Goal: Task Accomplishment & Management: Use online tool/utility

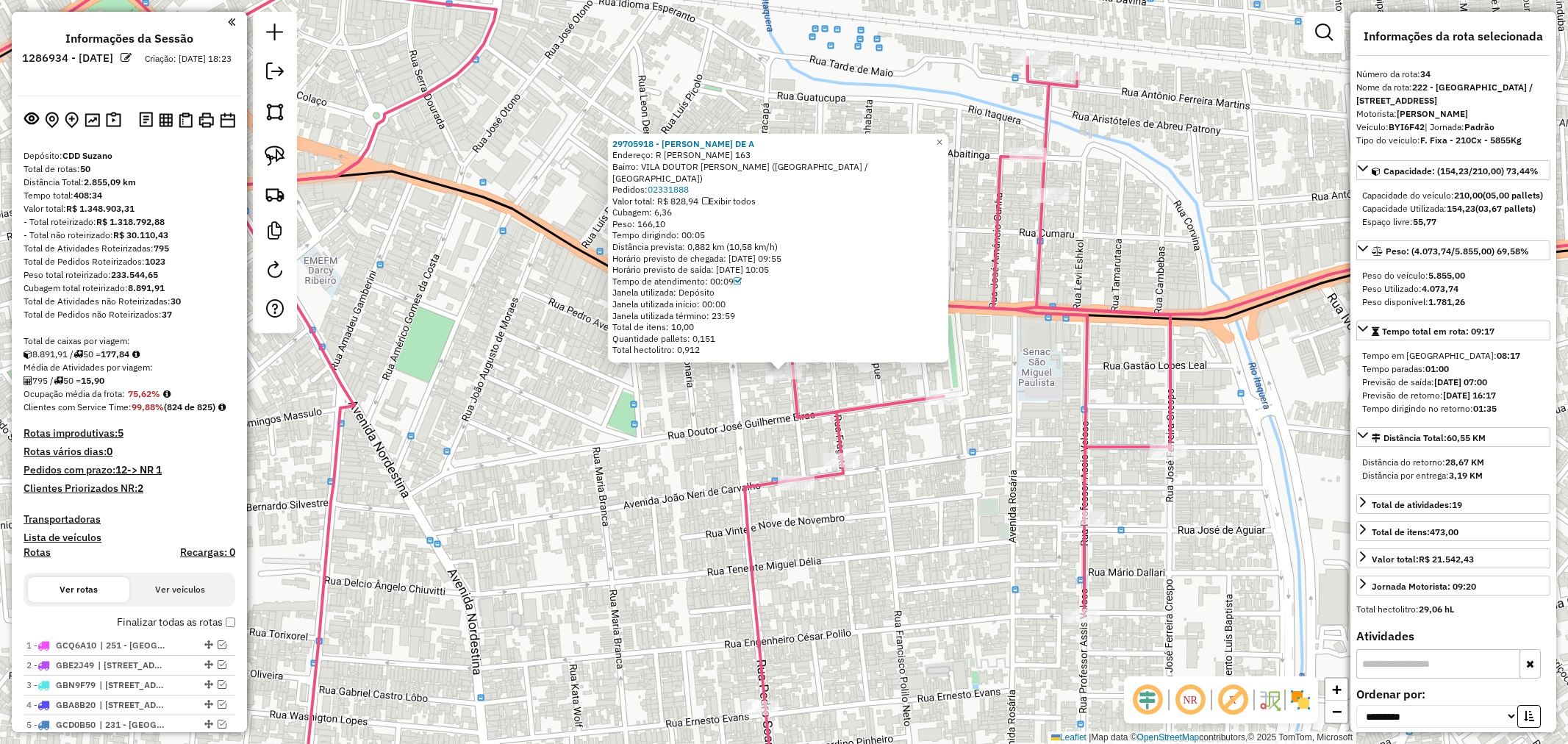
select select "**********"
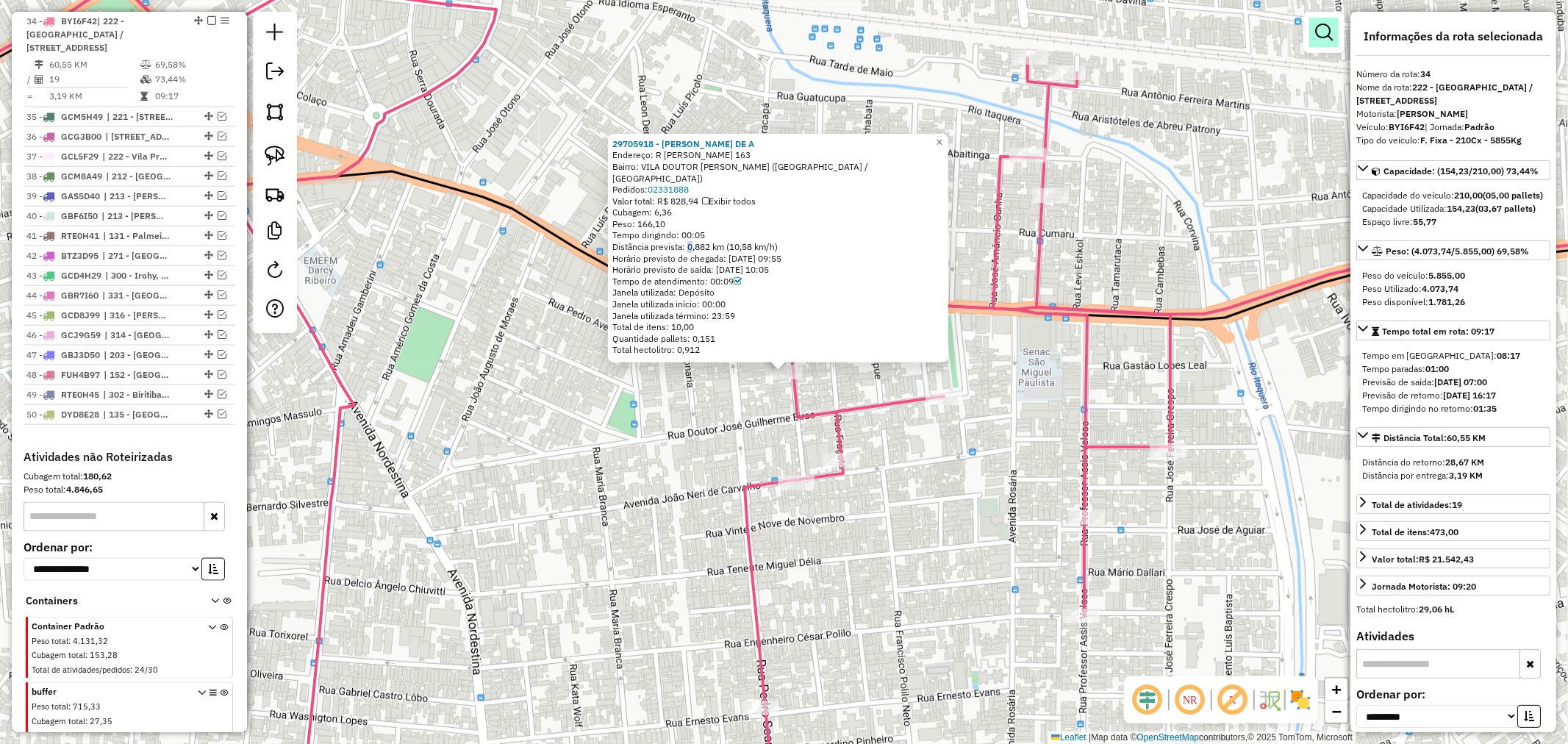
click at [1327, 24] on em at bounding box center [1324, 32] width 17 height 17
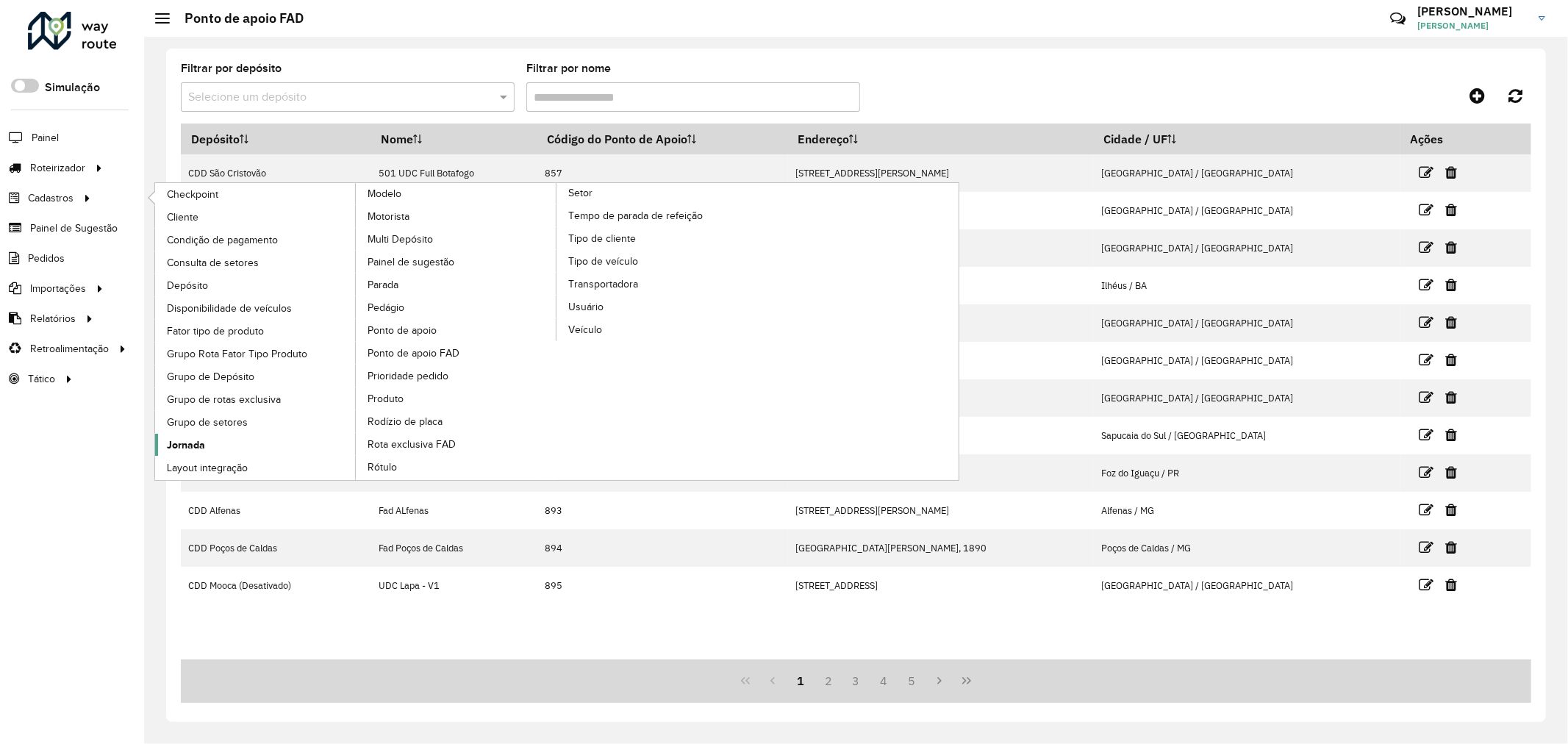
click at [216, 444] on link "Jornada" at bounding box center [255, 444] width 202 height 22
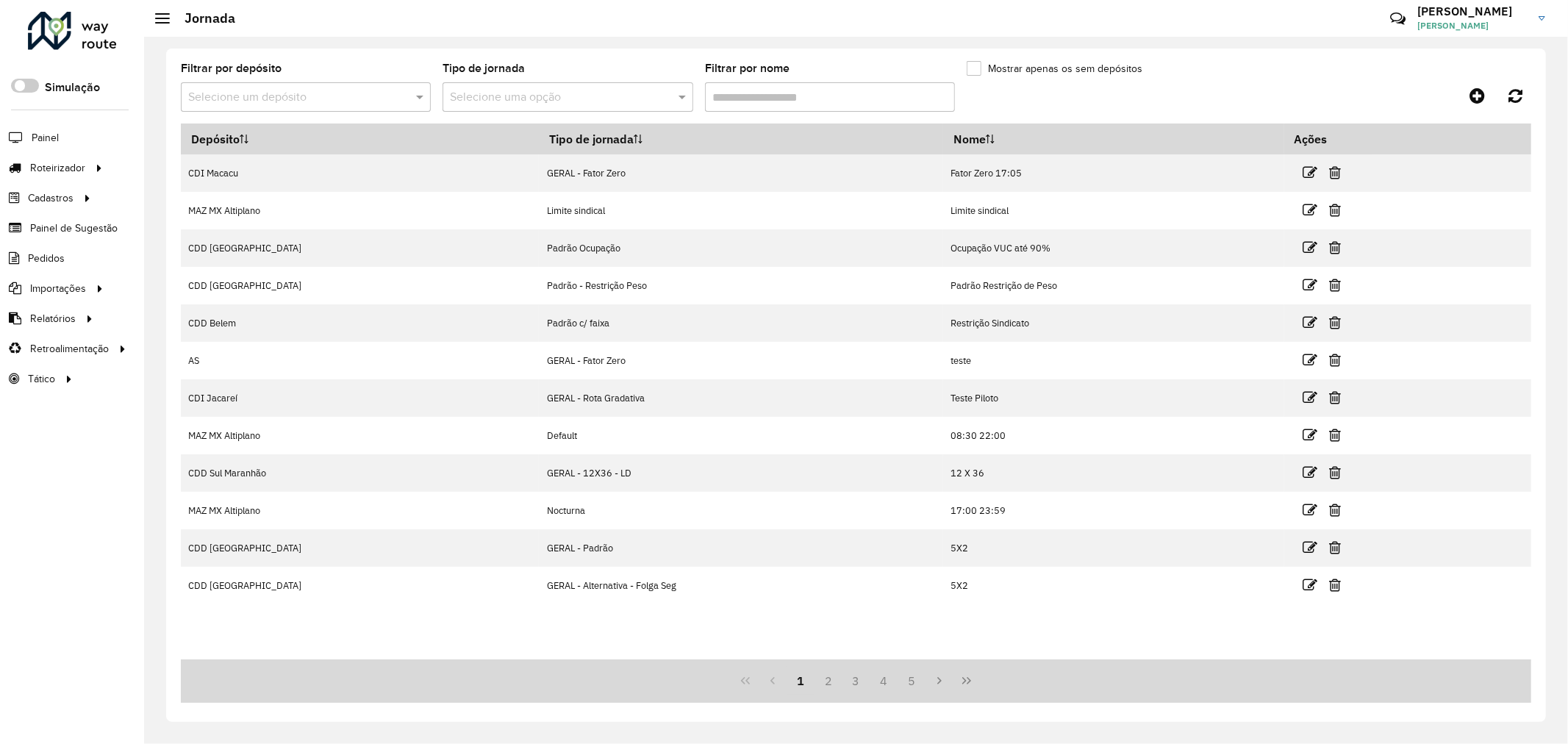
drag, startPoint x: 310, startPoint y: 77, endPoint x: 313, endPoint y: 88, distance: 11.4
click at [311, 81] on div "Filtrar por depósito Selecione um depósito" at bounding box center [306, 88] width 250 height 49
click at [315, 91] on input "text" at bounding box center [291, 97] width 206 height 17
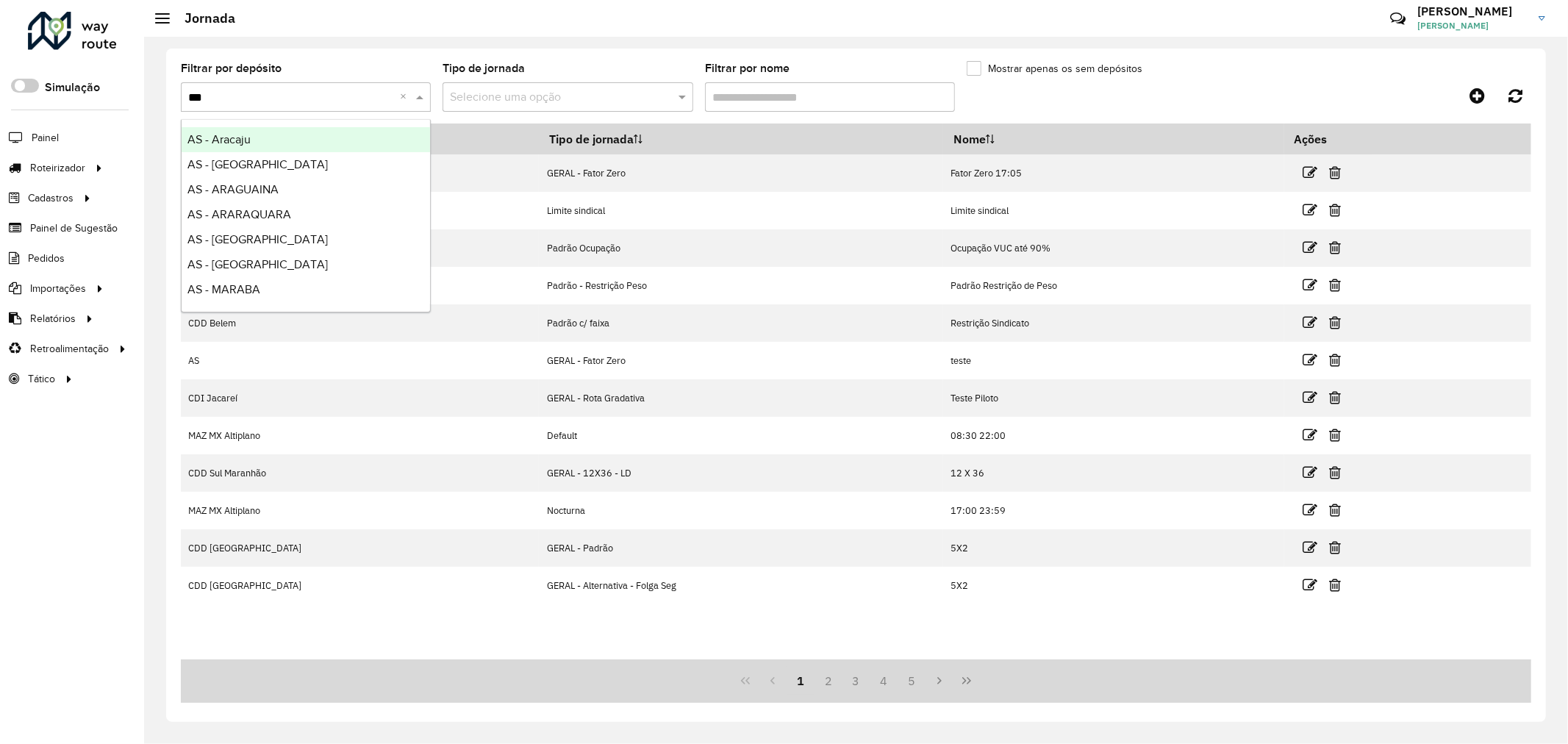
type input "****"
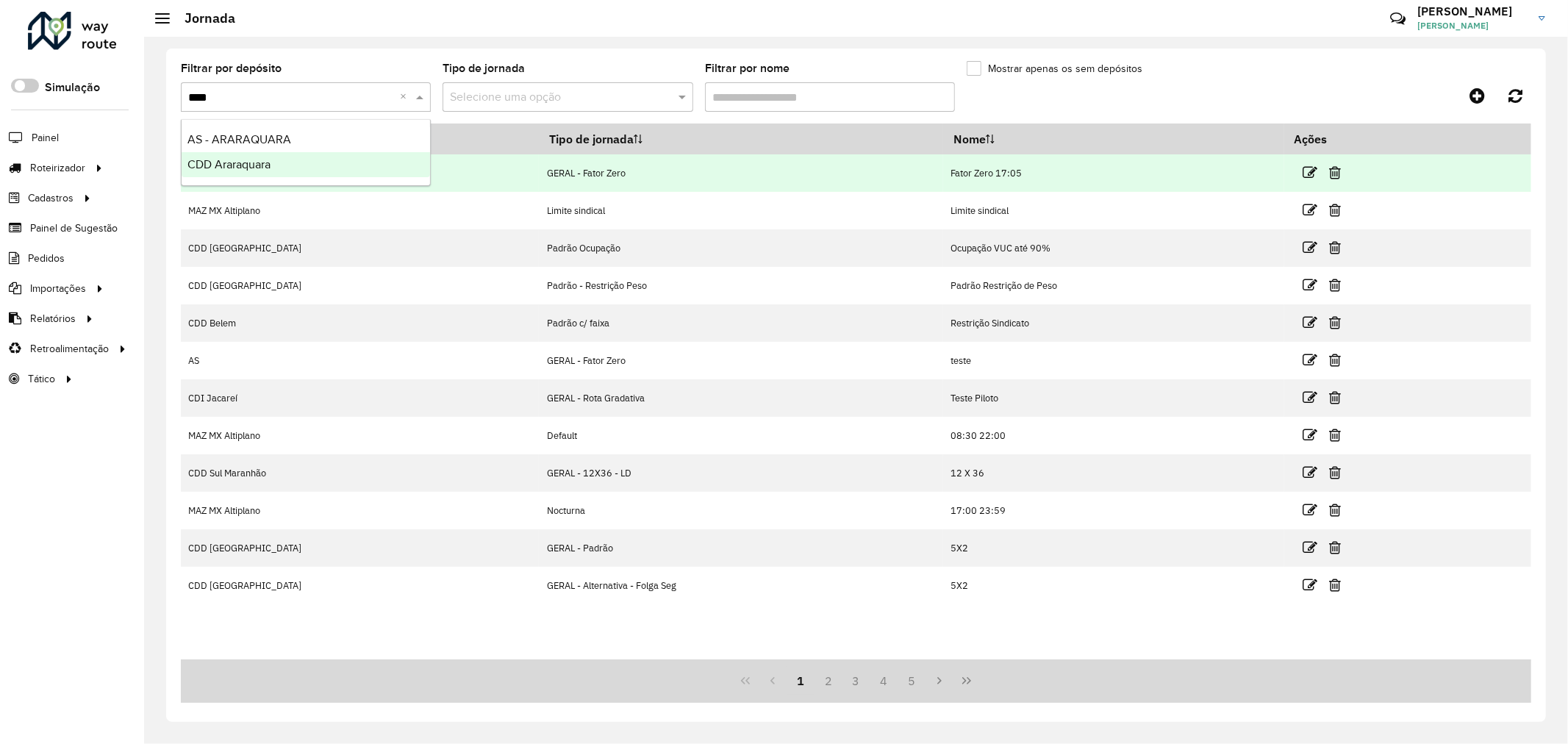
click at [304, 174] on div "CDD Araraquara" at bounding box center [306, 165] width 249 height 25
click at [0, 0] on div "Aguarde..." at bounding box center [0, 0] width 0 height 0
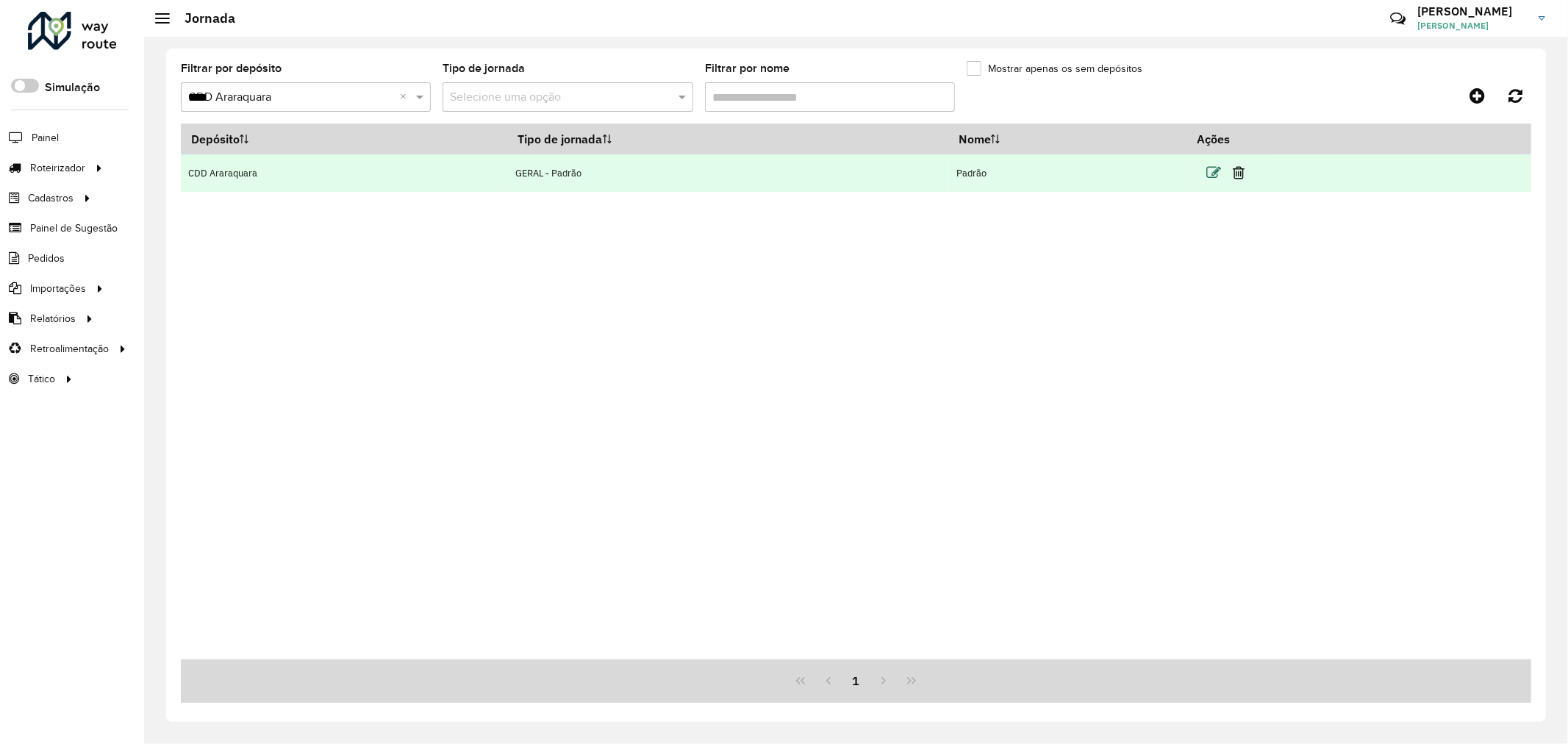
click at [1219, 171] on icon at bounding box center [1214, 173] width 14 height 14
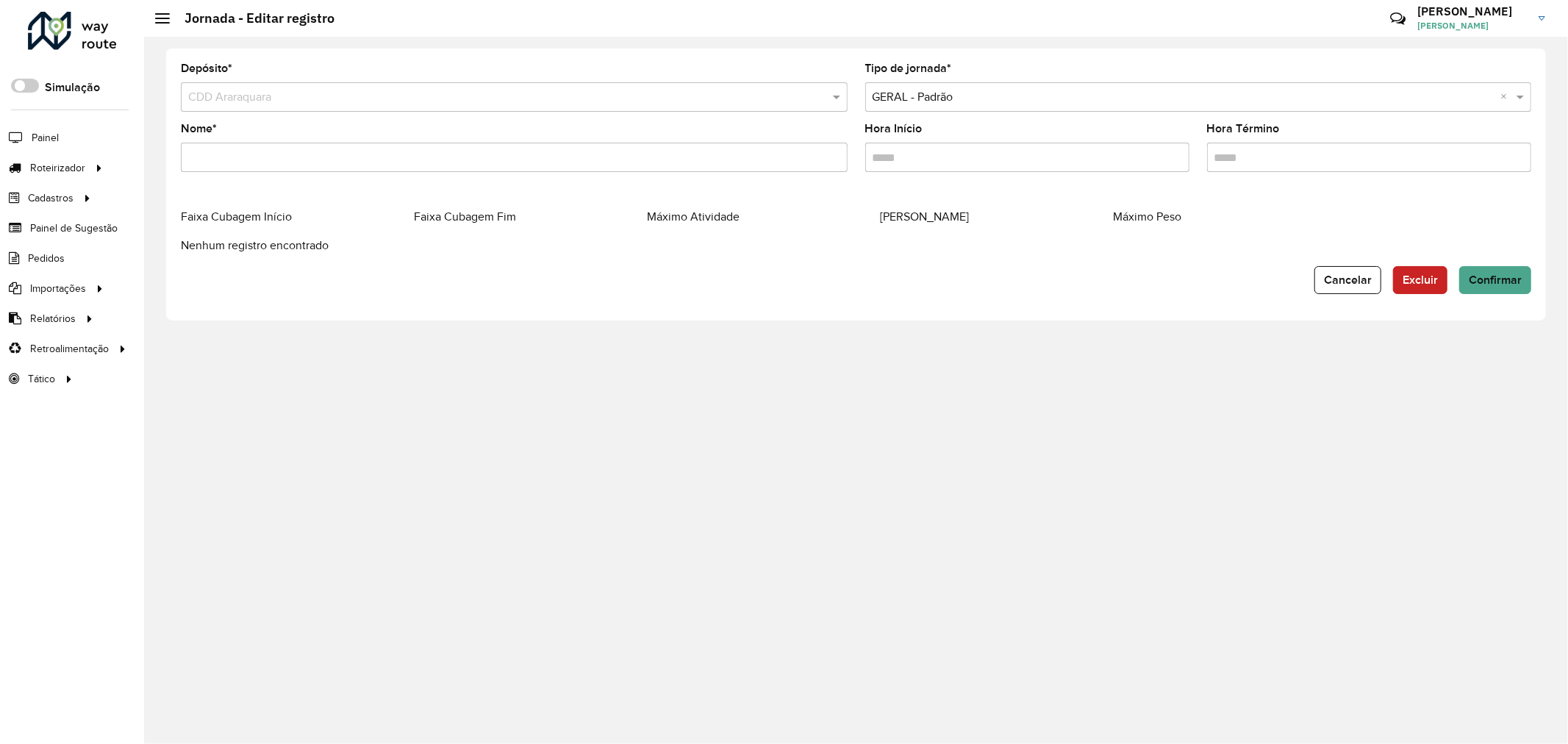
drag, startPoint x: 1276, startPoint y: 164, endPoint x: 1173, endPoint y: 167, distance: 103.0
click at [1173, 167] on formly-group "Nome * Hora Início Hora Término" at bounding box center [856, 153] width 1369 height 61
type input "*****"
click at [1484, 263] on form "Depósito * Selecione um depósito × CDD Araraquara Tipo de jornada * Selecione u…" at bounding box center [856, 178] width 1351 height 231
click at [1487, 271] on button "Confirmar" at bounding box center [1496, 280] width 72 height 28
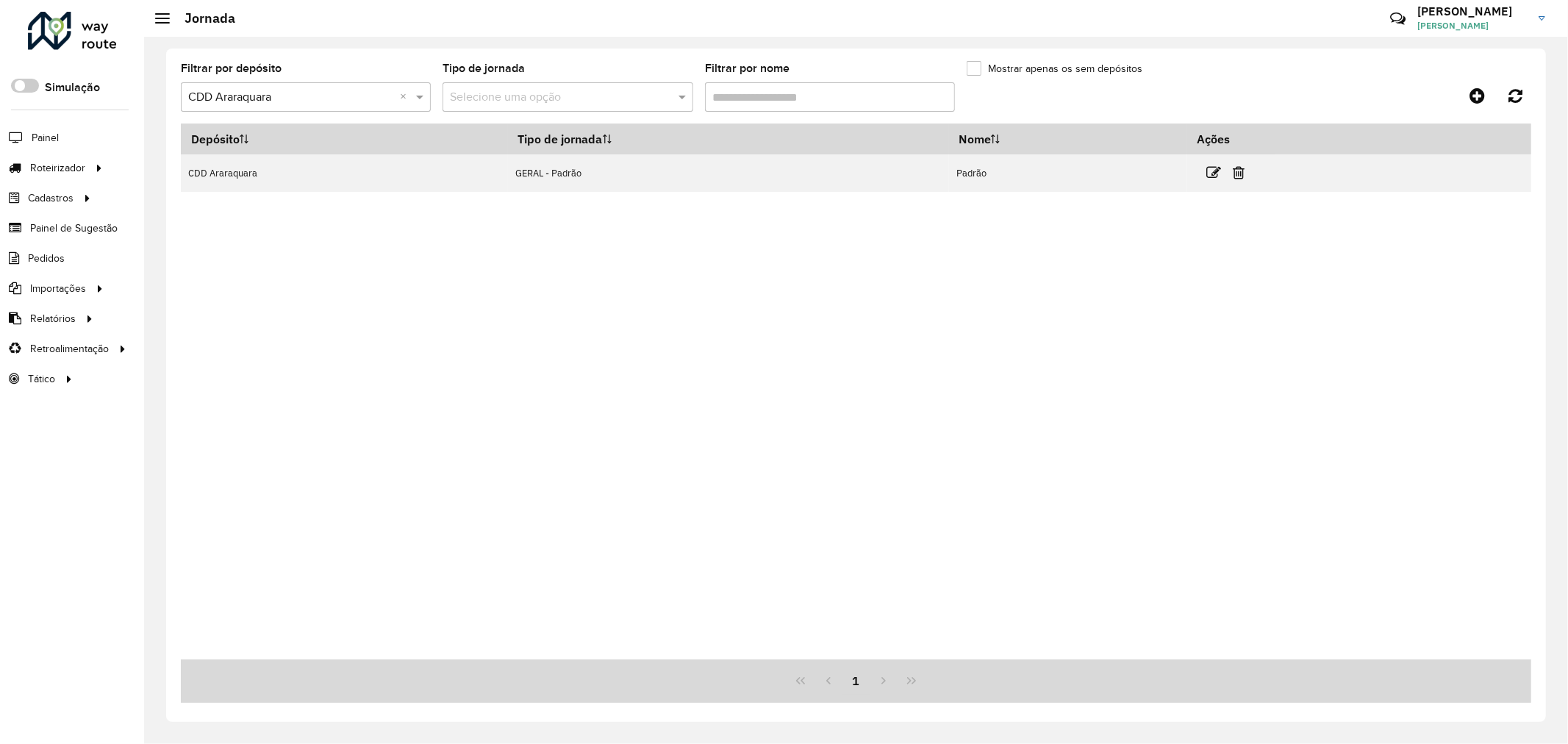
click at [257, 99] on input "text" at bounding box center [291, 97] width 206 height 17
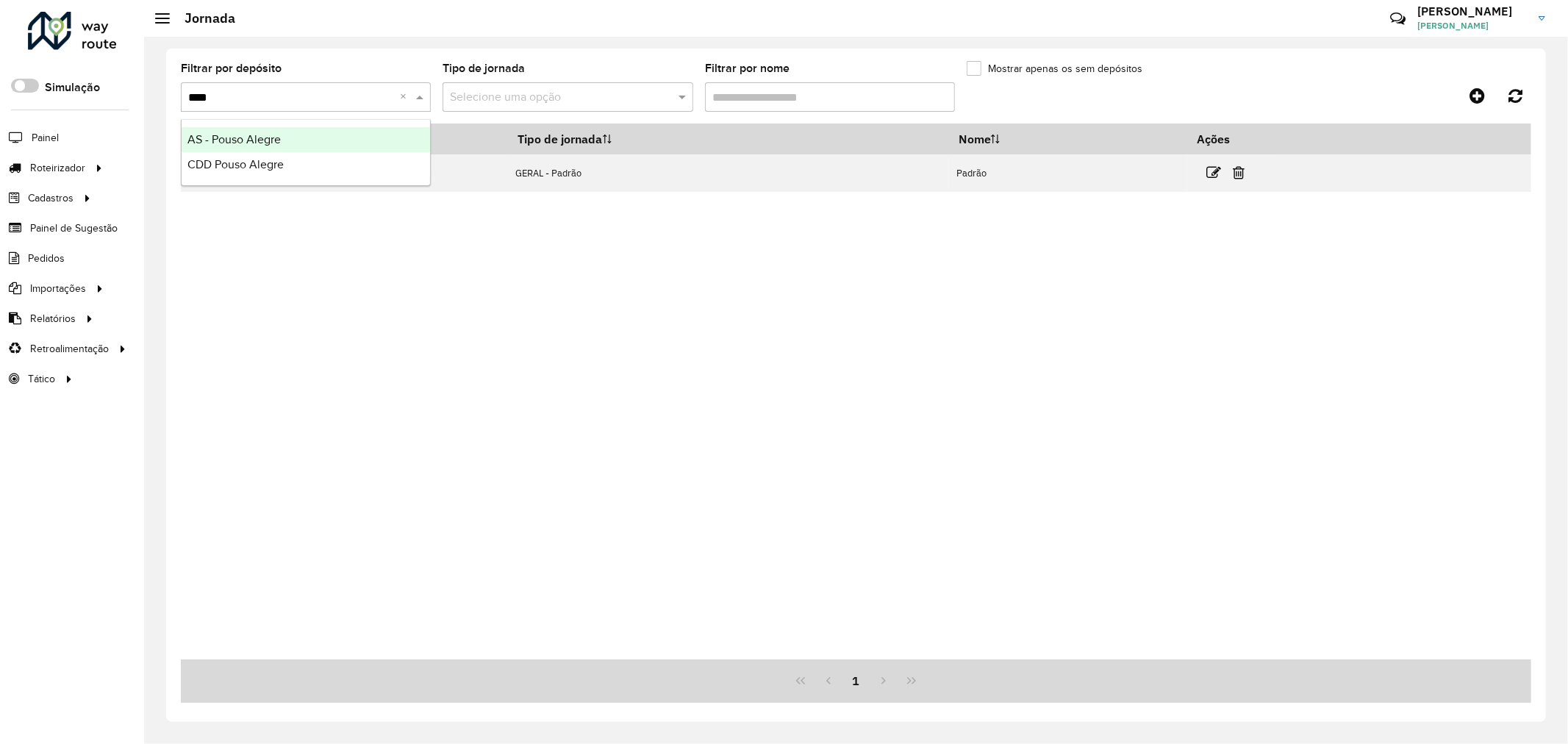
type input "*****"
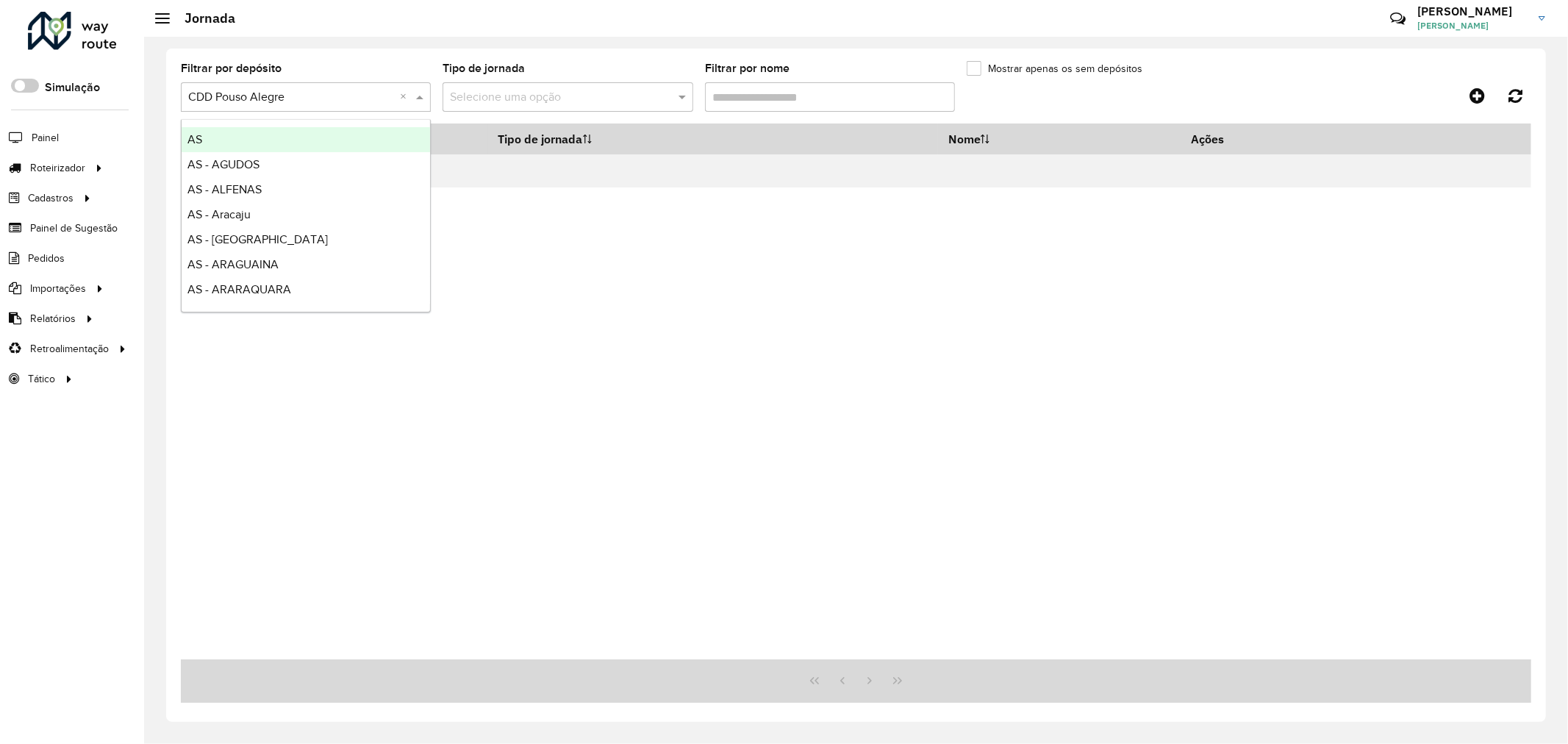
click at [333, 84] on div "Selecione um depósito × CDD Pouso Alegre ×" at bounding box center [306, 97] width 250 height 29
click at [1487, 103] on link at bounding box center [1477, 95] width 33 height 26
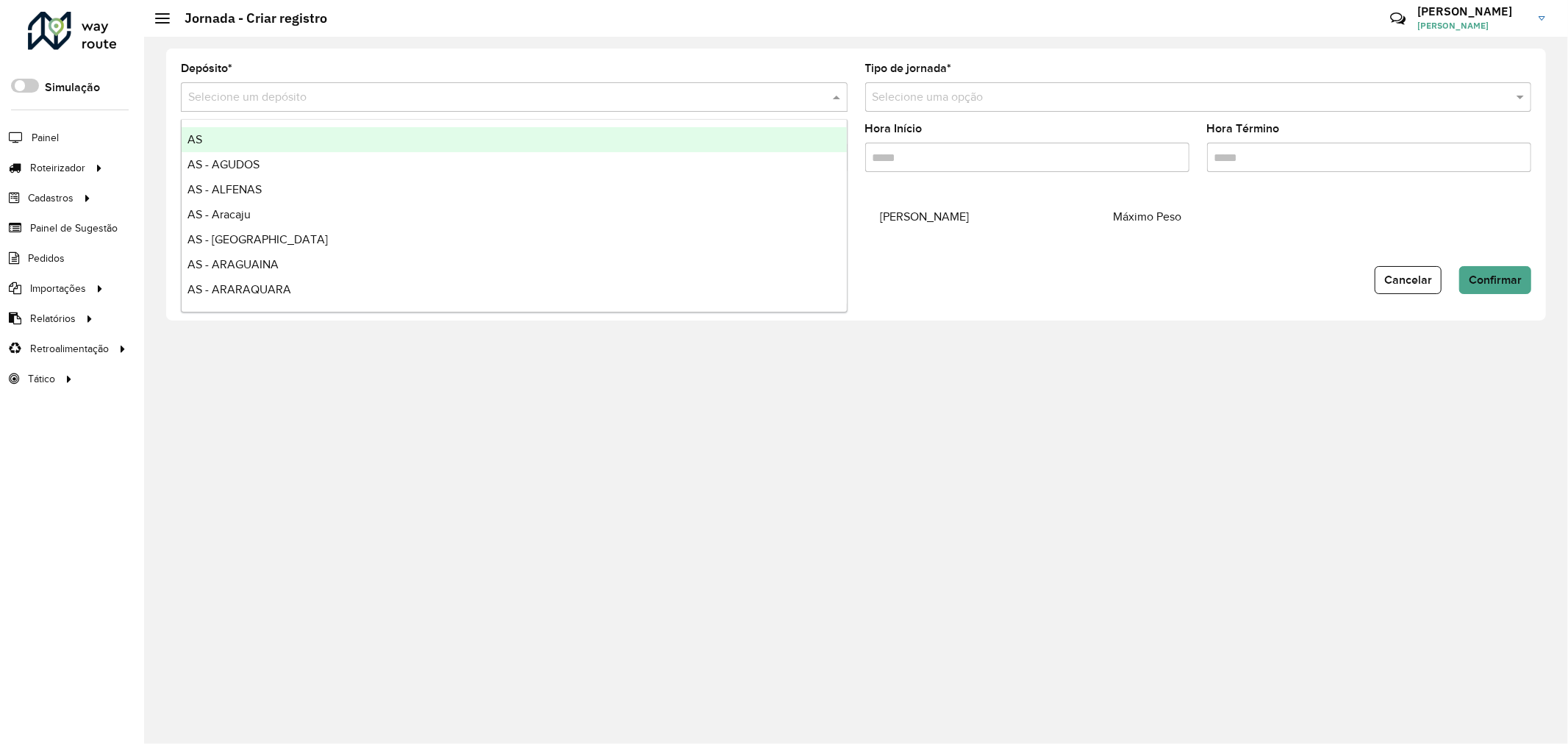
click at [611, 100] on input "text" at bounding box center [500, 97] width 623 height 17
type input "****"
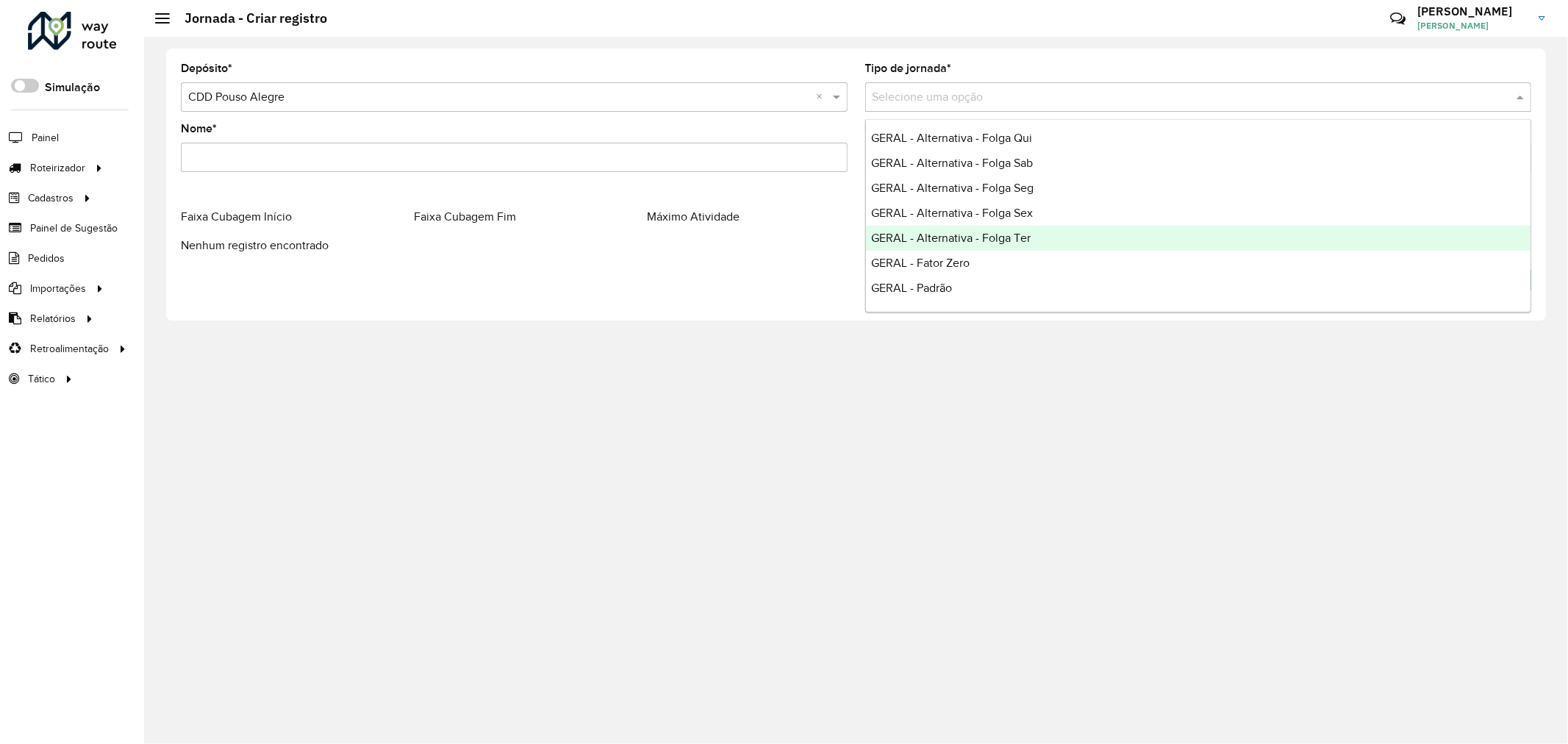
scroll to position [99, 0]
click at [1012, 236] on div "GERAL - Padrão" at bounding box center [1199, 242] width 665 height 25
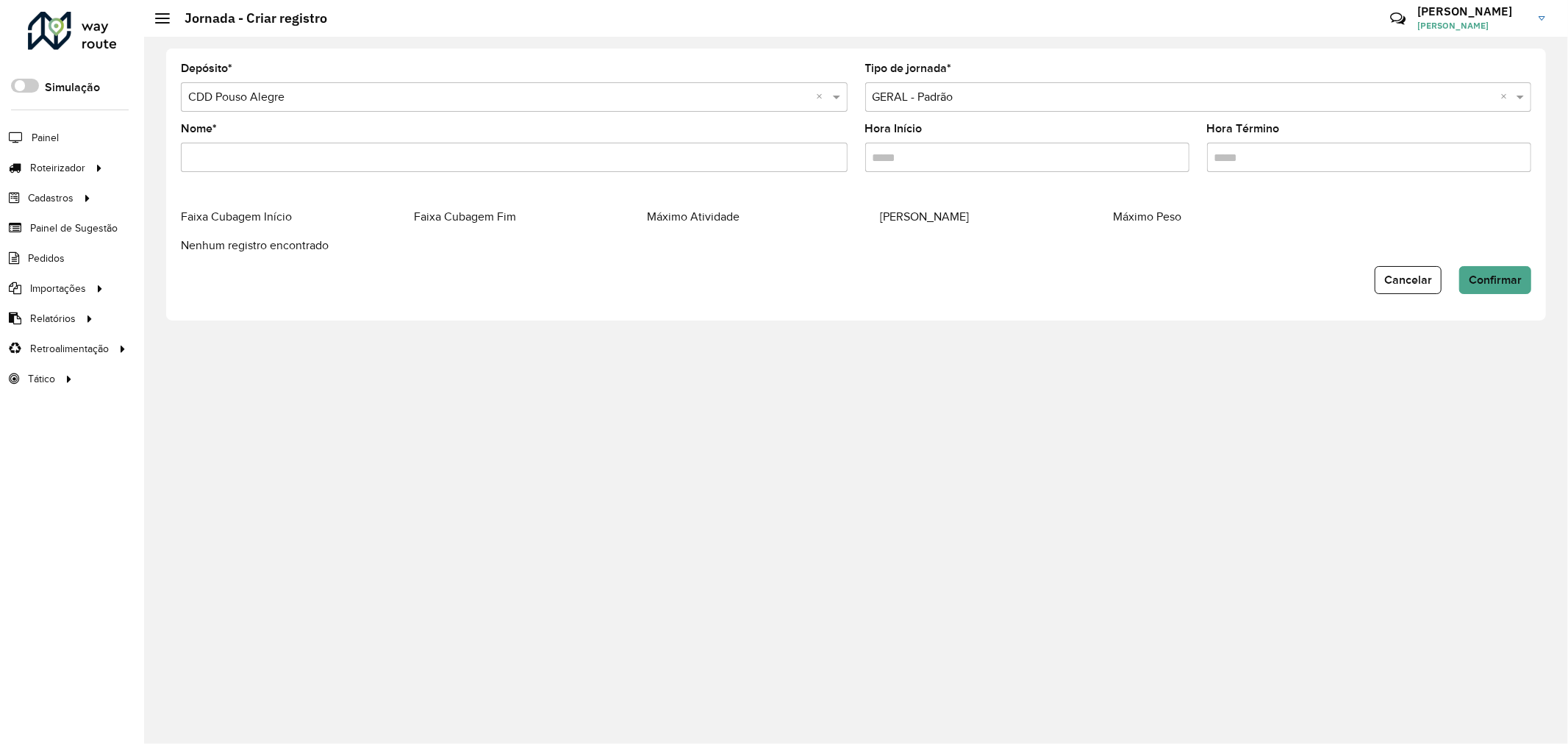
click at [287, 147] on input "Nome *" at bounding box center [514, 157] width 667 height 29
type input "**********"
type input "*****"
drag, startPoint x: 1218, startPoint y: 163, endPoint x: 1446, endPoint y: 175, distance: 228.3
click at [1446, 175] on formly-field "Hora Término" at bounding box center [1370, 153] width 342 height 61
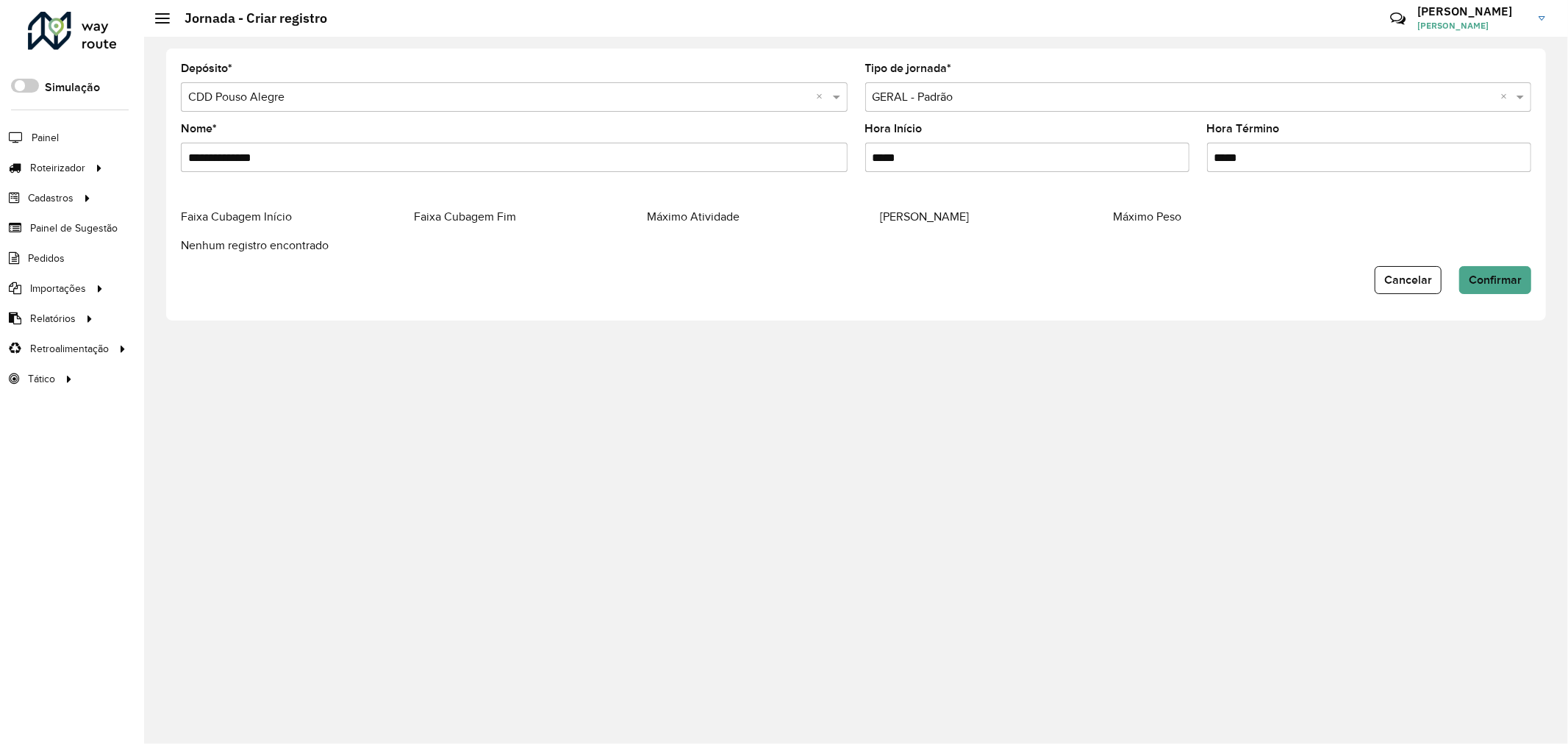
type input "*****"
click at [1483, 275] on span "Confirmar" at bounding box center [1496, 280] width 53 height 13
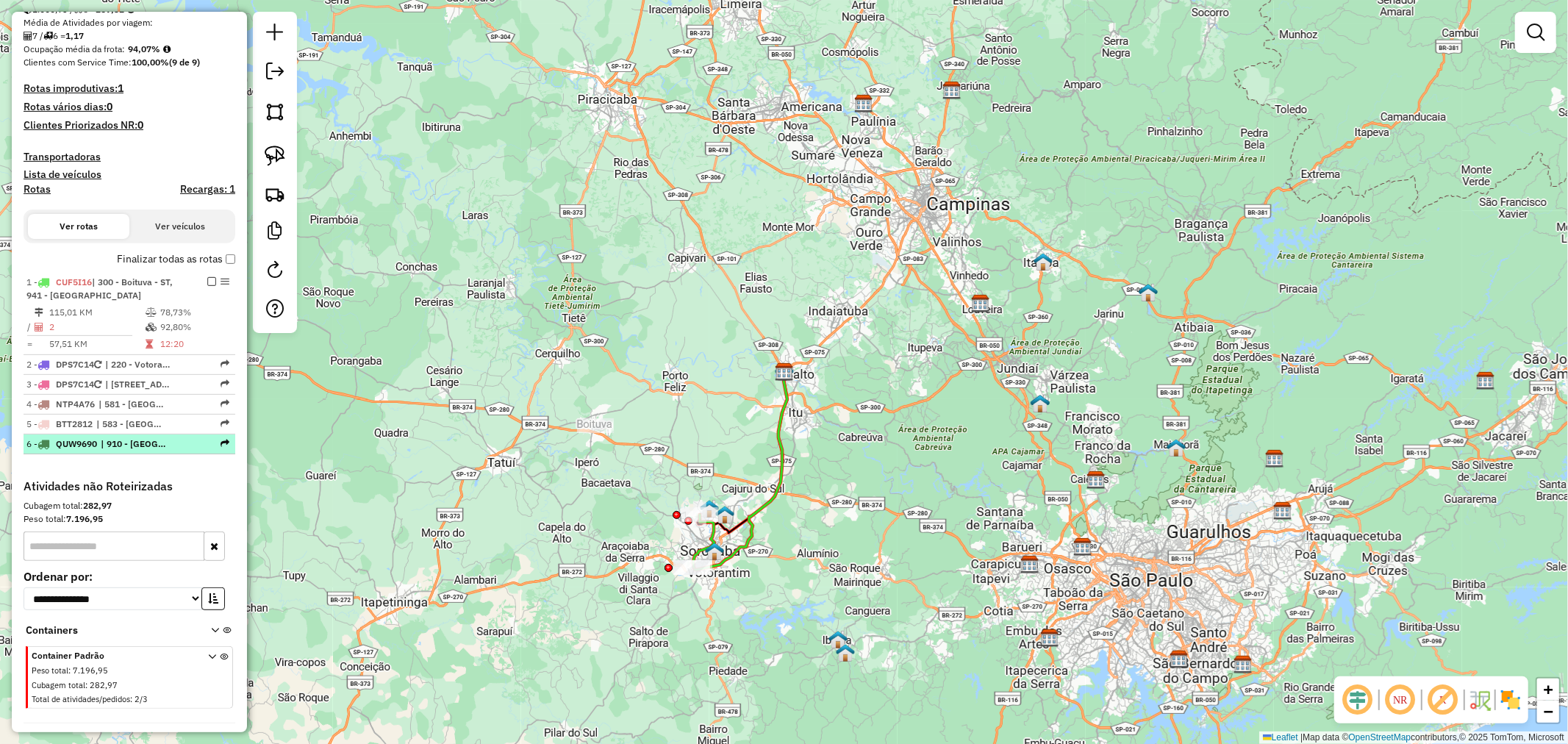
scroll to position [408, 0]
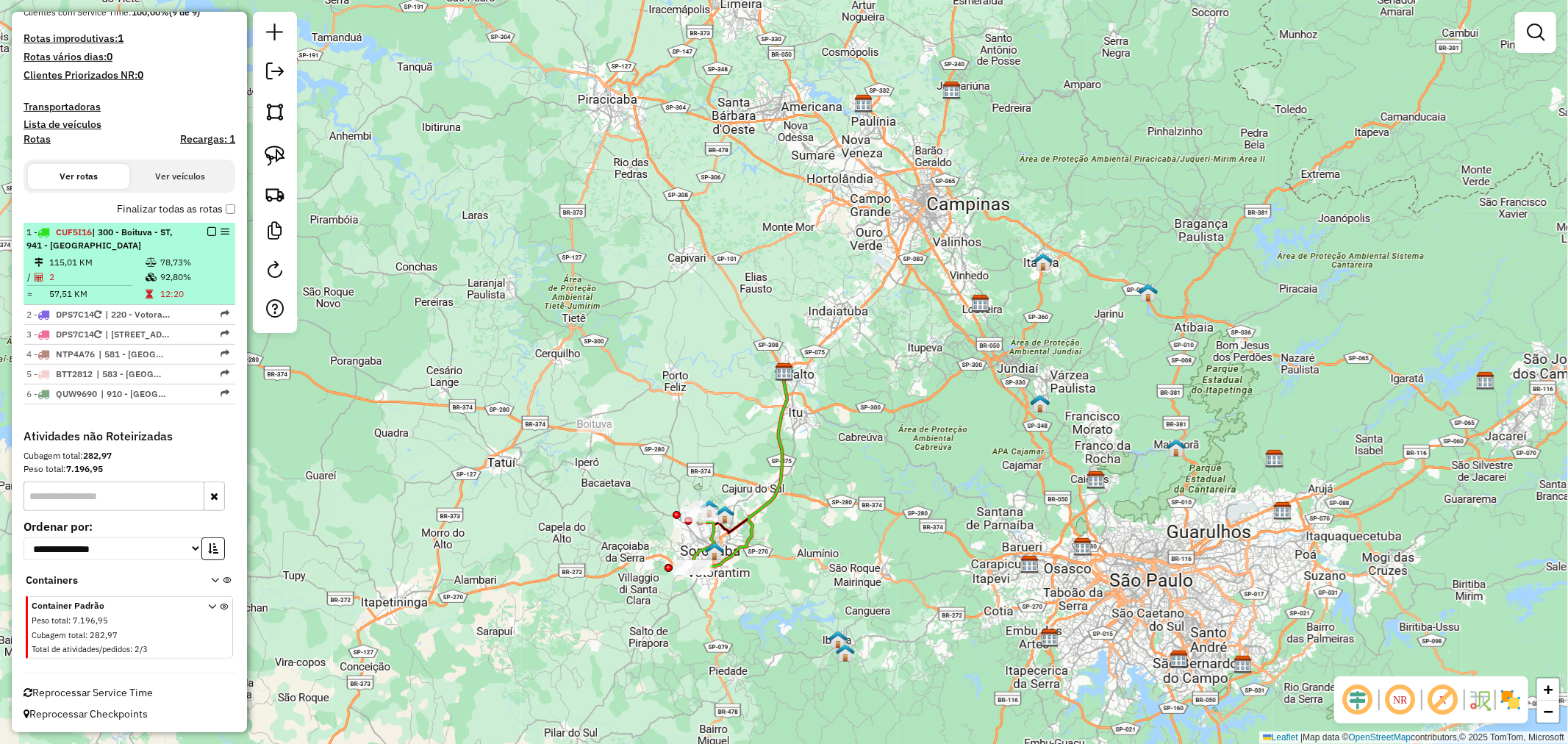
select select "**********"
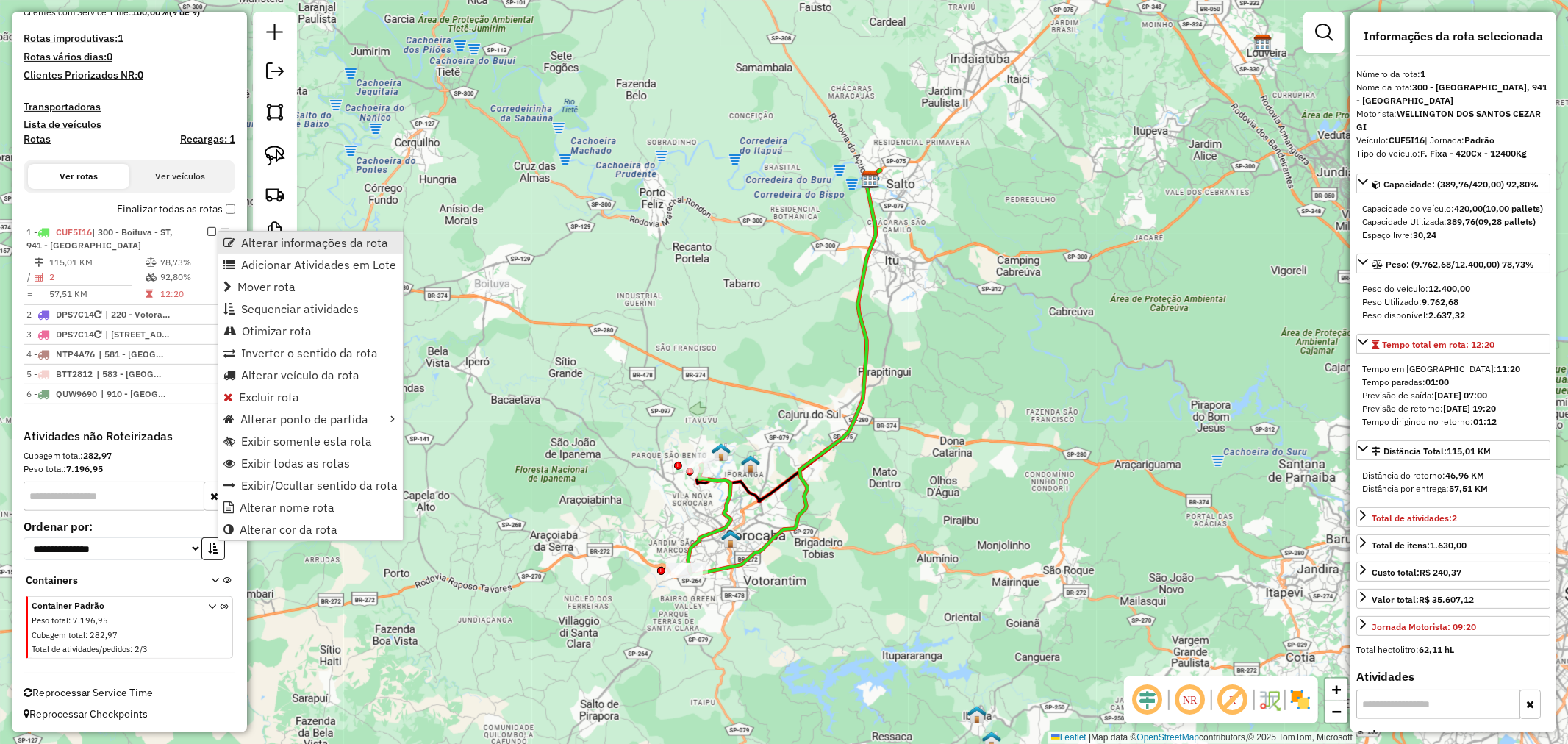
click at [239, 237] on link "Alterar informações da rota" at bounding box center [311, 243] width 185 height 22
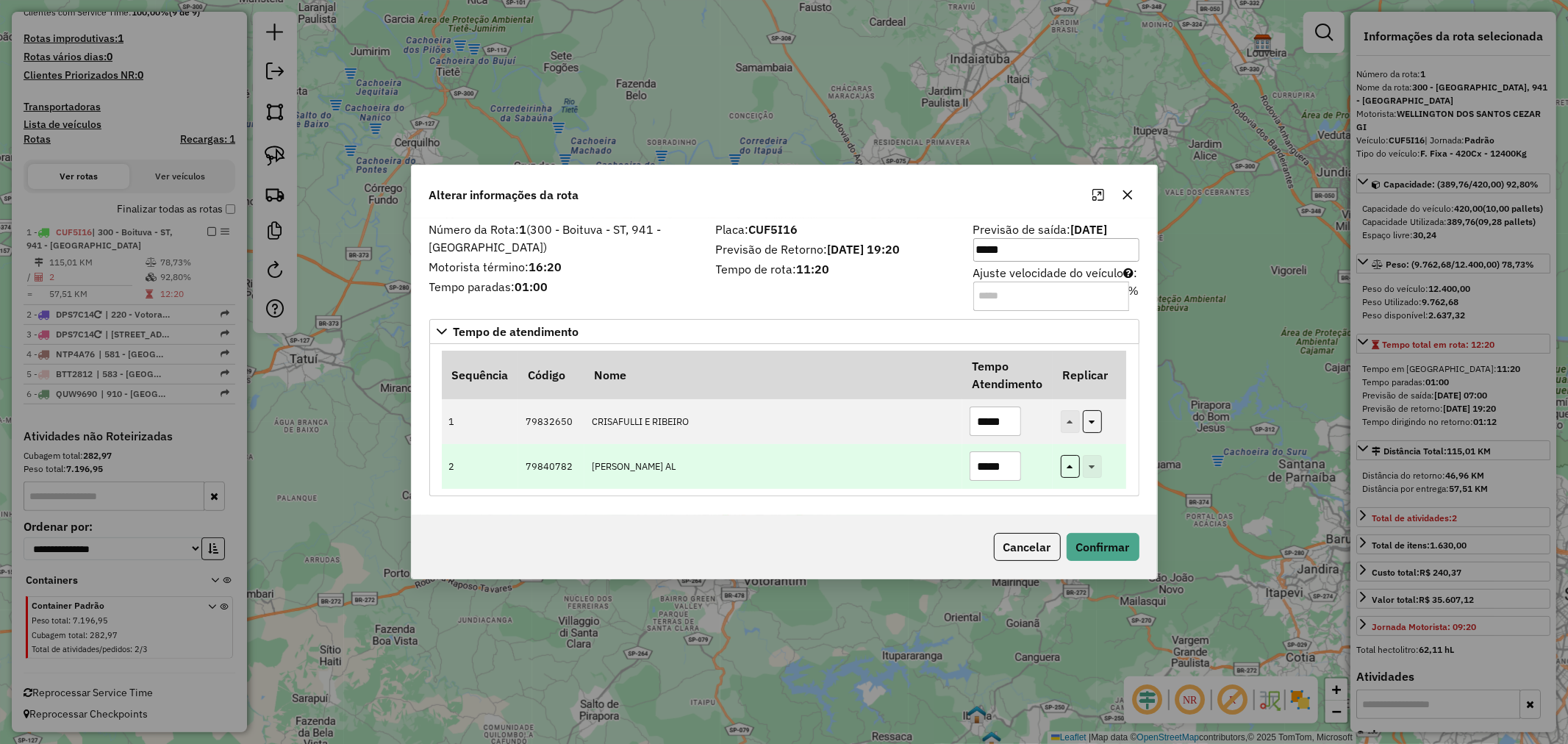
click at [986, 460] on input "*****" at bounding box center [995, 466] width 52 height 29
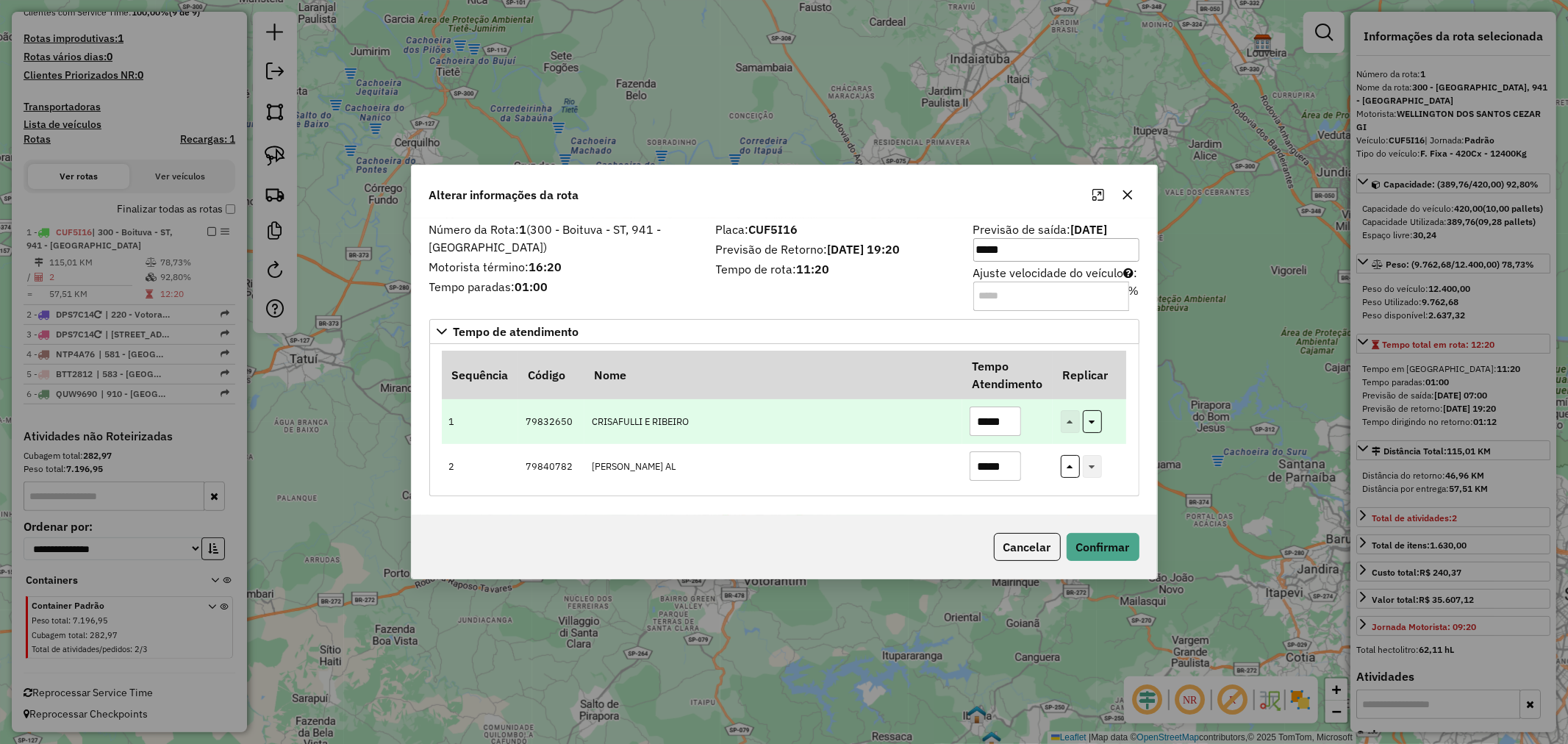
type input "*****"
click at [987, 423] on input "*****" at bounding box center [995, 421] width 52 height 29
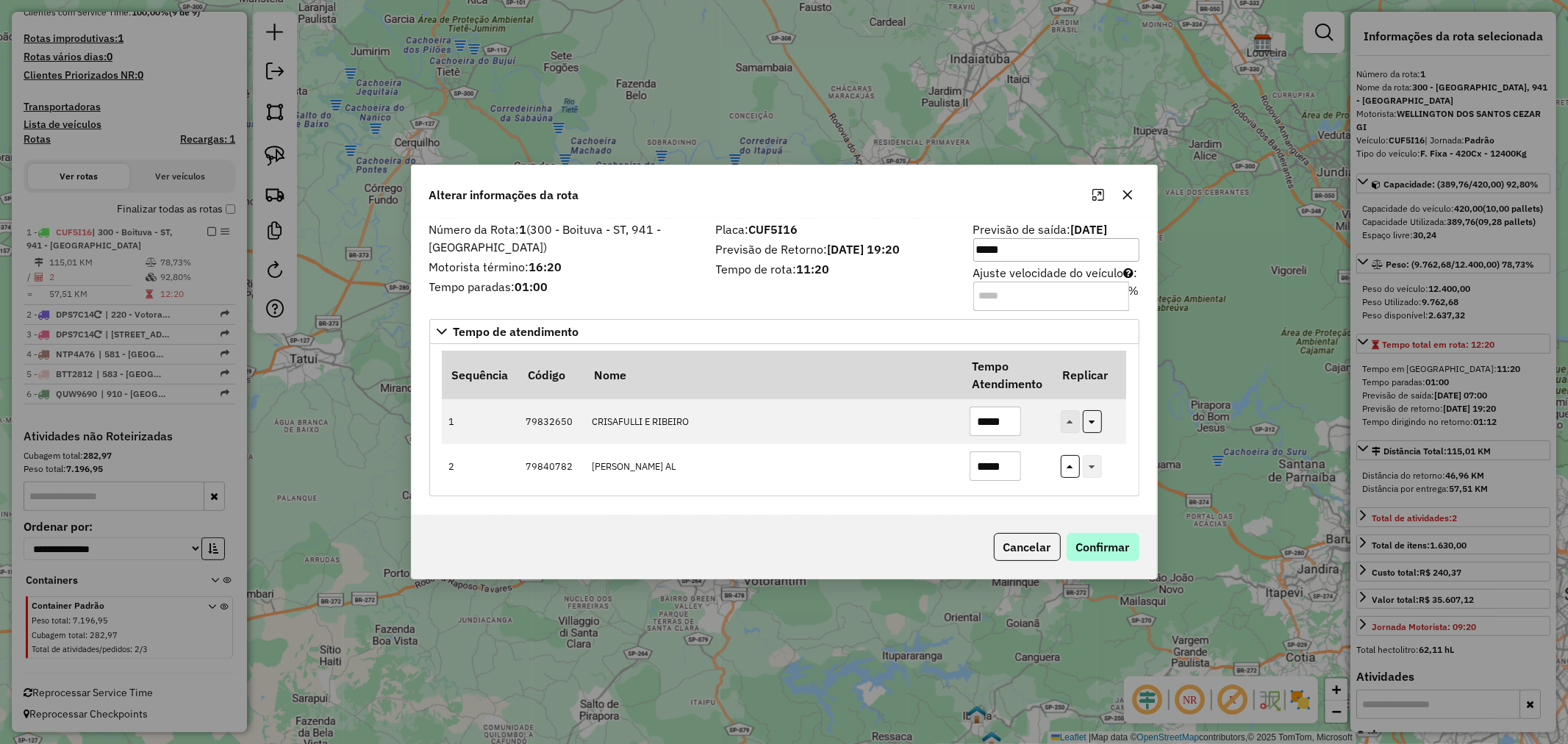
type input "*****"
click at [1084, 544] on button "Confirmar" at bounding box center [1104, 547] width 72 height 28
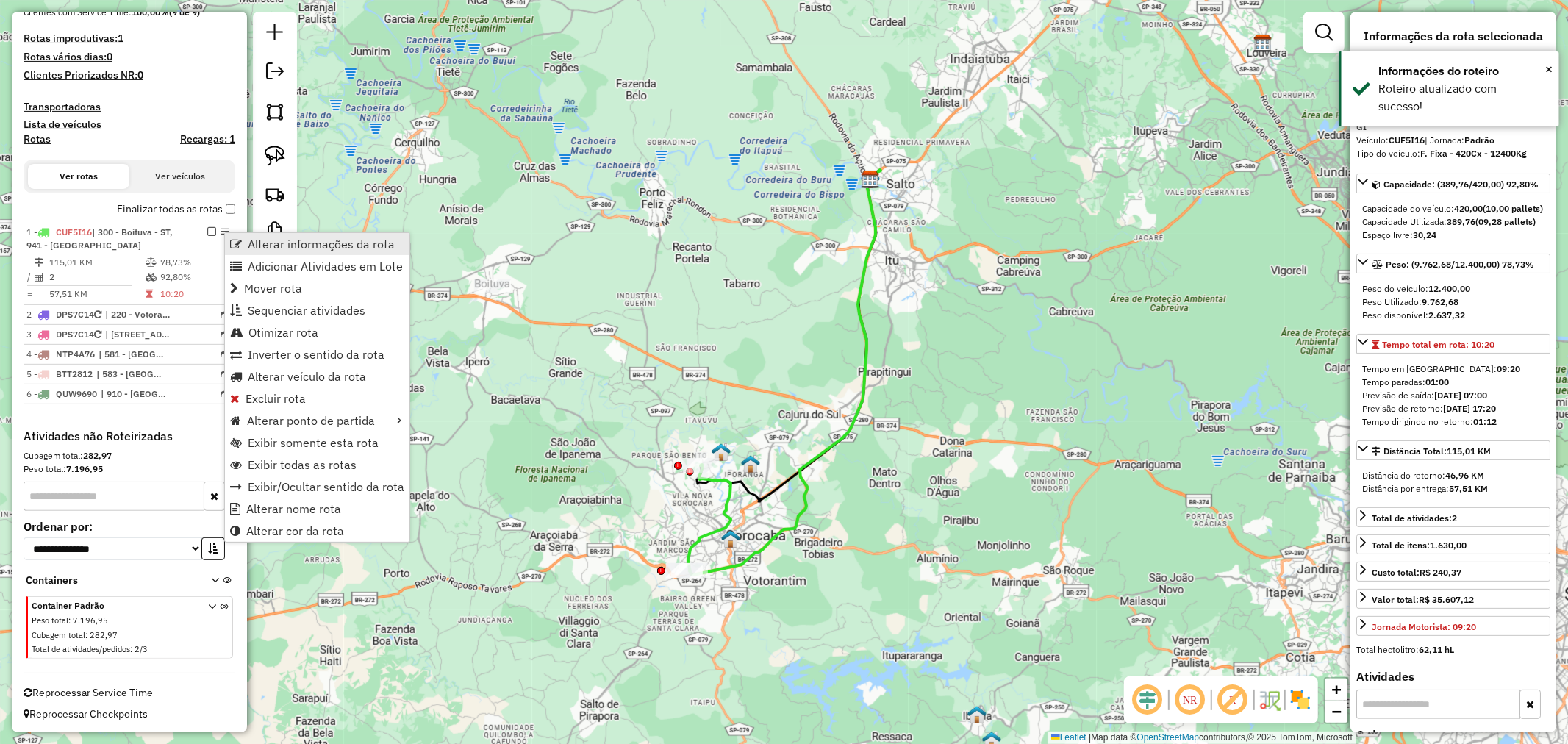
click at [241, 246] on span "Alterar informações da rota" at bounding box center [235, 243] width 12 height 12
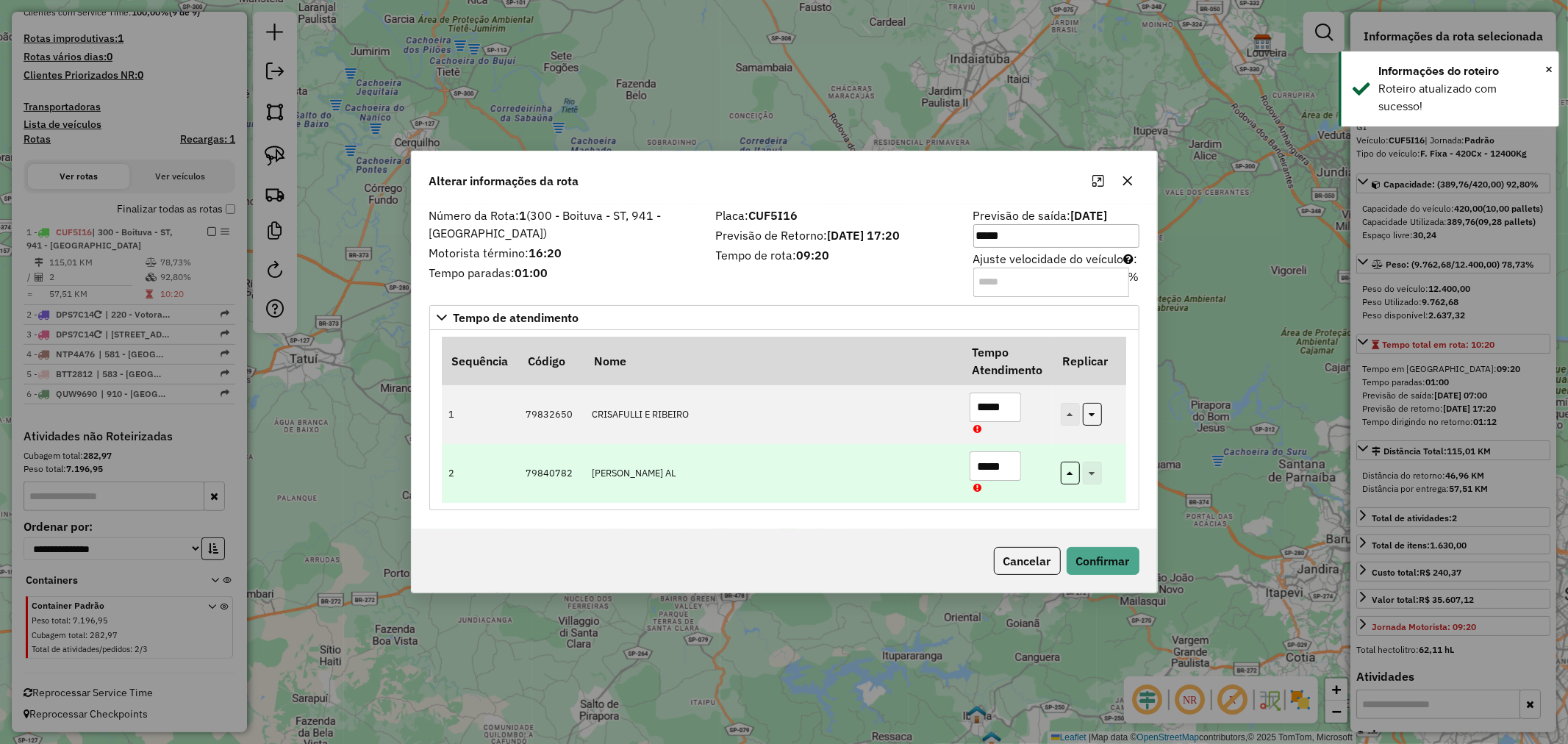
click at [989, 476] on input "*****" at bounding box center [995, 466] width 52 height 29
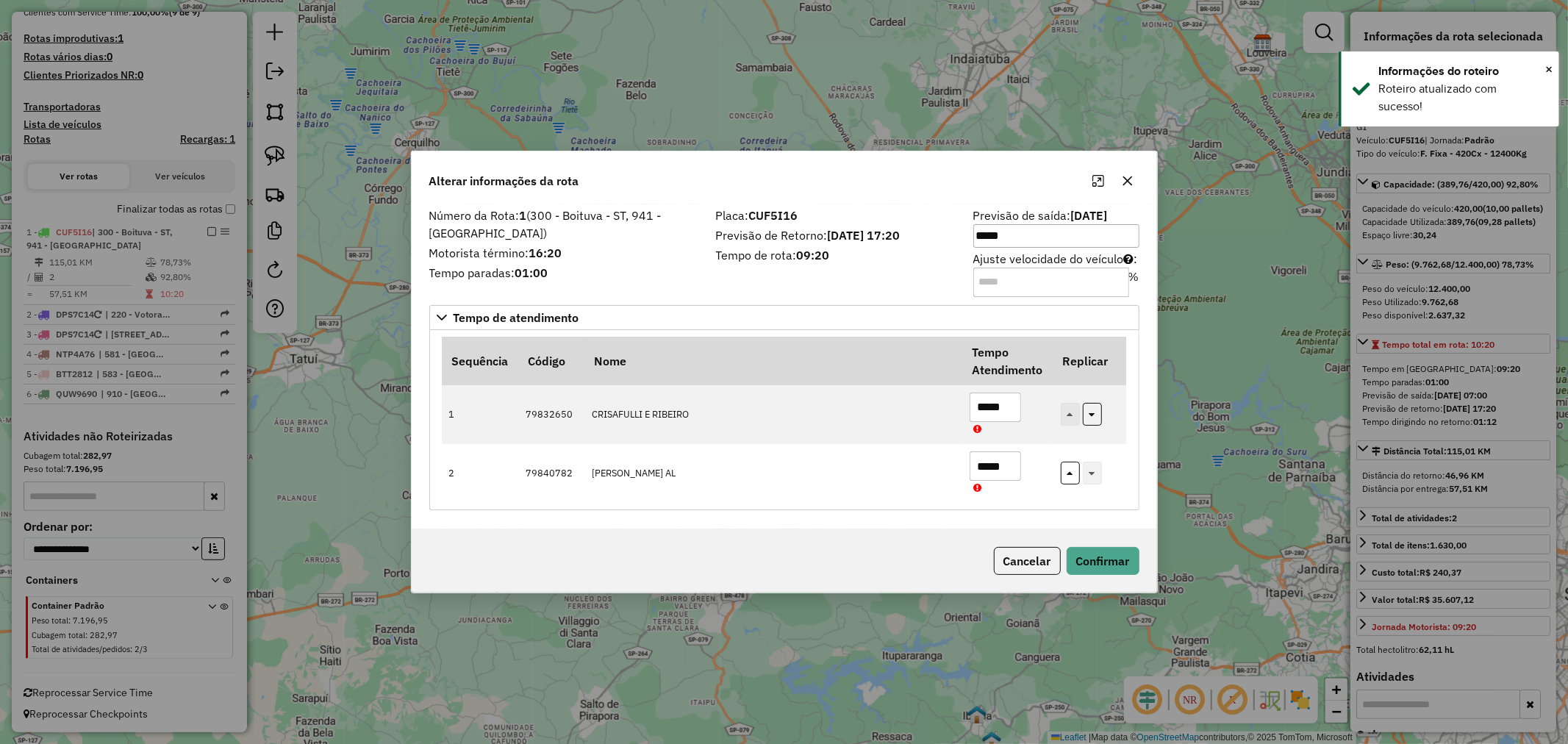
click at [991, 282] on input "Ajuste velocidade do veículo : %" at bounding box center [1051, 282] width 156 height 29
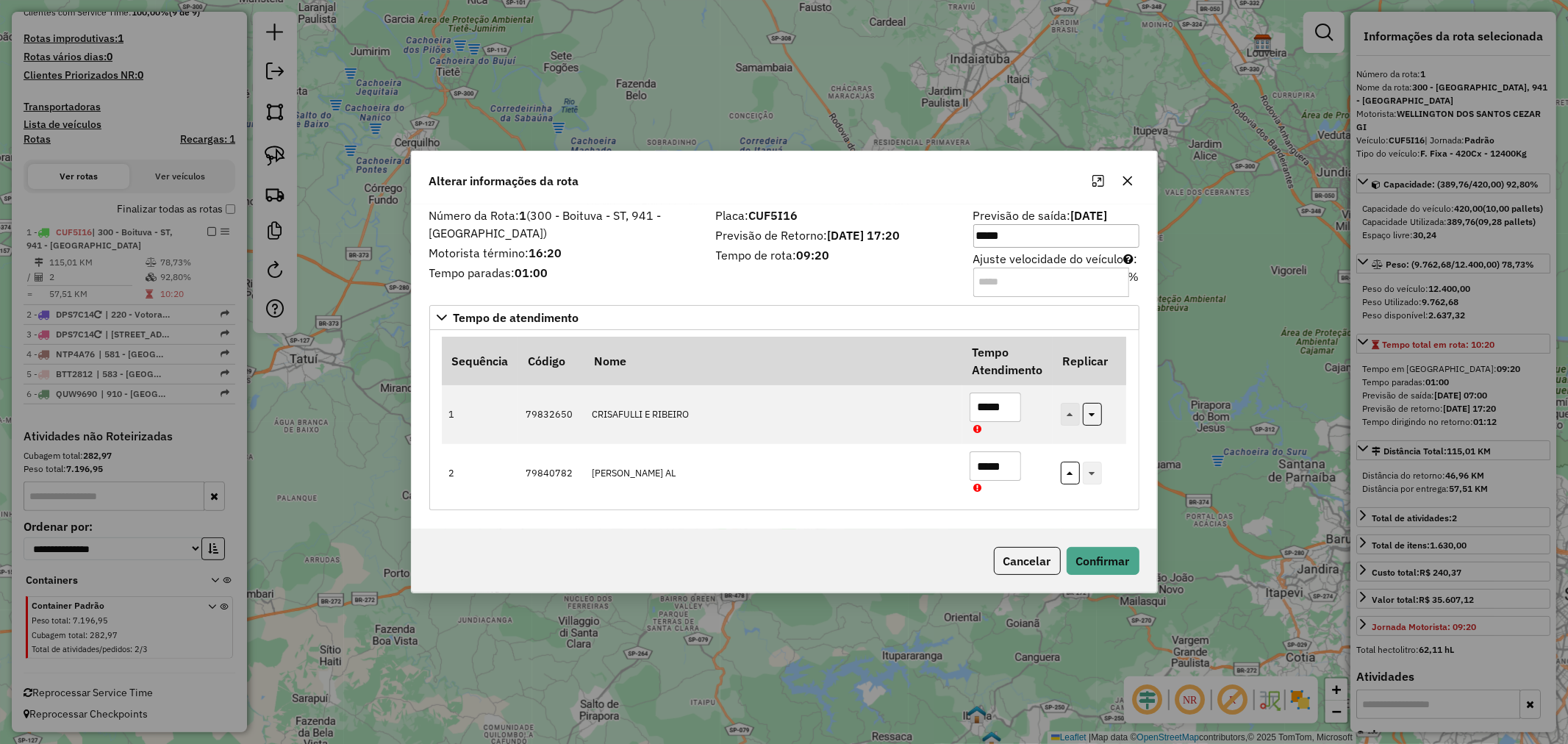
type input "**"
click at [1097, 542] on div "Cancelar Confirmar" at bounding box center [785, 561] width 746 height 63
click at [1099, 555] on button "Confirmar" at bounding box center [1104, 560] width 72 height 28
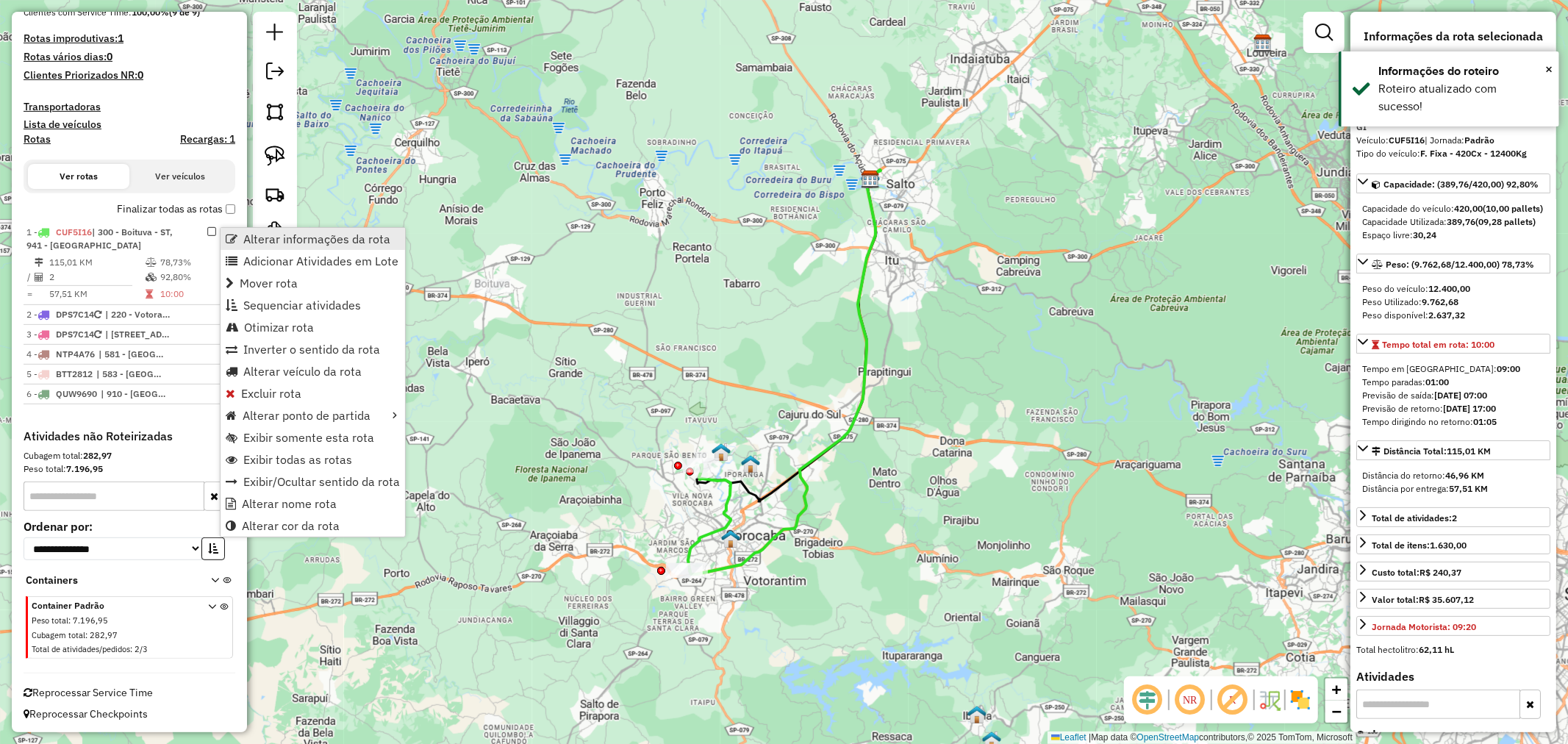
click at [230, 238] on span "Alterar informações da rota" at bounding box center [231, 238] width 12 height 12
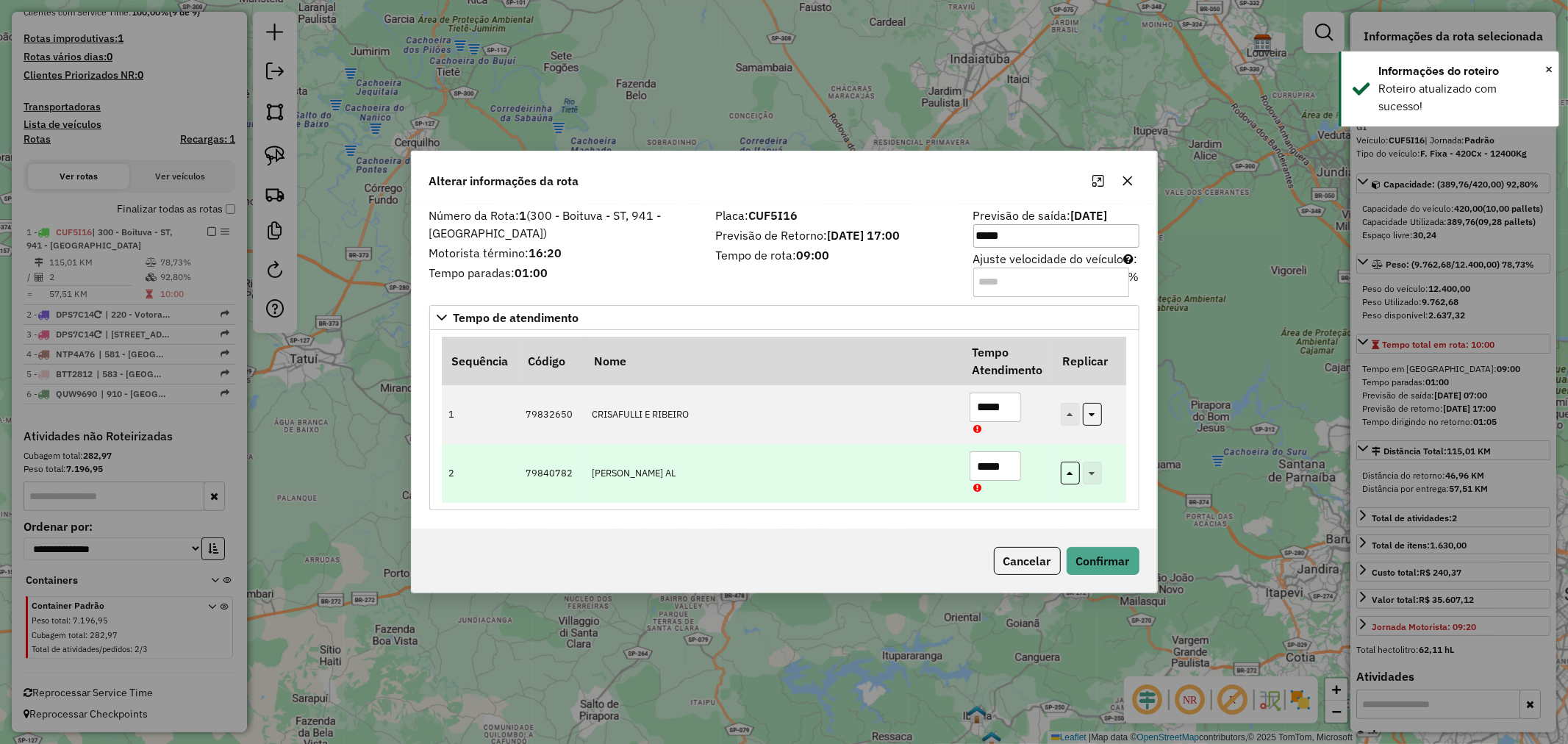
click at [986, 461] on input "*****" at bounding box center [995, 466] width 52 height 29
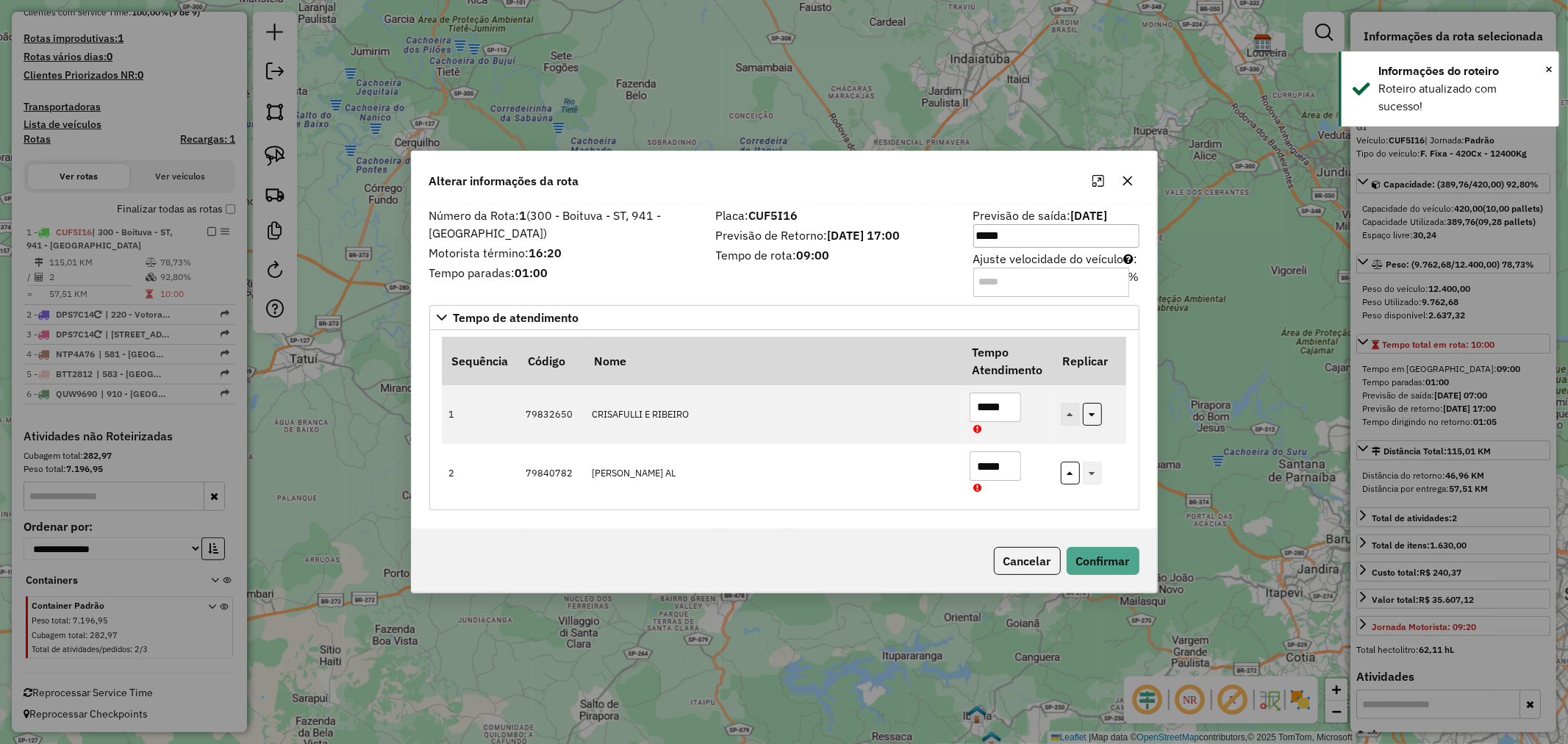
type input "*****"
click at [1077, 544] on div "Cancelar Confirmar" at bounding box center [785, 561] width 746 height 63
click at [1085, 552] on button "Confirmar" at bounding box center [1104, 560] width 72 height 28
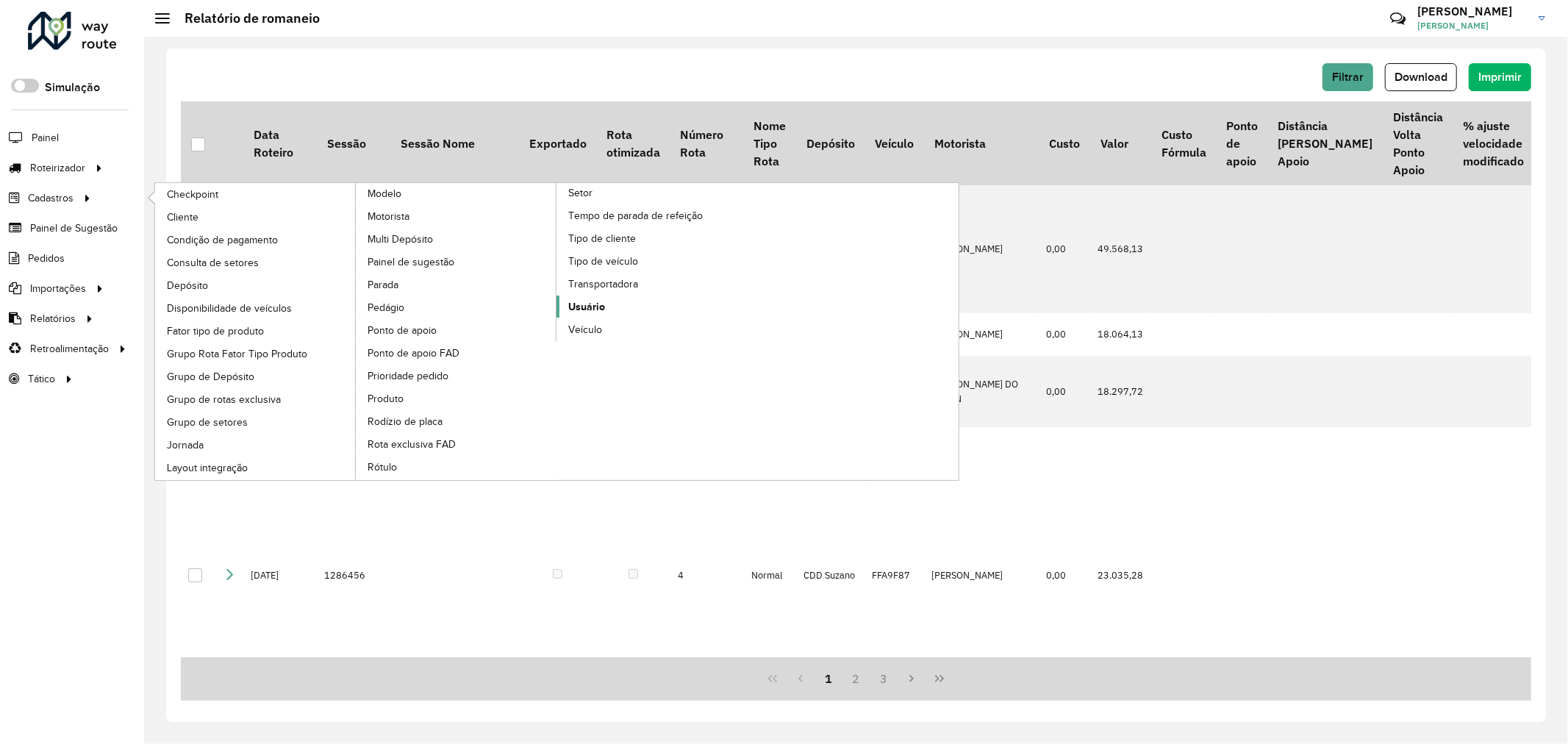
click at [598, 315] on span "Usuário" at bounding box center [587, 307] width 37 height 15
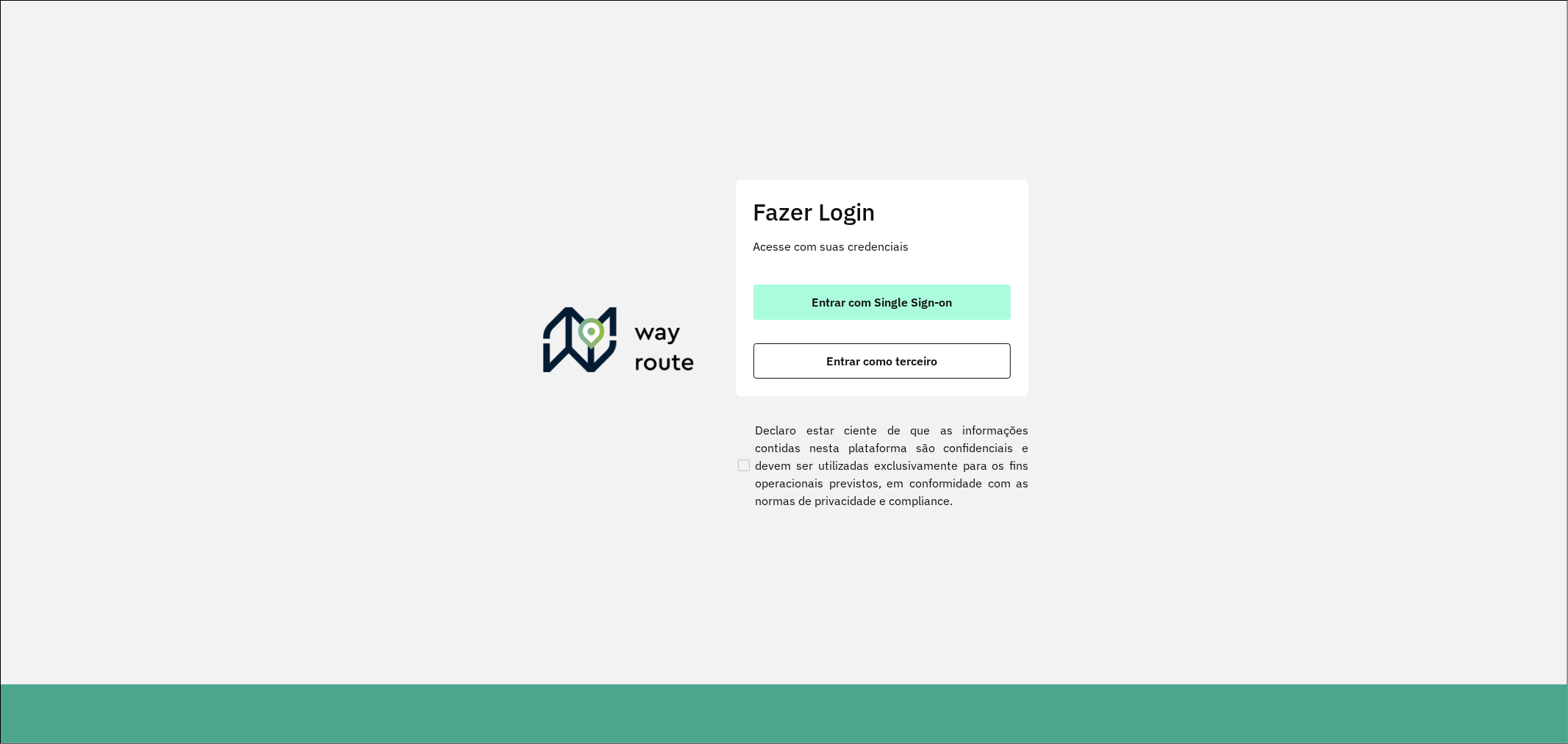
click at [887, 306] on span "Entrar com Single Sign-on" at bounding box center [882, 301] width 140 height 12
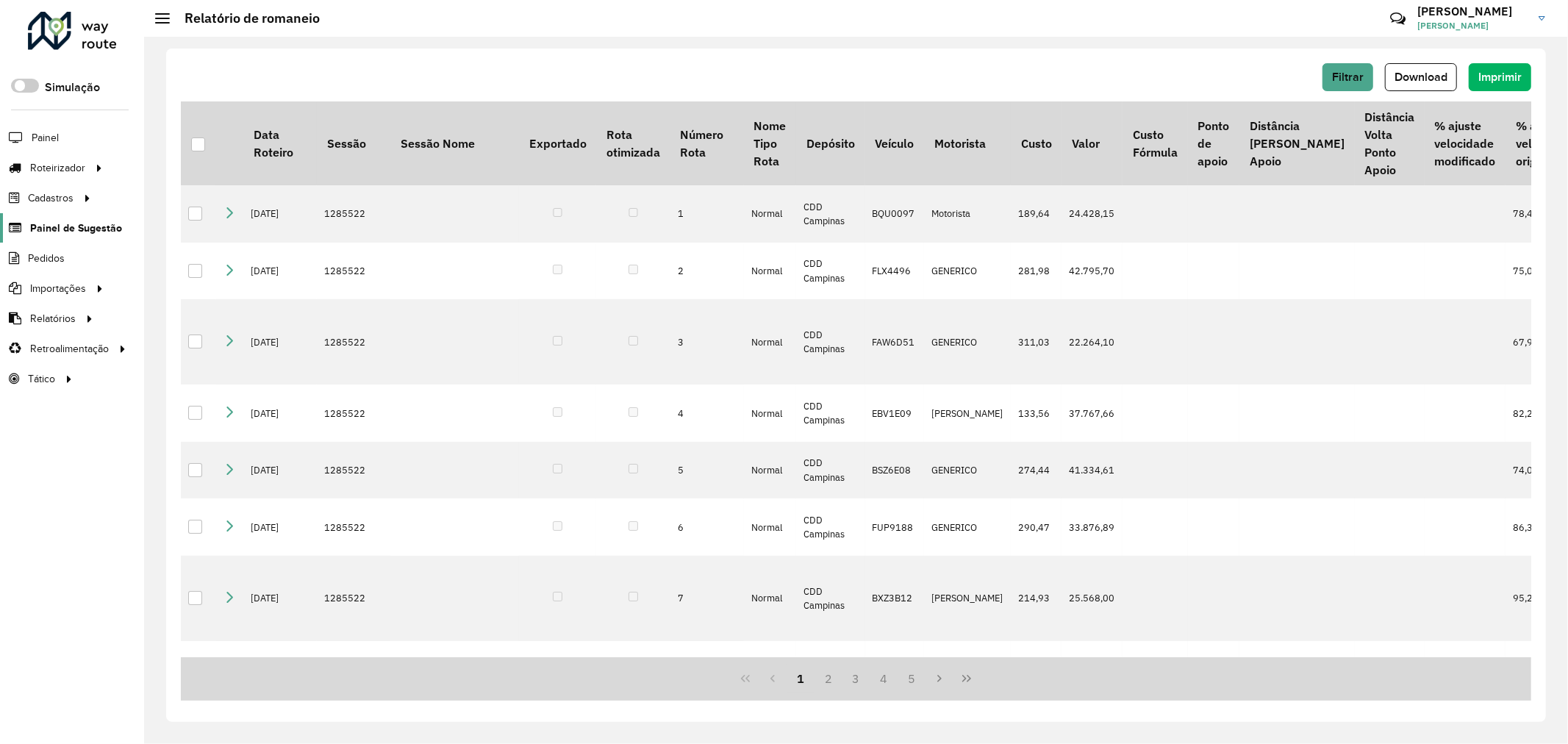
click at [81, 226] on span "Painel de Sugestão" at bounding box center [76, 228] width 92 height 15
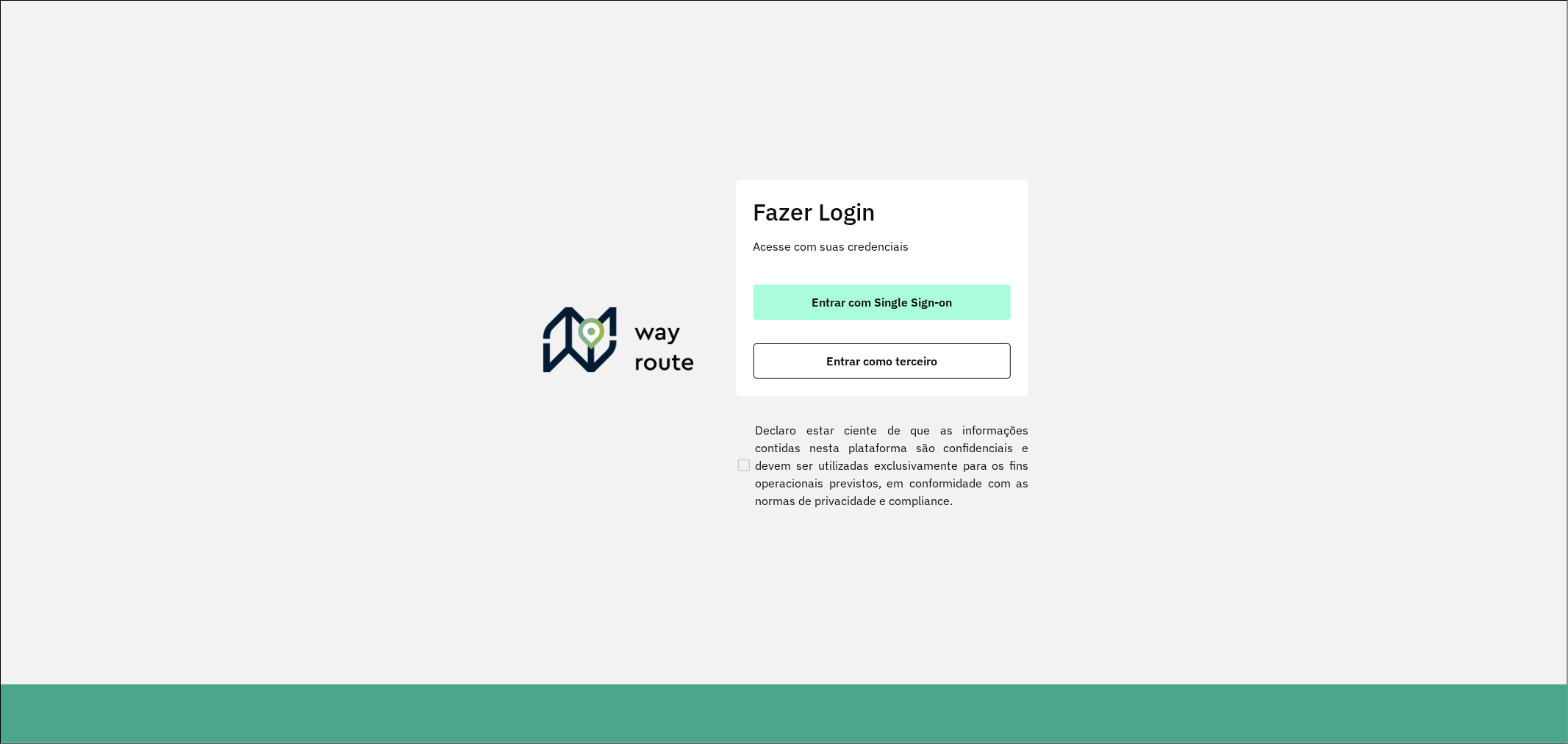
click at [840, 296] on span "Entrar com Single Sign-on" at bounding box center [882, 301] width 140 height 12
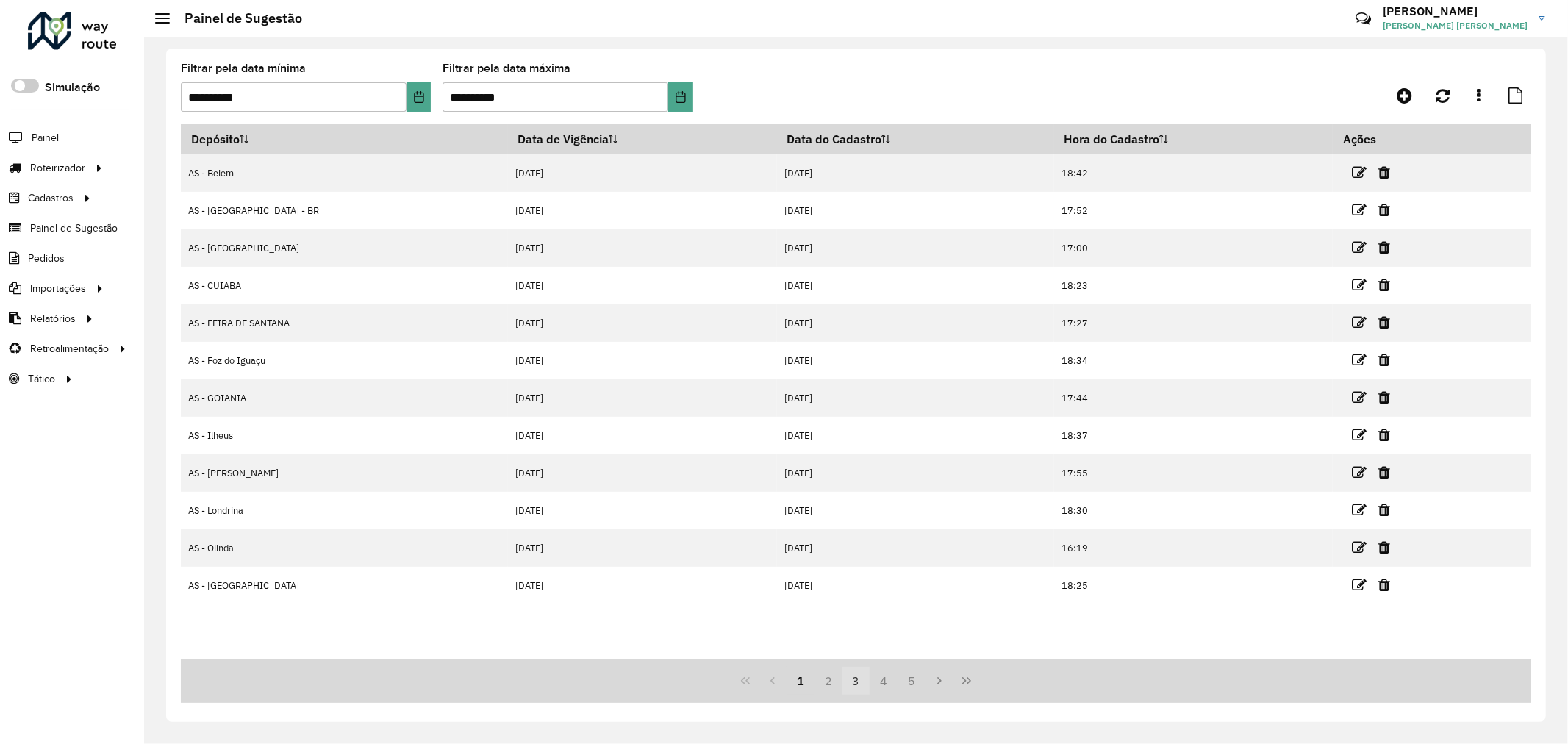
click at [853, 680] on button "3" at bounding box center [856, 681] width 28 height 28
click at [832, 685] on button "2" at bounding box center [828, 681] width 28 height 28
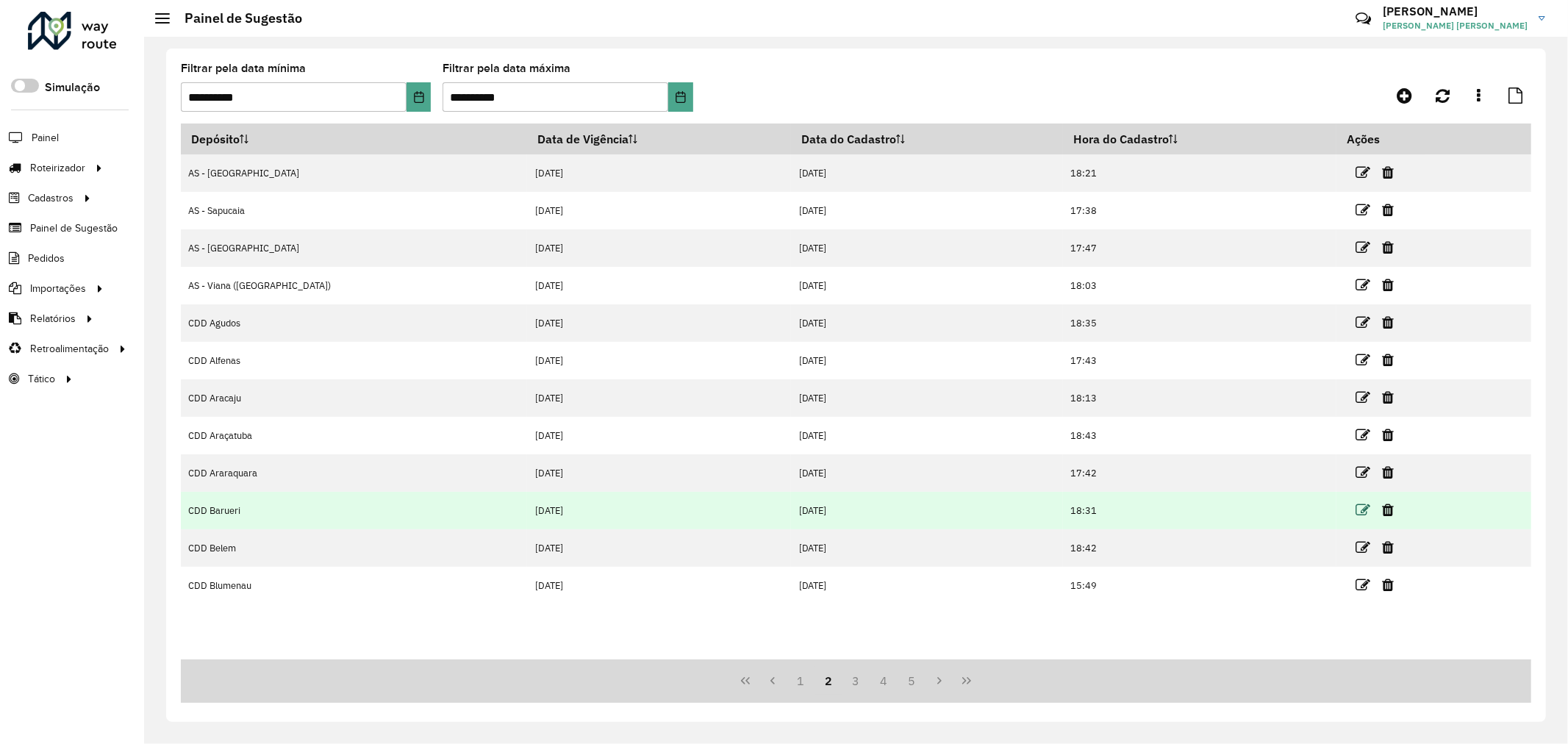
click at [1356, 512] on icon at bounding box center [1363, 510] width 14 height 14
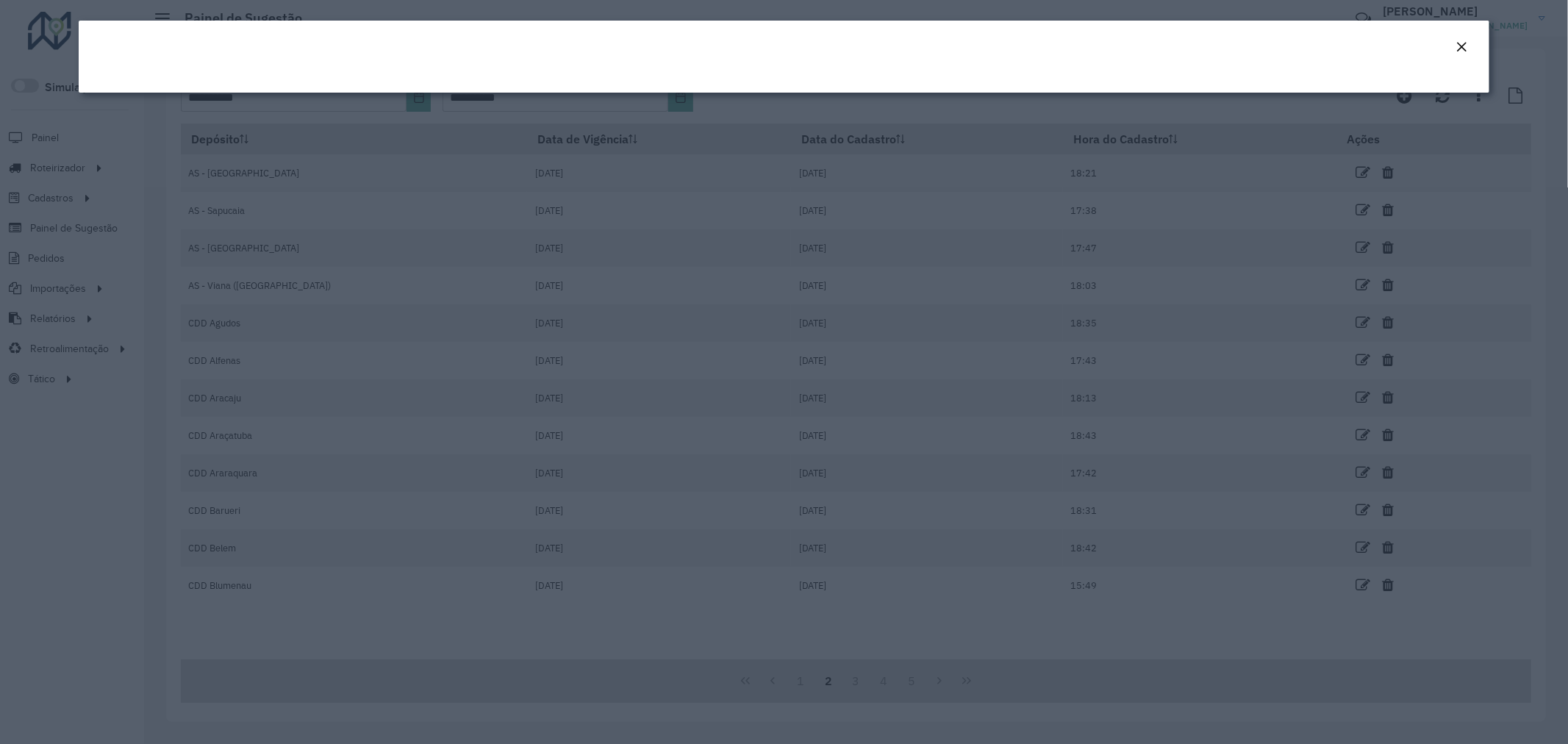
click at [1464, 42] on em "Close" at bounding box center [1461, 46] width 12 height 12
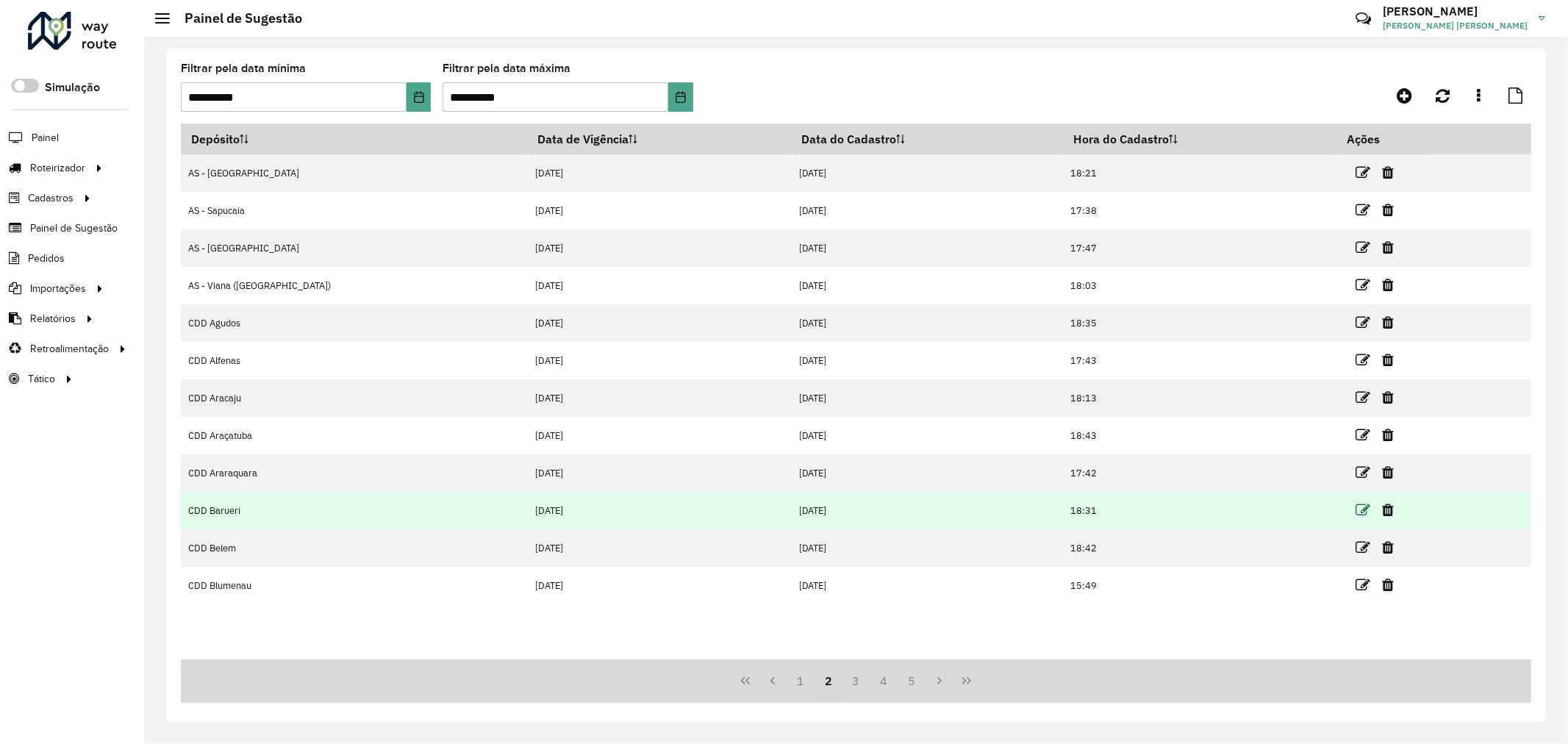
click at [1356, 513] on icon at bounding box center [1363, 510] width 14 height 14
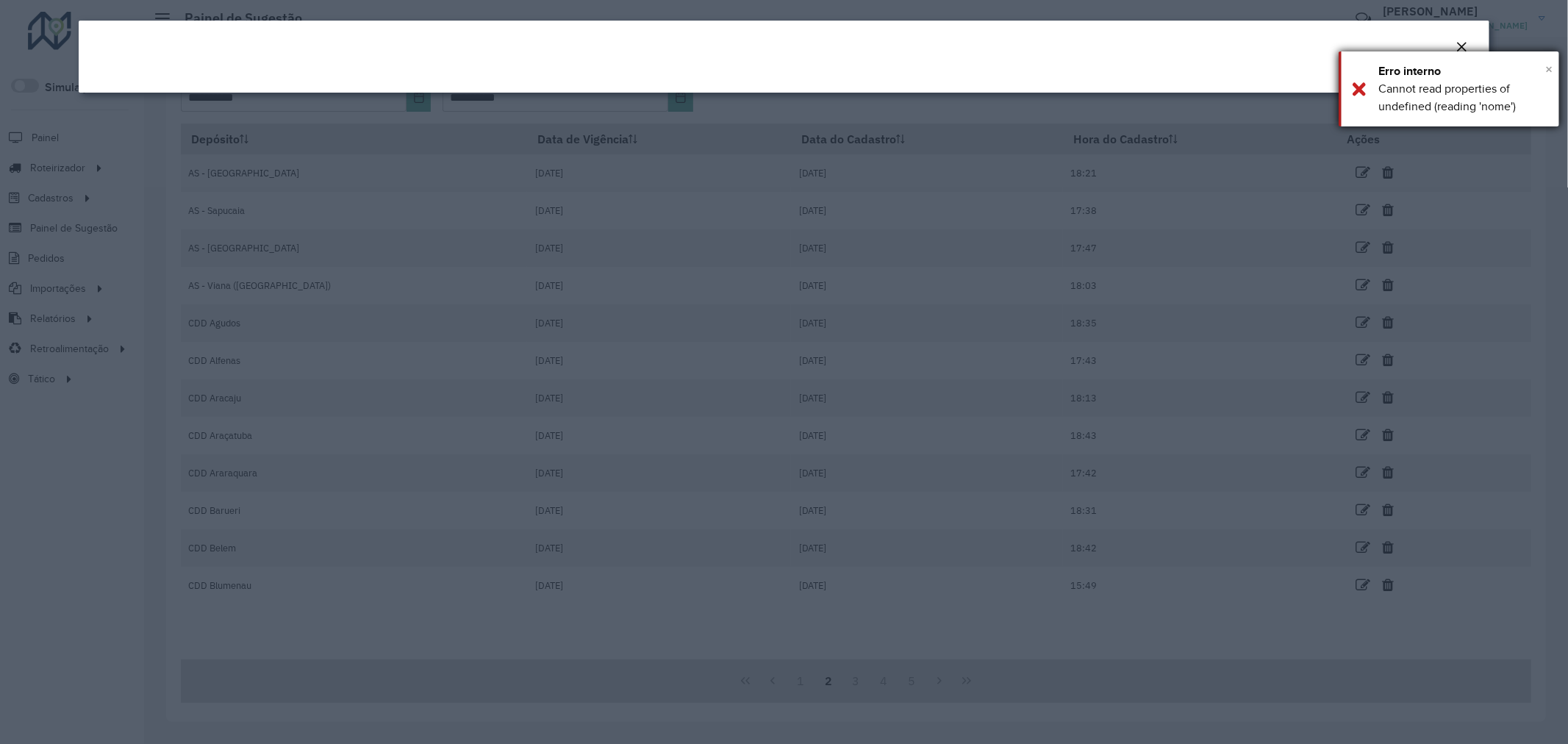
click at [1547, 71] on span "×" at bounding box center [1549, 69] width 7 height 16
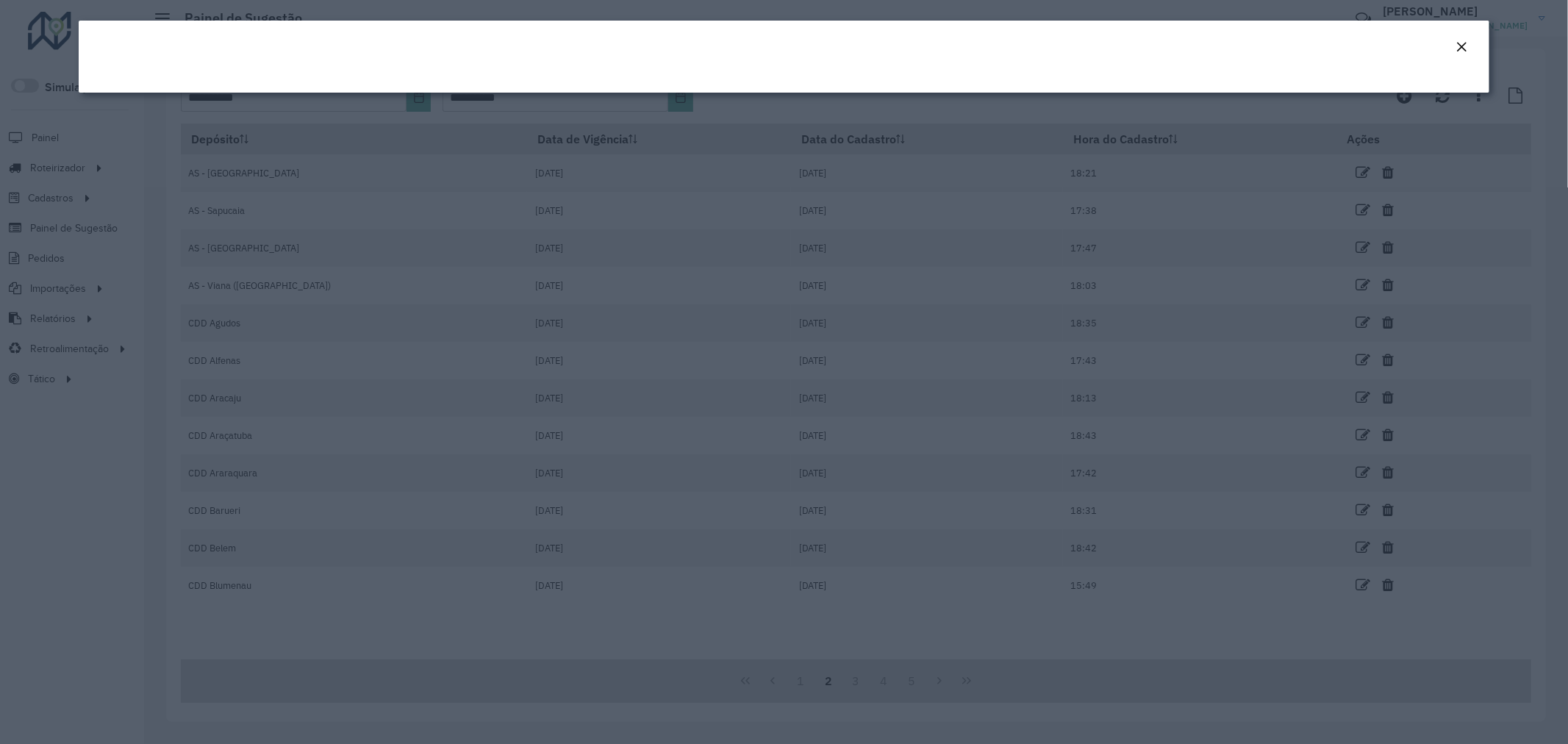
drag, startPoint x: 956, startPoint y: 237, endPoint x: 1487, endPoint y: 137, distance: 540.3
click at [961, 237] on modal-container at bounding box center [784, 372] width 1568 height 744
click at [1467, 50] on em "Close" at bounding box center [1461, 46] width 12 height 12
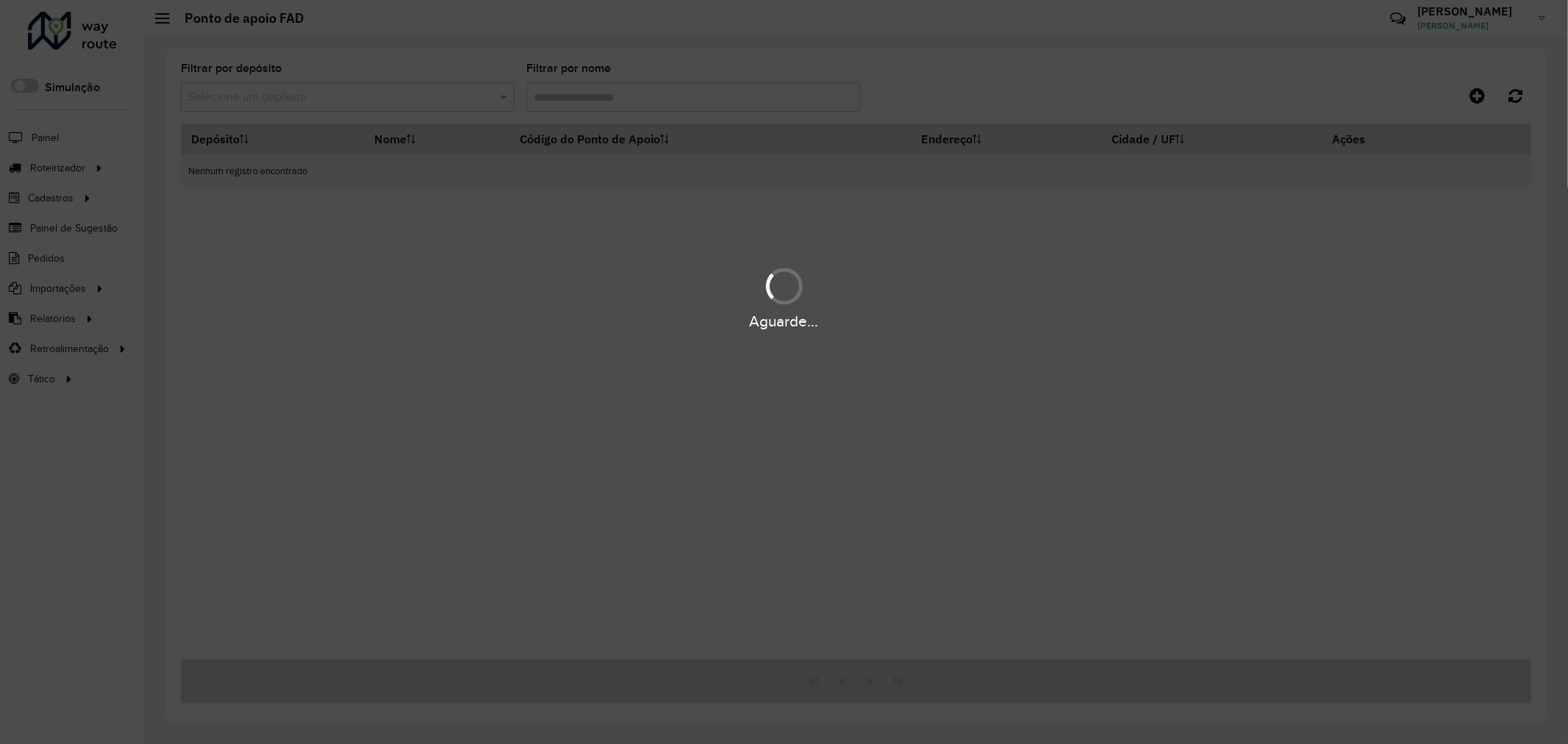
click at [291, 99] on div "Aguarde..." at bounding box center [784, 372] width 1568 height 744
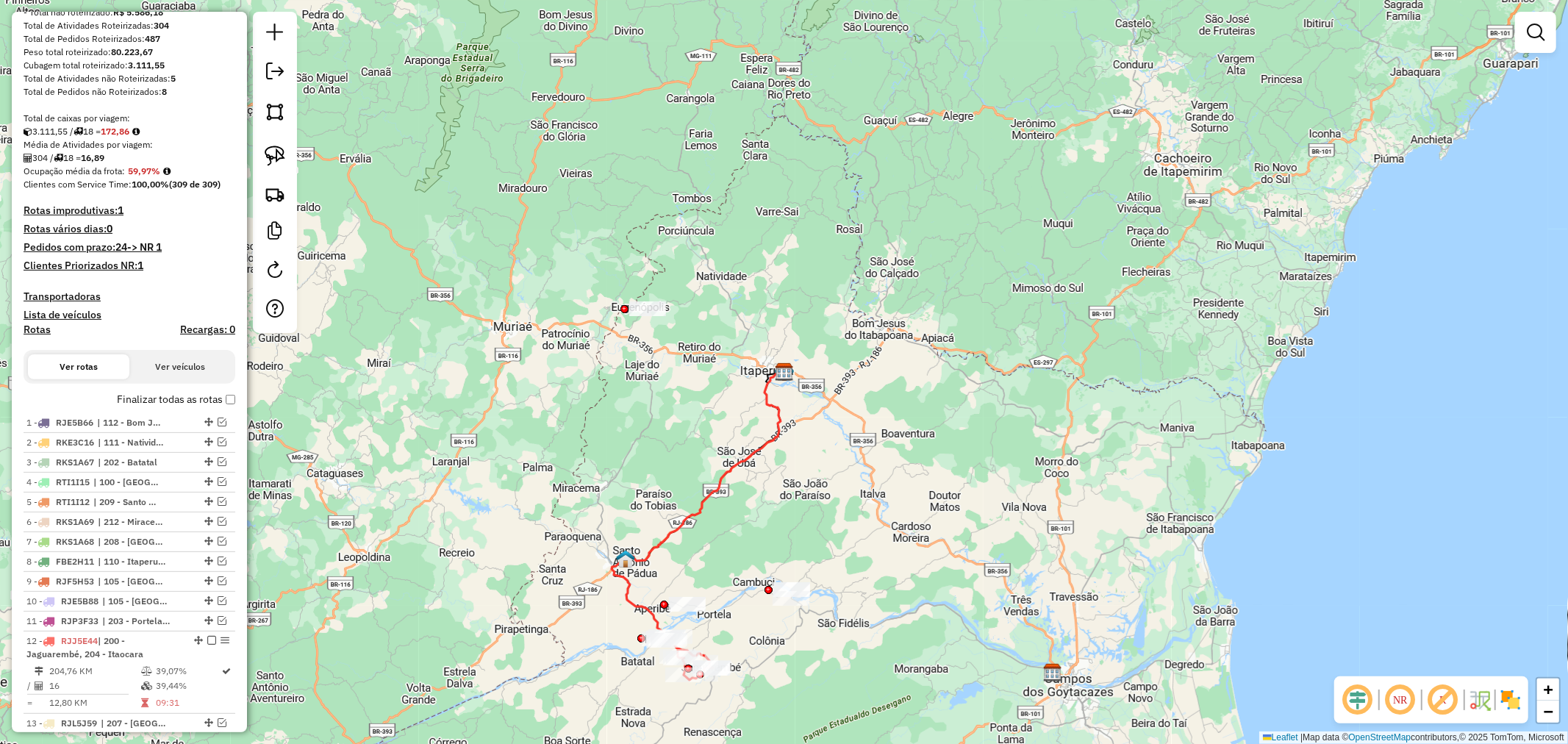
scroll to position [571, 0]
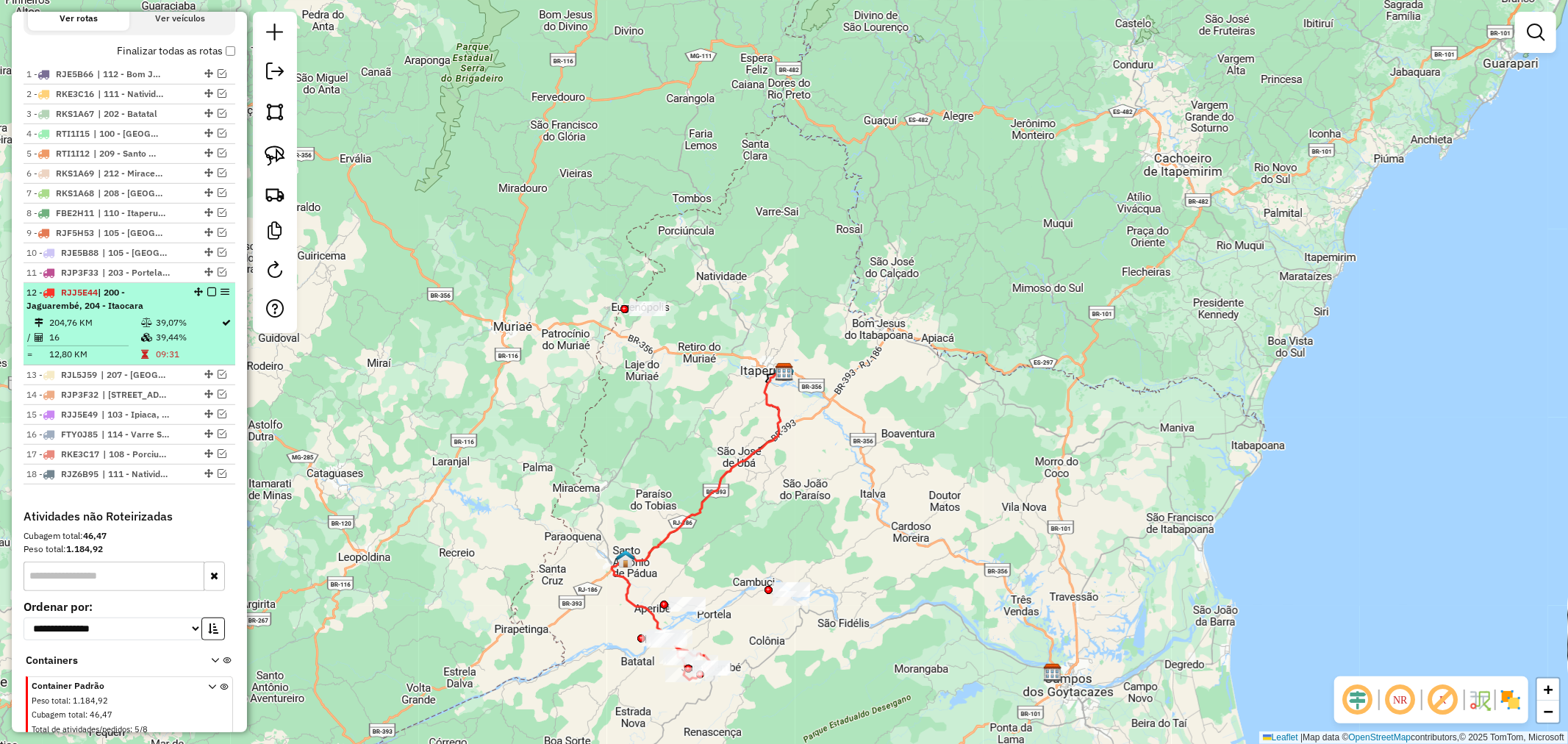
drag, startPoint x: 215, startPoint y: 295, endPoint x: 225, endPoint y: 285, distance: 14.1
select select "**********"
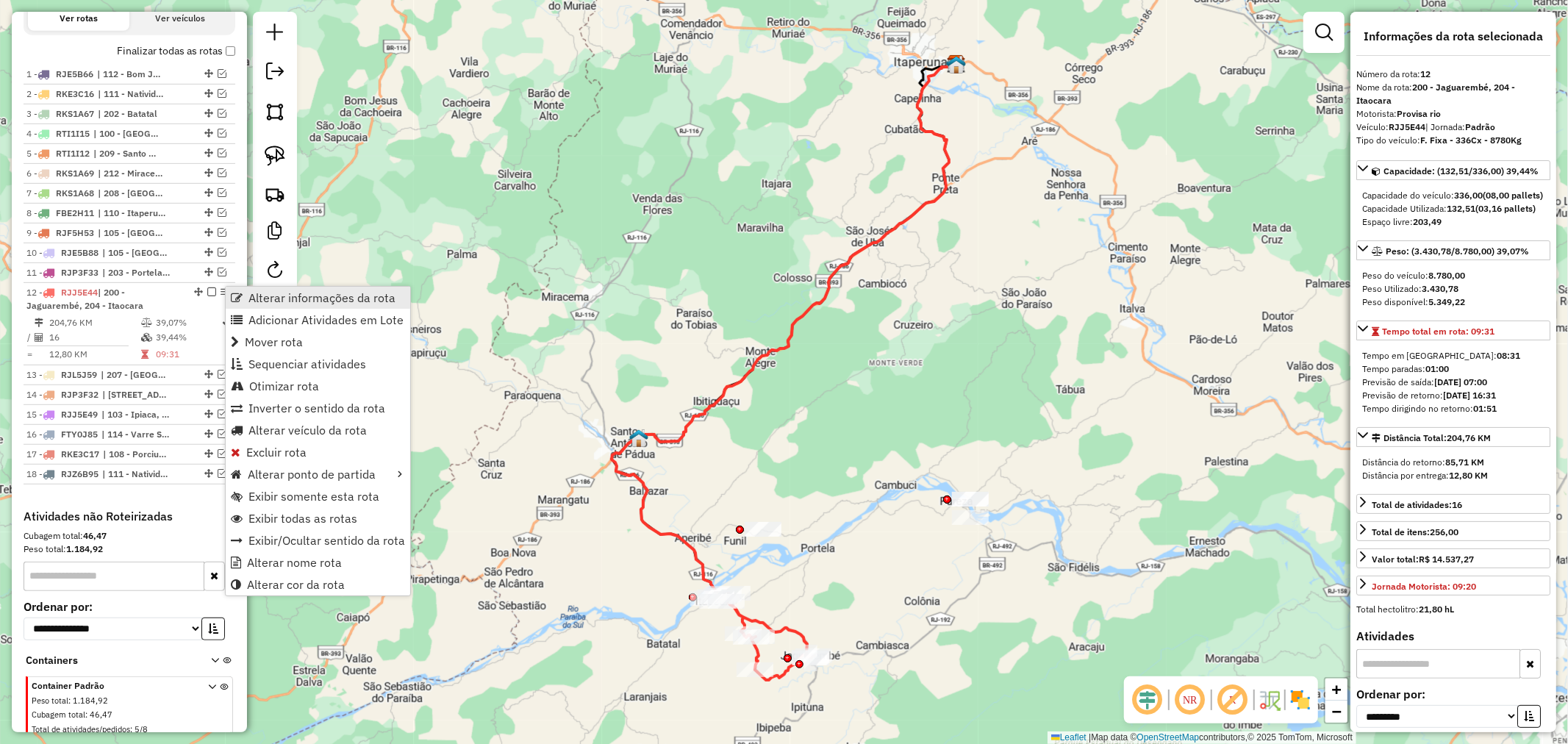
click at [234, 301] on span "Alterar informações da rota" at bounding box center [236, 297] width 12 height 12
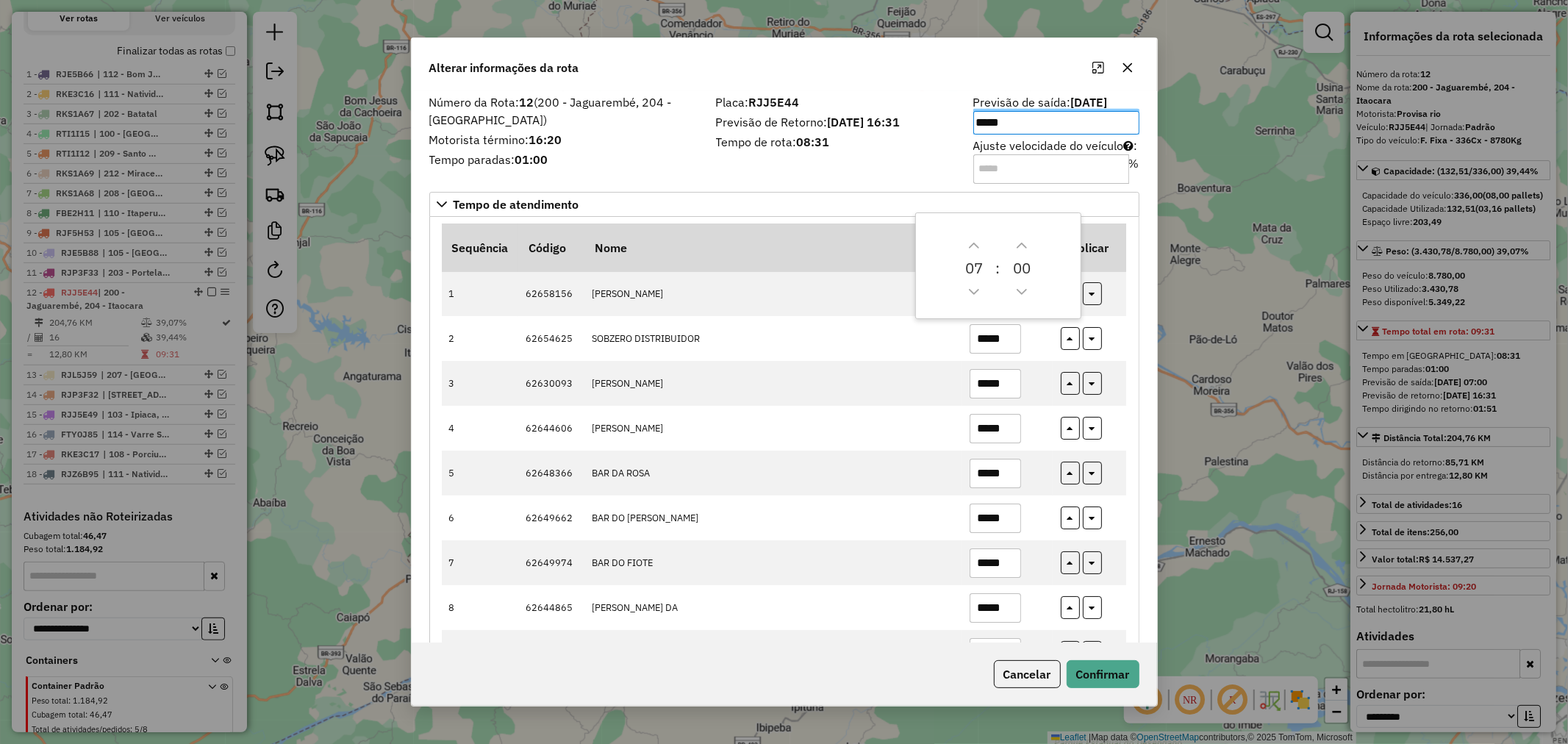
click at [1056, 159] on input "Ajuste velocidade do veículo : %" at bounding box center [1051, 169] width 156 height 29
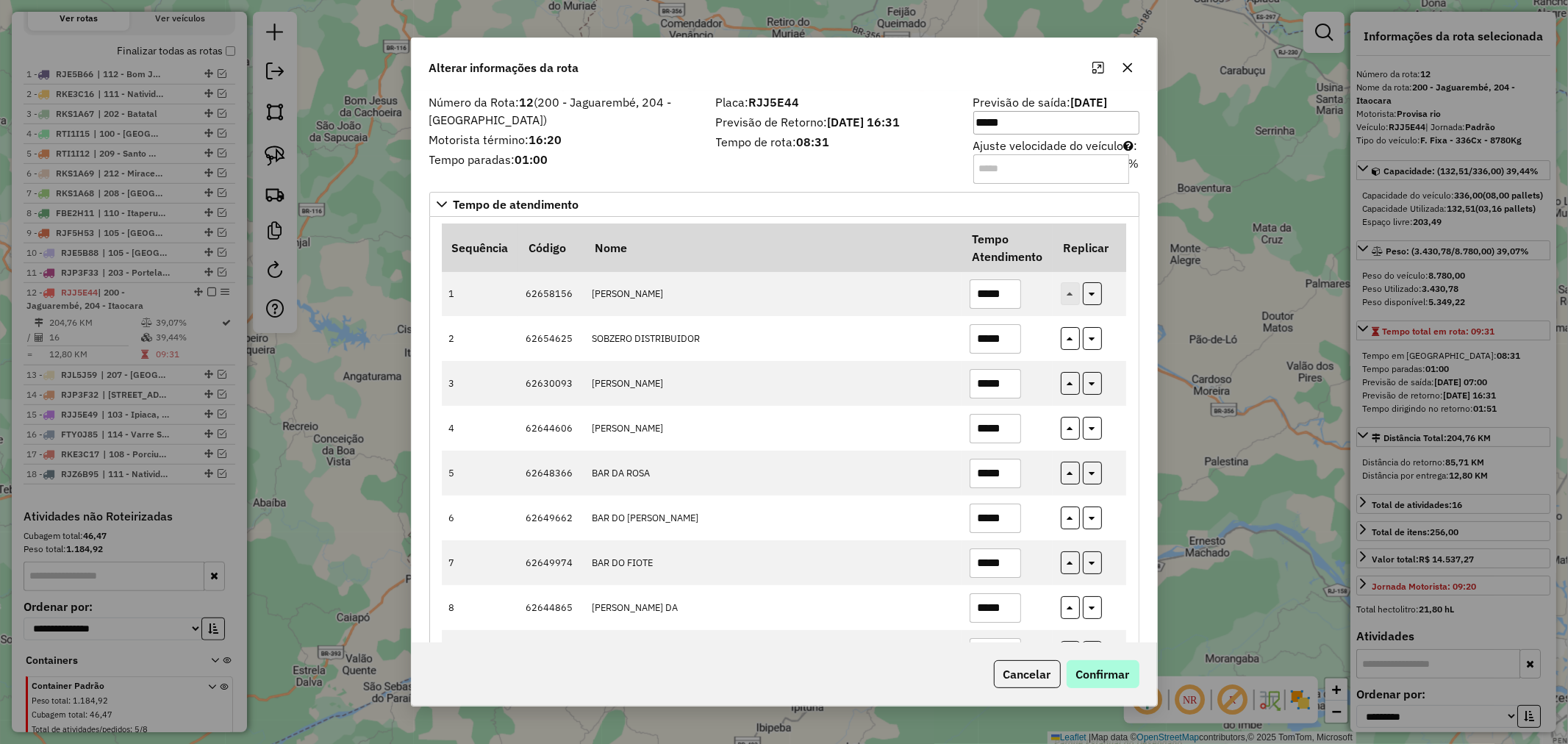
type input "**"
click at [1118, 675] on button "Confirmar" at bounding box center [1104, 673] width 72 height 28
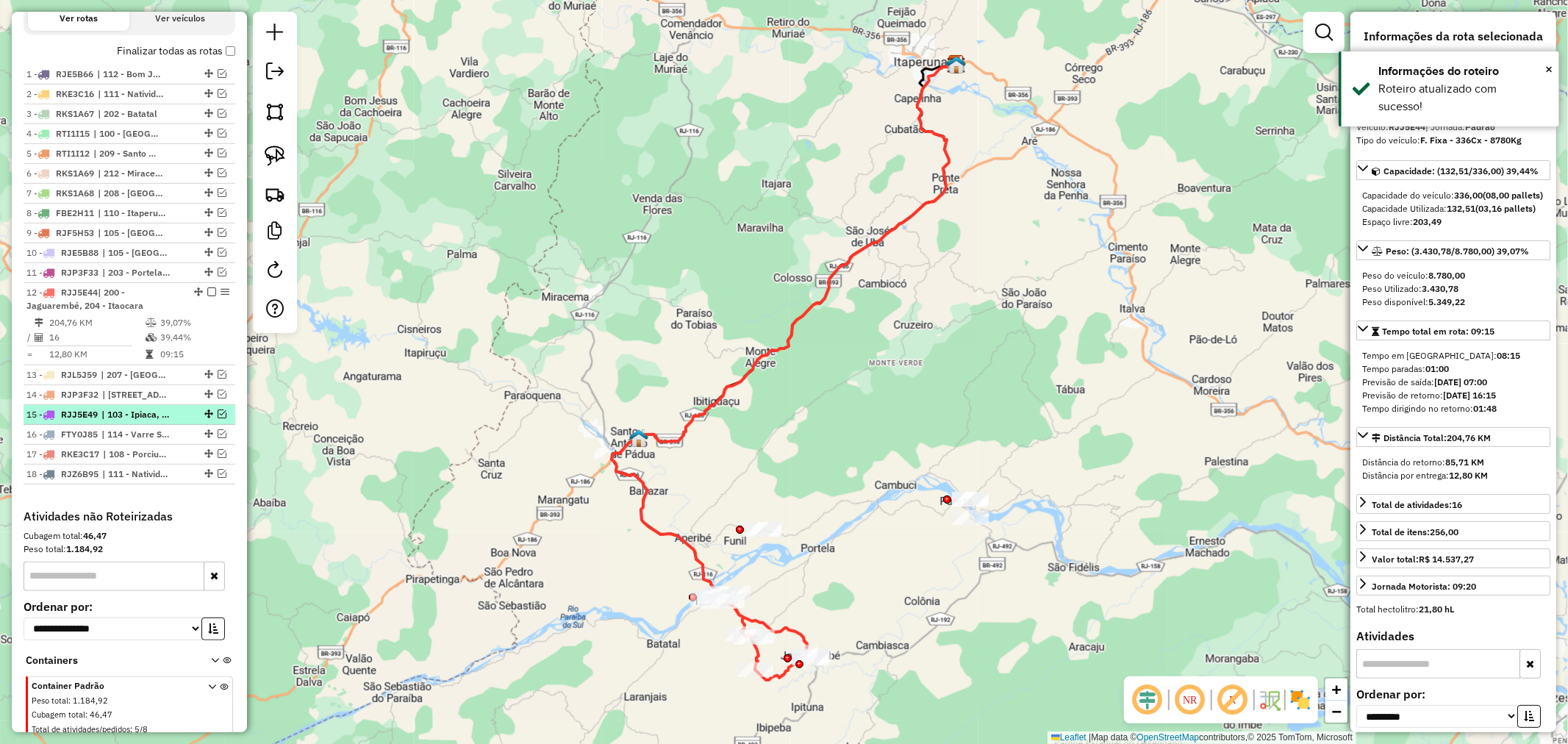
scroll to position [652, 0]
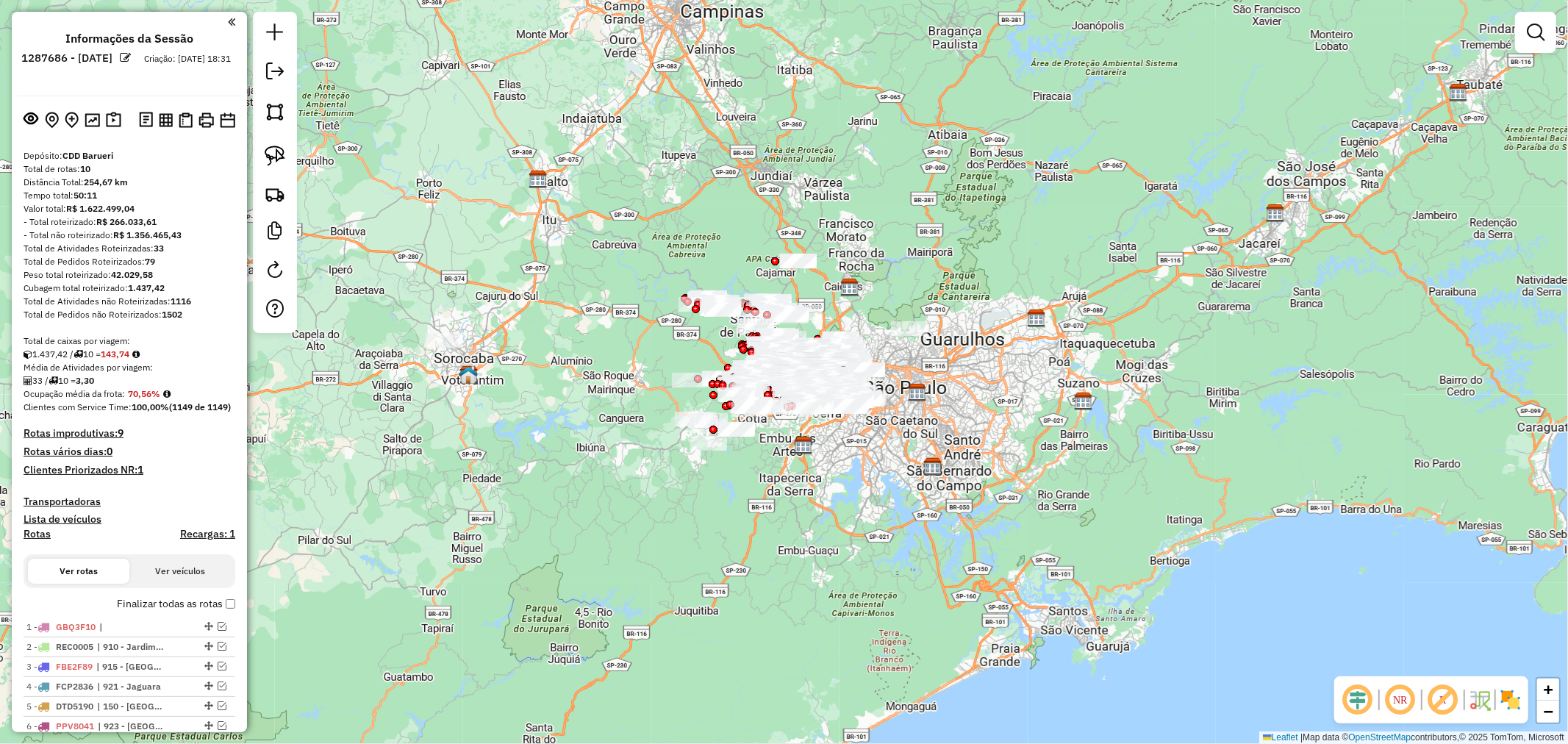
scroll to position [571, 0]
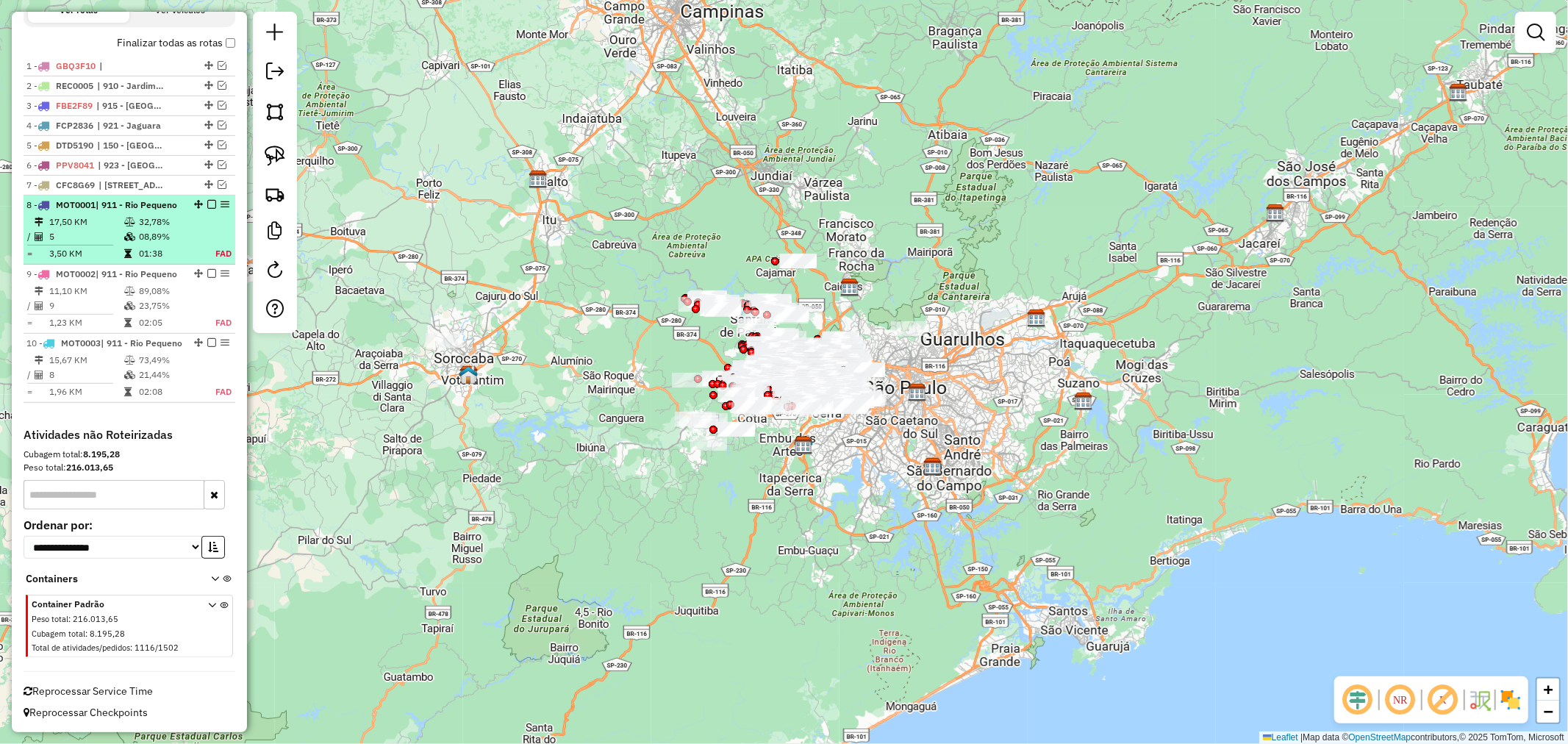
click at [130, 207] on span "| 911 - Rio Pequeno" at bounding box center [137, 205] width 81 height 11
select select "**********"
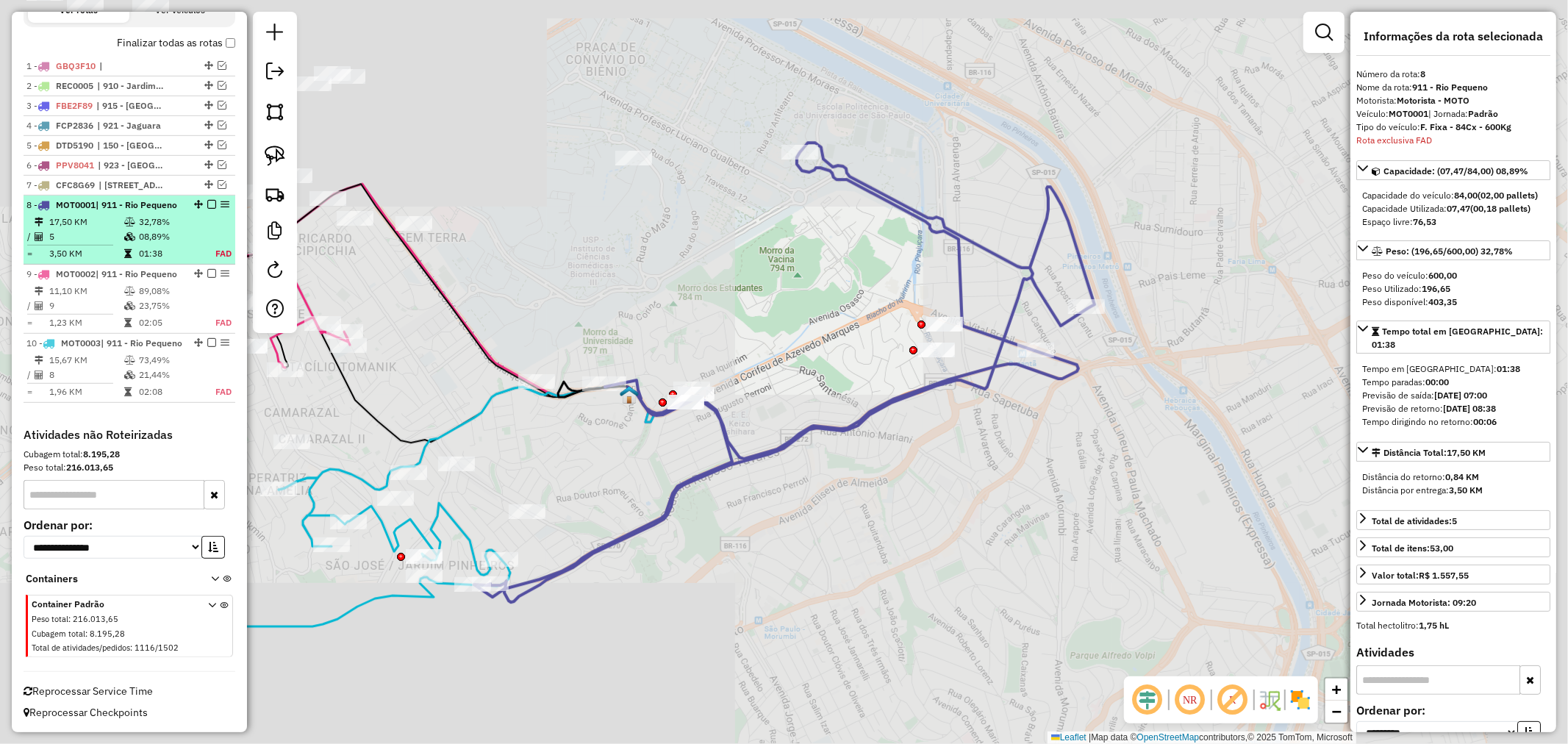
scroll to position [613, 0]
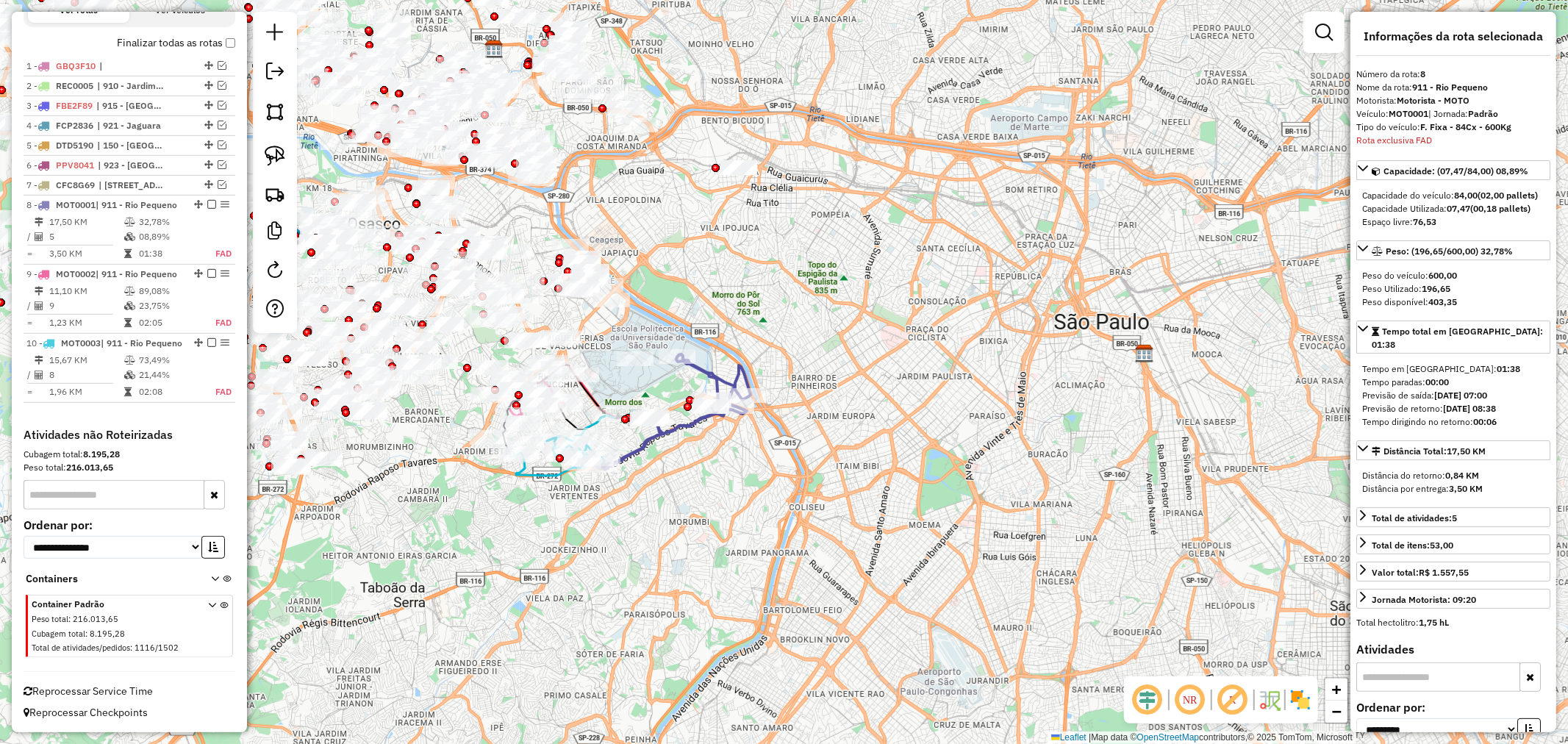
drag, startPoint x: 601, startPoint y: 355, endPoint x: 627, endPoint y: 375, distance: 32.8
click at [622, 366] on div "Janela de atendimento Grade de atendimento Capacidade Transportadoras Veículos …" at bounding box center [784, 372] width 1568 height 744
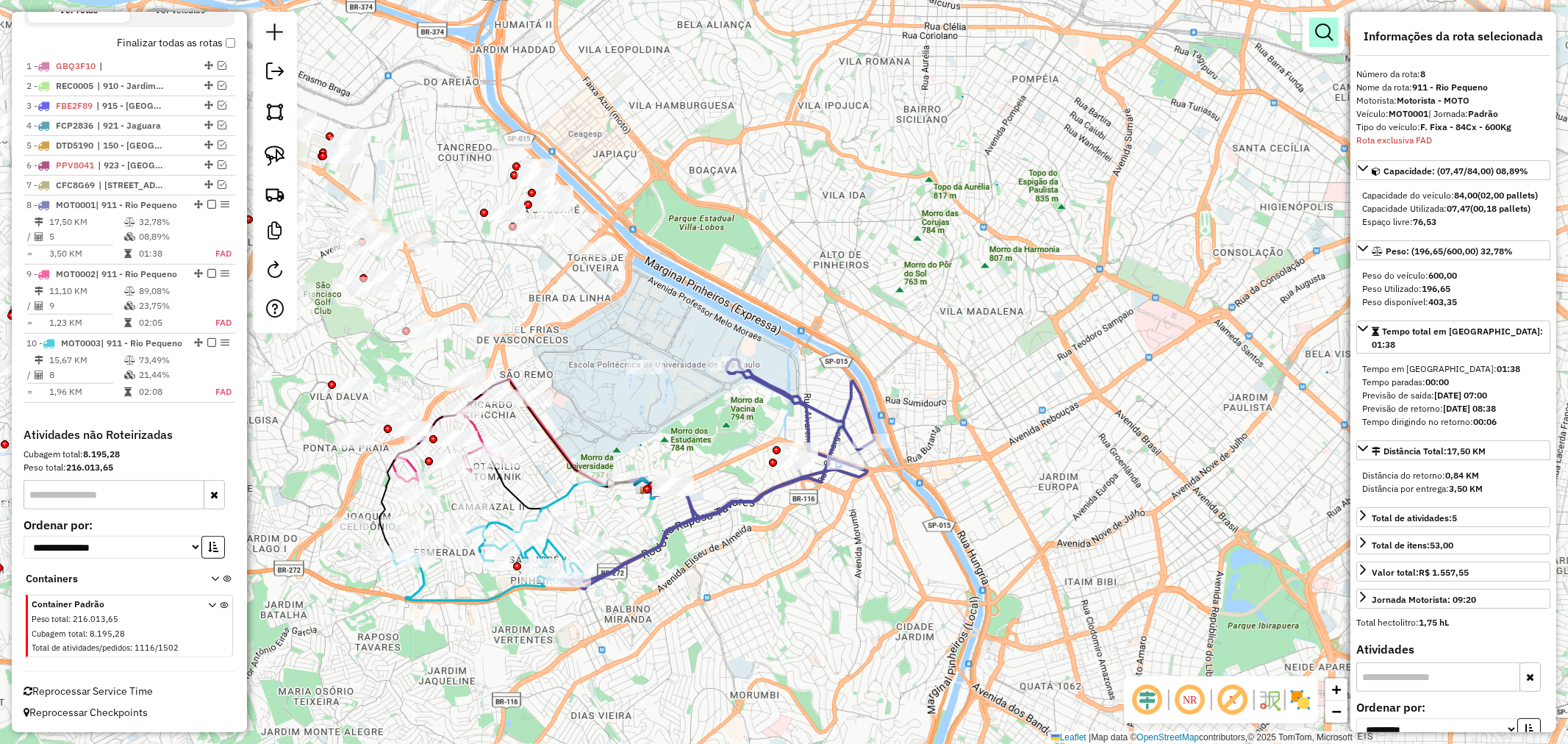
click at [1327, 38] on em at bounding box center [1324, 32] width 17 height 17
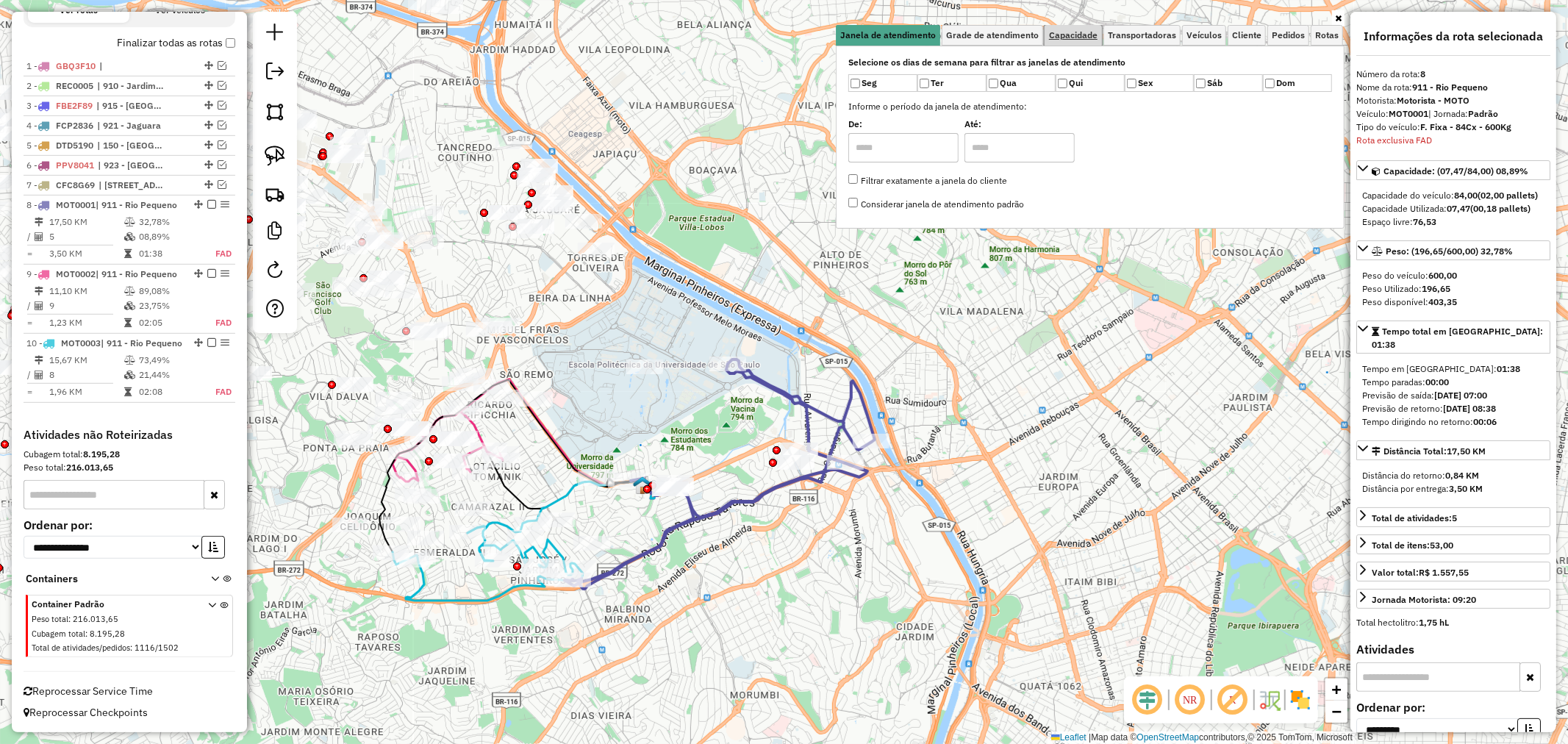
click at [1075, 37] on span "Capacidade" at bounding box center [1074, 35] width 49 height 9
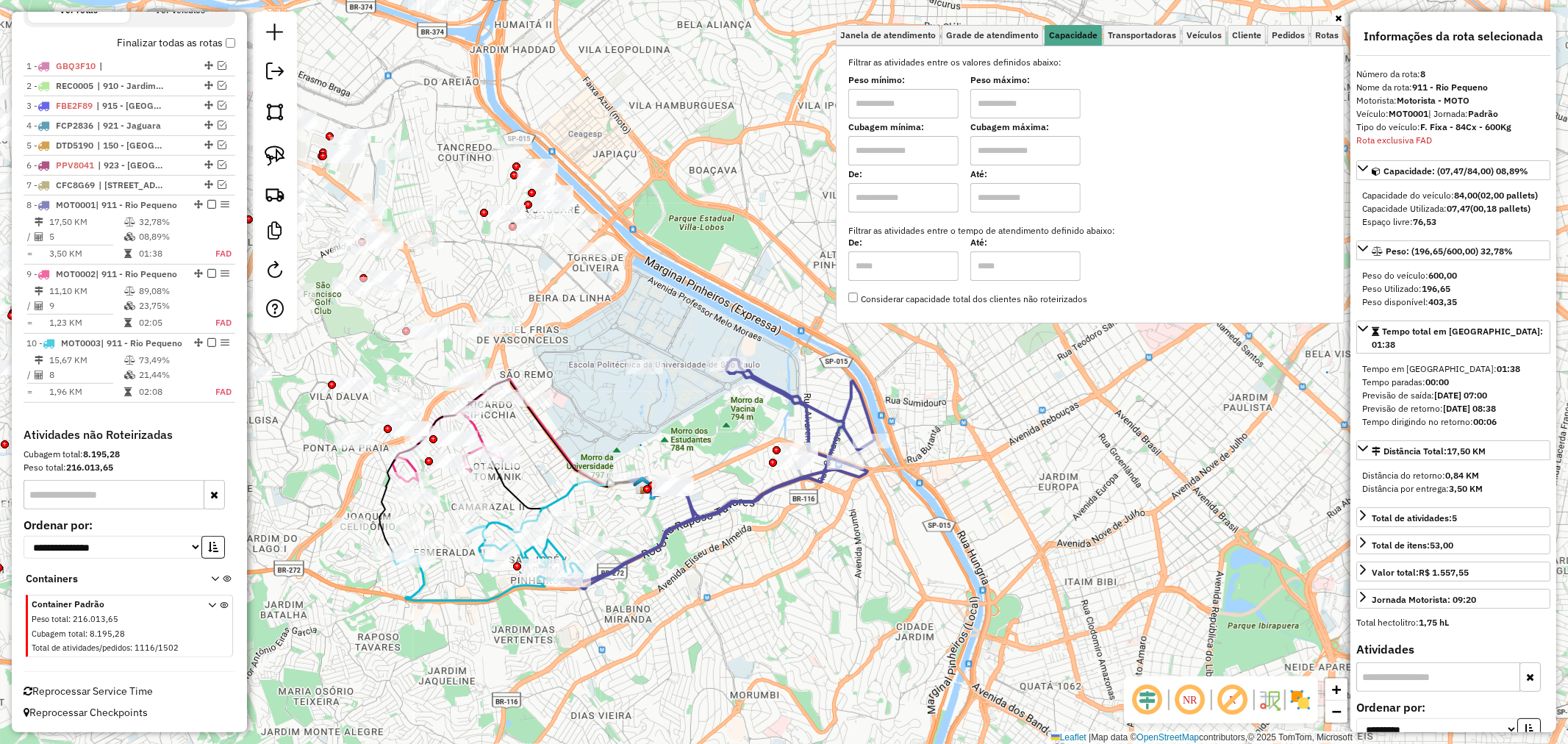
click at [914, 136] on input "text" at bounding box center [904, 150] width 110 height 29
type input "****"
click at [1017, 145] on input "text" at bounding box center [1026, 150] width 110 height 29
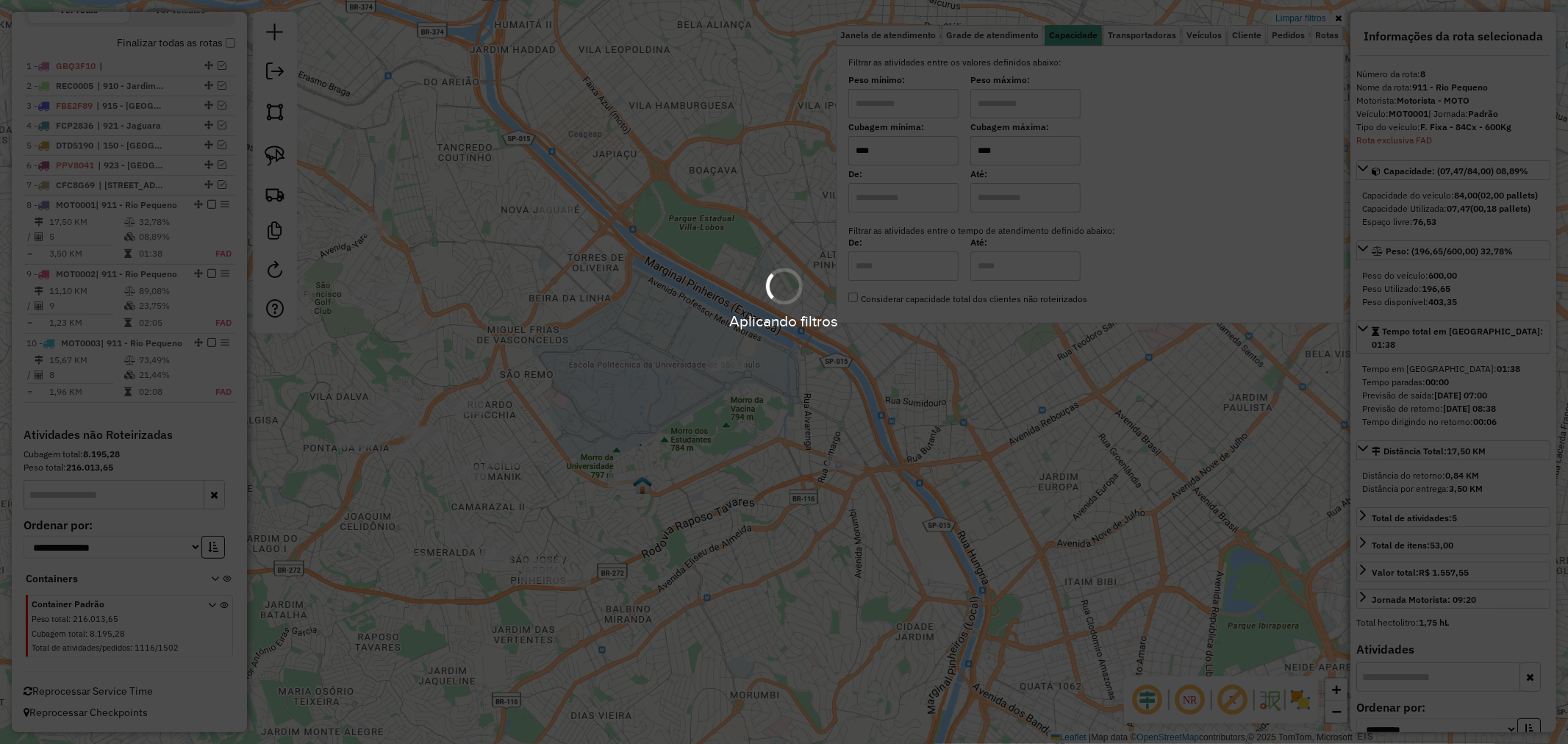
click at [985, 148] on div "Aplicando filtros" at bounding box center [784, 372] width 1568 height 744
click at [985, 148] on div "Aplicando filtros" at bounding box center [784, 372] width 1568 height 744
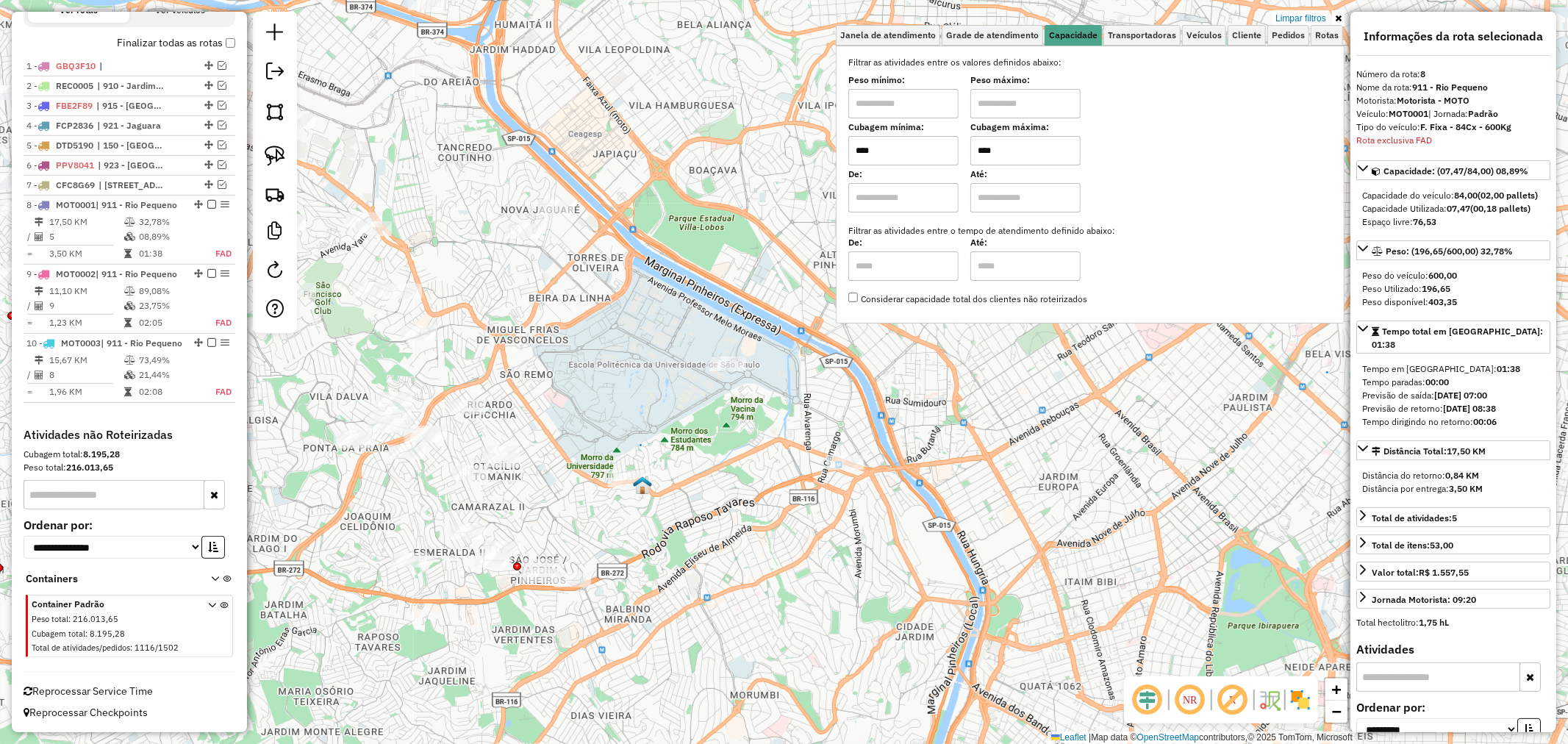
drag, startPoint x: 985, startPoint y: 148, endPoint x: 1023, endPoint y: 166, distance: 42.0
click at [987, 149] on input "****" at bounding box center [1026, 150] width 110 height 29
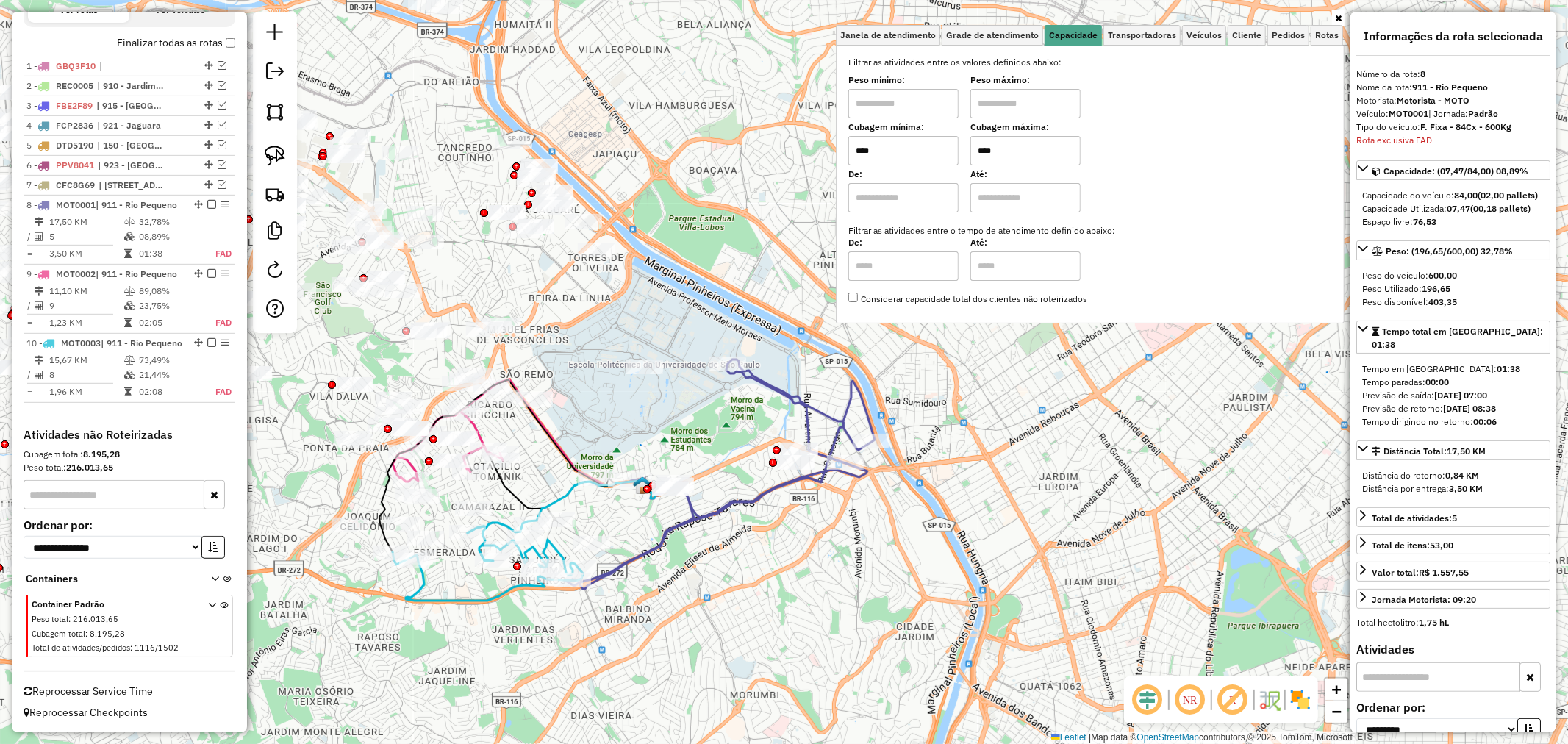
click at [1012, 151] on input "****" at bounding box center [1026, 150] width 110 height 29
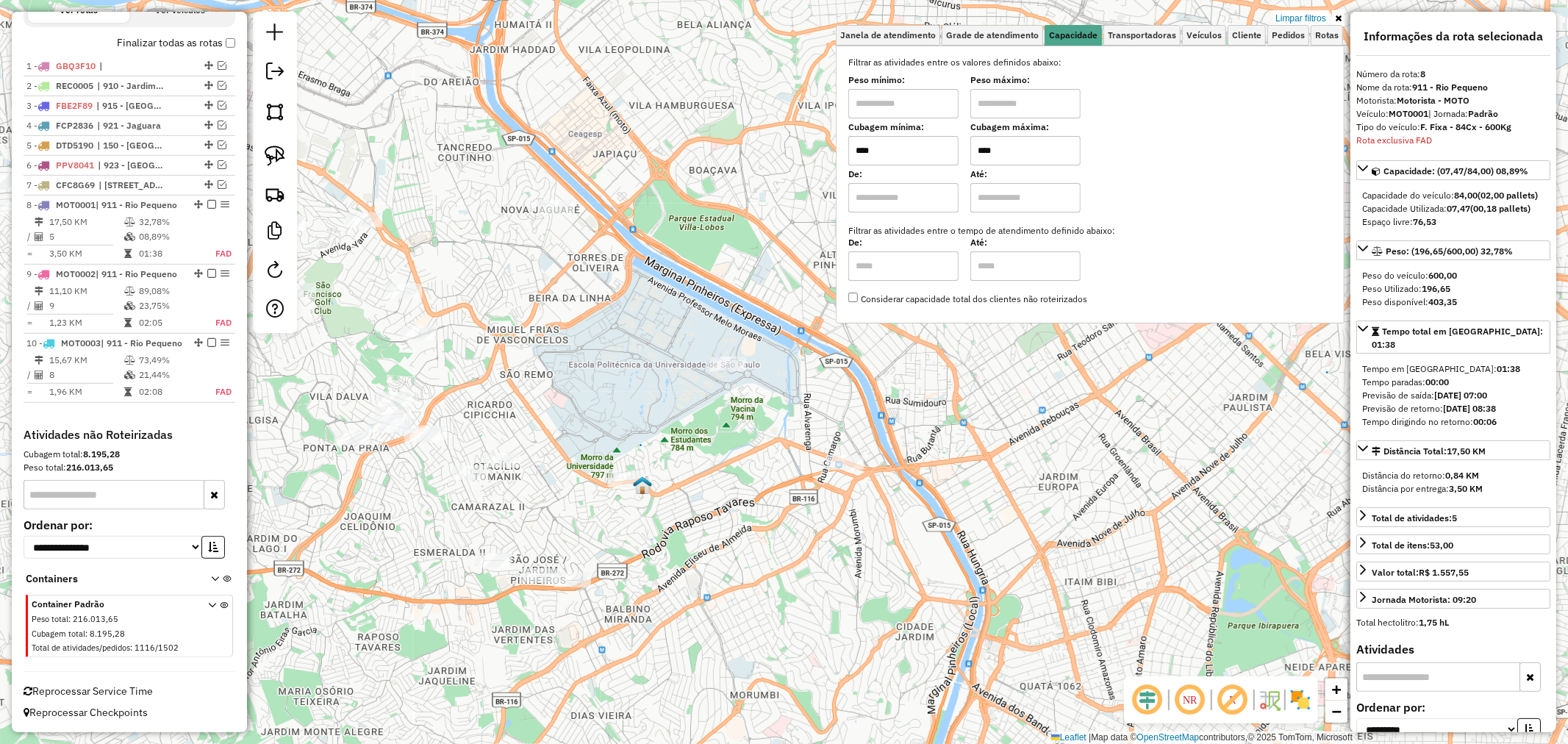
click at [1012, 151] on input "****" at bounding box center [1026, 150] width 110 height 29
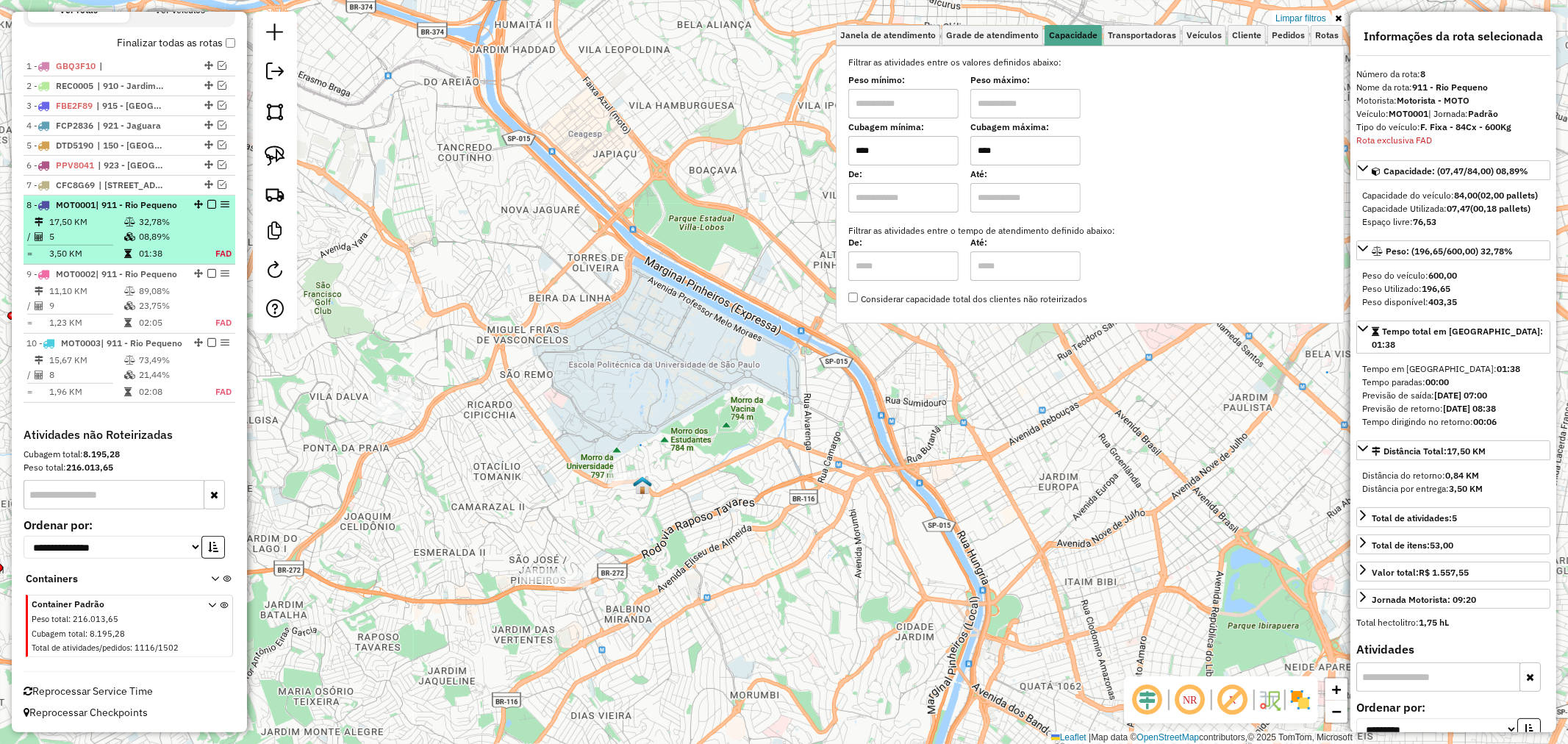
type input "****"
click at [149, 229] on td "08,89%" at bounding box center [168, 236] width 61 height 14
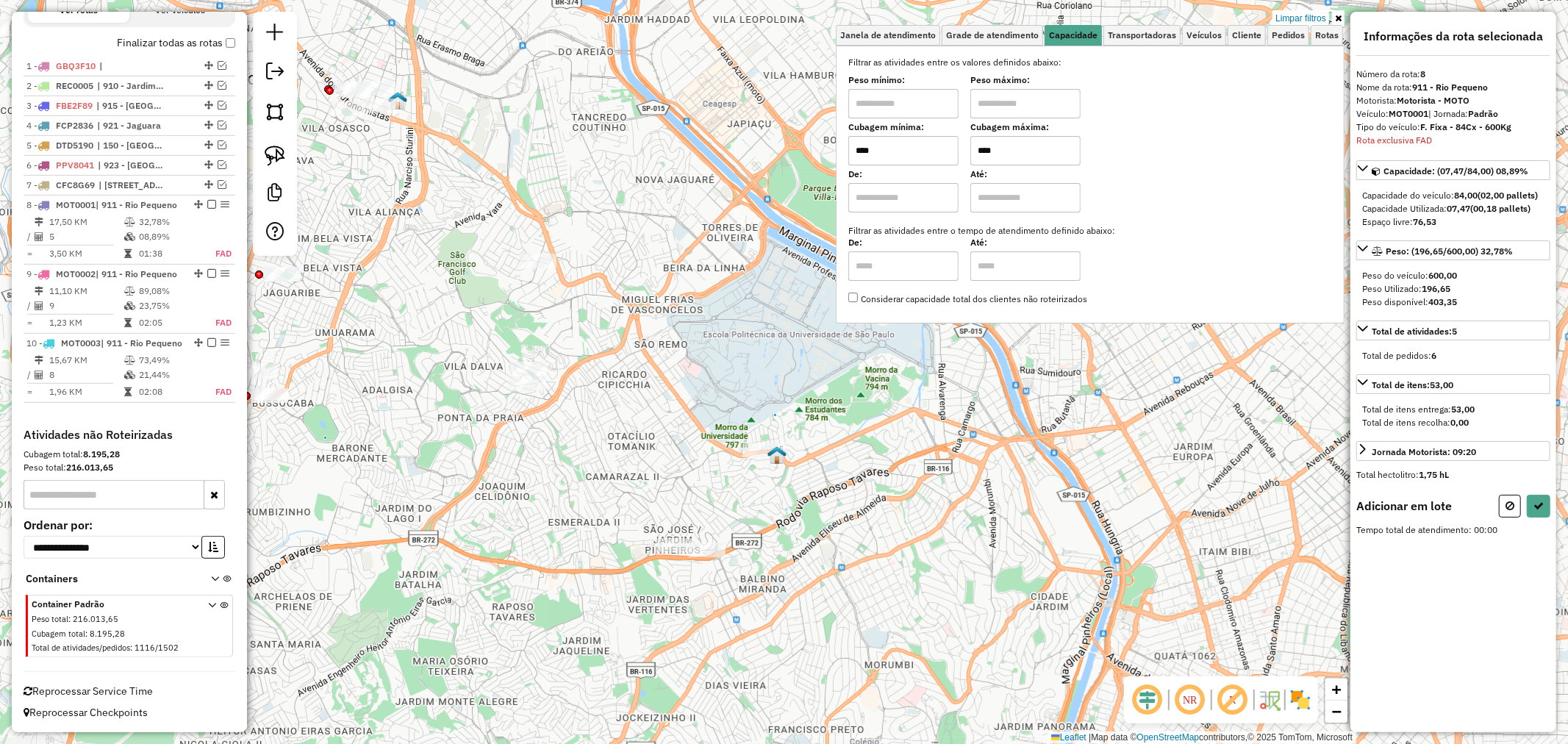
drag, startPoint x: 378, startPoint y: 354, endPoint x: 586, endPoint y: 456, distance: 231.7
click at [586, 456] on div "Limpar filtros Janela de atendimento Grade de atendimento Capacidade Transporta…" at bounding box center [784, 372] width 1568 height 744
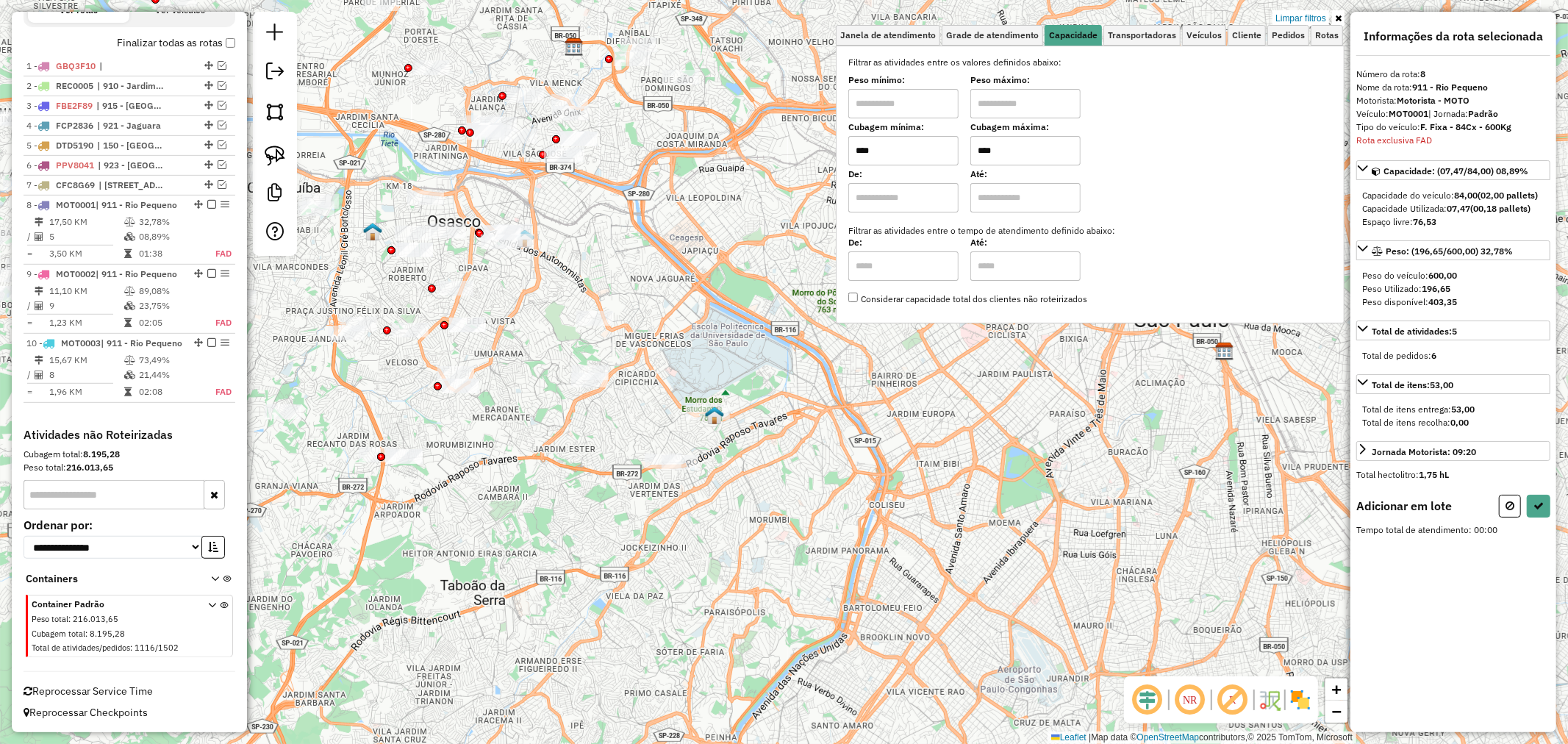
drag, startPoint x: 663, startPoint y: 364, endPoint x: 680, endPoint y: 360, distance: 17.5
click at [680, 360] on div "Limpar filtros Janela de atendimento Grade de atendimento Capacidade Transporta…" at bounding box center [784, 372] width 1568 height 744
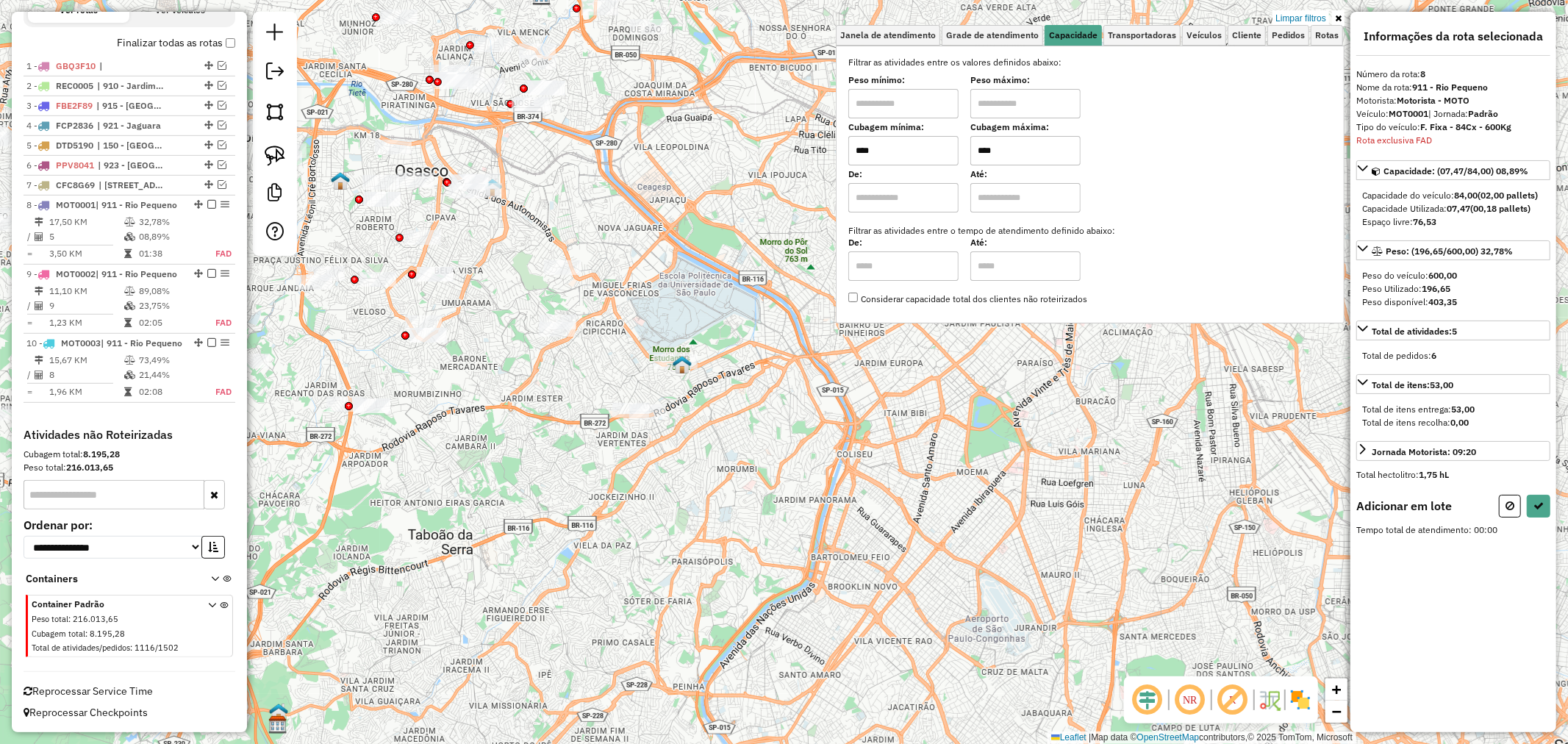
drag, startPoint x: 706, startPoint y: 341, endPoint x: 680, endPoint y: 300, distance: 48.5
click at [680, 300] on div "Limpar filtros Janela de atendimento Grade de atendimento Capacidade Transporta…" at bounding box center [784, 372] width 1568 height 744
click at [276, 160] on img at bounding box center [274, 156] width 21 height 21
drag, startPoint x: 532, startPoint y: 261, endPoint x: 578, endPoint y: 233, distance: 53.9
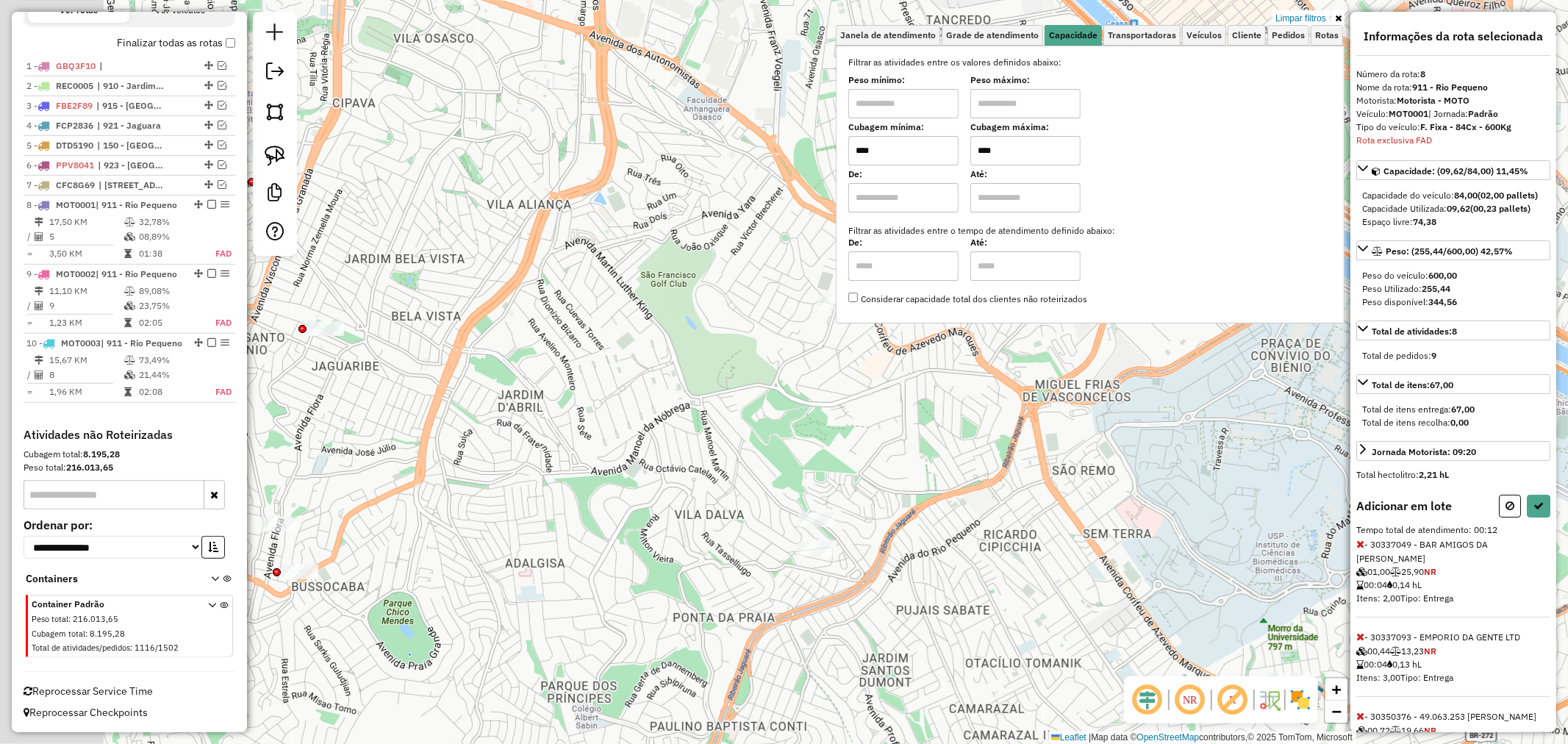
drag, startPoint x: 459, startPoint y: 205, endPoint x: 578, endPoint y: 280, distance: 140.7
click at [619, 268] on div "Limpar filtros Janela de atendimento Grade de atendimento Capacidade Transporta…" at bounding box center [784, 372] width 1568 height 744
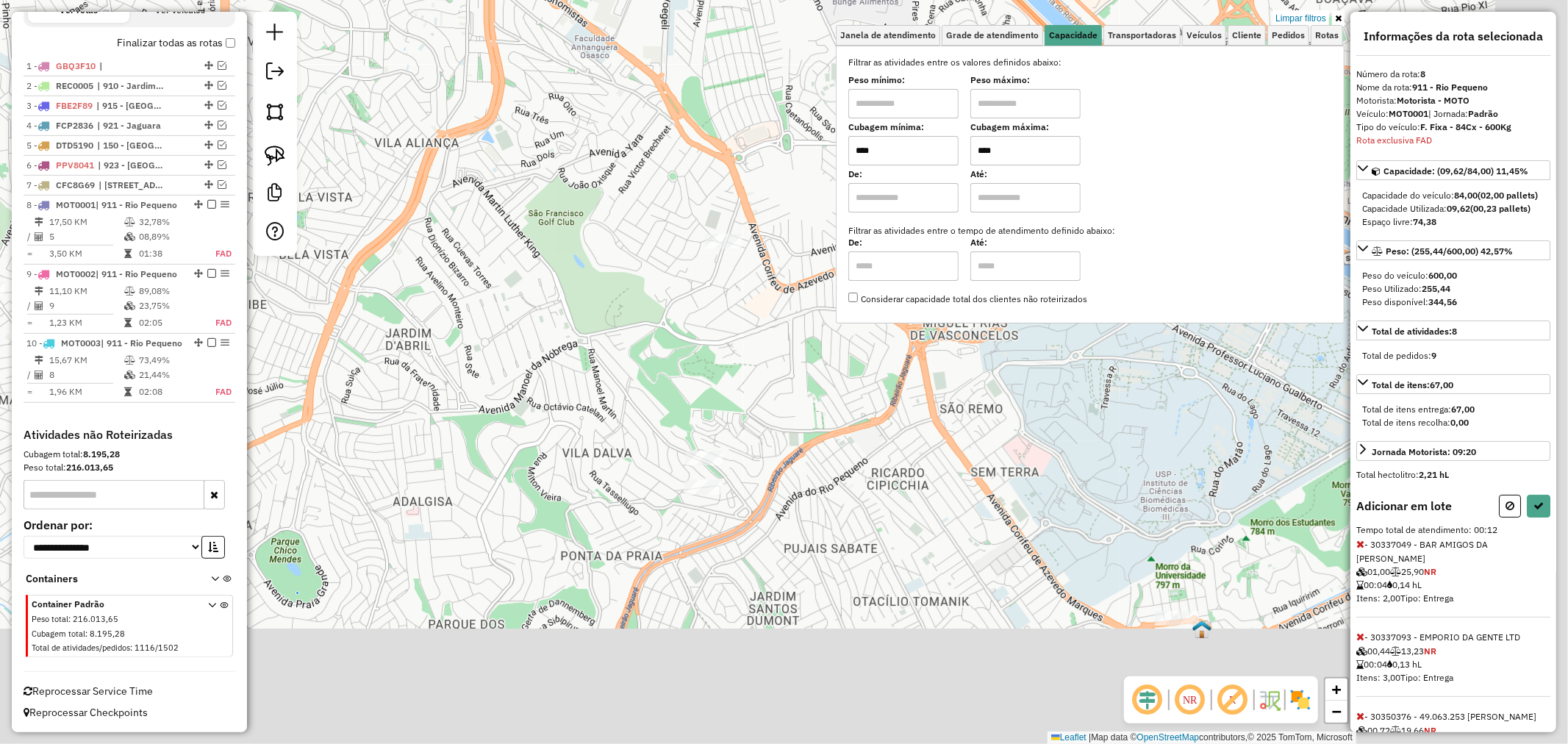
drag, startPoint x: 716, startPoint y: 453, endPoint x: 483, endPoint y: 272, distance: 295.0
click at [468, 259] on div "Limpar filtros Janela de atendimento Grade de atendimento Capacidade Transporta…" at bounding box center [784, 372] width 1568 height 744
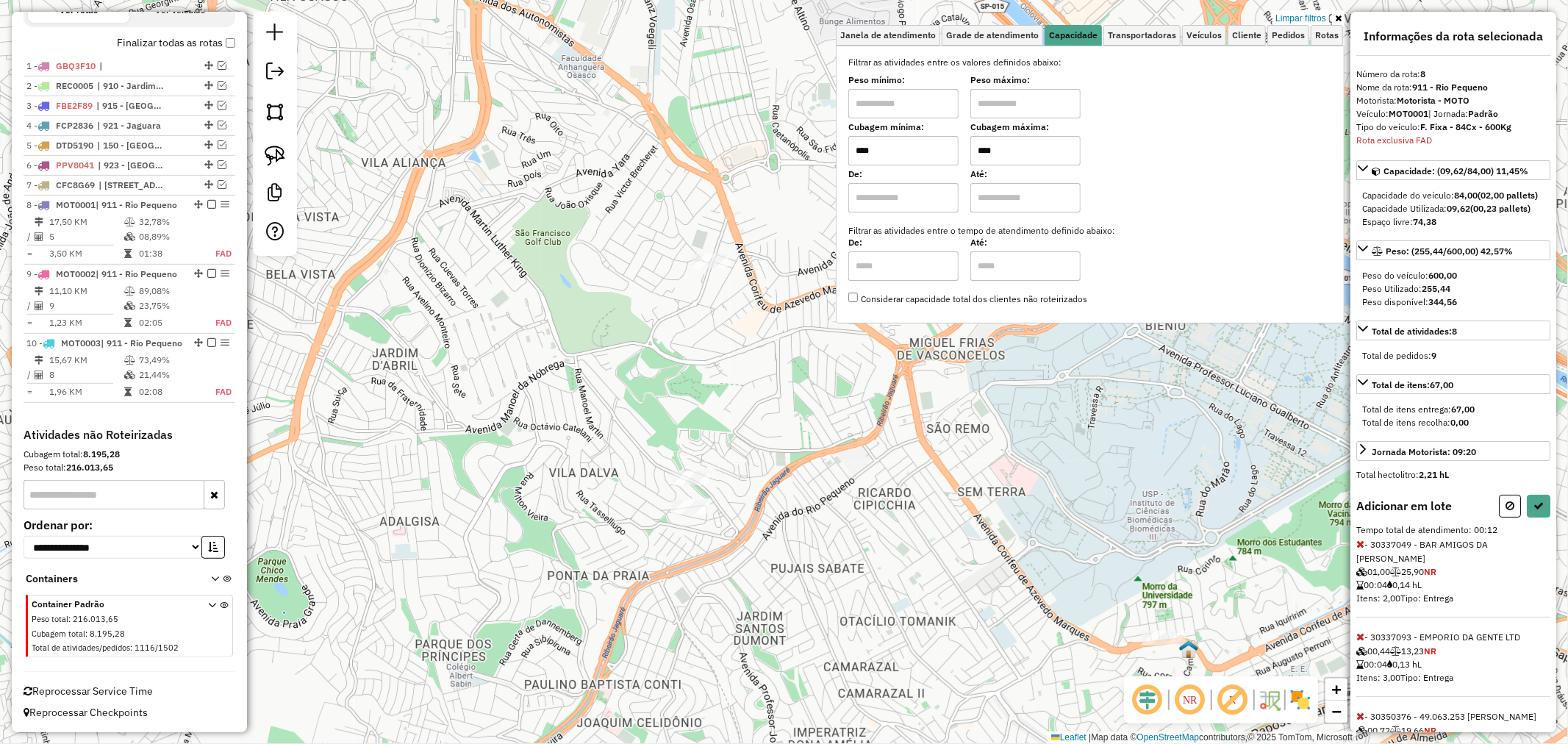
drag, startPoint x: 611, startPoint y: 382, endPoint x: 665, endPoint y: 496, distance: 126.1
click at [665, 496] on div "Limpar filtros Janela de atendimento Grade de atendimento Capacidade Transporta…" at bounding box center [784, 372] width 1568 height 744
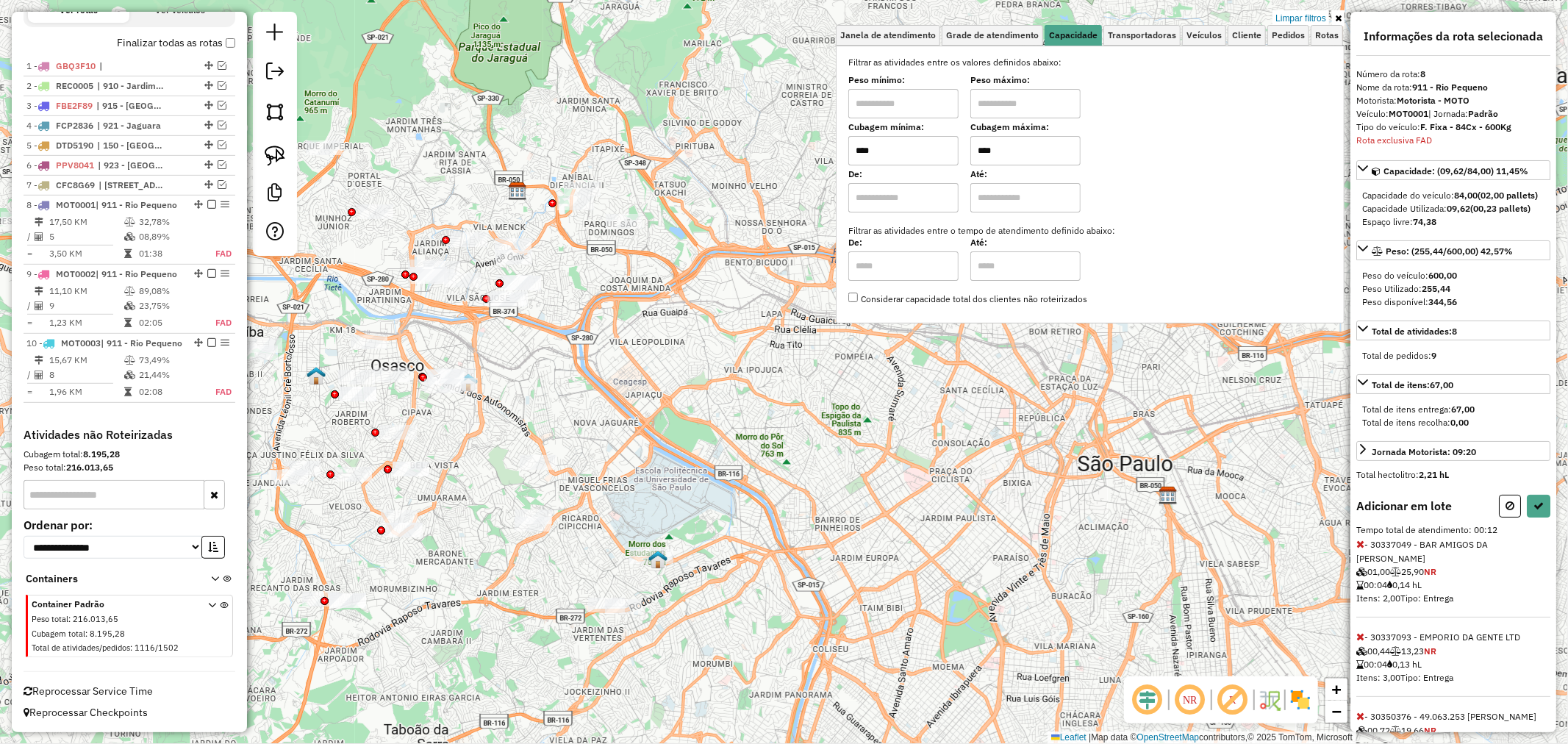
drag, startPoint x: 877, startPoint y: 377, endPoint x: 768, endPoint y: 481, distance: 150.7
click at [770, 481] on div "Limpar filtros Janela de atendimento Grade de atendimento Capacidade Transporta…" at bounding box center [784, 372] width 1568 height 744
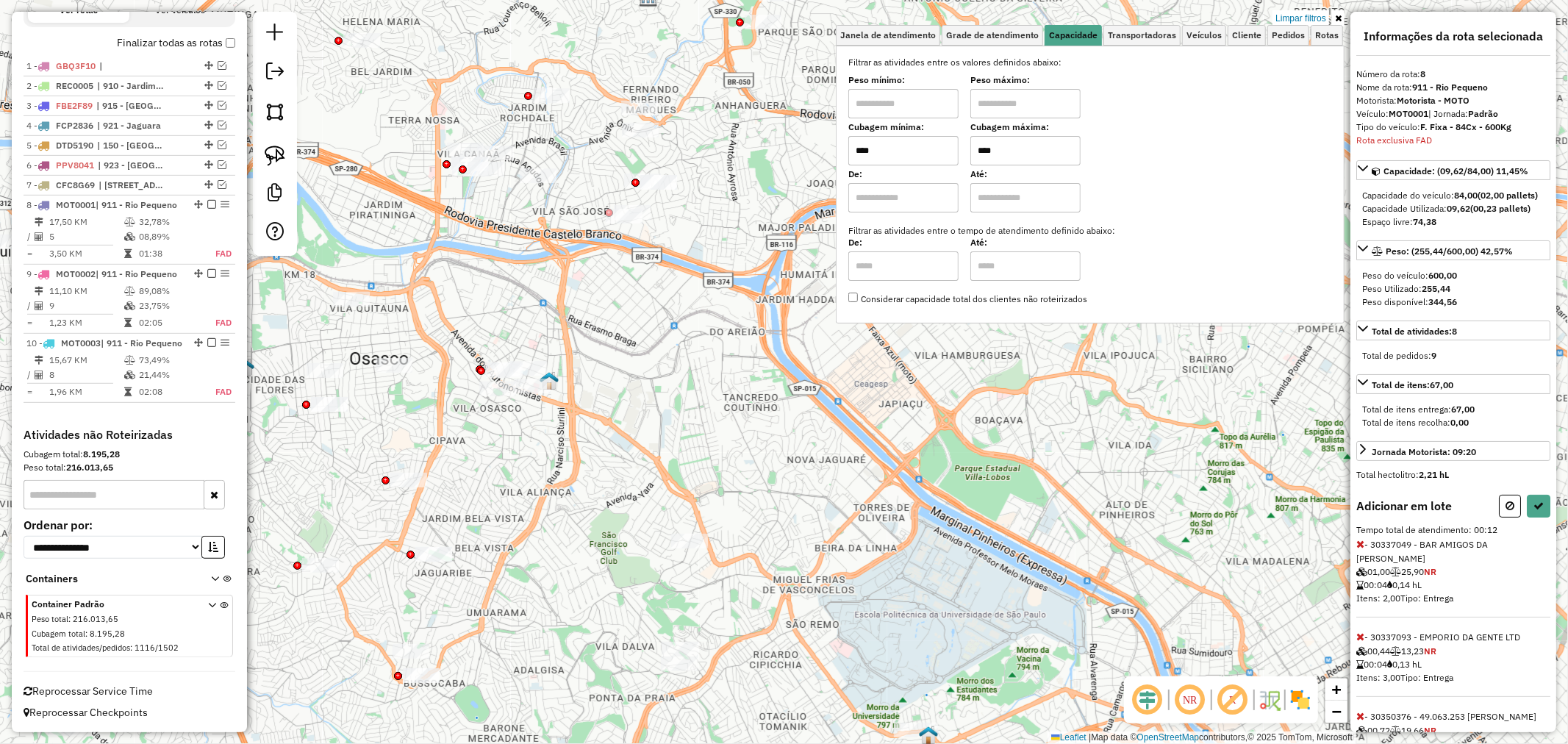
drag, startPoint x: 515, startPoint y: 472, endPoint x: 640, endPoint y: 476, distance: 125.1
click at [640, 476] on div "Limpar filtros Janela de atendimento Grade de atendimento Capacidade Transporta…" at bounding box center [784, 372] width 1568 height 744
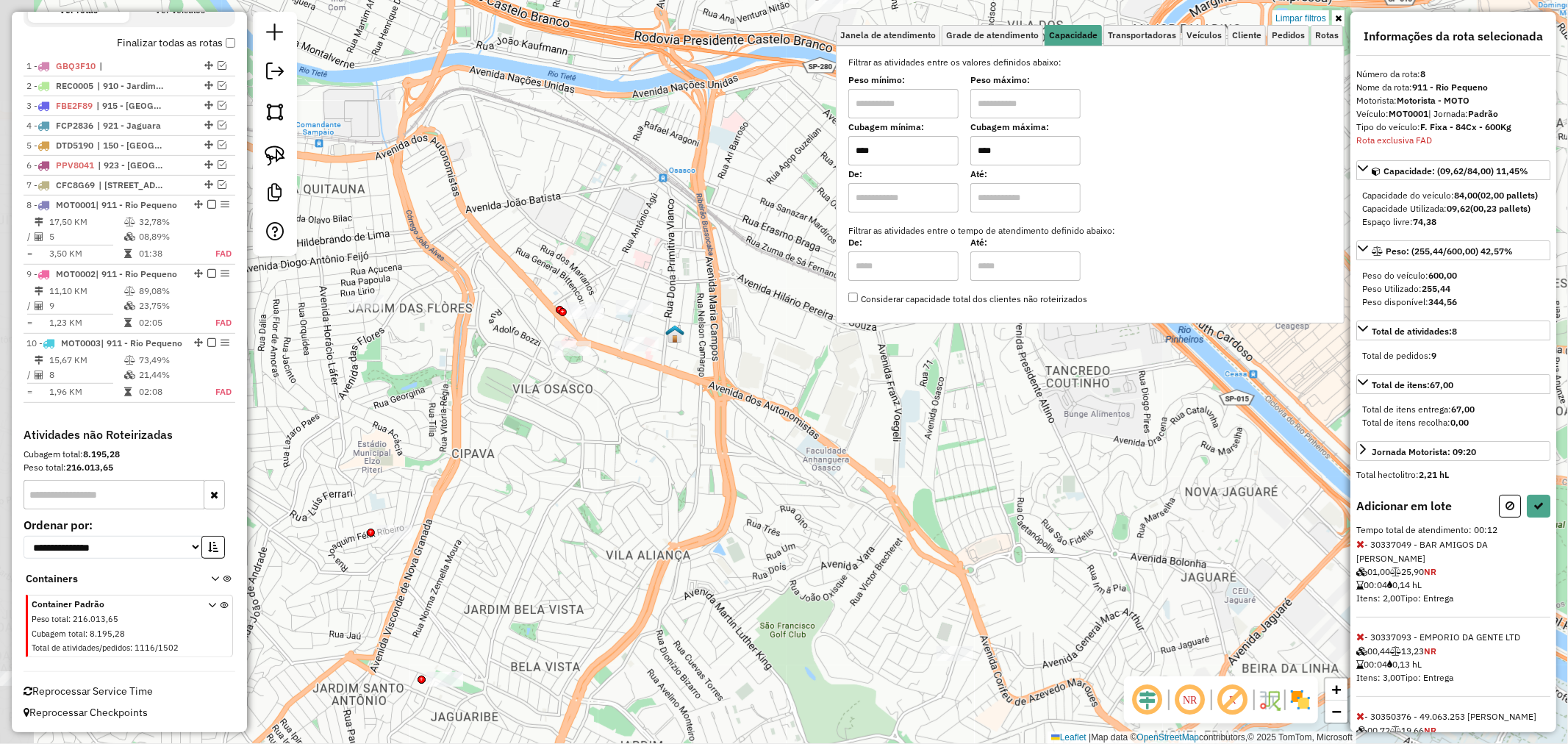
drag, startPoint x: 476, startPoint y: 472, endPoint x: 592, endPoint y: 439, distance: 120.6
click at [591, 439] on div "Limpar filtros Janela de atendimento Grade de atendimento Capacidade Transporta…" at bounding box center [784, 372] width 1568 height 744
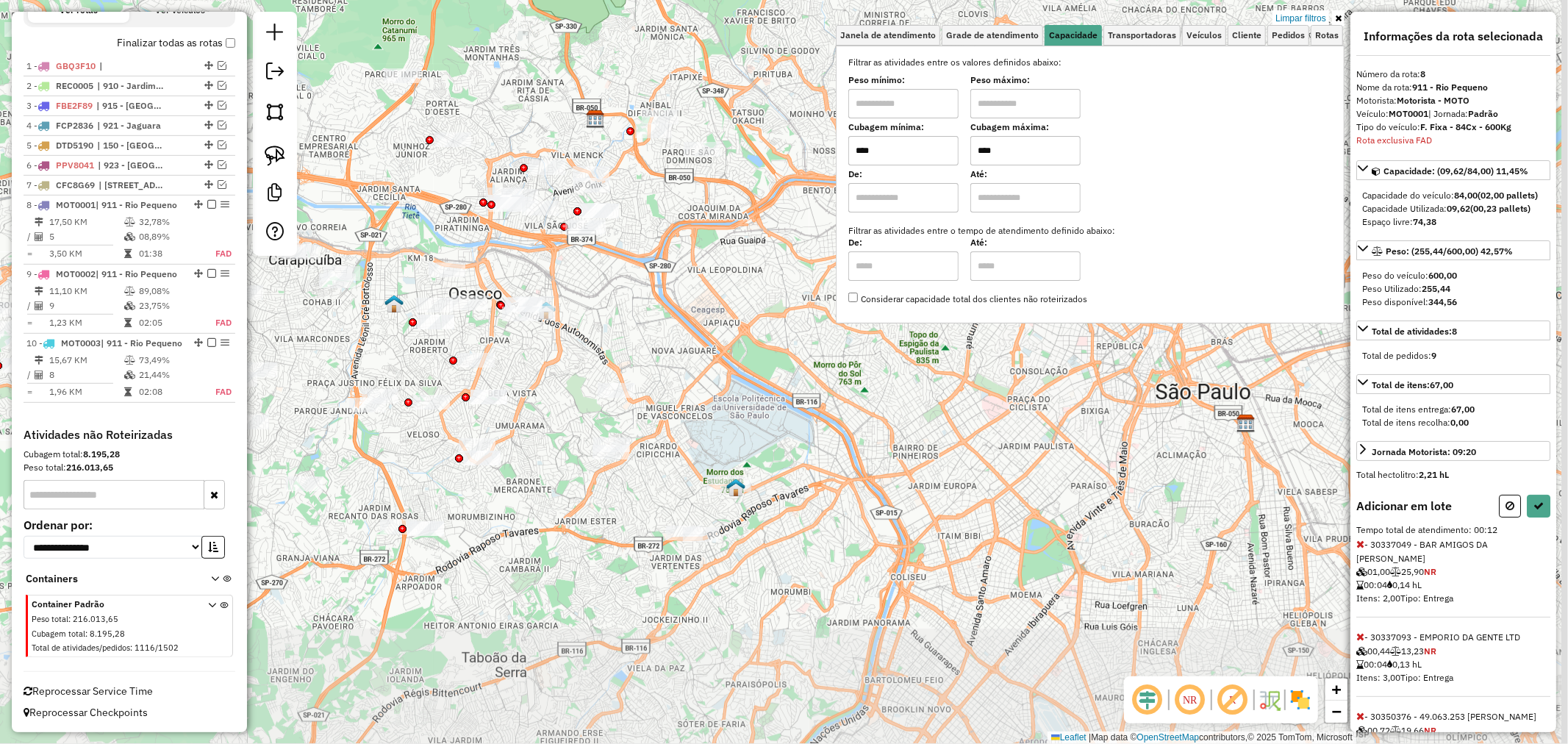
drag, startPoint x: 653, startPoint y: 652, endPoint x: 592, endPoint y: 511, distance: 153.6
click at [592, 511] on div "Limpar filtros Janela de atendimento Grade de atendimento Capacidade Transporta…" at bounding box center [784, 372] width 1568 height 744
click at [1542, 513] on button at bounding box center [1539, 506] width 24 height 23
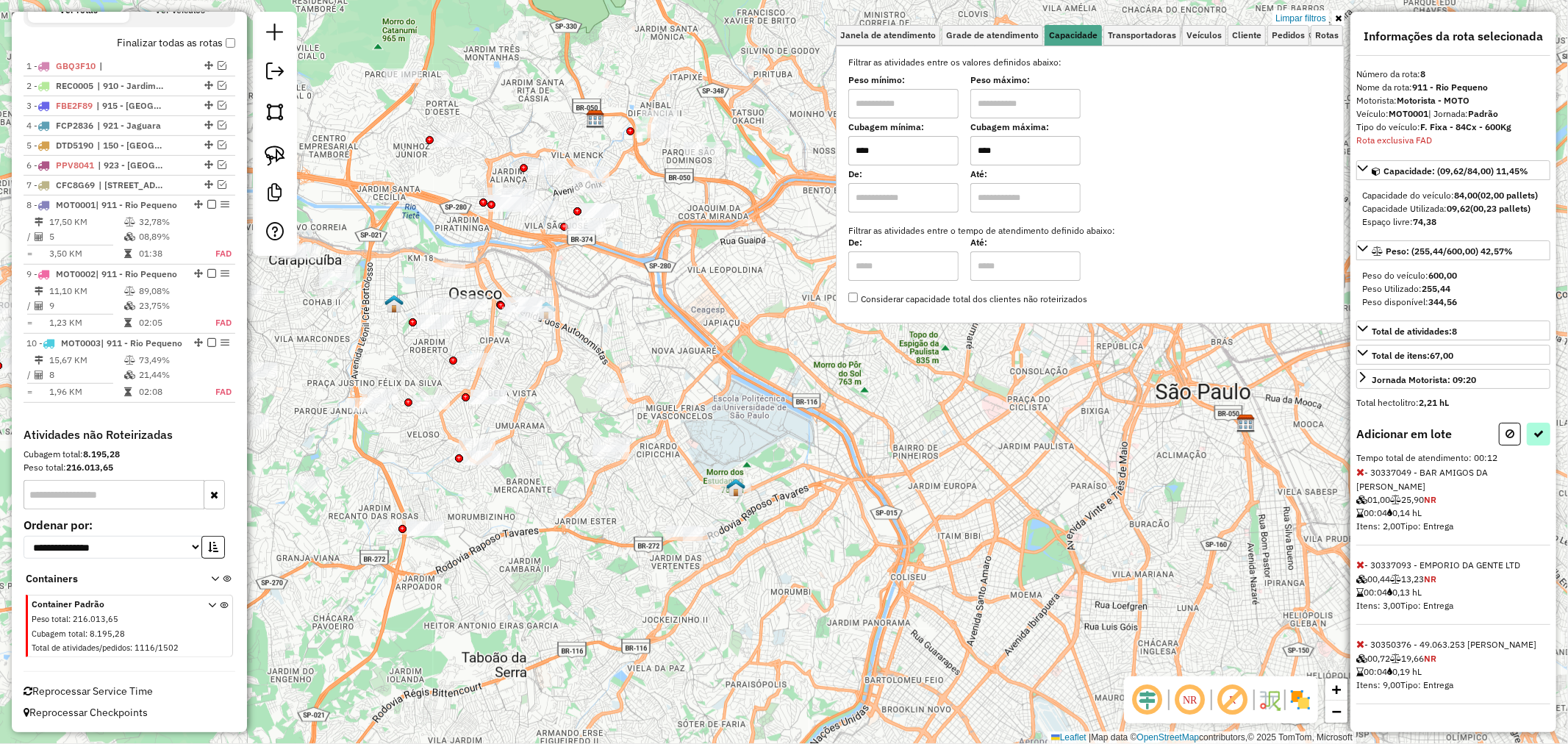
select select "**********"
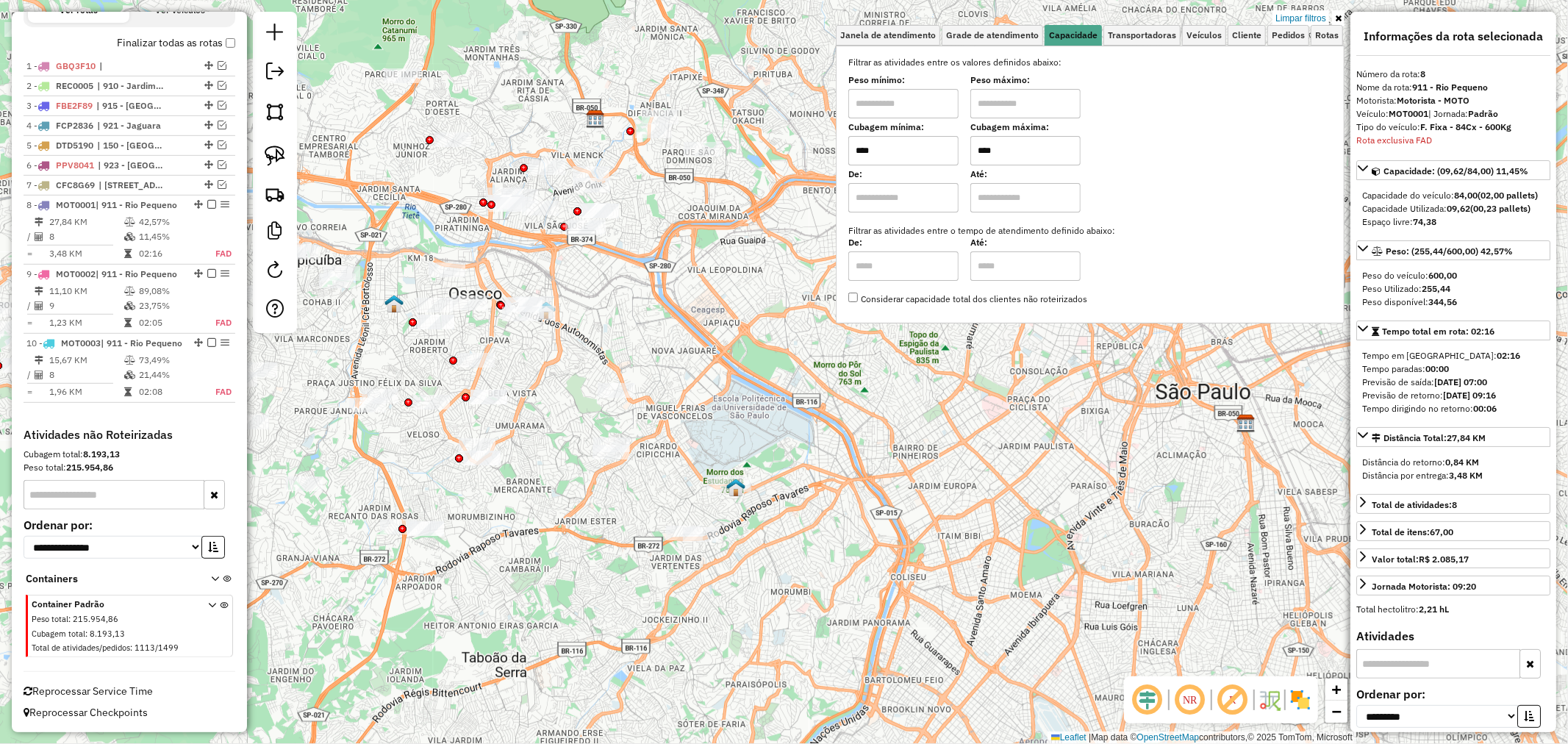
click at [976, 140] on input "****" at bounding box center [1026, 150] width 110 height 29
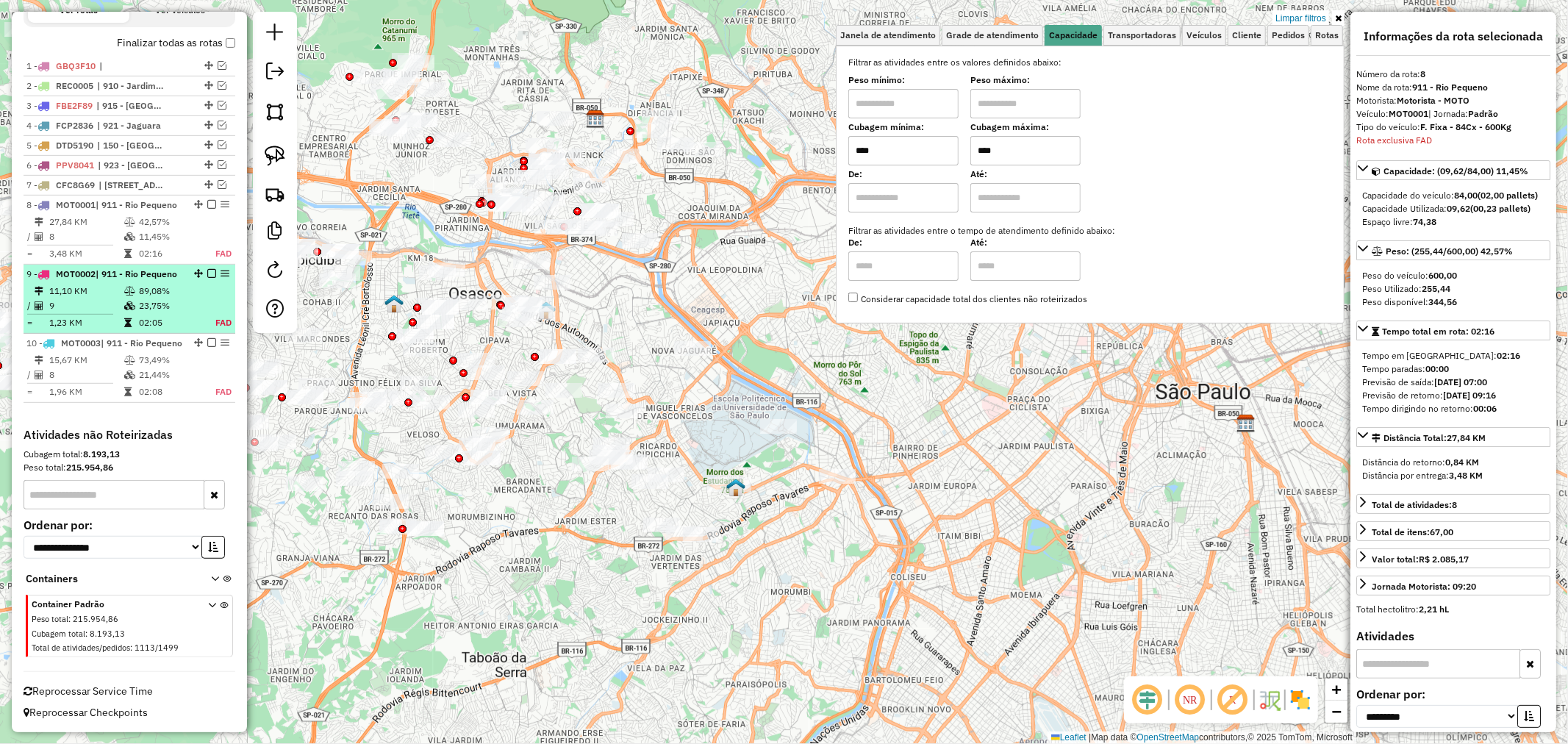
type input "****"
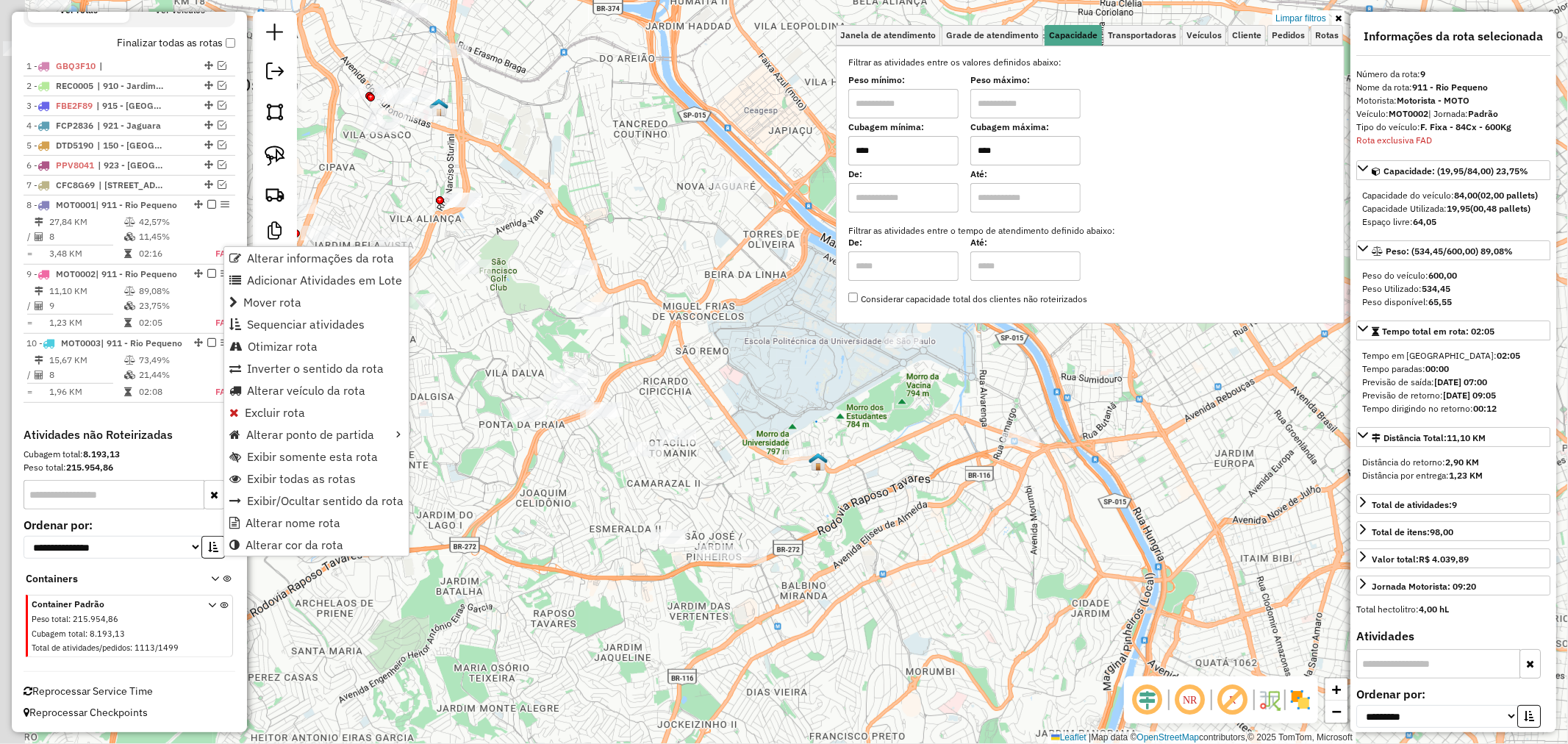
drag, startPoint x: 506, startPoint y: 494, endPoint x: 652, endPoint y: 518, distance: 148.0
click at [652, 518] on div "Limpar filtros Janela de atendimento Grade de atendimento Capacidade Transporta…" at bounding box center [784, 372] width 1568 height 744
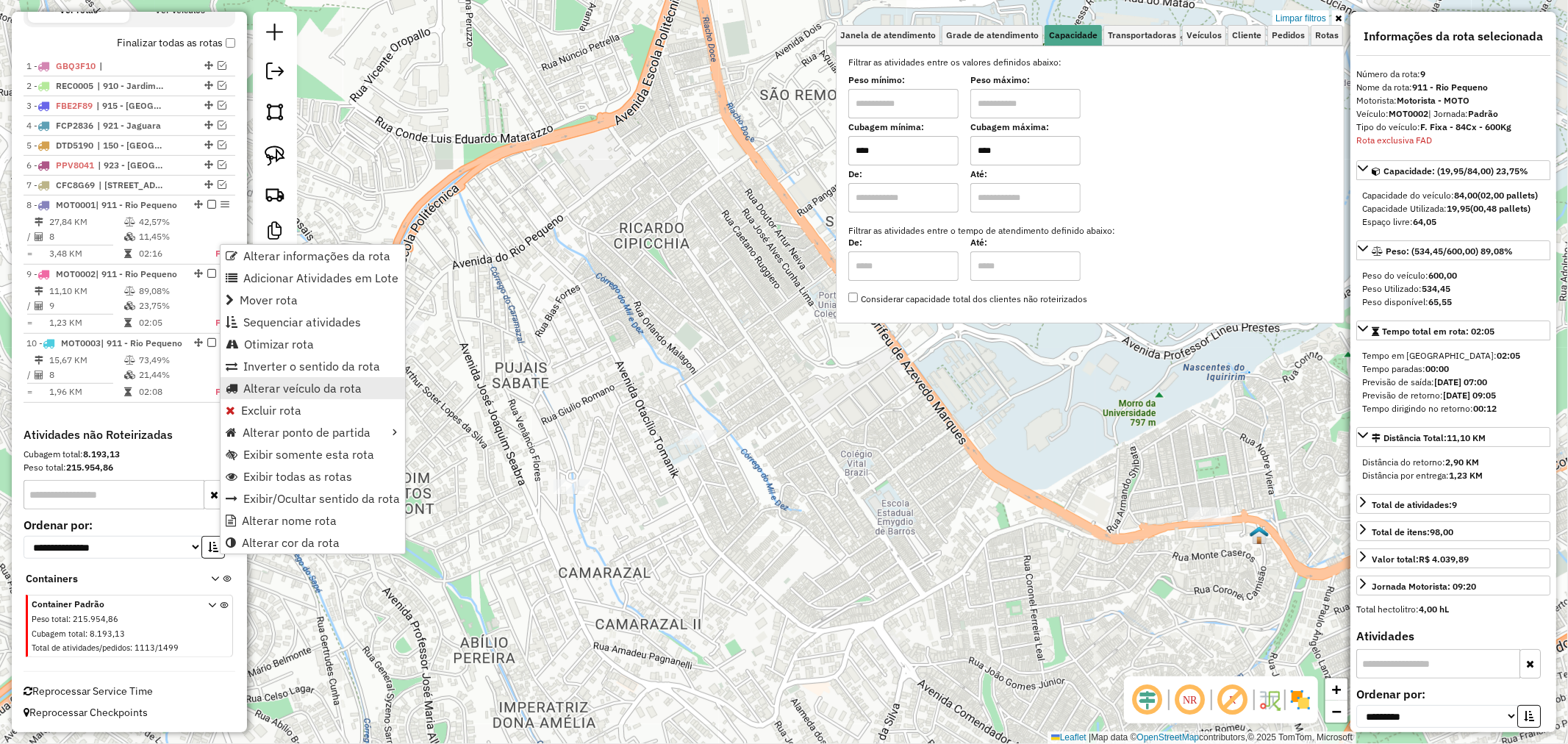
click at [311, 394] on span "Alterar veículo da rota" at bounding box center [302, 387] width 119 height 12
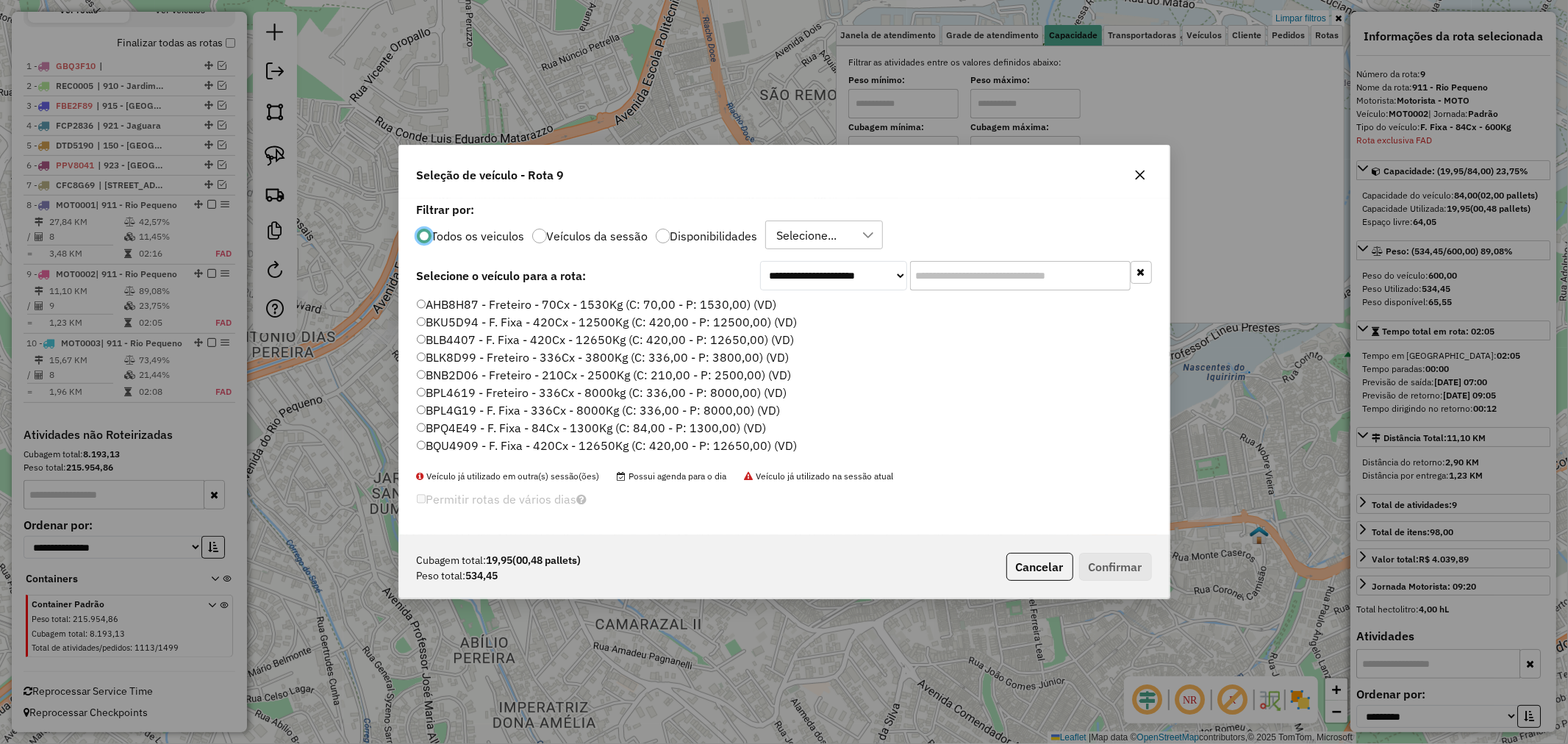
scroll to position [8, 4]
click at [972, 270] on input "text" at bounding box center [1021, 275] width 221 height 29
type input "*"
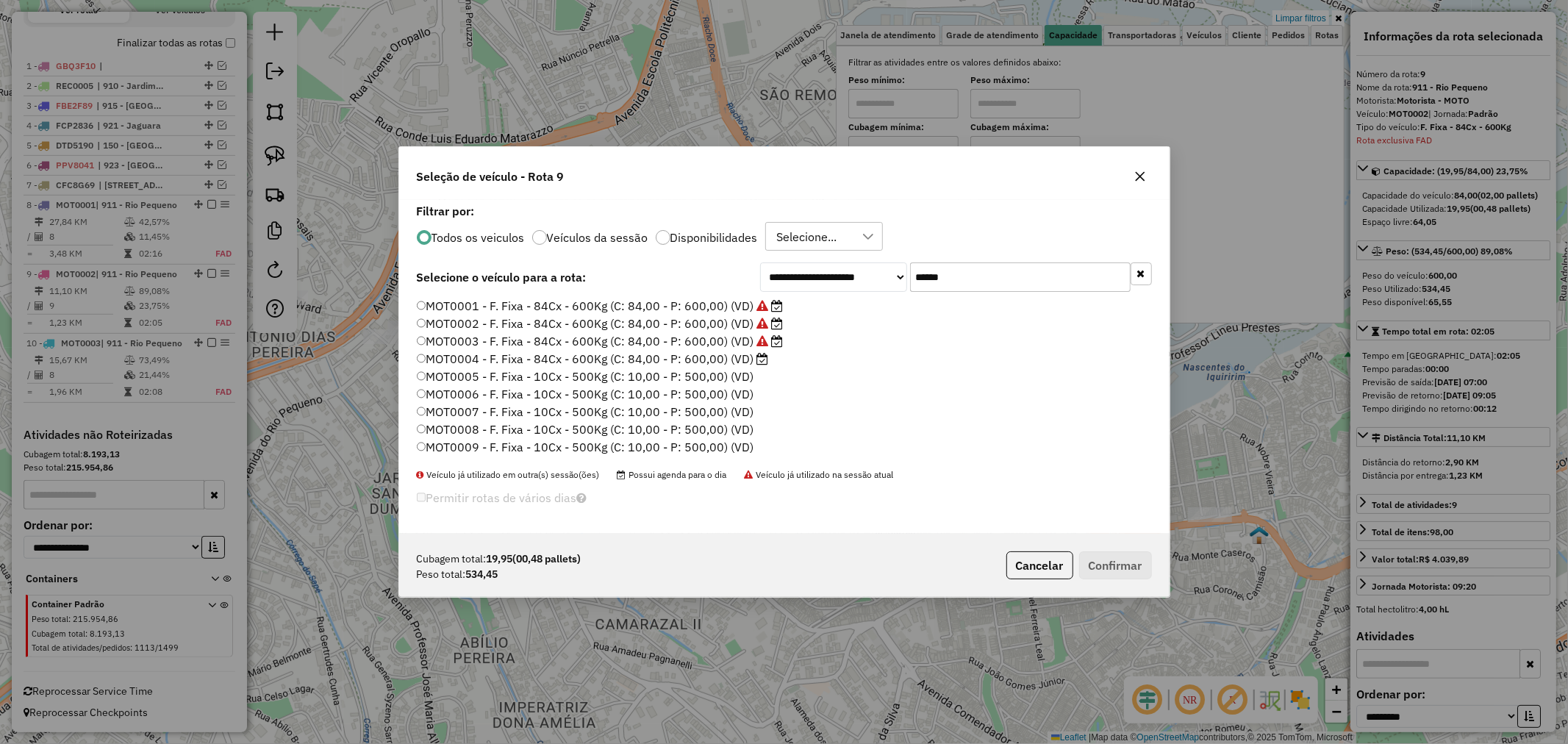
type input "******"
click at [703, 300] on label "MOT0001 - F. Fixa - 84Cx - 600Kg (C: 84,00 - P: 600,00) (VD)" at bounding box center [600, 305] width 367 height 17
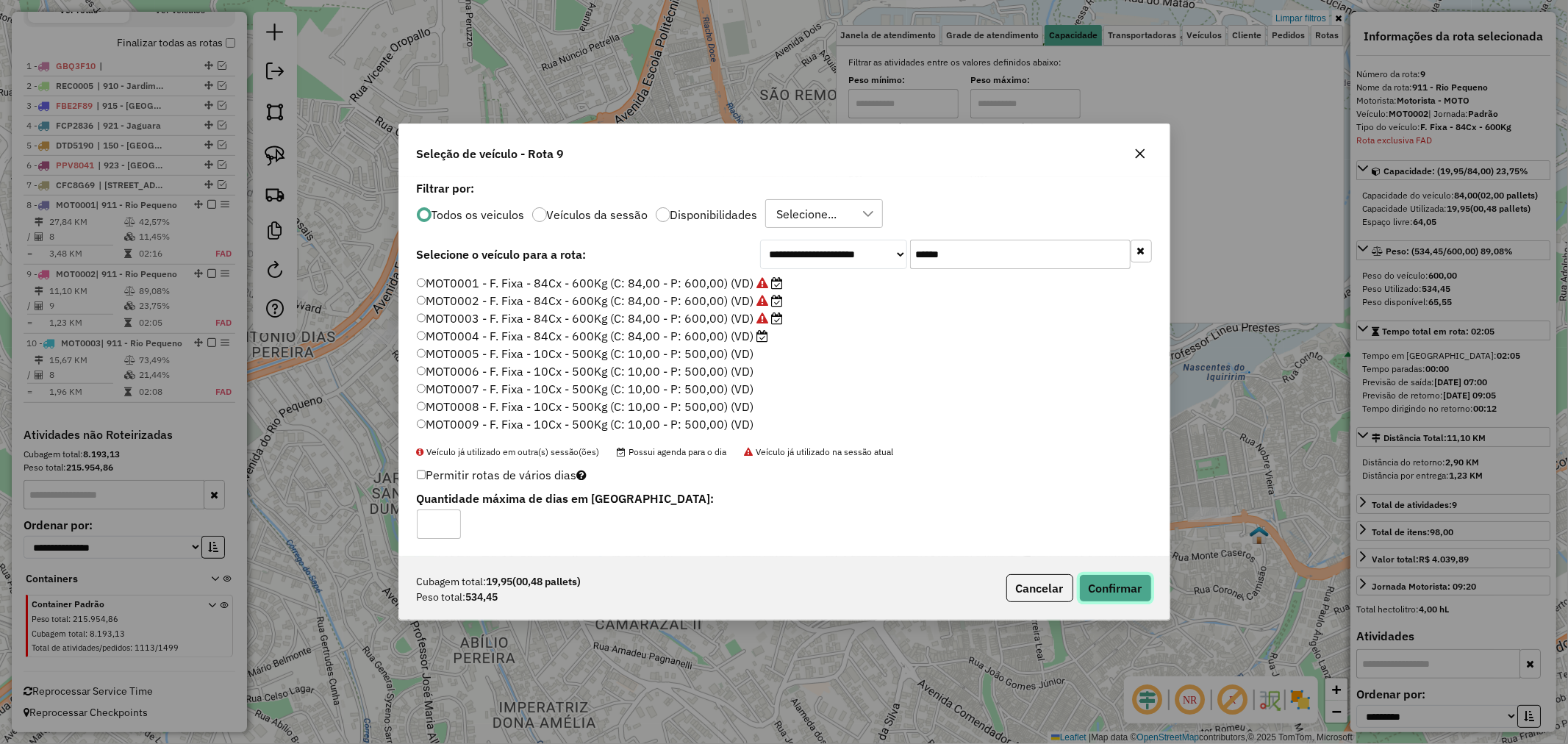
click at [1104, 577] on button "Confirmar" at bounding box center [1115, 587] width 72 height 28
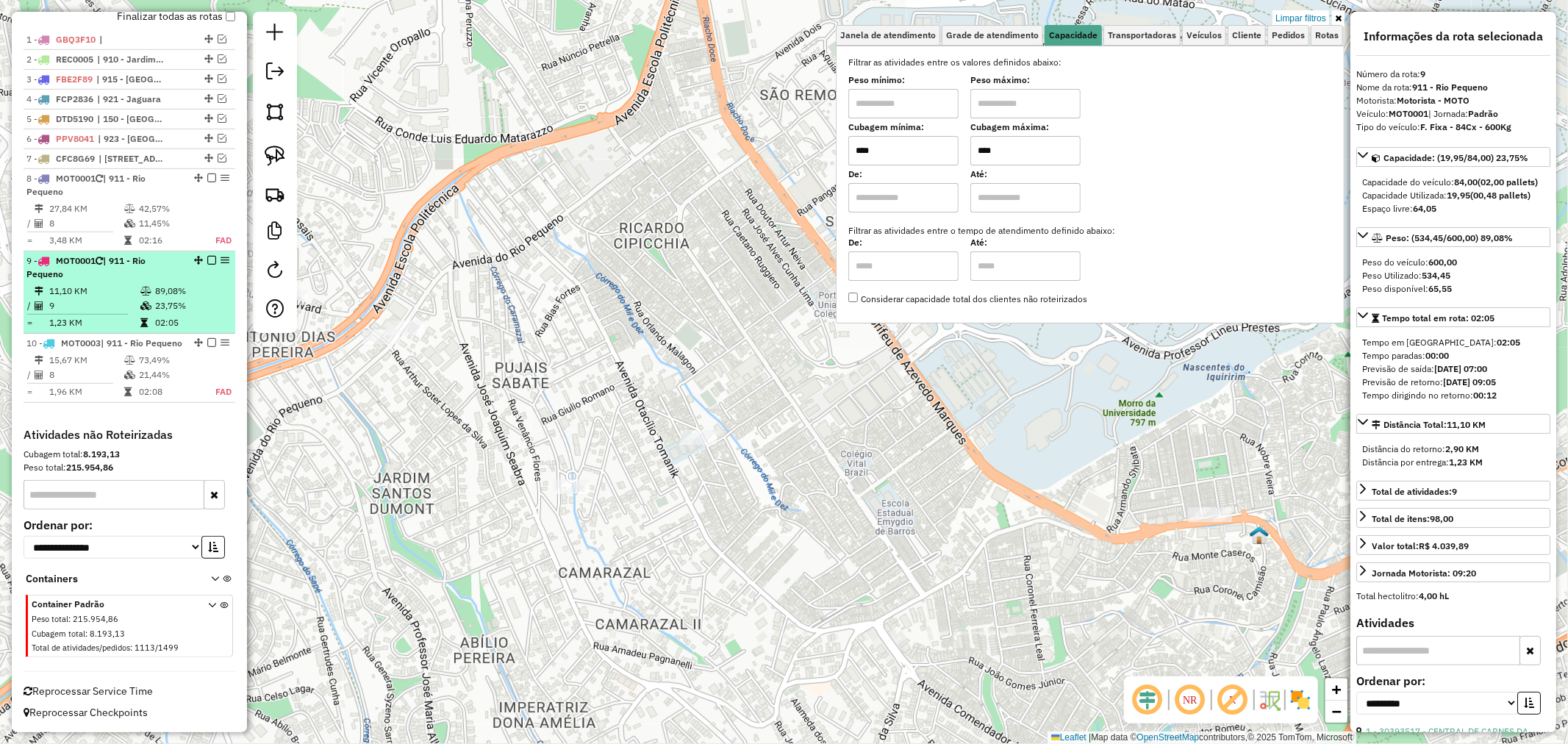
drag, startPoint x: 261, startPoint y: 250, endPoint x: 218, endPoint y: 244, distance: 43.4
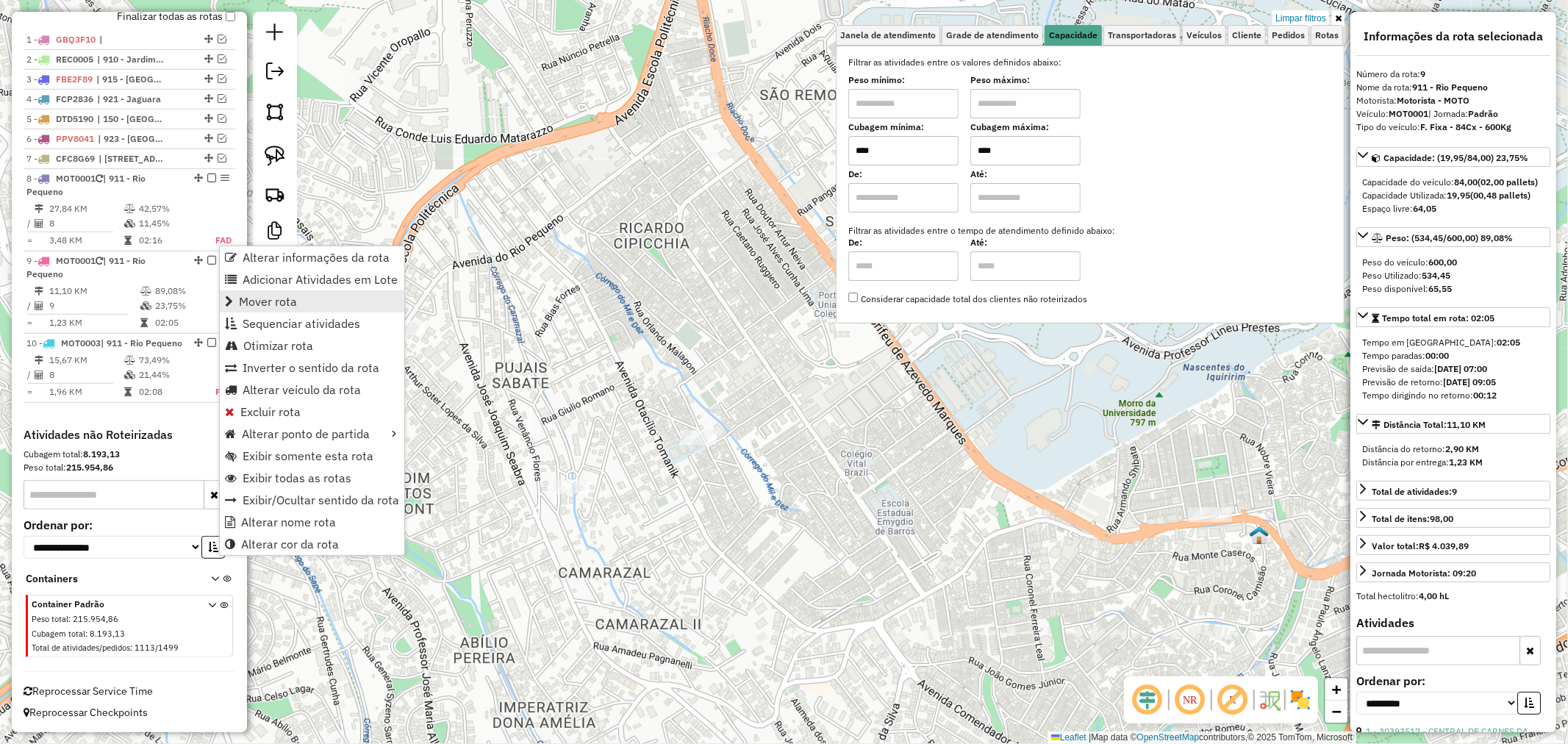
click at [318, 302] on link "Mover rota" at bounding box center [312, 301] width 185 height 22
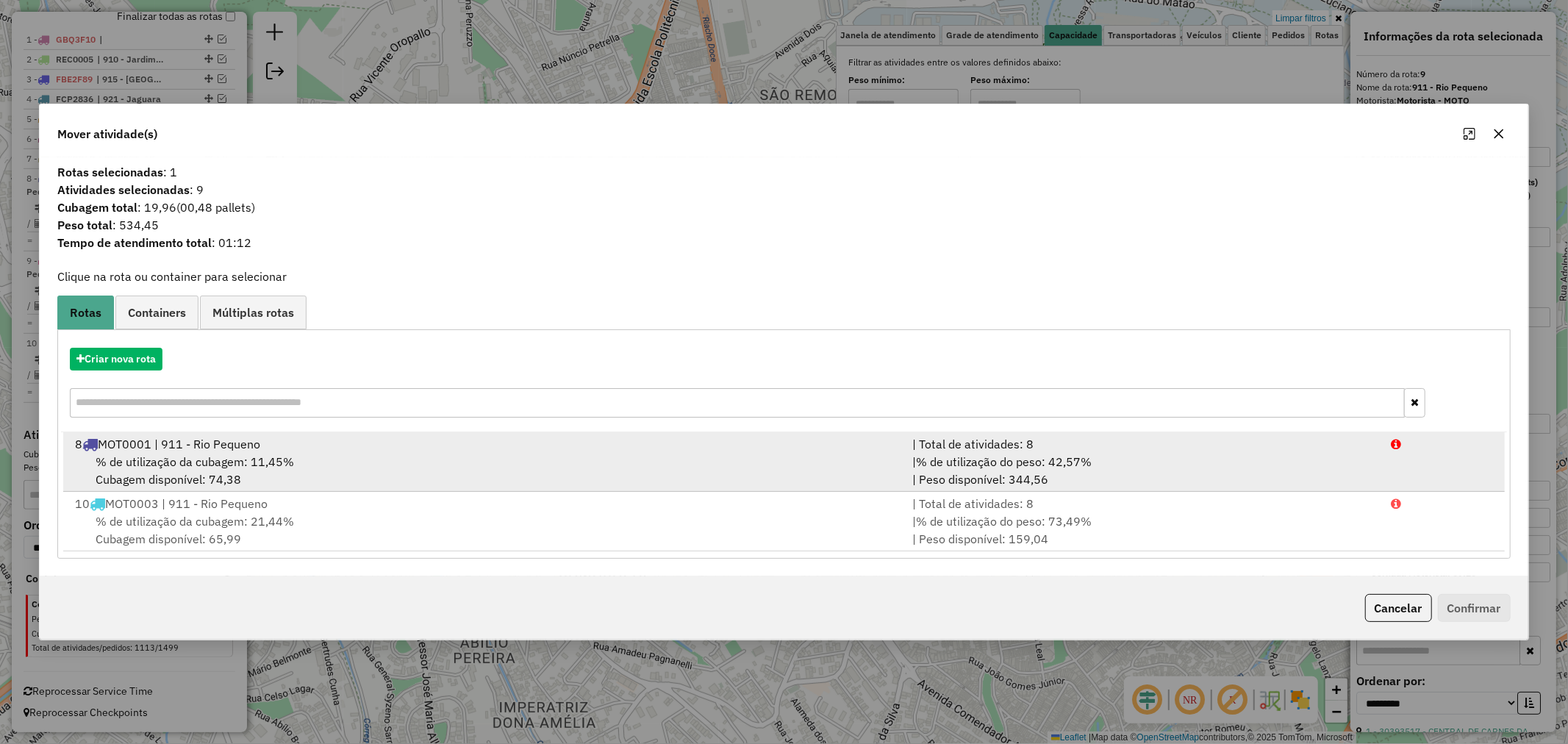
click at [241, 460] on span "% de utilização da cubagem: 11,45%" at bounding box center [195, 462] width 198 height 14
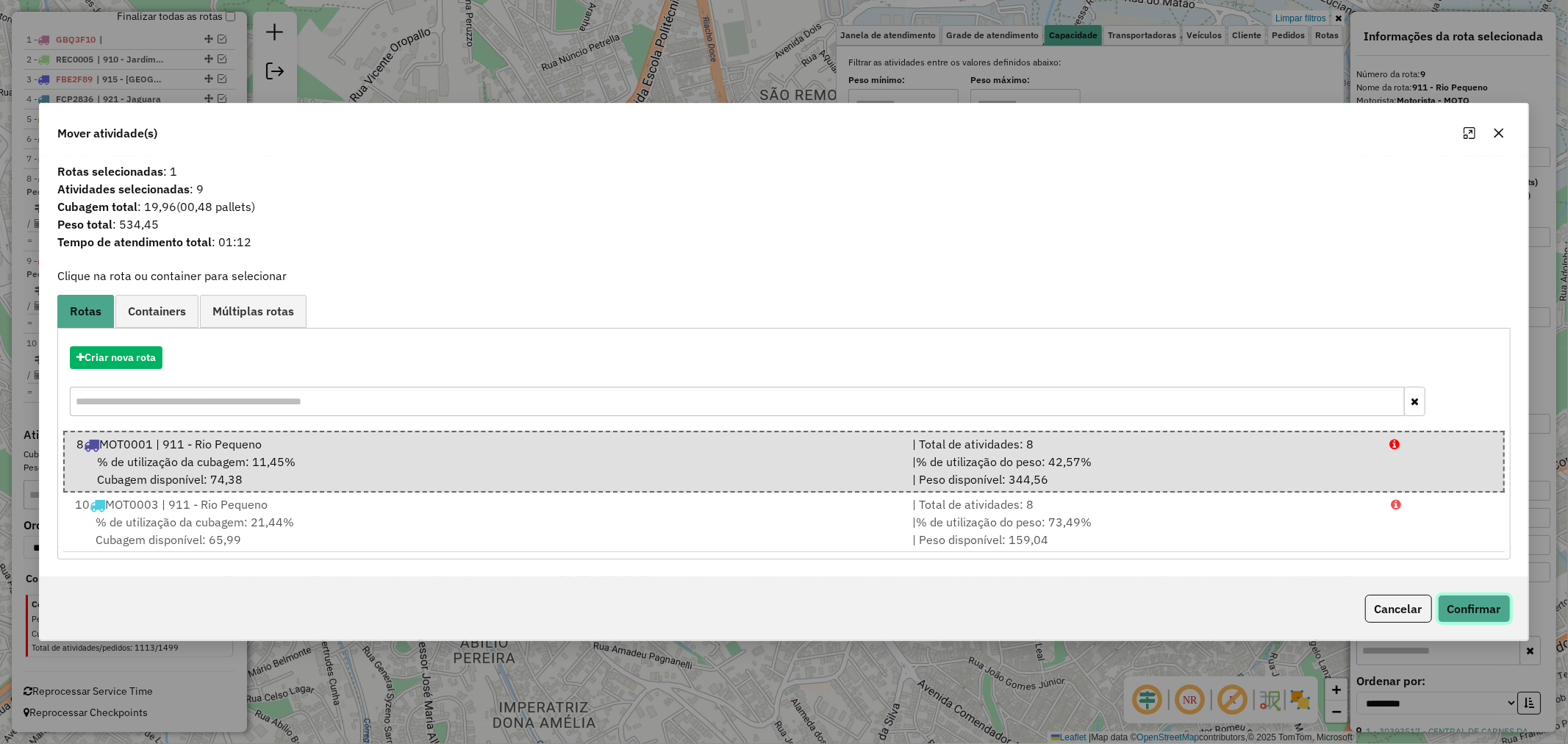
click at [1456, 601] on button "Confirmar" at bounding box center [1475, 608] width 72 height 28
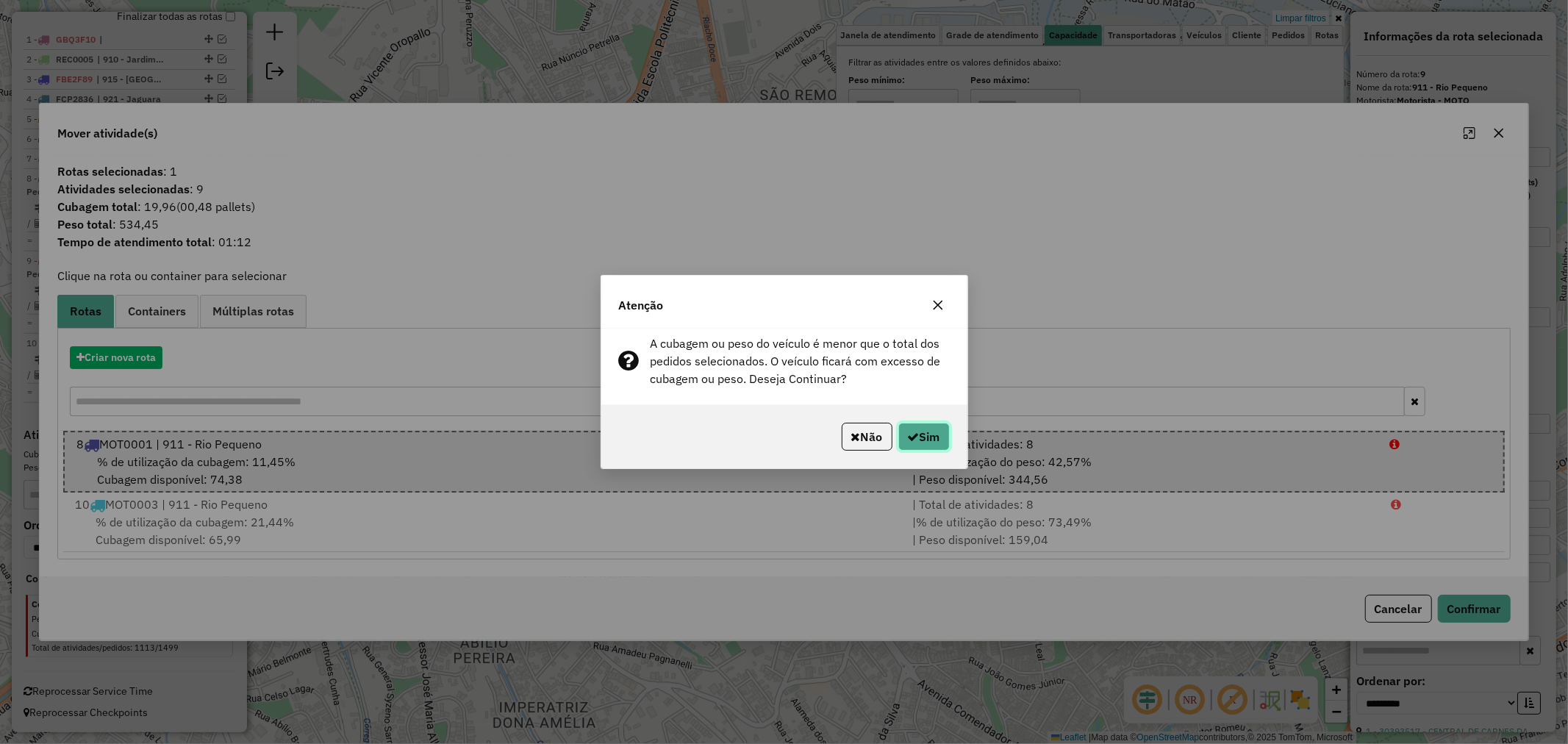
click at [929, 430] on button "Sim" at bounding box center [924, 436] width 52 height 28
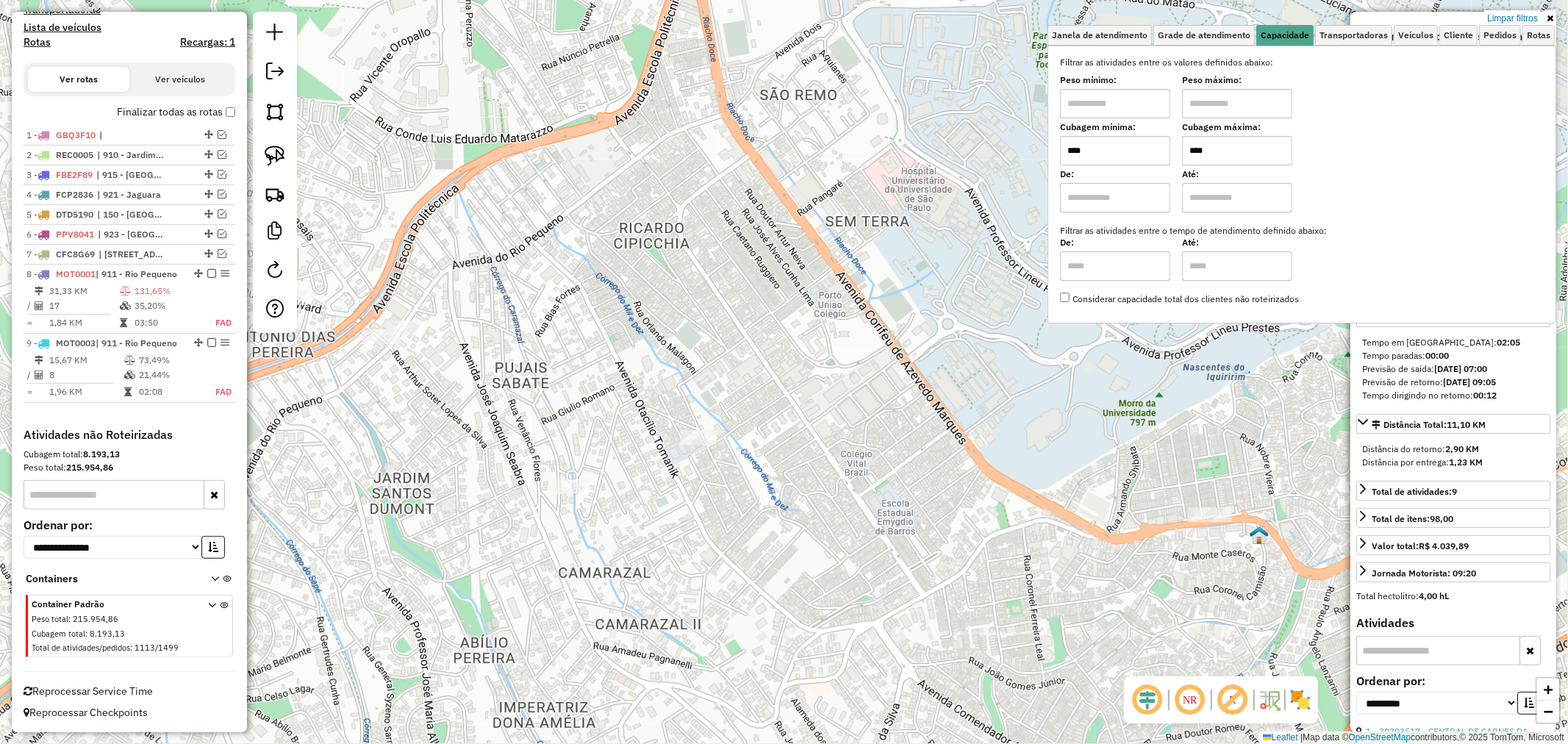
click at [178, 284] on td "131,65%" at bounding box center [167, 291] width 67 height 14
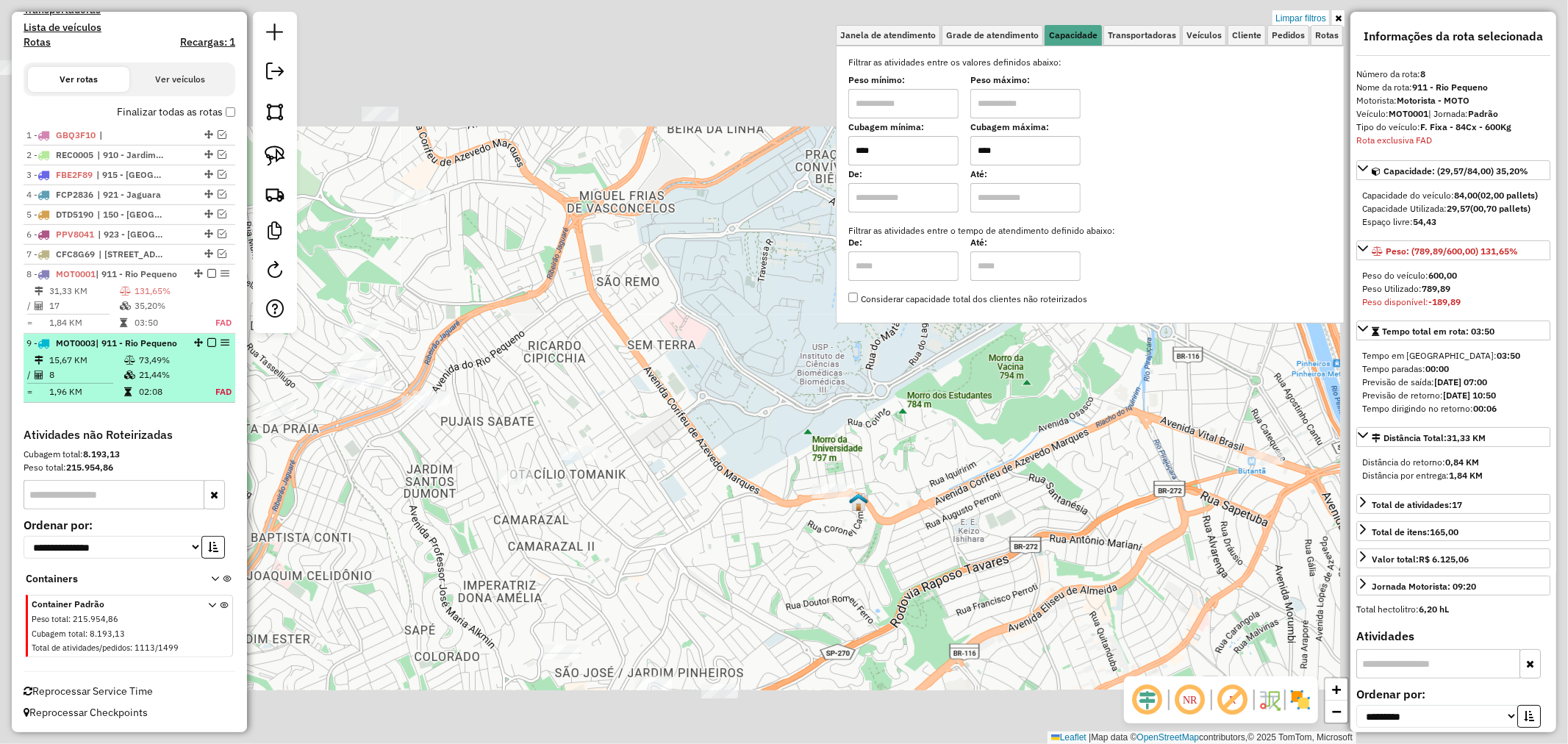
scroll to position [530, 0]
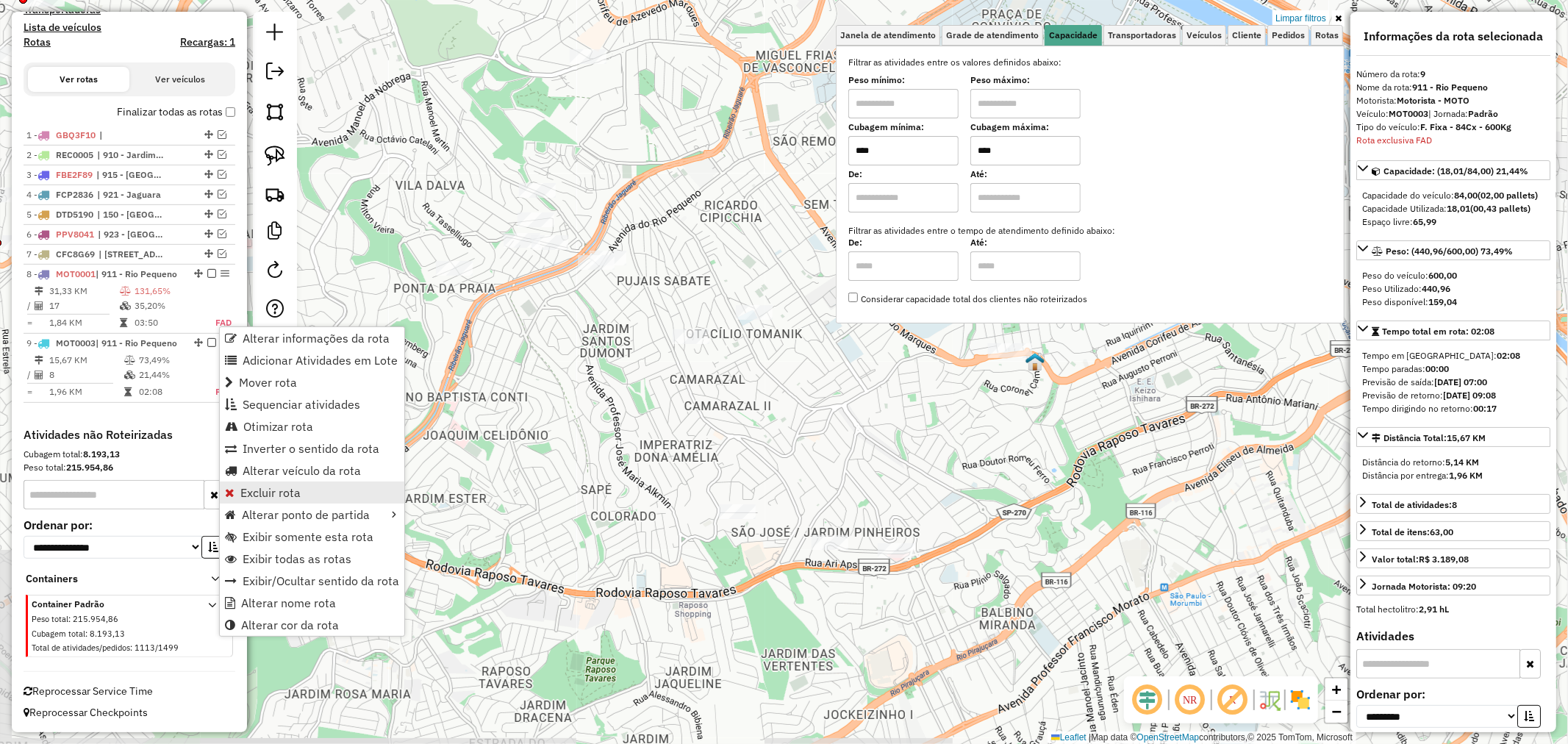
click at [280, 496] on span "Excluir rota" at bounding box center [271, 492] width 61 height 12
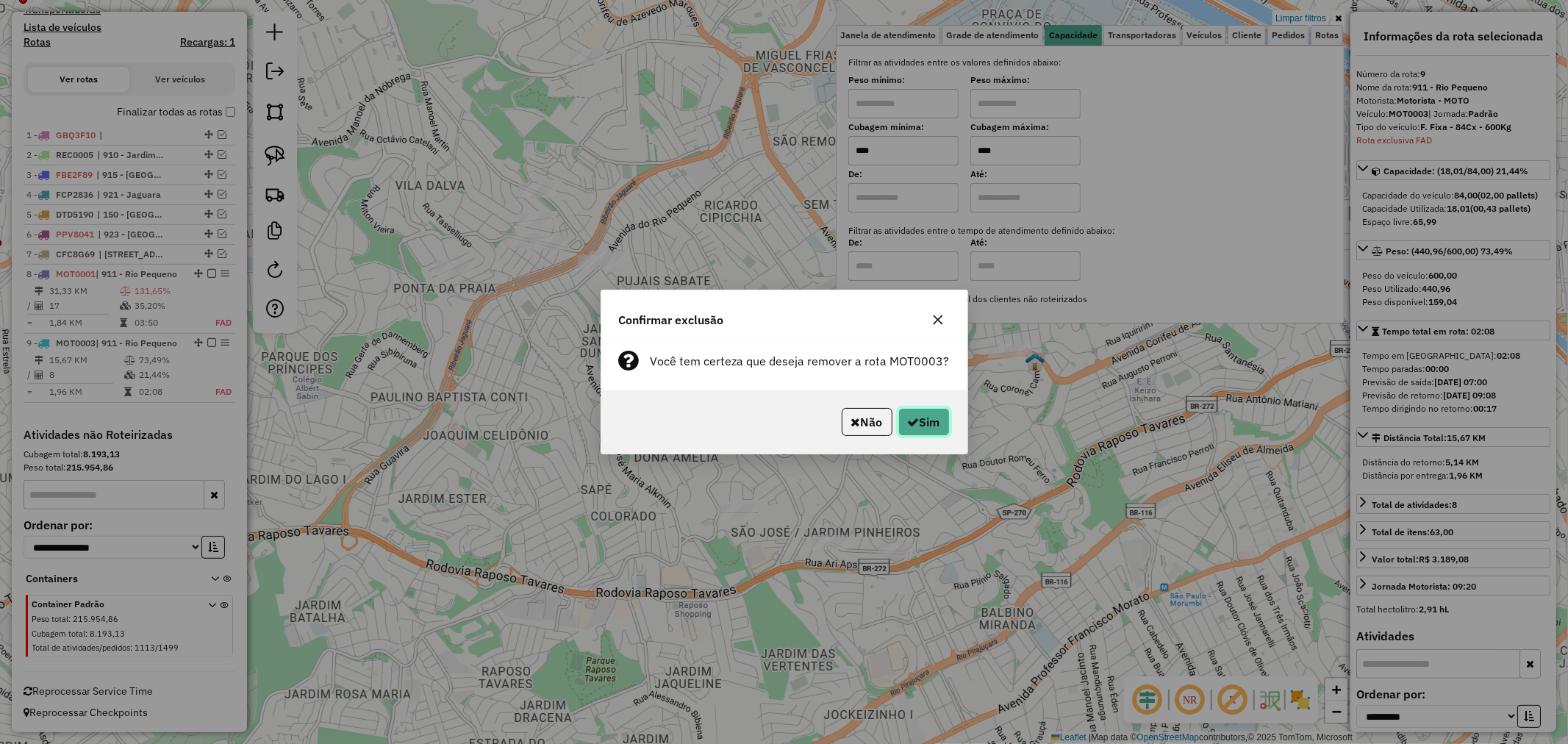
click at [931, 419] on button "Sim" at bounding box center [924, 422] width 52 height 28
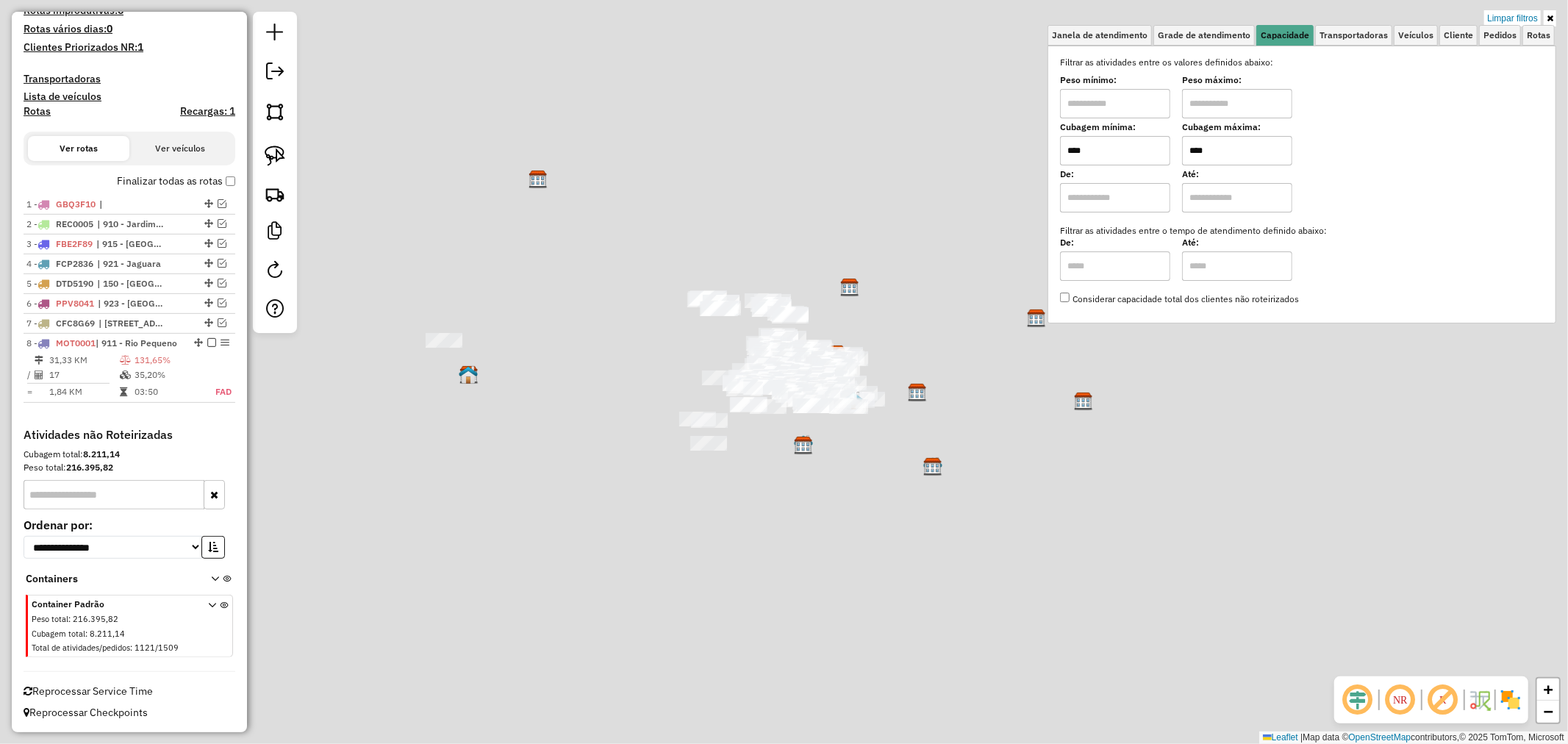
click at [148, 337] on div "8 - MOT0001 | 911 - Rio Pequeno" at bounding box center [104, 343] width 156 height 14
select select "**********"
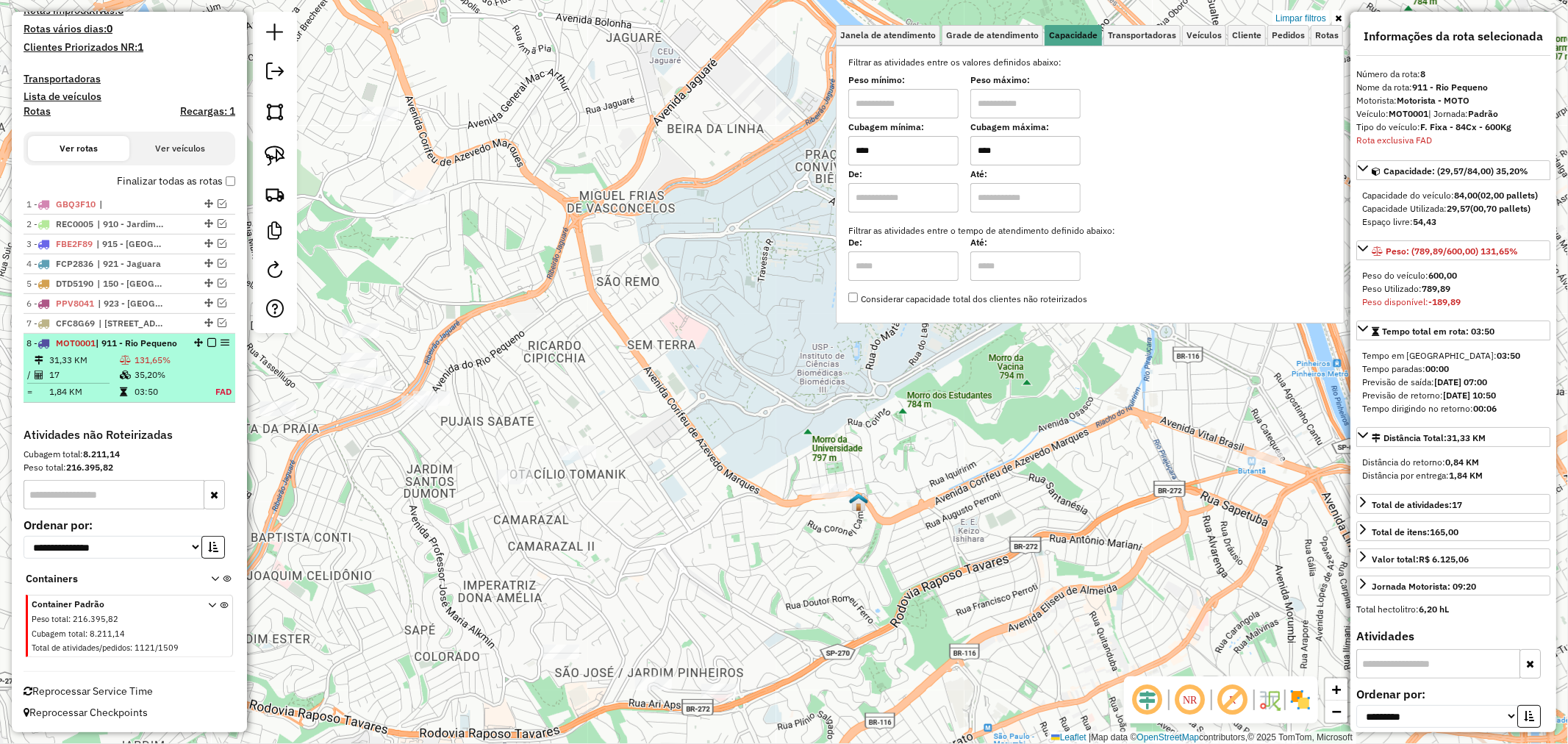
scroll to position [448, 0]
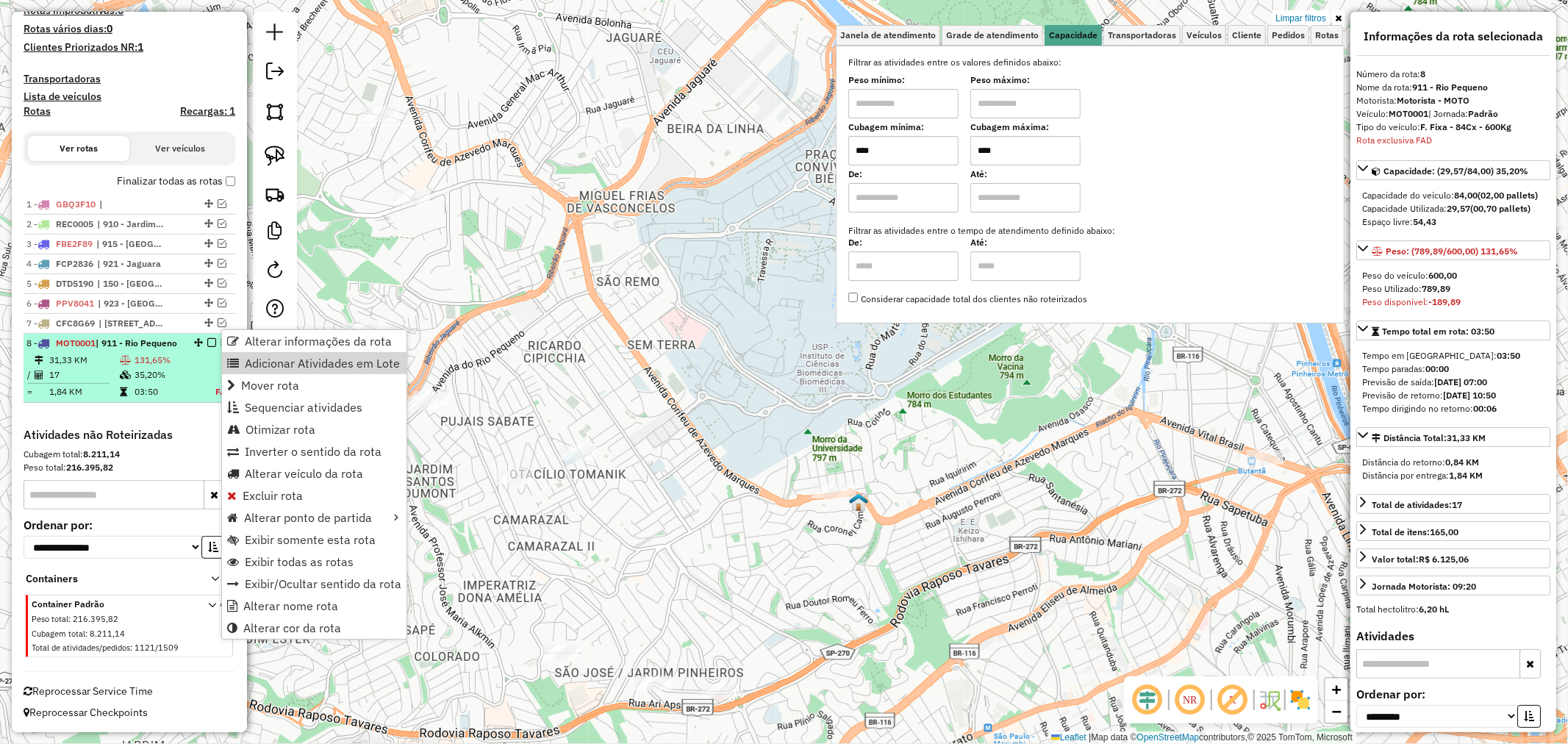
click at [153, 370] on td "35,20%" at bounding box center [167, 375] width 67 height 14
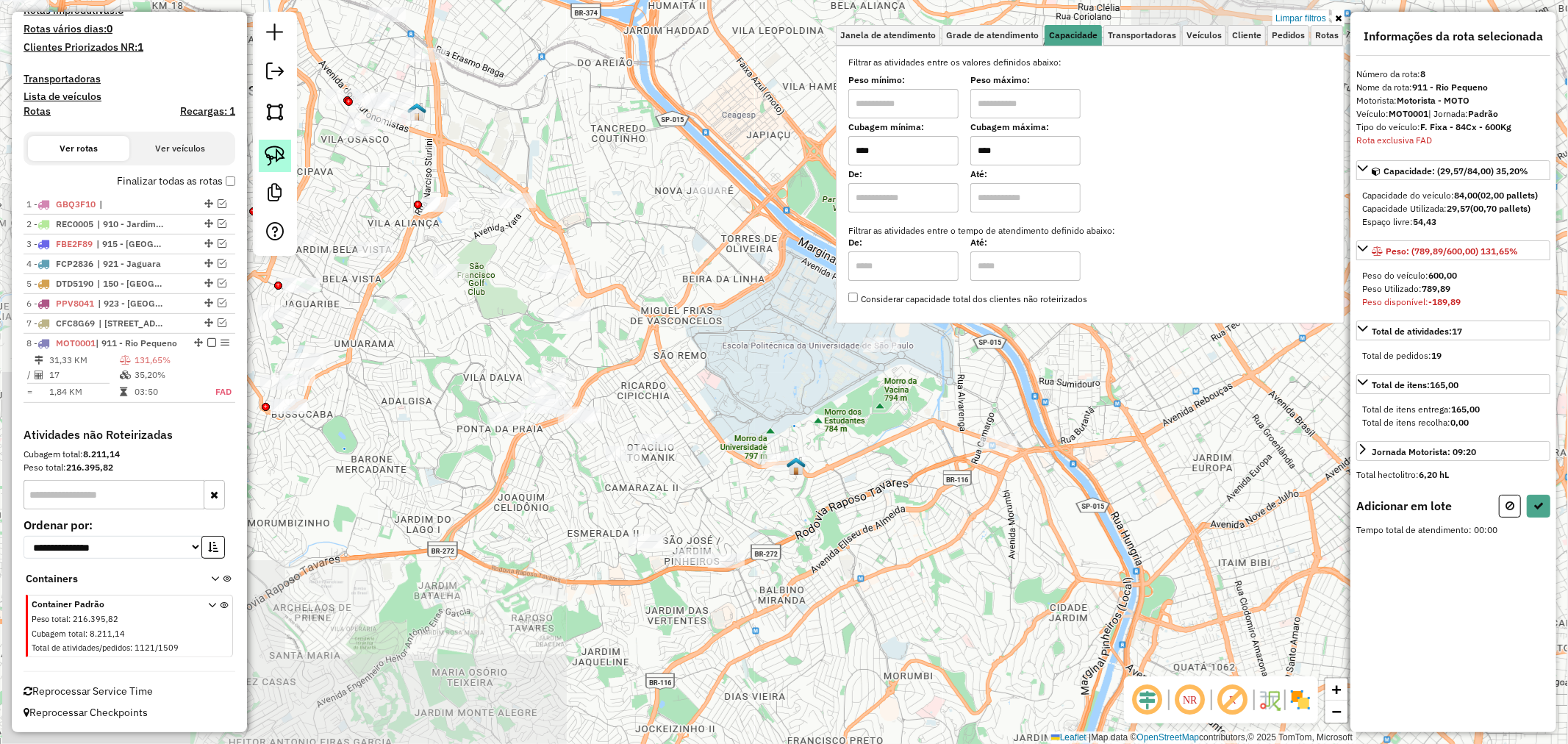
click at [274, 153] on img at bounding box center [274, 156] width 21 height 21
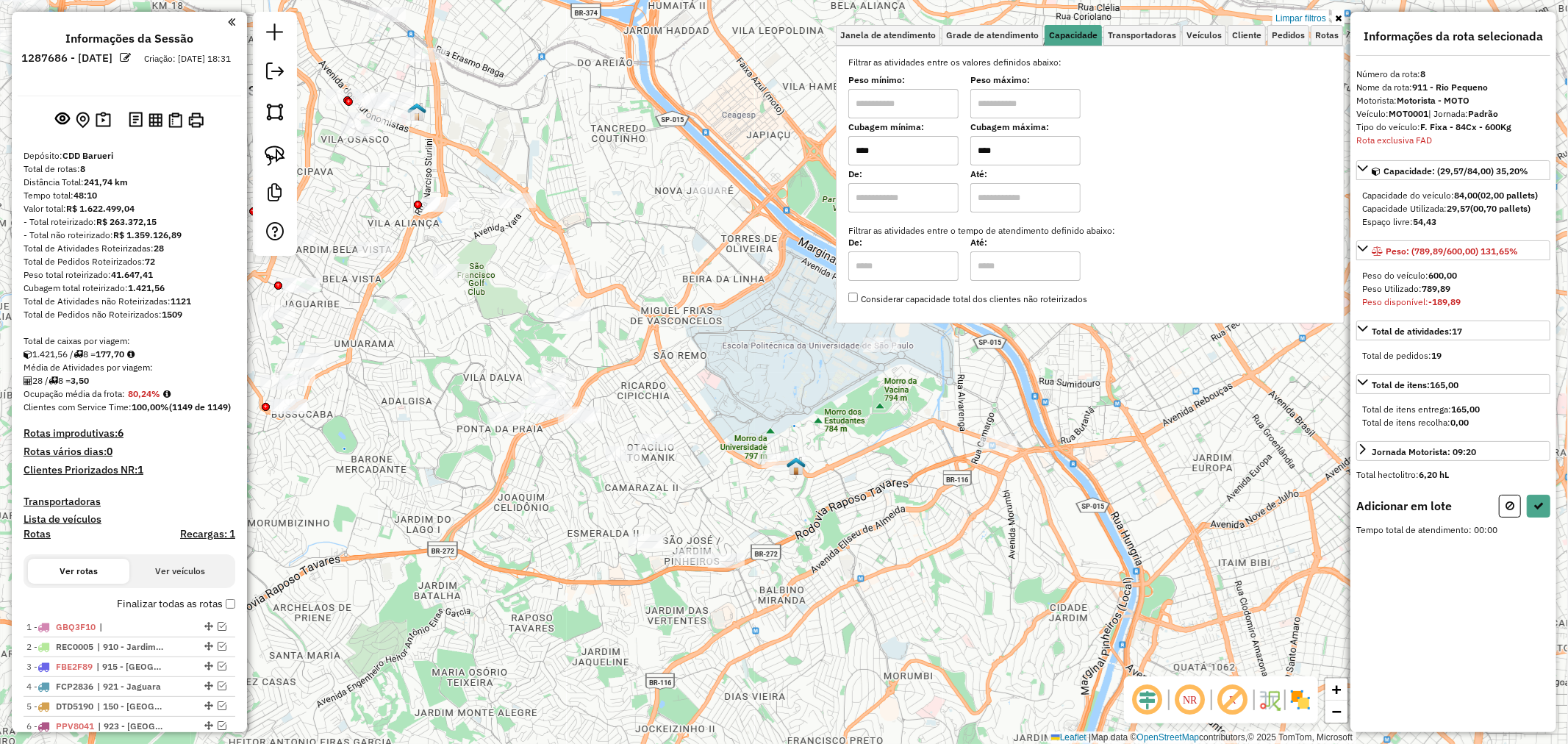
scroll to position [448, 0]
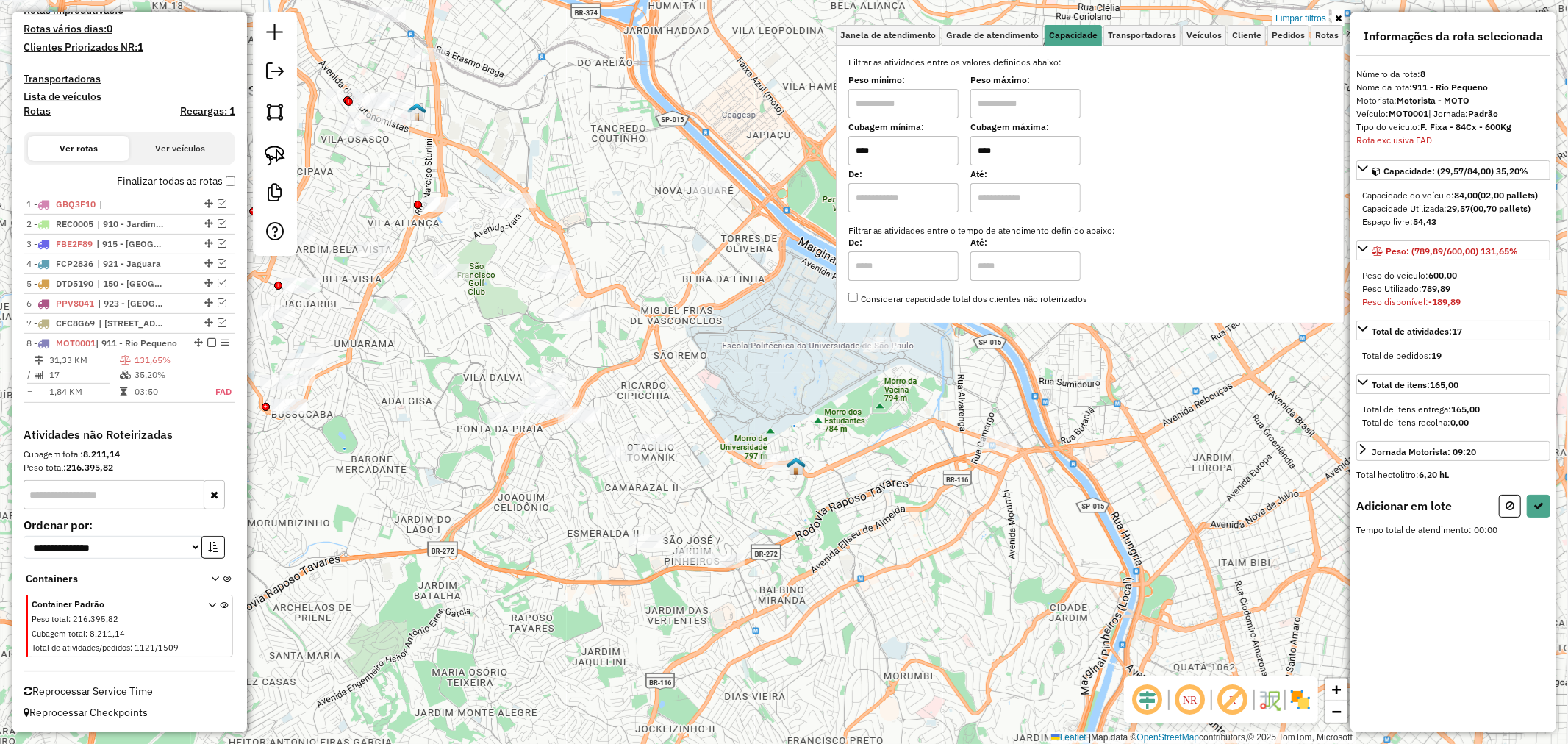
drag, startPoint x: 989, startPoint y: 150, endPoint x: 881, endPoint y: 1, distance: 184.0
click at [975, 143] on input "****" at bounding box center [1026, 150] width 110 height 29
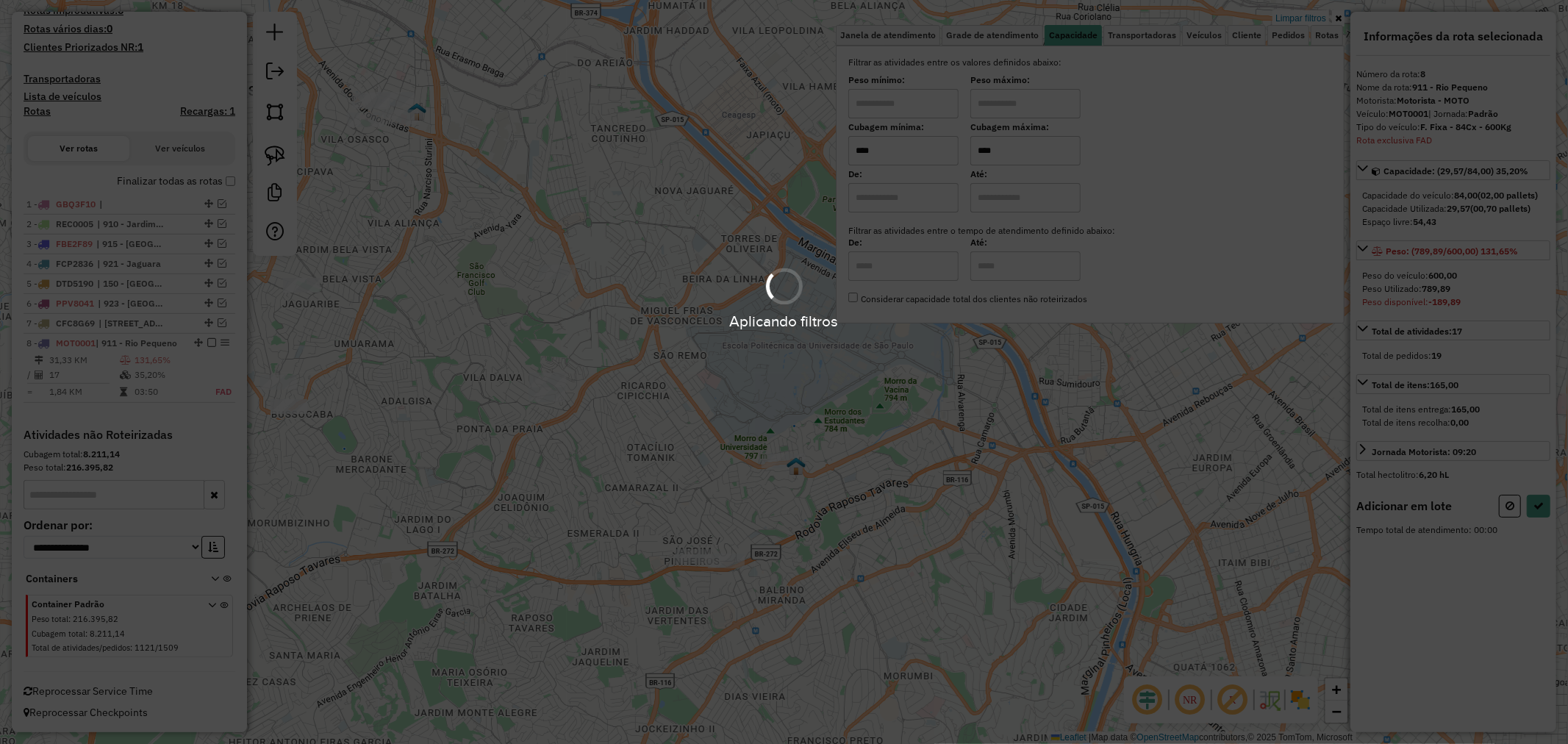
type input "****"
click at [605, 419] on div "Aplicando filtros" at bounding box center [784, 372] width 1568 height 744
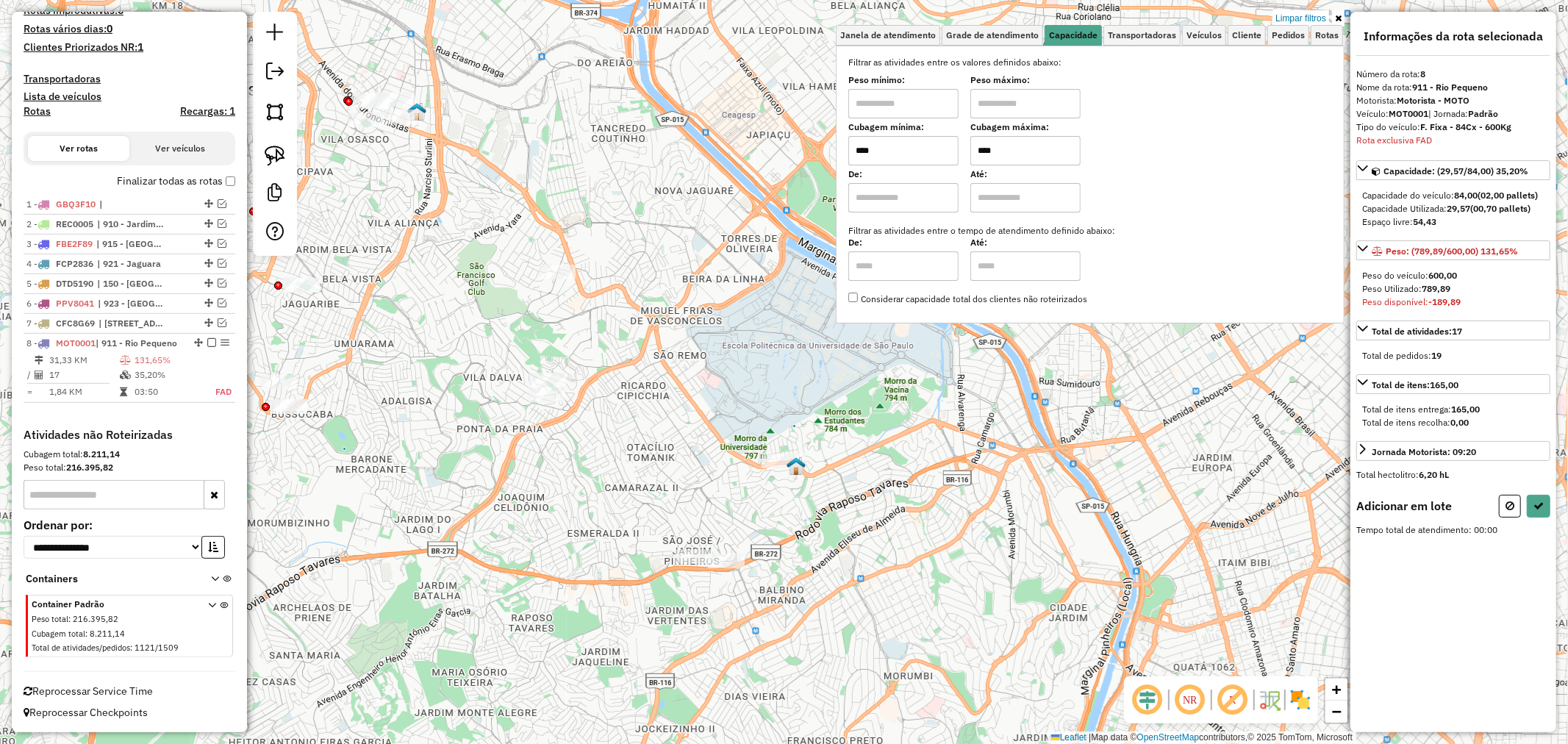
drag, startPoint x: 636, startPoint y: 396, endPoint x: 621, endPoint y: 414, distance: 23.4
click at [621, 409] on hb-app "Aplicando filtros Pop-up bloqueado! Seu navegador bloqueou automáticamente a ab…" at bounding box center [784, 372] width 1568 height 744
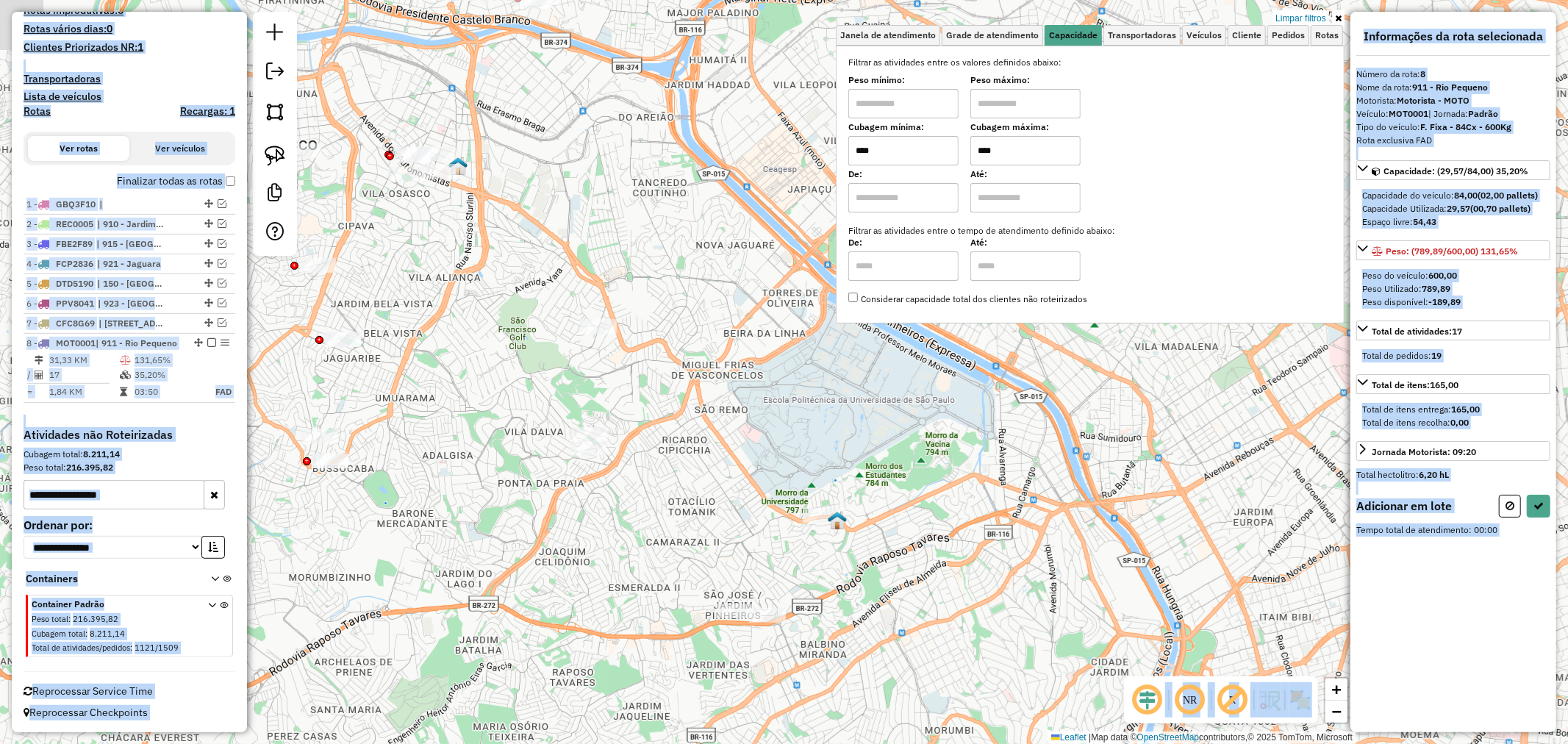
drag, startPoint x: 711, startPoint y: 381, endPoint x: 789, endPoint y: 426, distance: 90.0
click at [789, 426] on div "Limpar filtros Janela de atendimento Grade de atendimento Capacidade Transporta…" at bounding box center [784, 372] width 1568 height 744
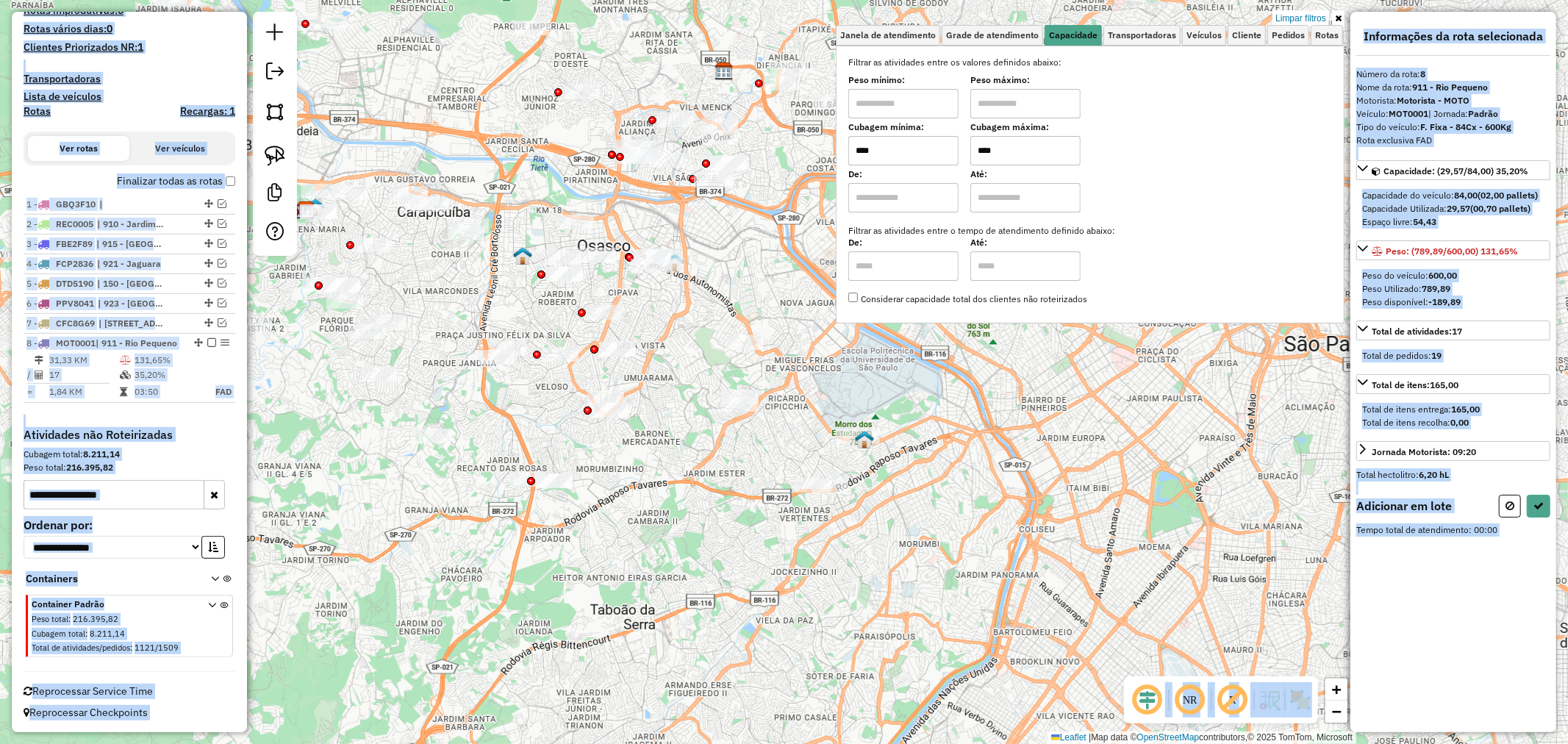
drag, startPoint x: 483, startPoint y: 288, endPoint x: 680, endPoint y: 350, distance: 206.5
click at [680, 350] on div "Limpar filtros Janela de atendimento Grade de atendimento Capacidade Transporta…" at bounding box center [784, 372] width 1568 height 744
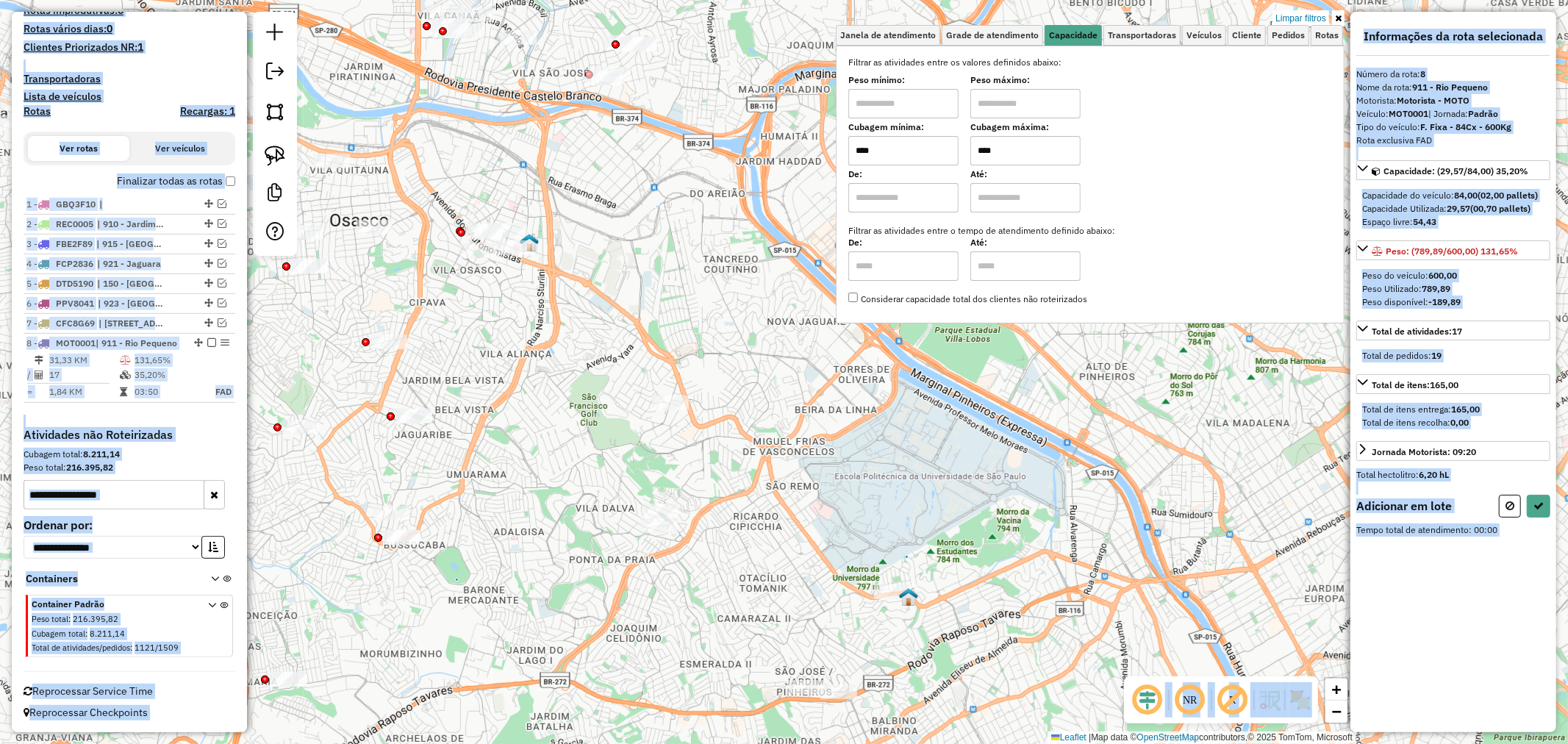
drag, startPoint x: 642, startPoint y: 305, endPoint x: 535, endPoint y: 302, distance: 107.0
click at [559, 376] on div "Limpar filtros Janela de atendimento Grade de atendimento Capacidade Transporta…" at bounding box center [784, 372] width 1568 height 744
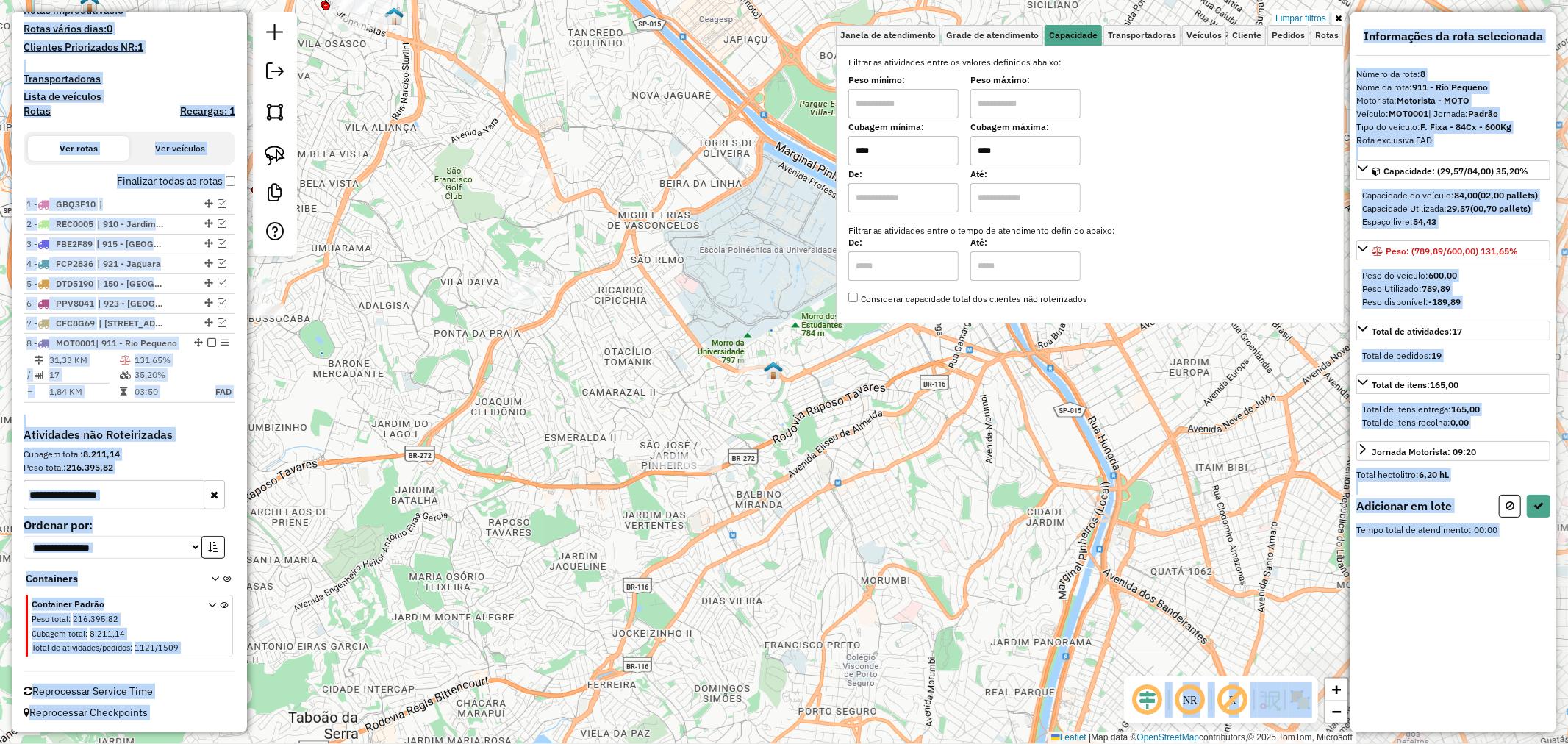
drag, startPoint x: 538, startPoint y: 685, endPoint x: 403, endPoint y: 459, distance: 263.3
click at [403, 459] on div "Limpar filtros Janela de atendimento Grade de atendimento Capacidade Transporta…" at bounding box center [784, 372] width 1568 height 744
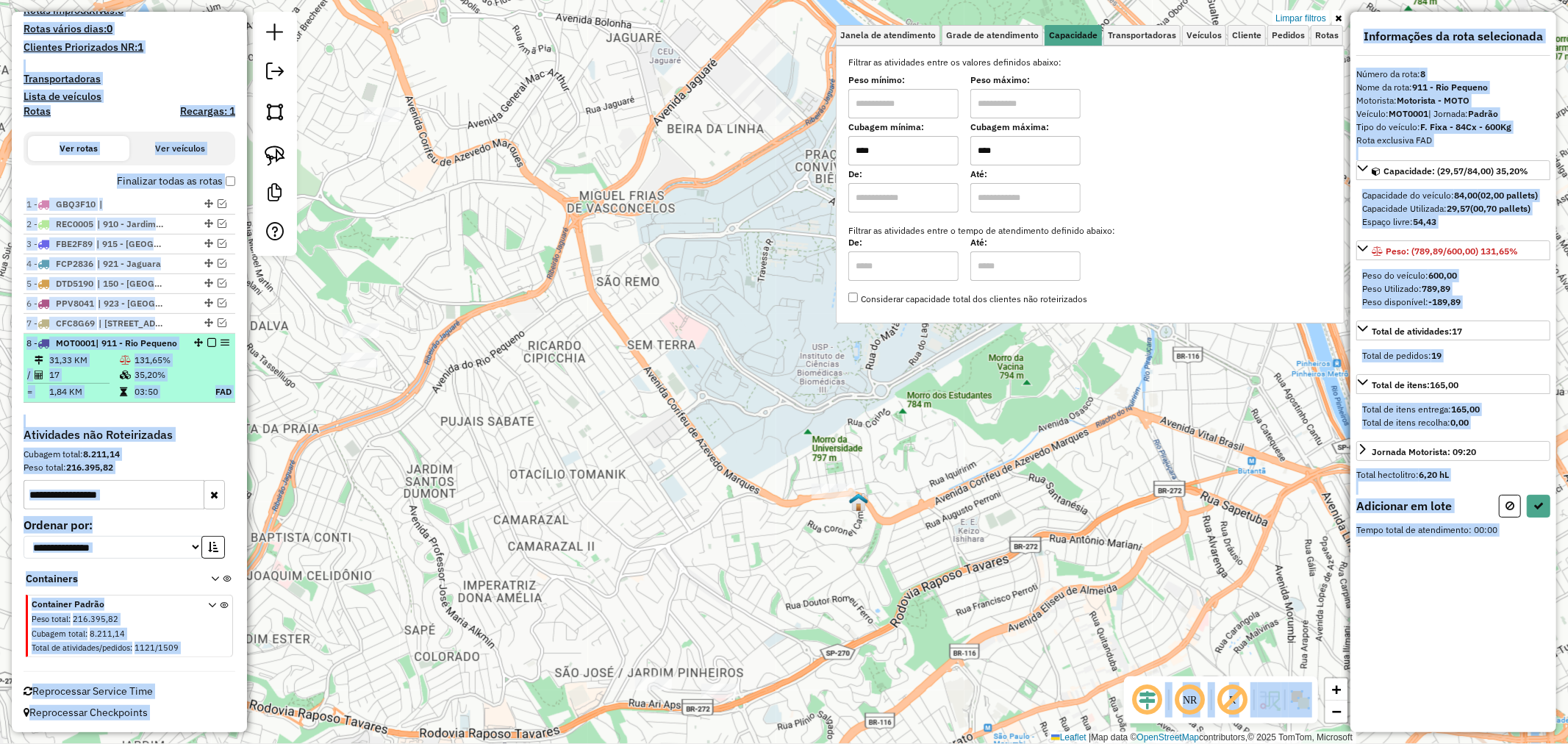
drag, startPoint x: 219, startPoint y: 328, endPoint x: 177, endPoint y: 375, distance: 63.0
click at [177, 375] on td "35,20%" at bounding box center [167, 375] width 67 height 14
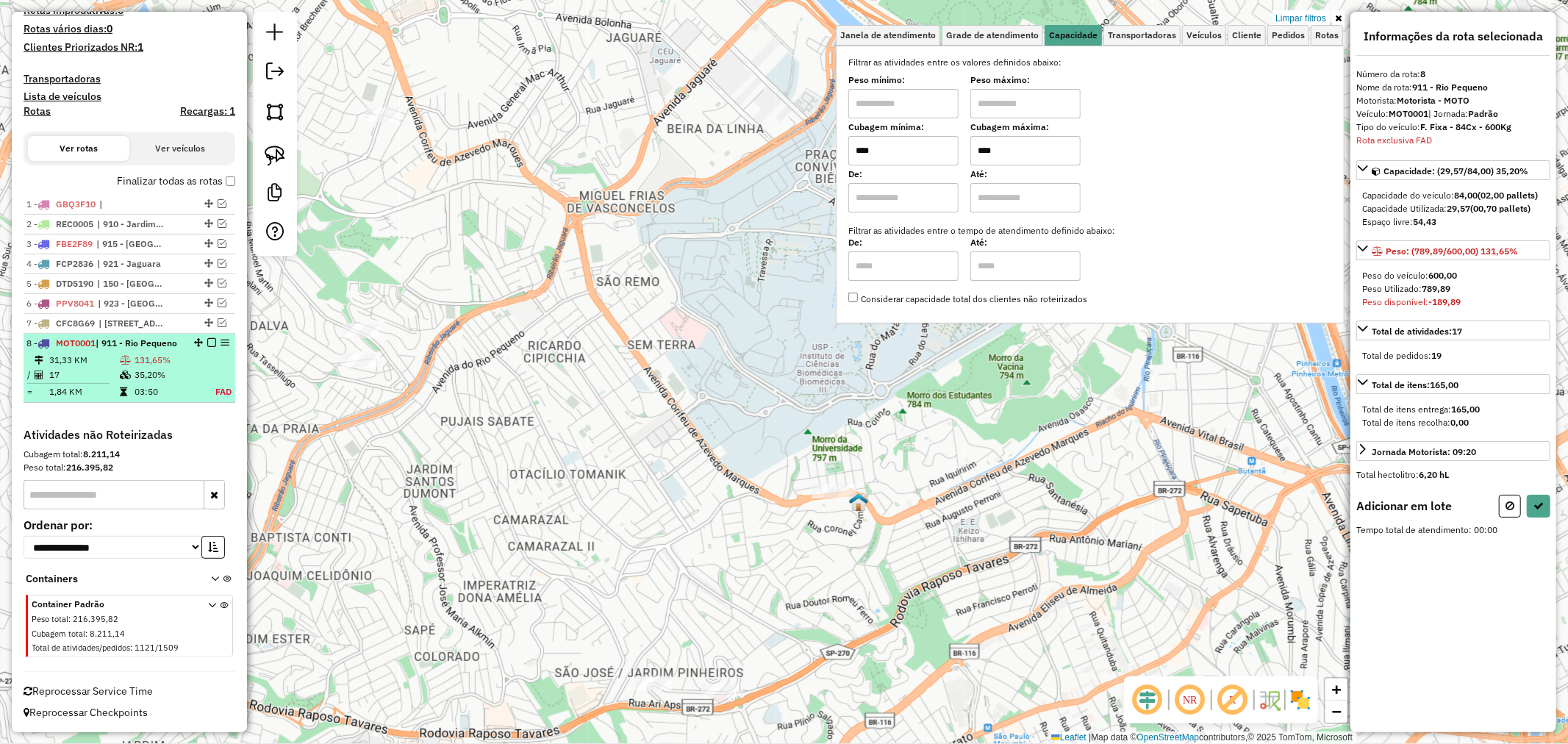
click at [185, 334] on li "8 - MOT0001 | 911 - Rio Pequeno 31,33 KM 131,65% / 17 35,20% = 1,84 KM 03:50 FAD" at bounding box center [129, 368] width 212 height 69
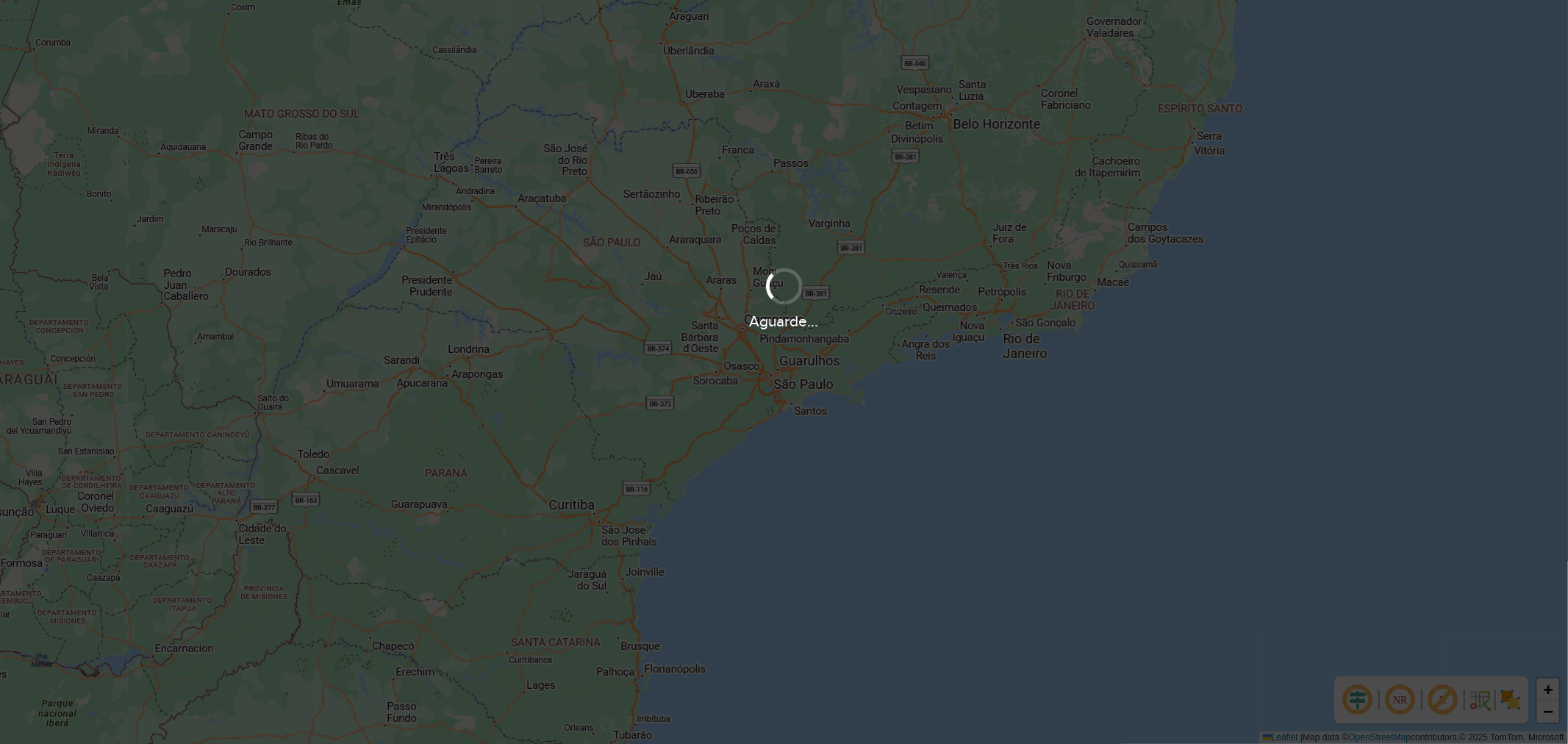
click at [538, 284] on div "+ − Leaflet | Map data © OpenStreetMap contributors,© 2025 TomTom, Microsoft" at bounding box center [784, 372] width 1568 height 744
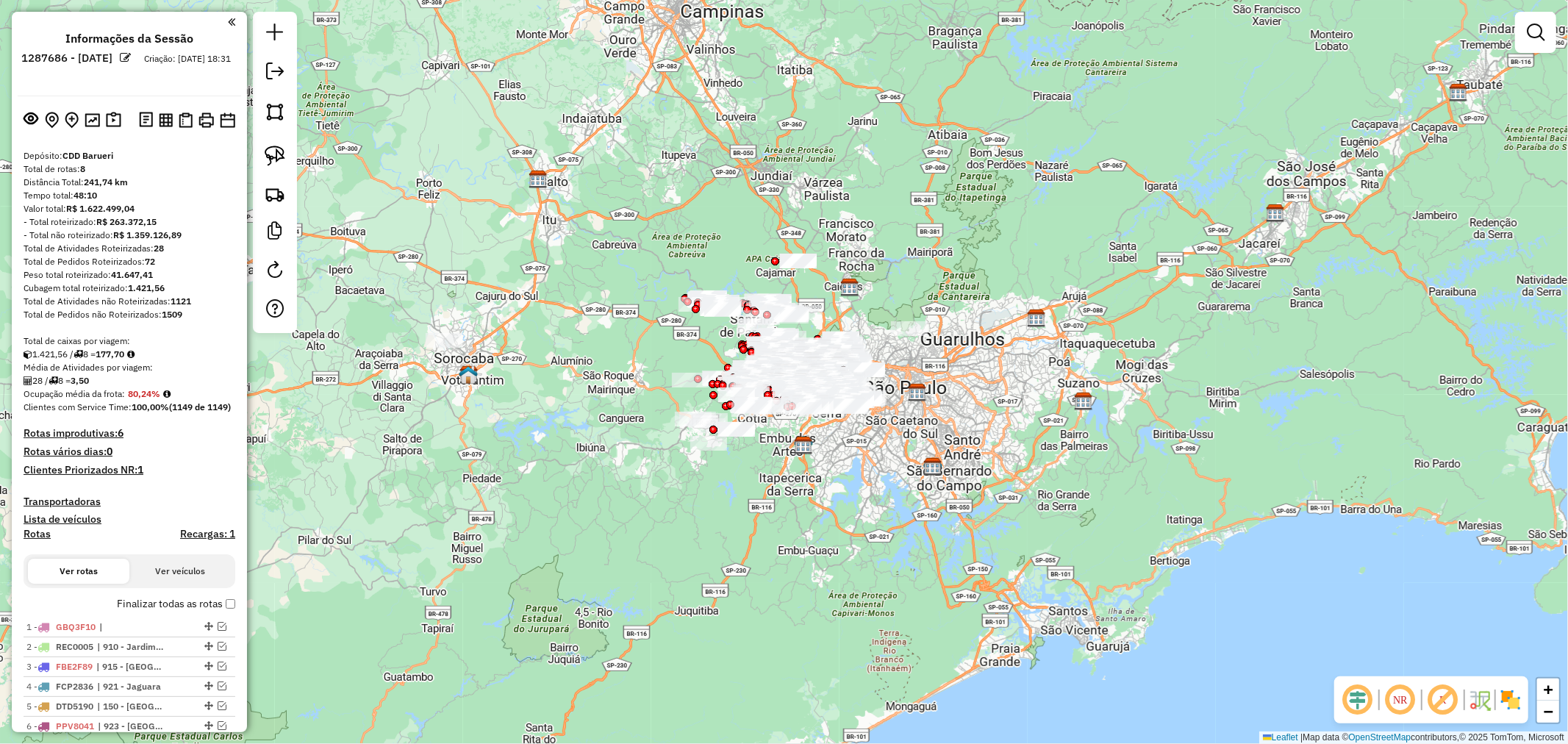
scroll to position [408, 0]
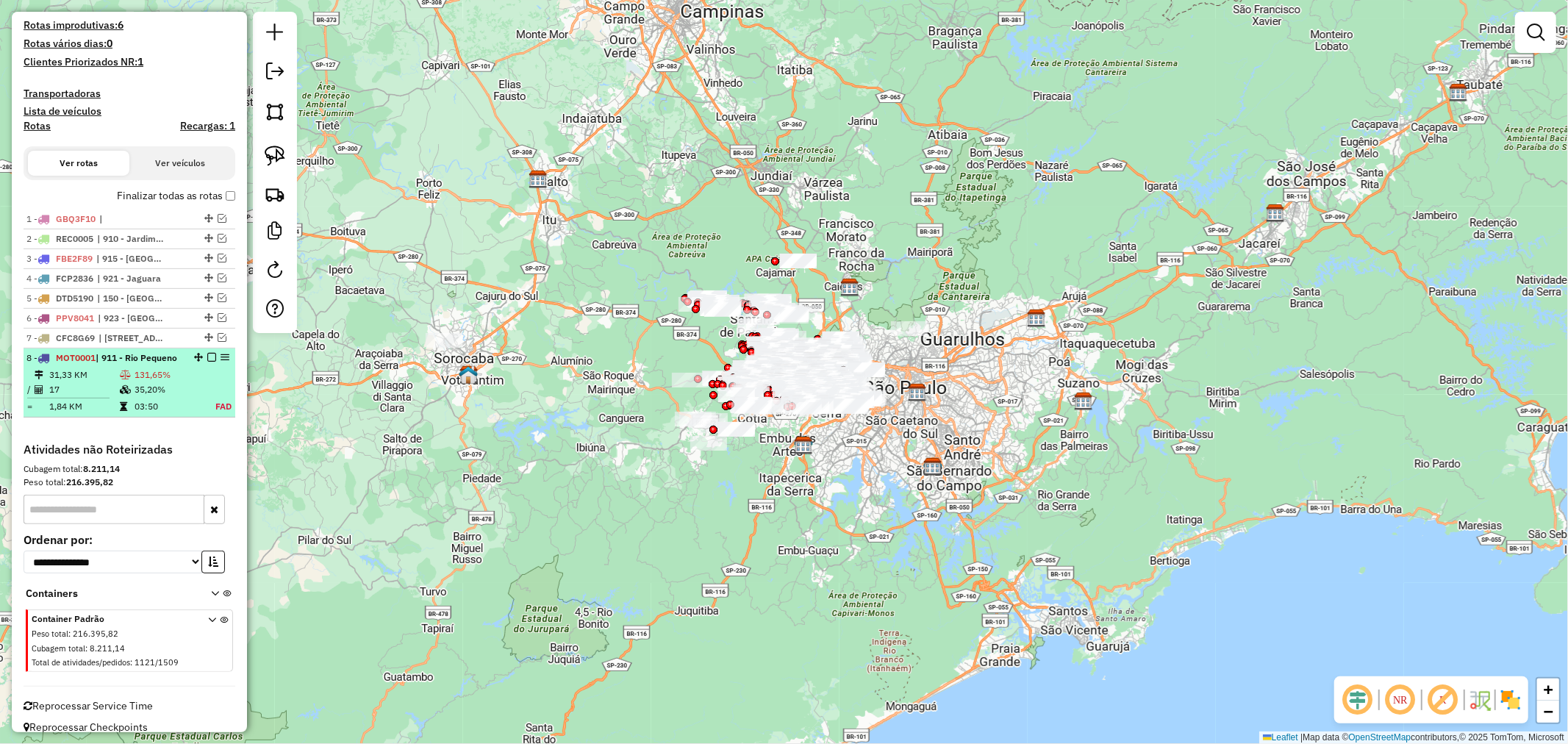
drag, startPoint x: 225, startPoint y: 370, endPoint x: 215, endPoint y: 451, distance: 81.6
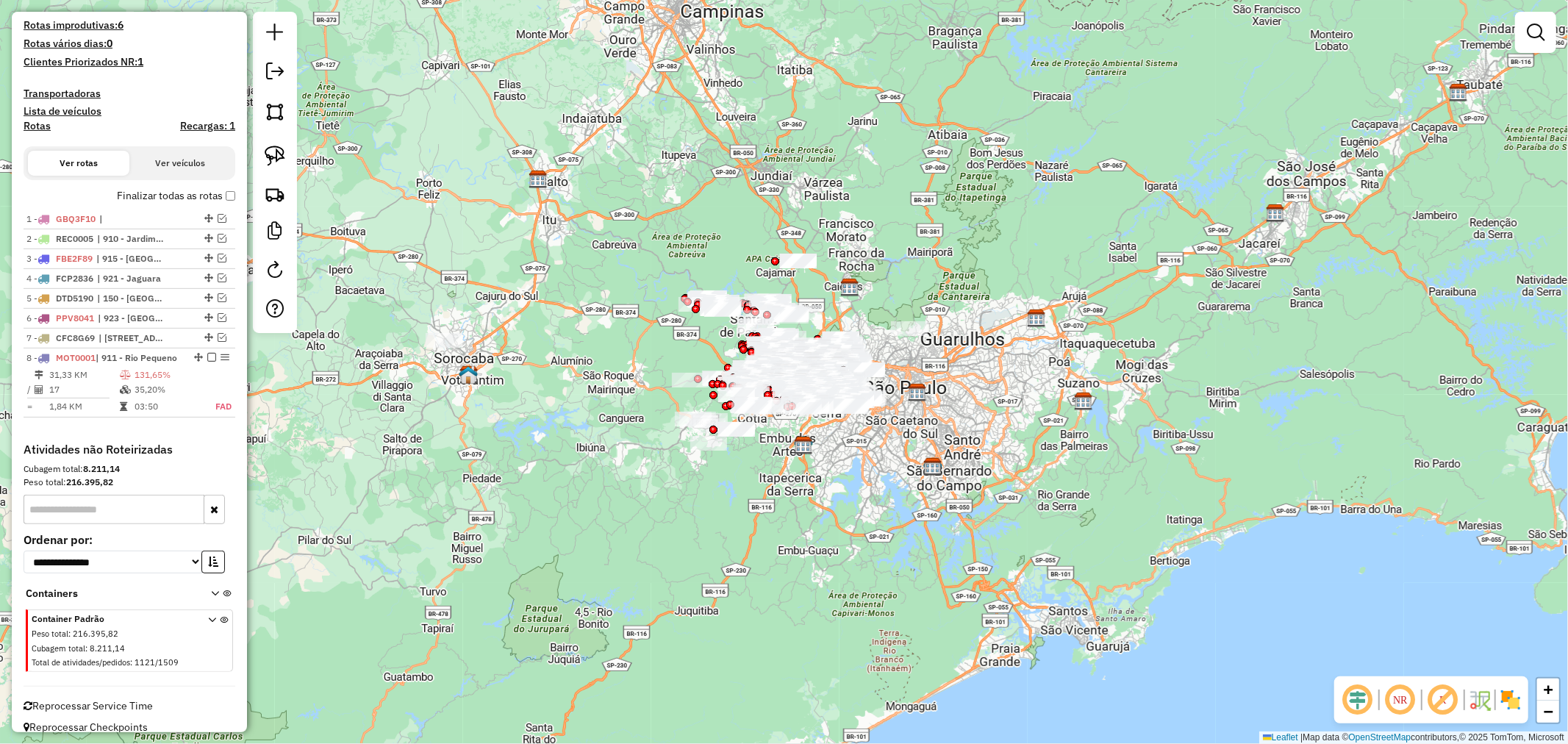
click at [215, 443] on div "1 - GBQ3F10 | 2 - REC0005 | 910 - Jardim Conceição 3 - FBE2F89 | 915 - Jardim P…" at bounding box center [129, 325] width 212 height 233
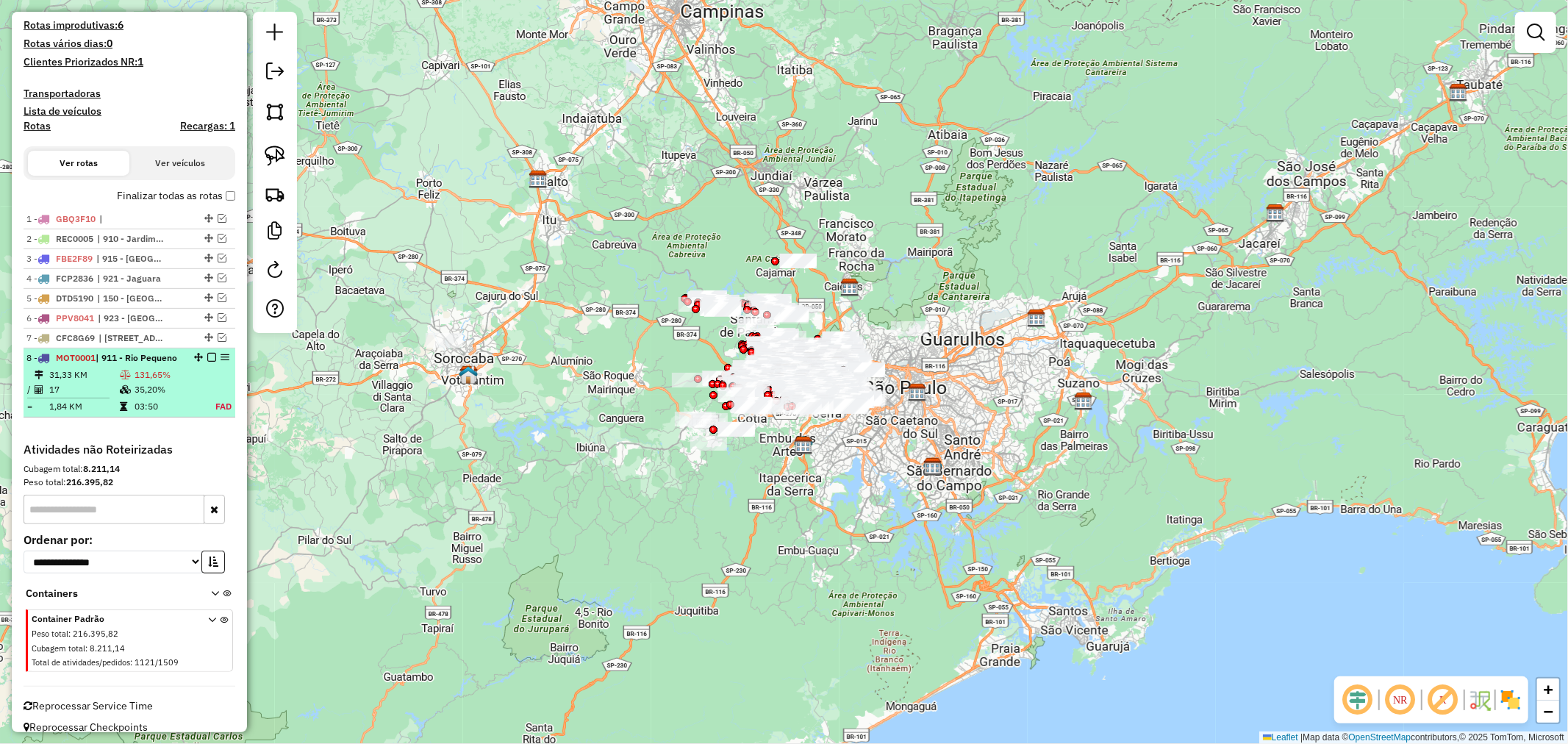
select select "**********"
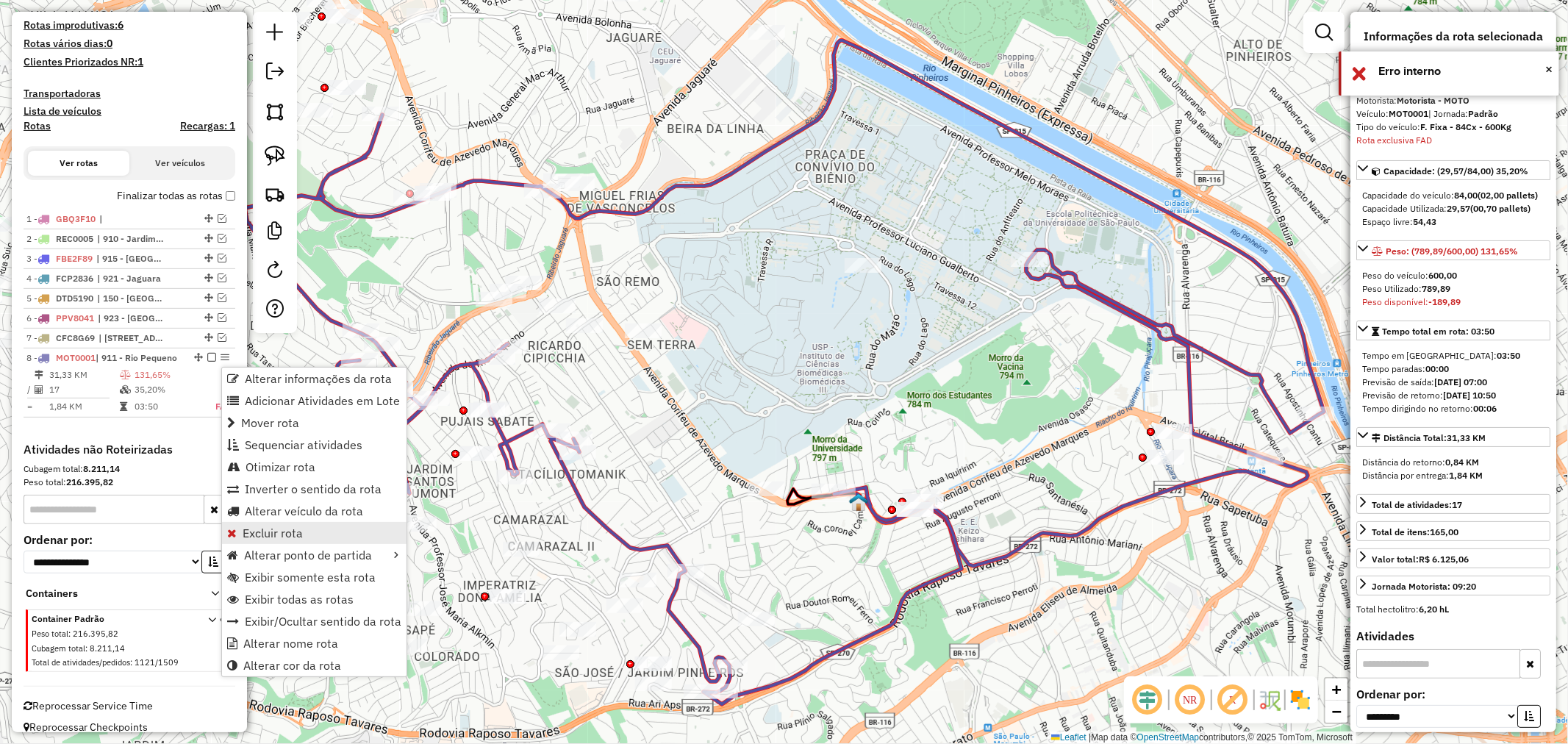
click at [275, 528] on span "Excluir rota" at bounding box center [272, 532] width 61 height 12
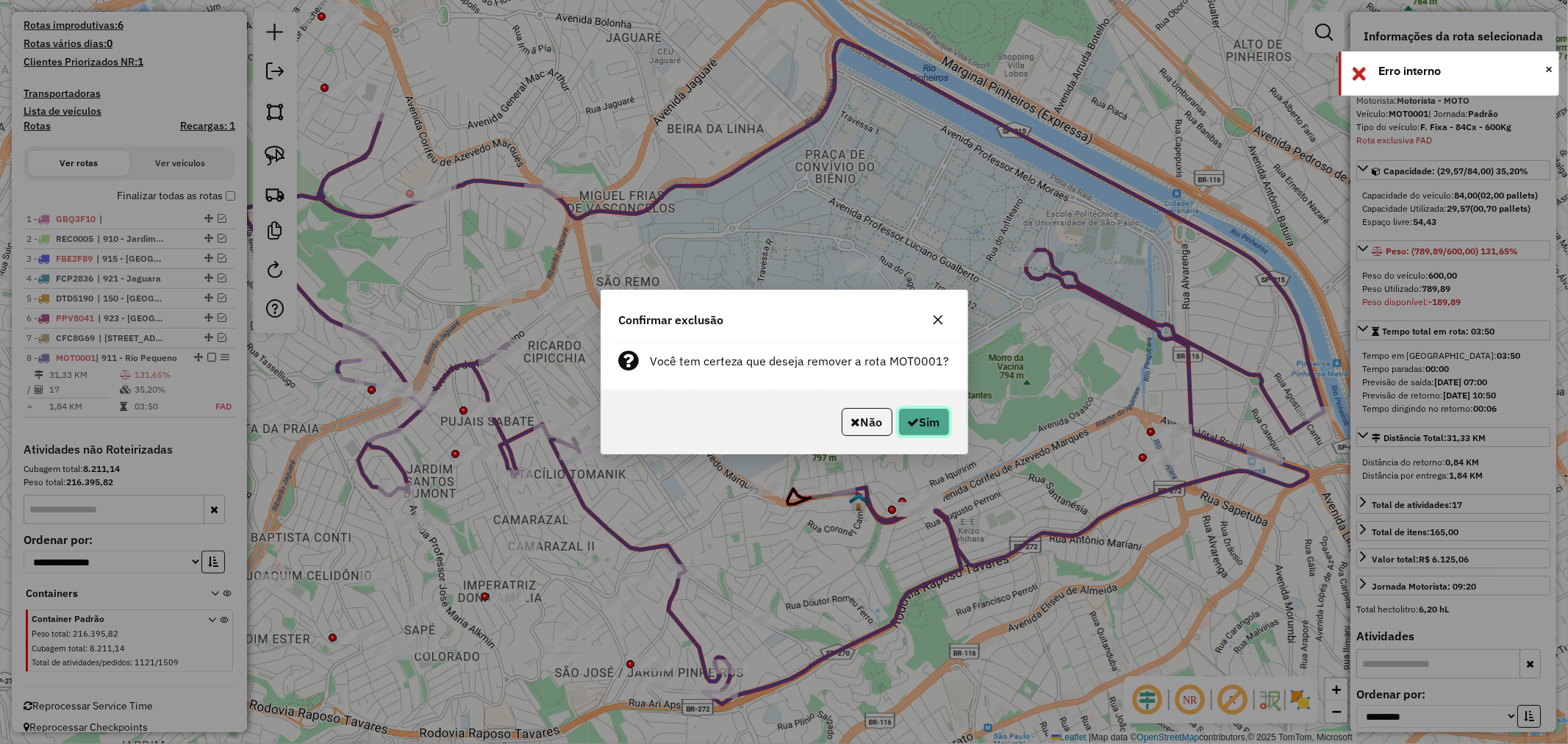
click at [912, 422] on icon "button" at bounding box center [913, 422] width 12 height 12
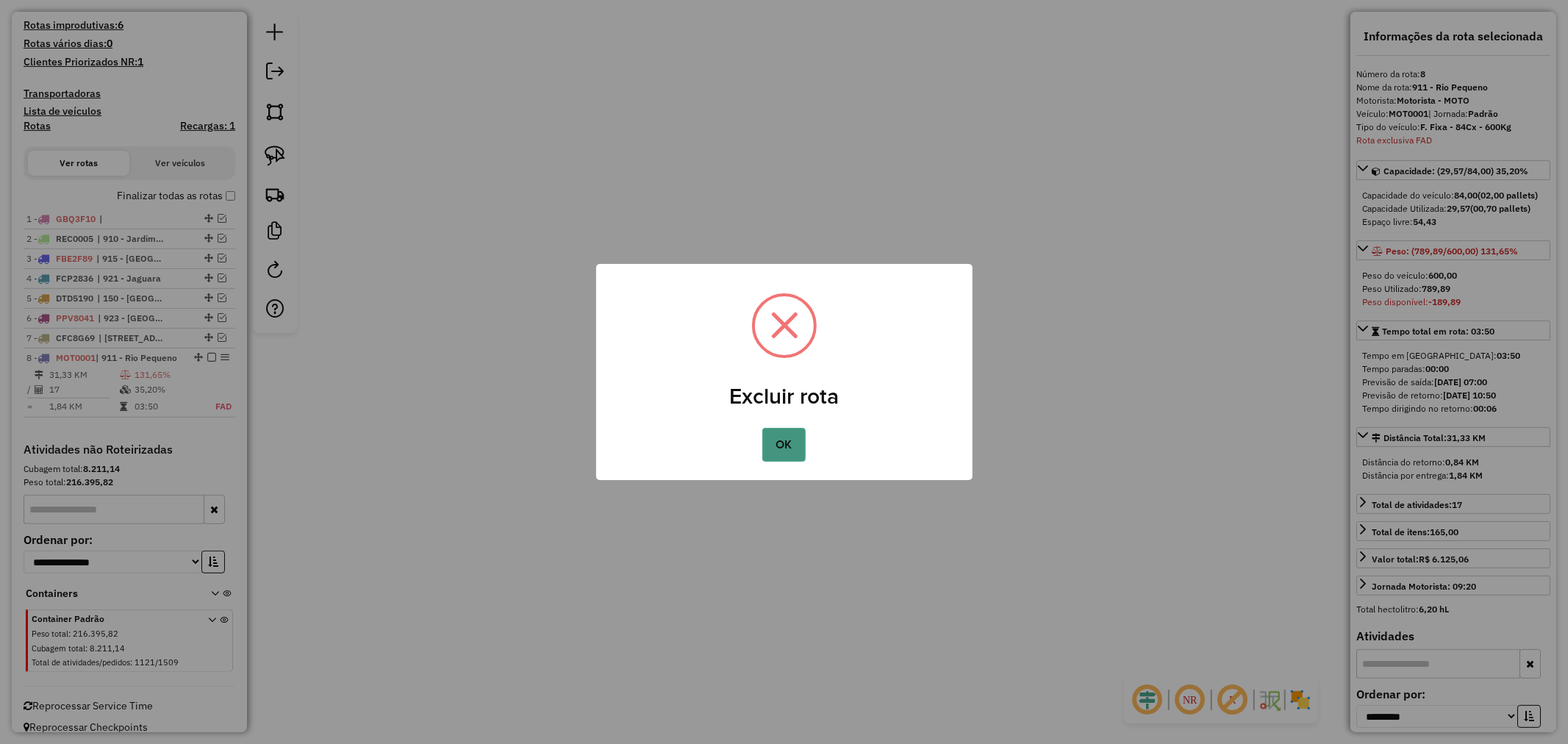
click at [797, 453] on button "OK" at bounding box center [784, 444] width 43 height 33
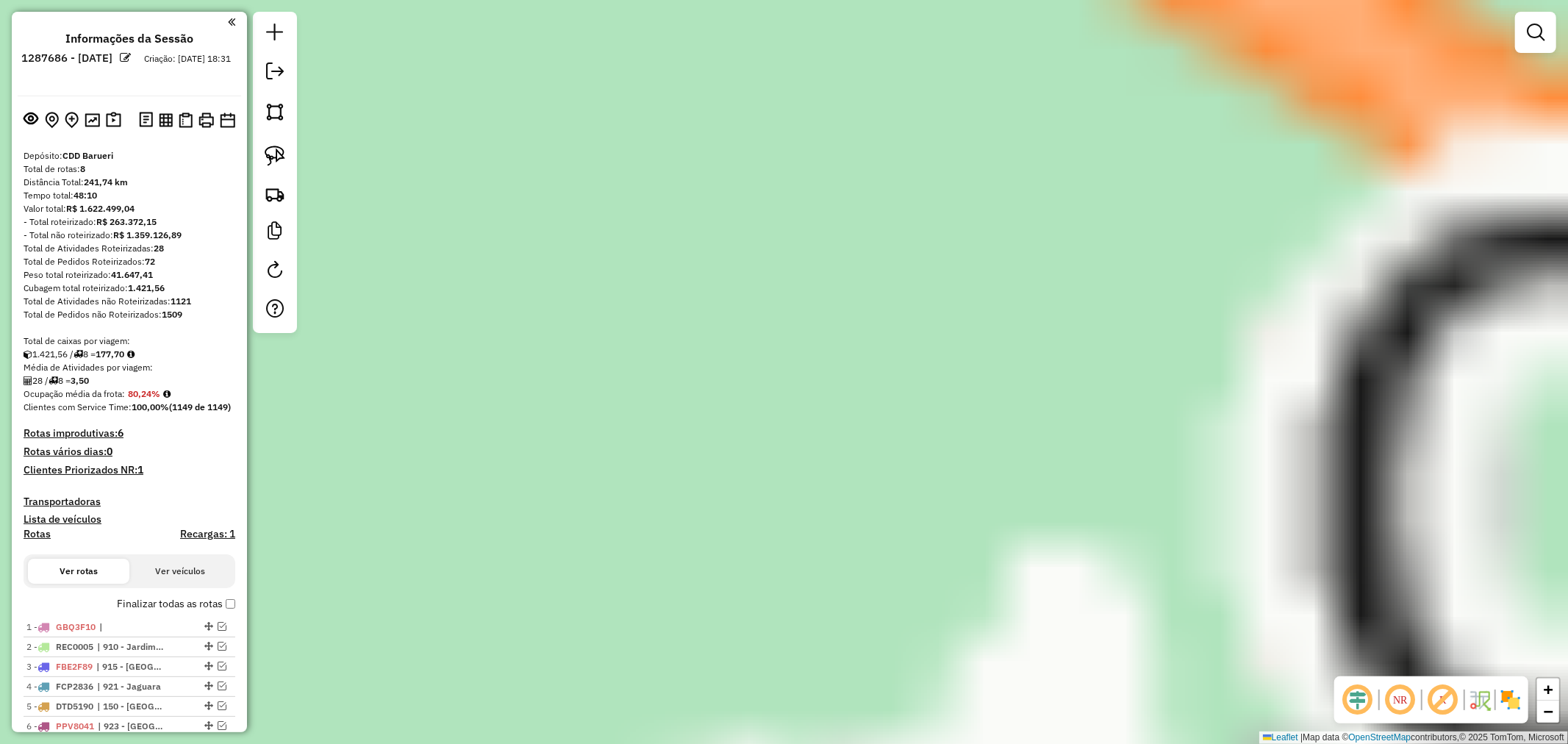
select select "**********"
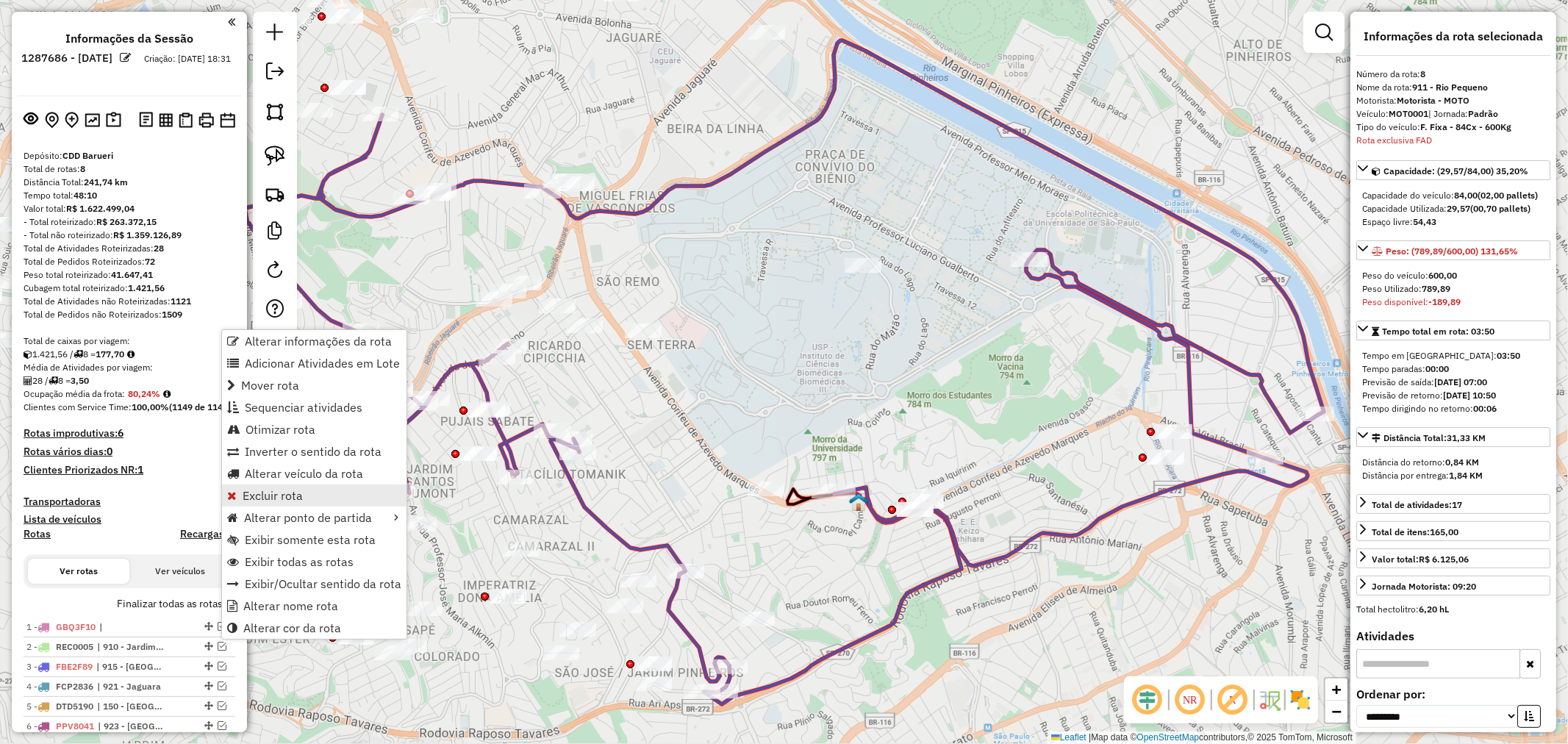
click at [288, 495] on span "Excluir rota" at bounding box center [272, 495] width 61 height 12
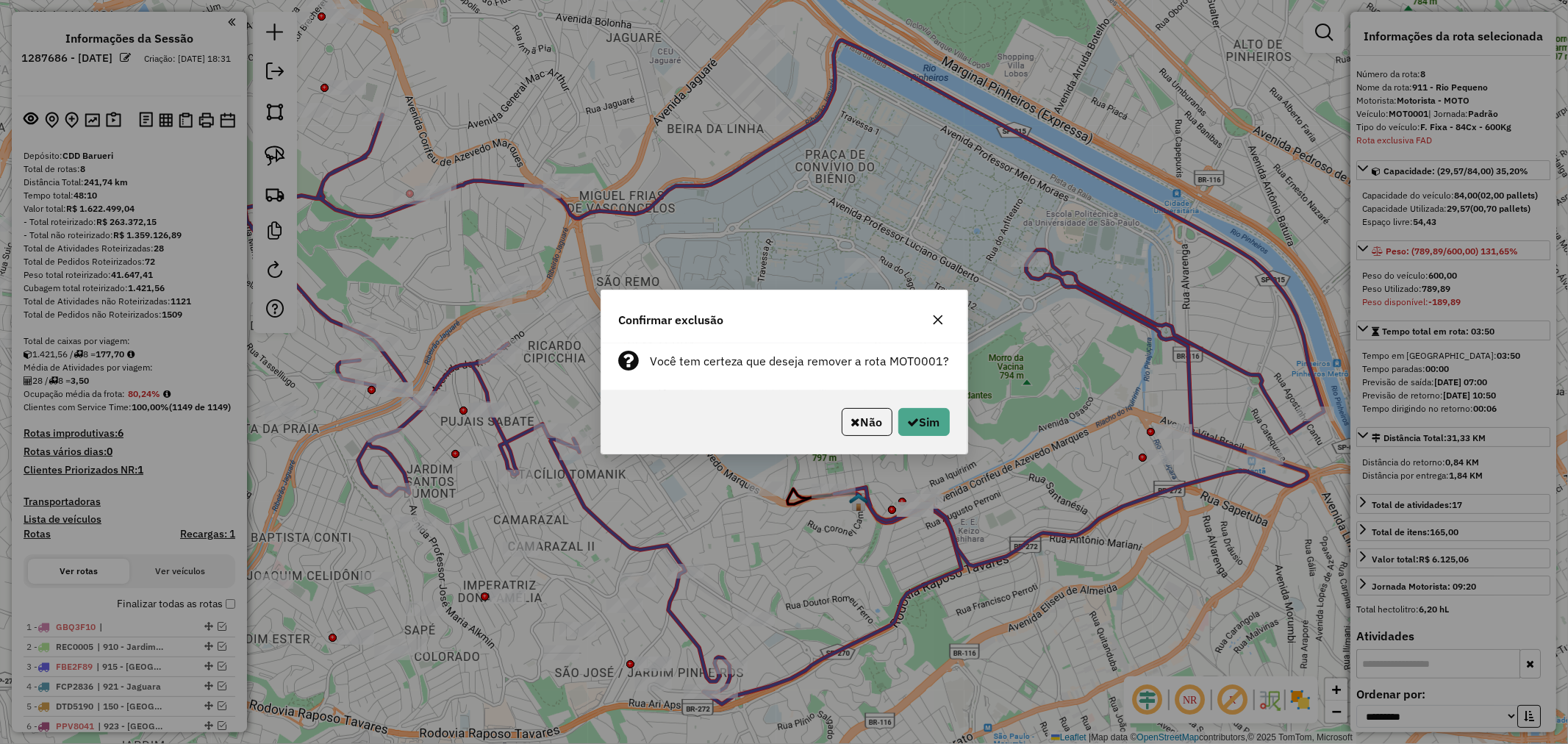
scroll to position [448, 0]
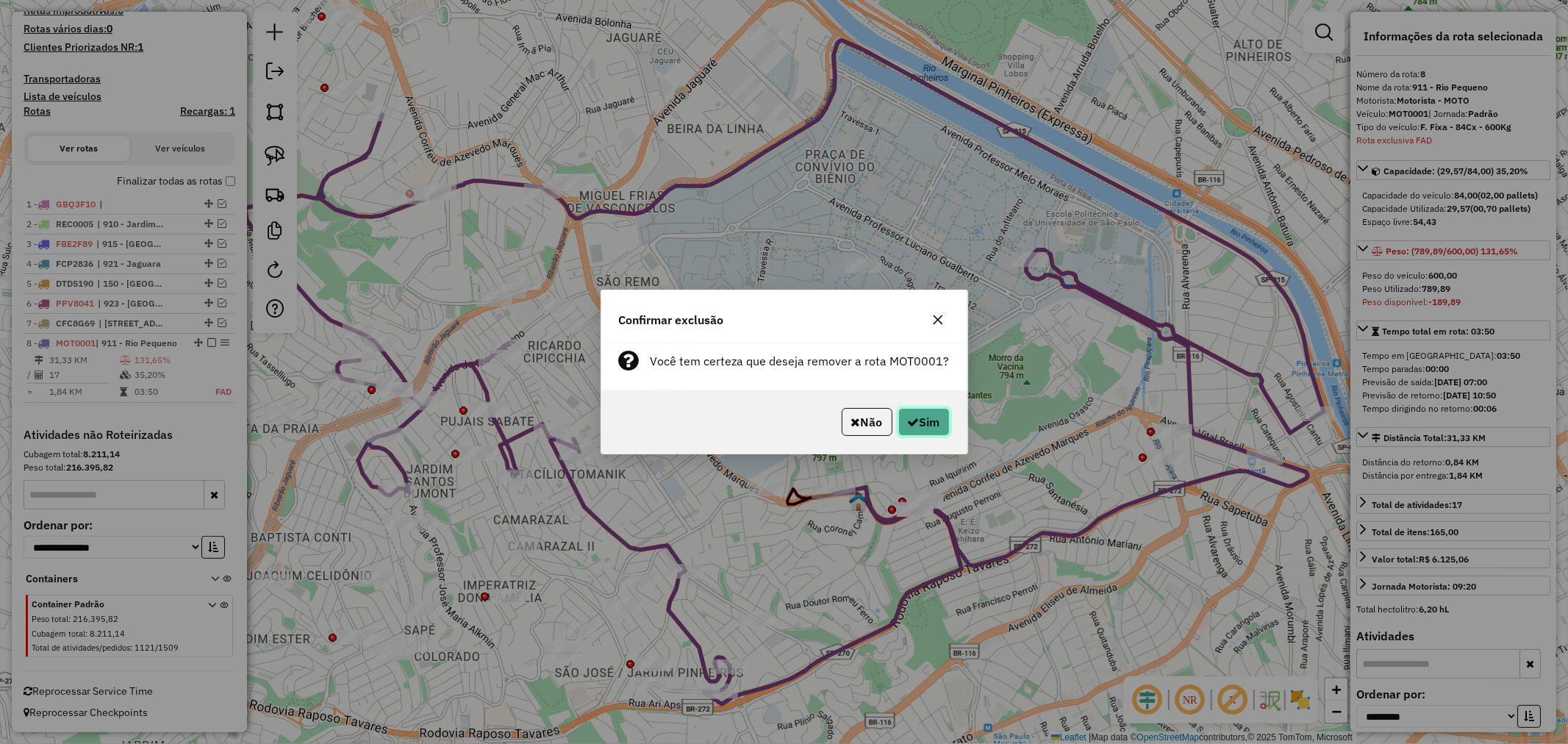
click at [924, 432] on button "Sim" at bounding box center [924, 422] width 52 height 28
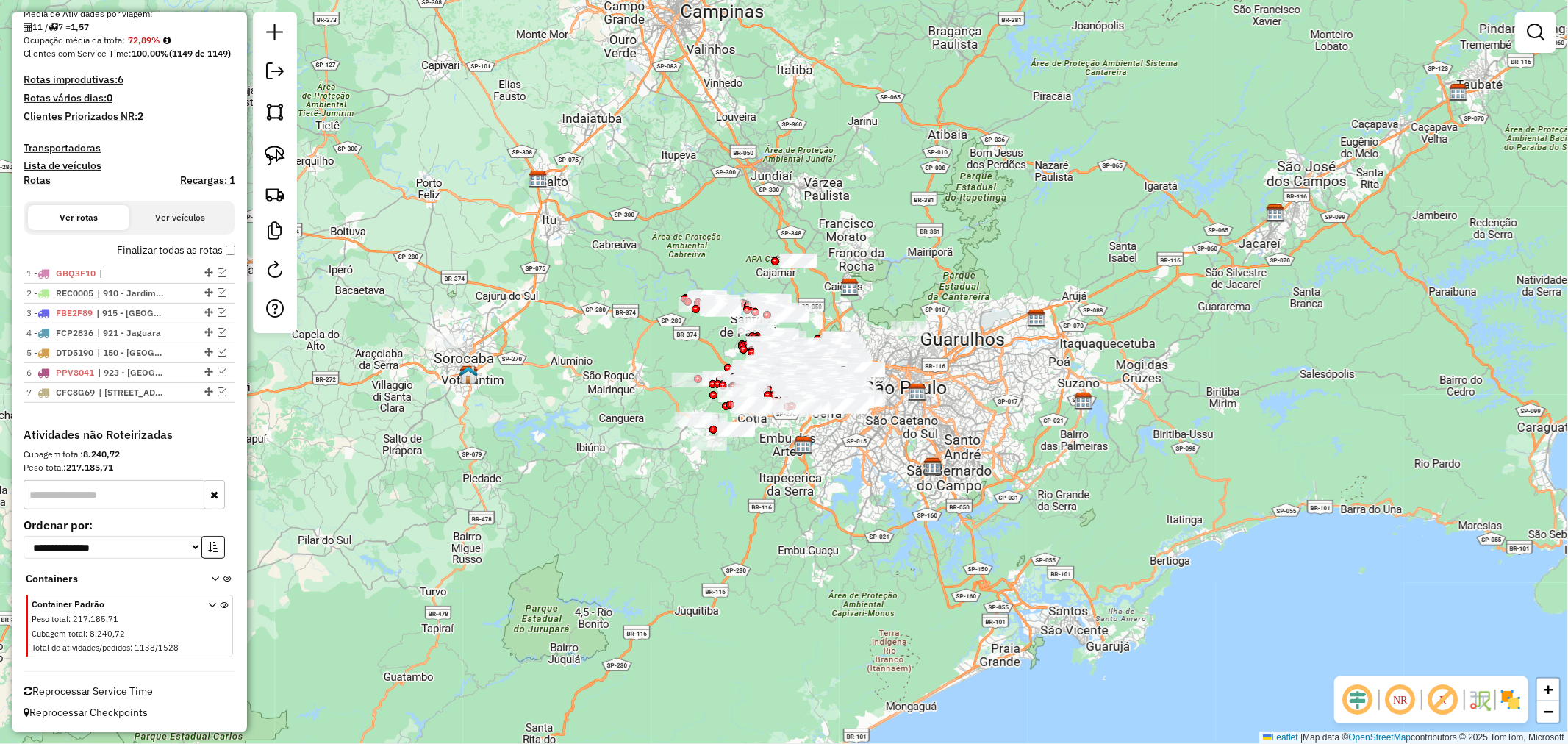
scroll to position [366, 0]
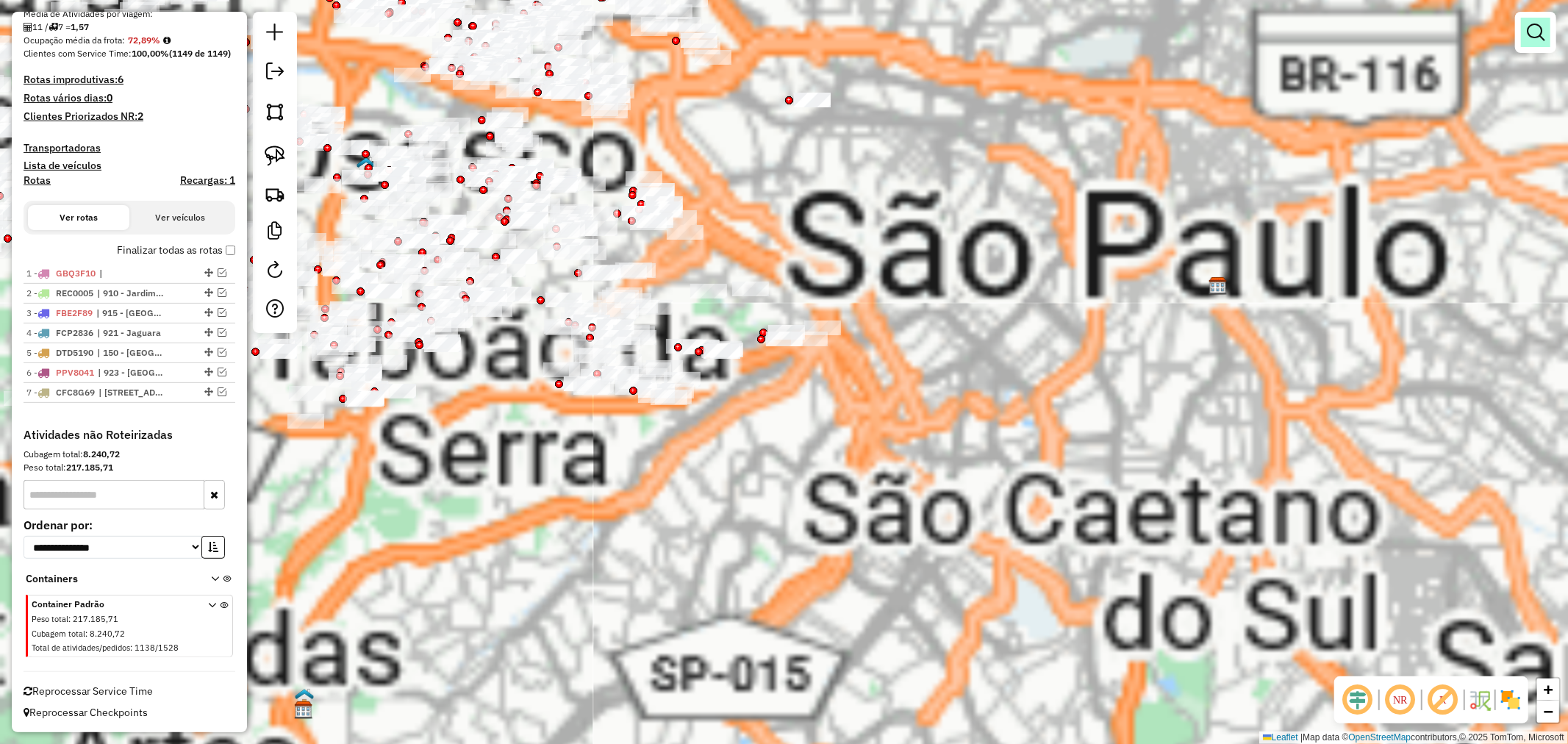
click at [1532, 33] on em at bounding box center [1535, 32] width 17 height 17
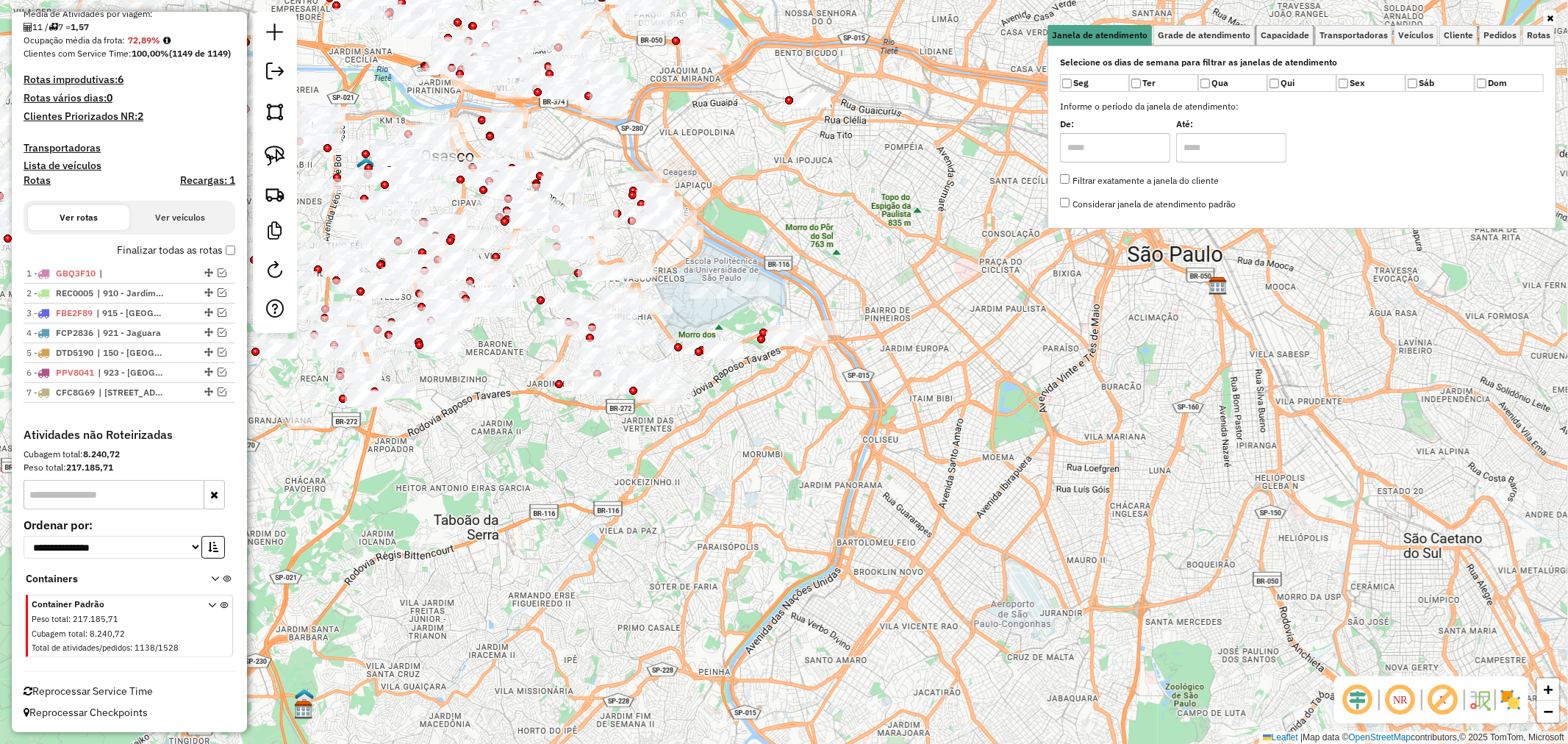
click at [1296, 33] on span "Capacidade" at bounding box center [1286, 35] width 49 height 9
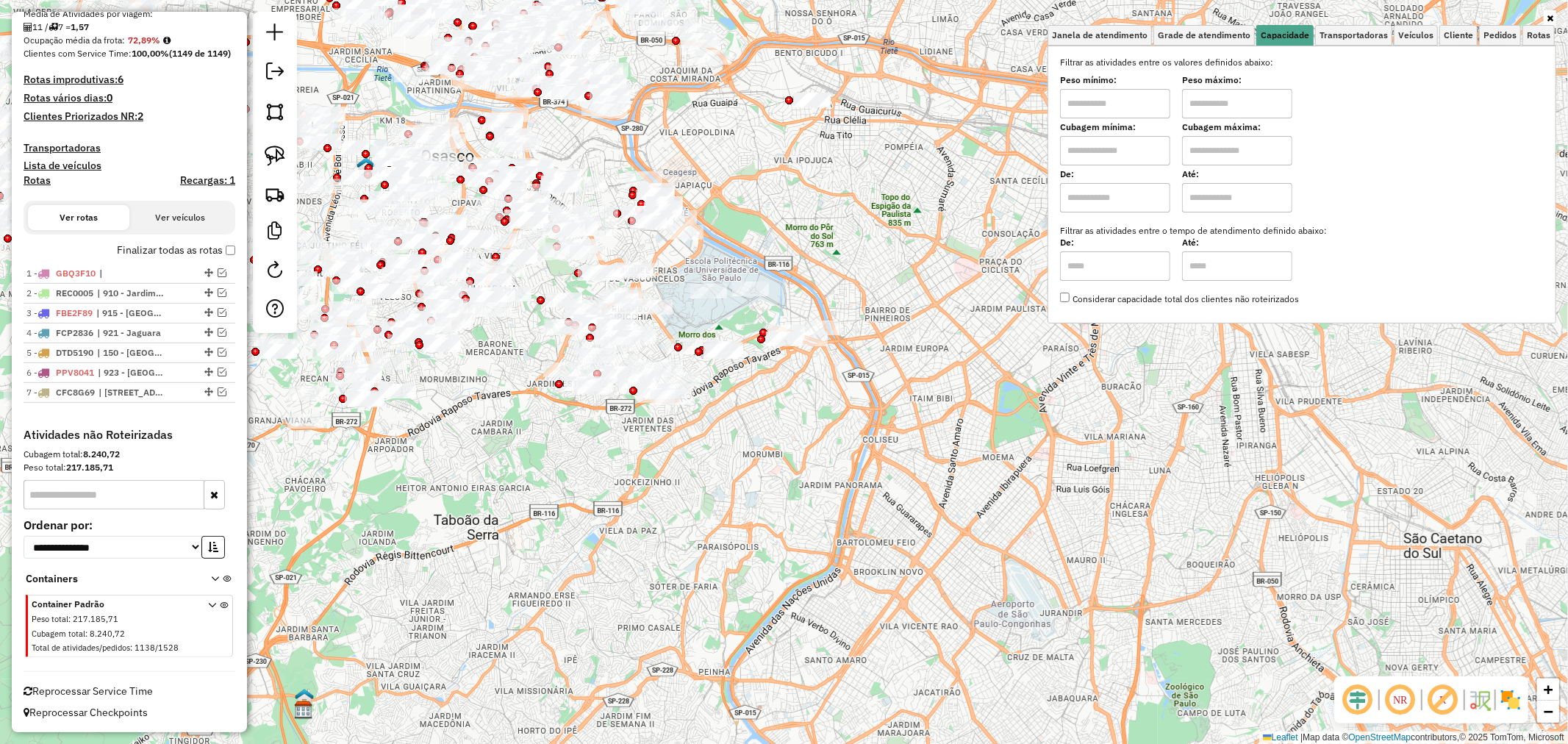
click at [1122, 157] on input "text" at bounding box center [1115, 150] width 110 height 29
type input "****"
click at [1201, 156] on input "text" at bounding box center [1238, 150] width 110 height 29
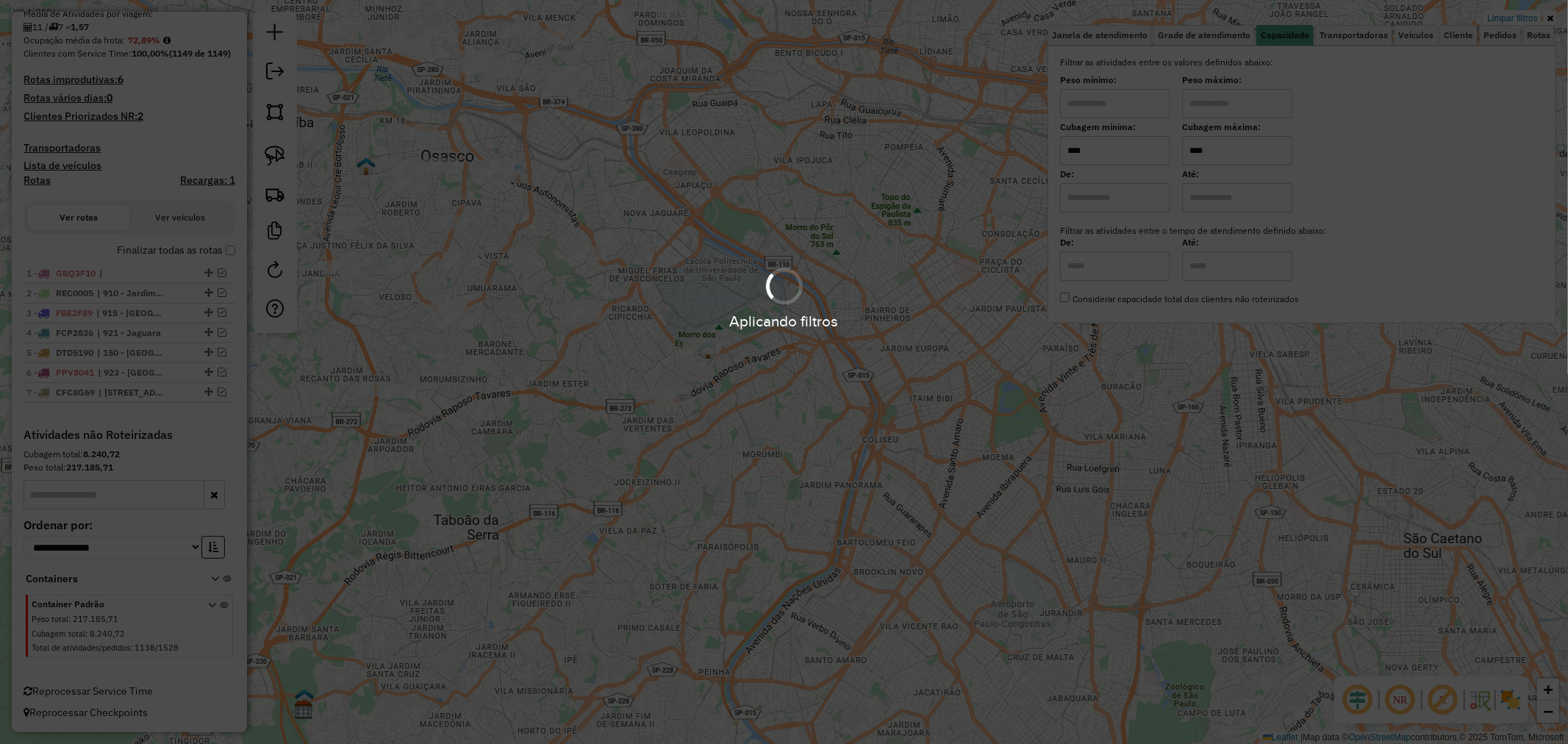
type input "****"
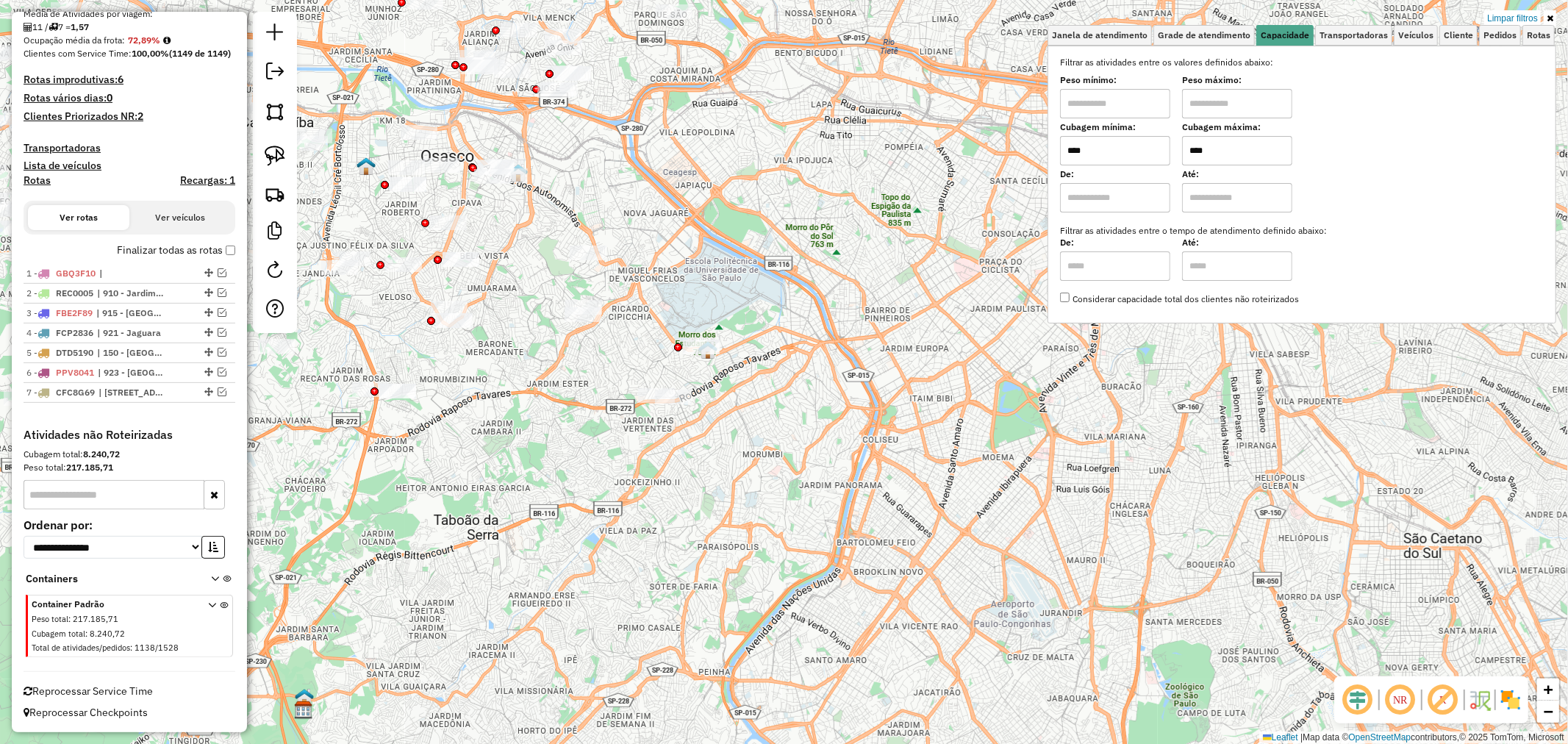
click at [651, 235] on hb-app "Aplicando filtros Pop-up bloqueado! Seu navegador bloqueou automáticamente a ab…" at bounding box center [784, 372] width 1568 height 744
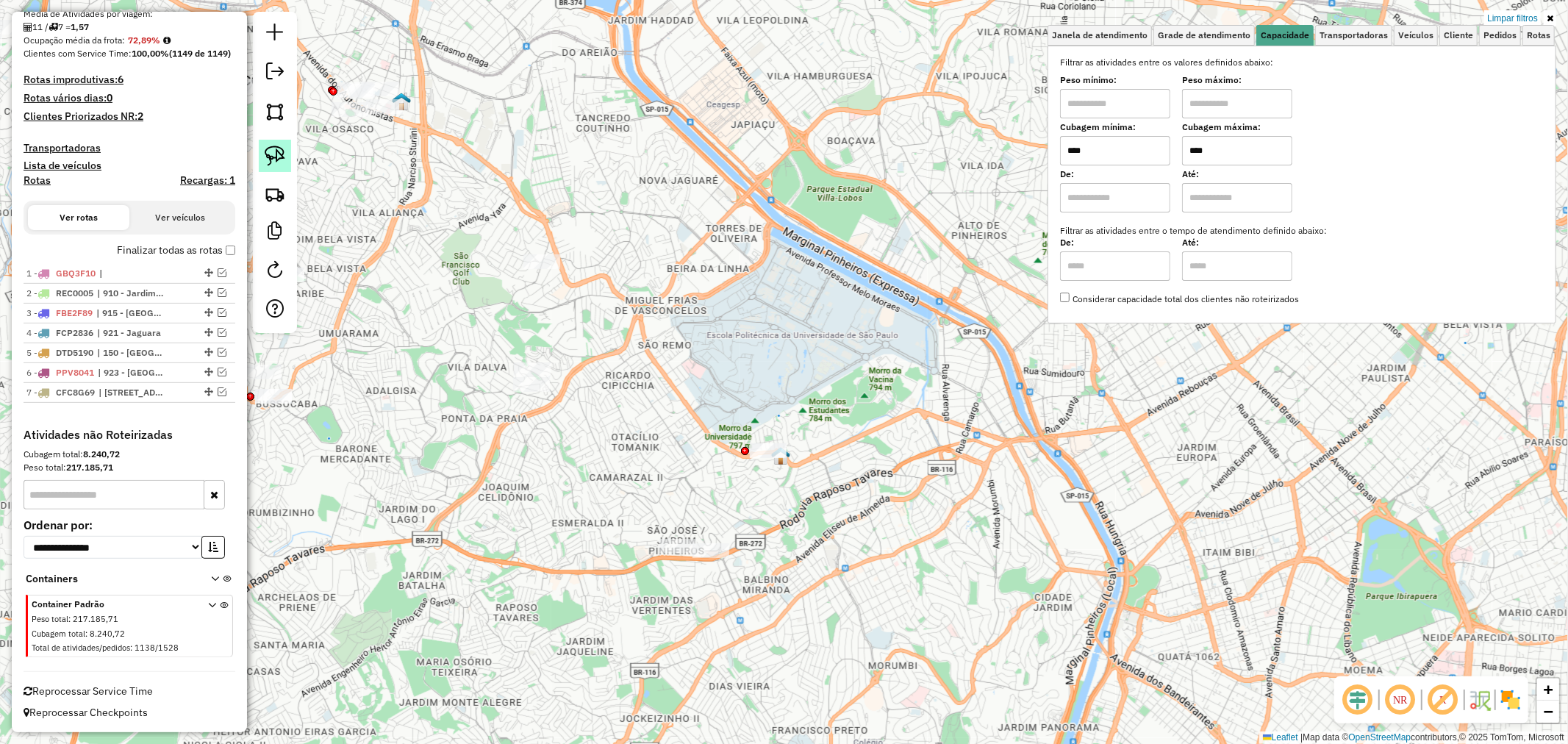
click at [270, 151] on img at bounding box center [274, 156] width 21 height 21
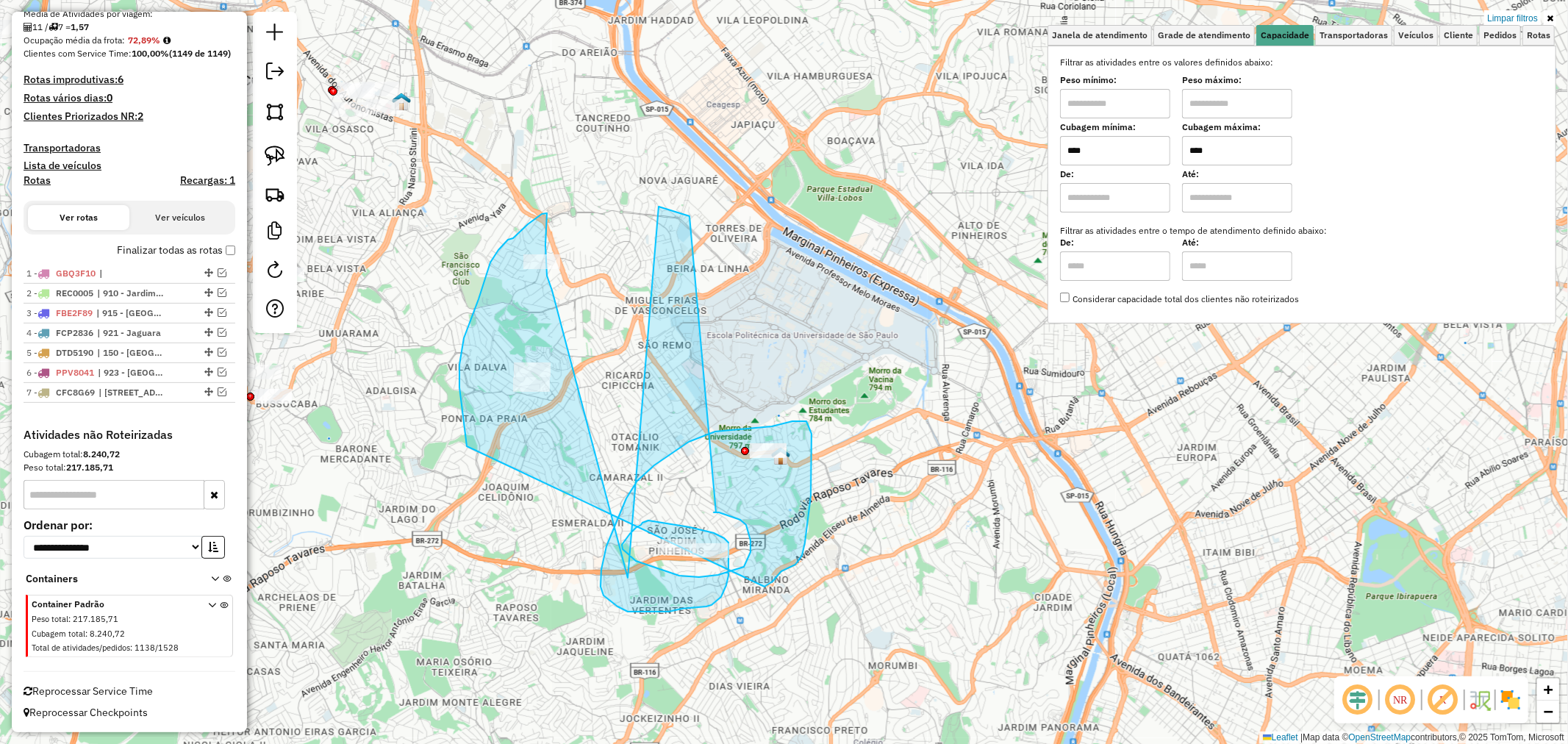
click at [671, 503] on div "Limpar filtros Janela de atendimento Grade de atendimento Capacidade Transporta…" at bounding box center [784, 372] width 1568 height 744
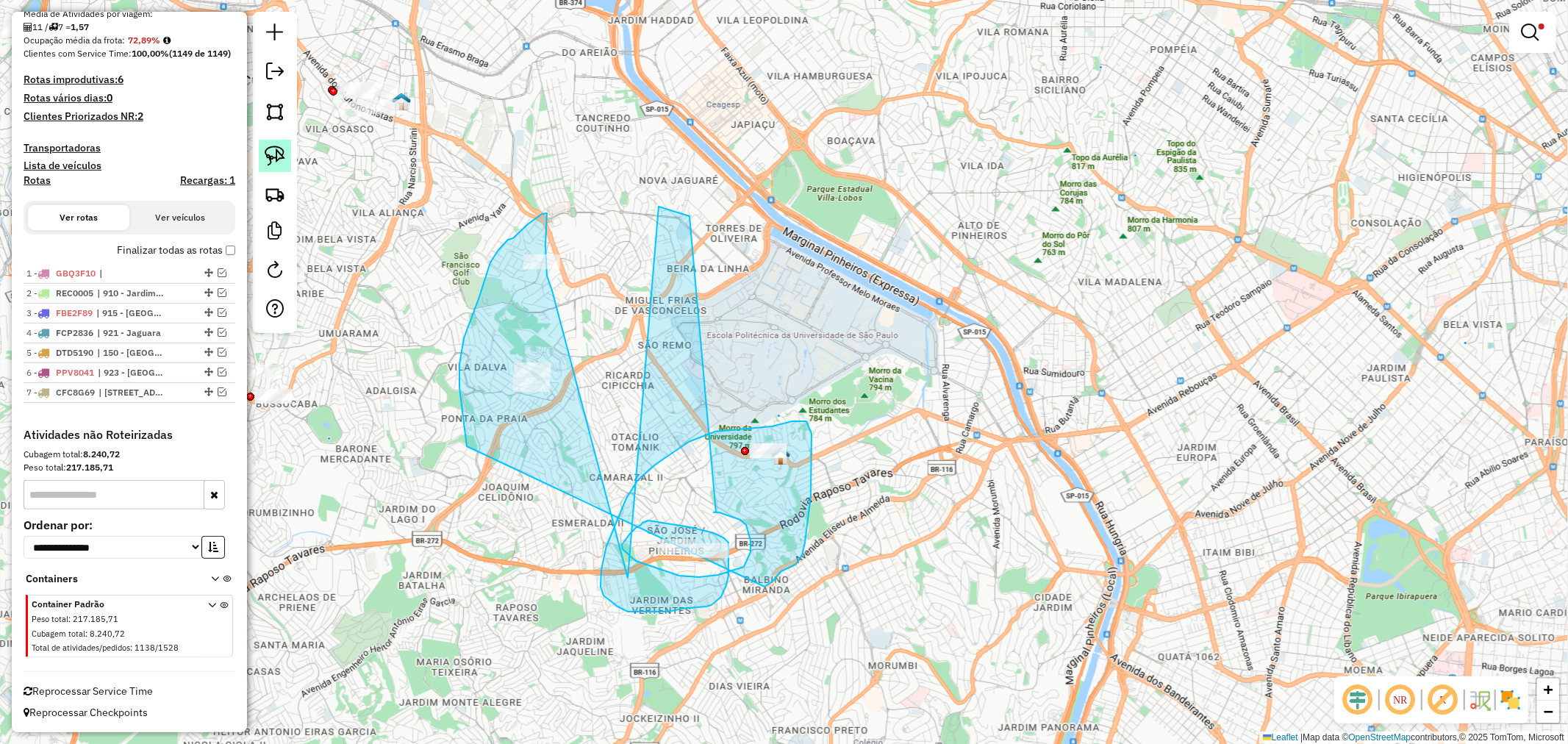
click at [276, 145] on link at bounding box center [275, 156] width 33 height 33
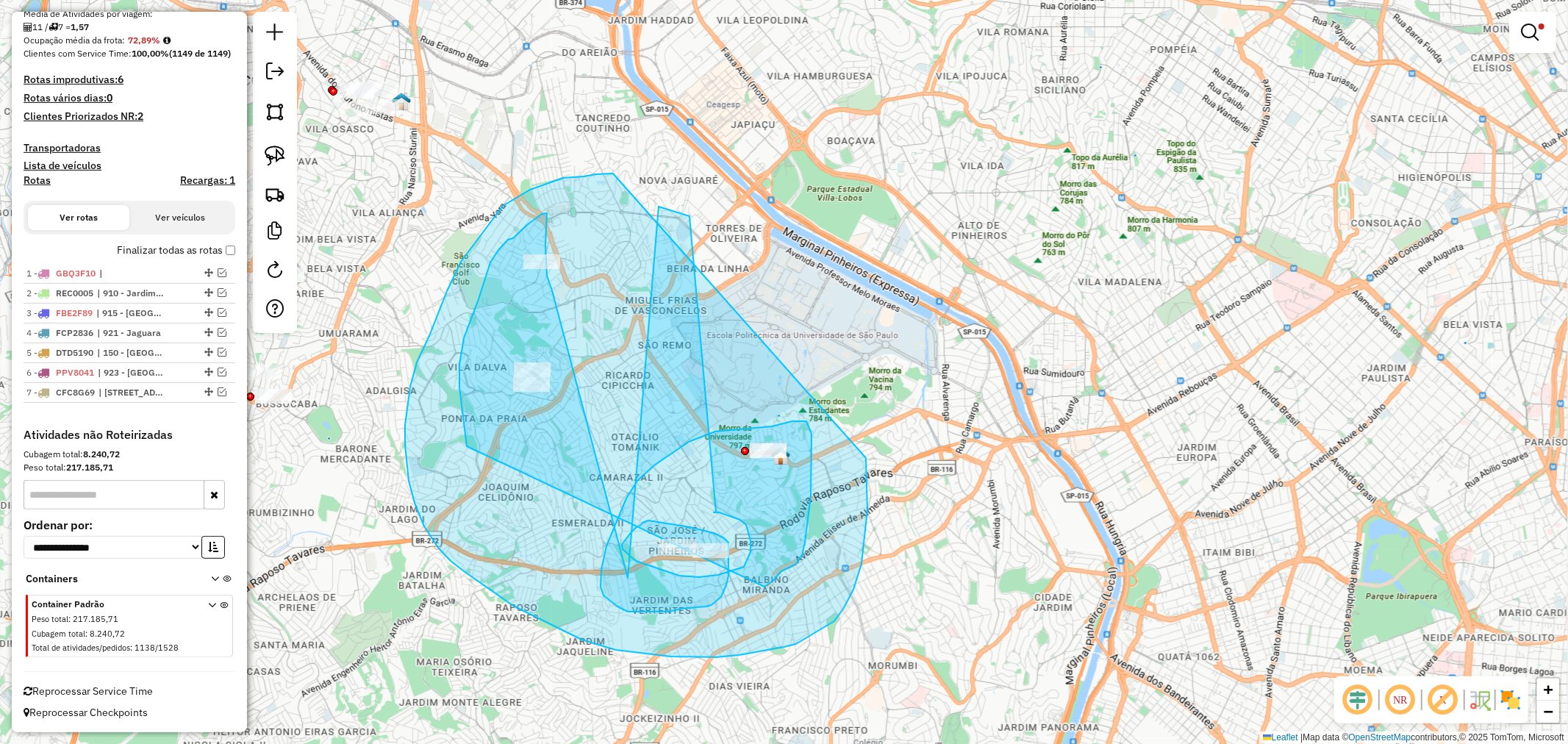
drag, startPoint x: 613, startPoint y: 174, endPoint x: 855, endPoint y: 384, distance: 320.4
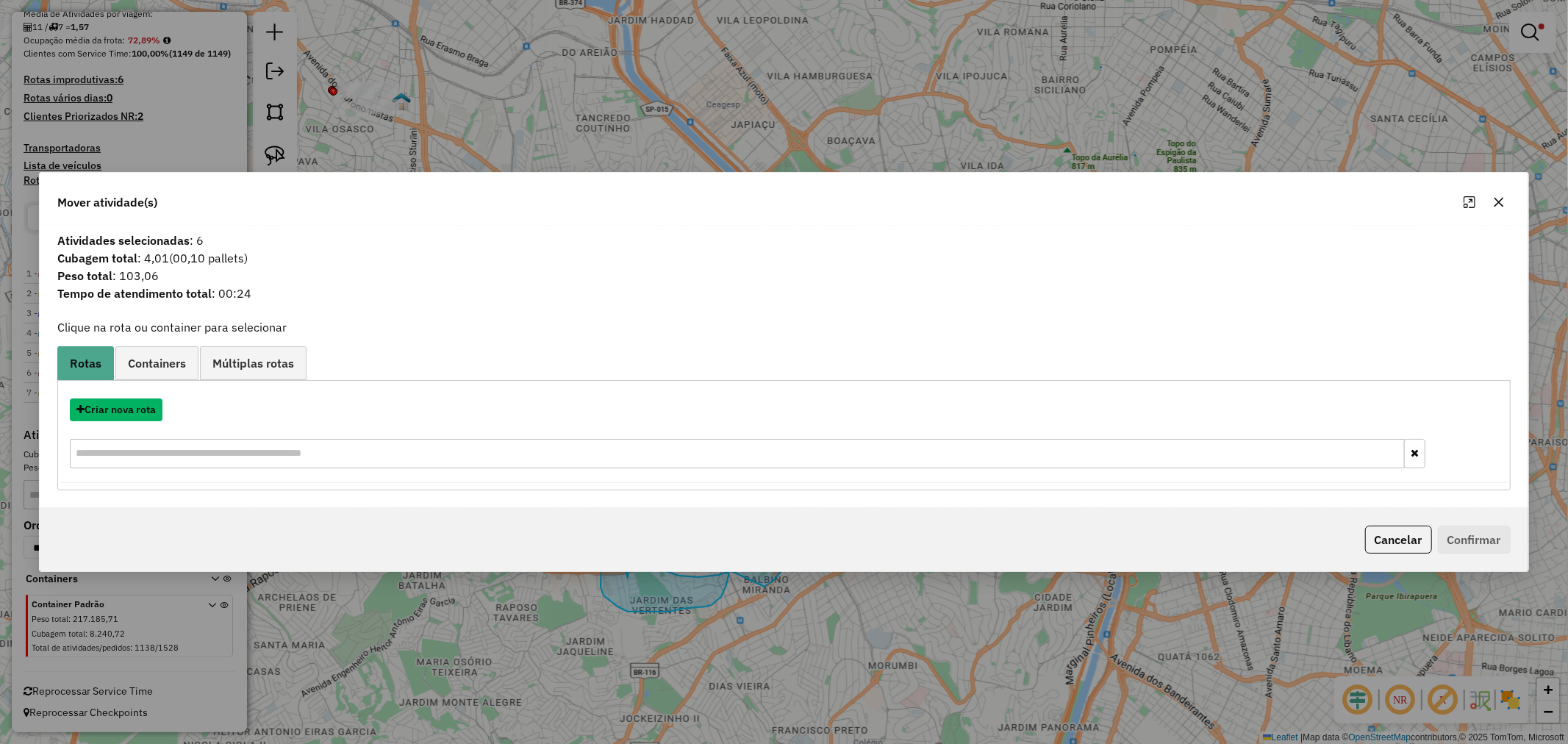
click at [121, 416] on button "Criar nova rota" at bounding box center [116, 409] width 92 height 23
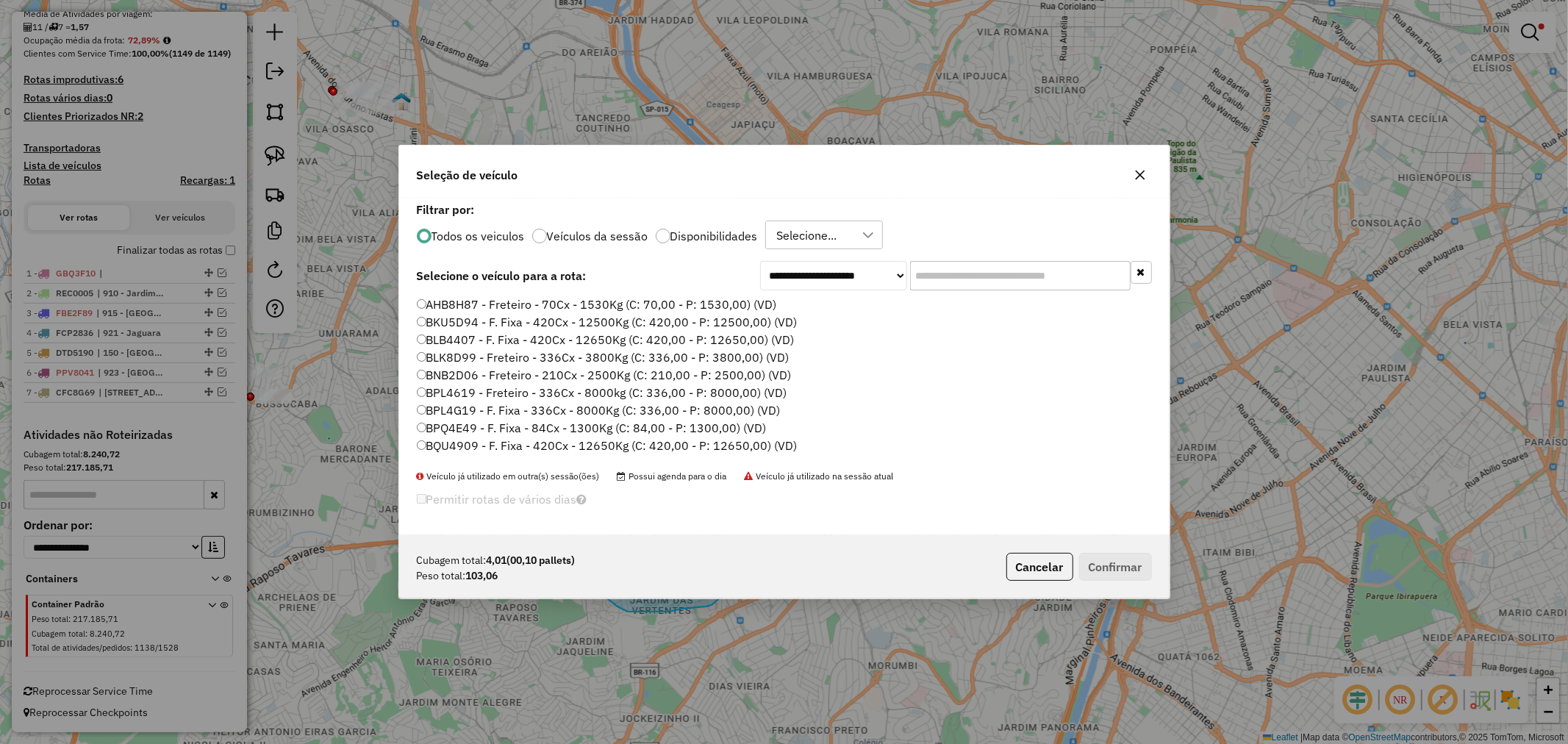
click at [1005, 270] on input "text" at bounding box center [1021, 275] width 221 height 29
click at [1005, 270] on input "******" at bounding box center [1021, 275] width 221 height 29
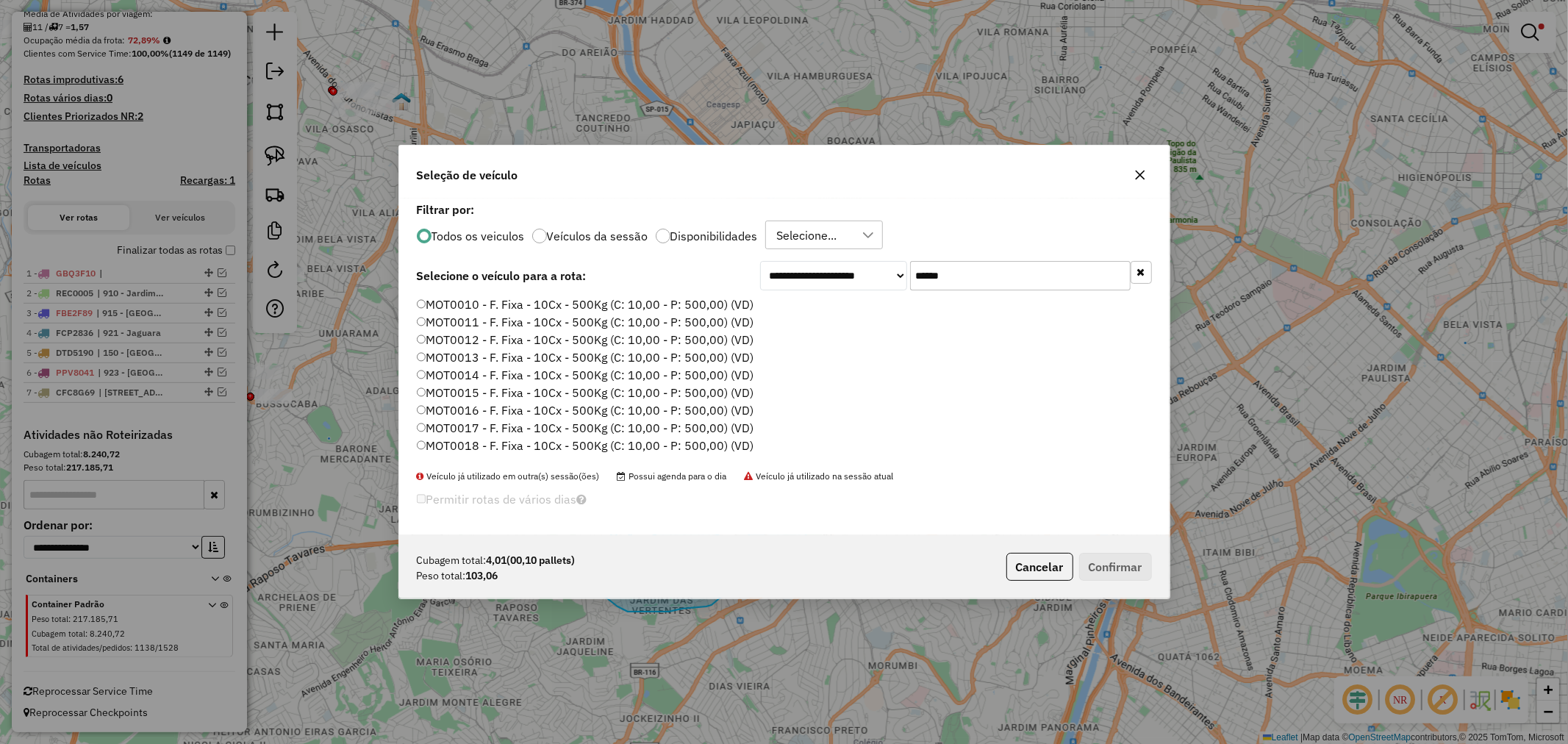
scroll to position [8, 5]
type input "*****"
click at [652, 309] on label "MOT0001 - F. Fixa - 84Cx - 600Kg (C: 84,00 - P: 600,00) (VD)" at bounding box center [593, 304] width 352 height 17
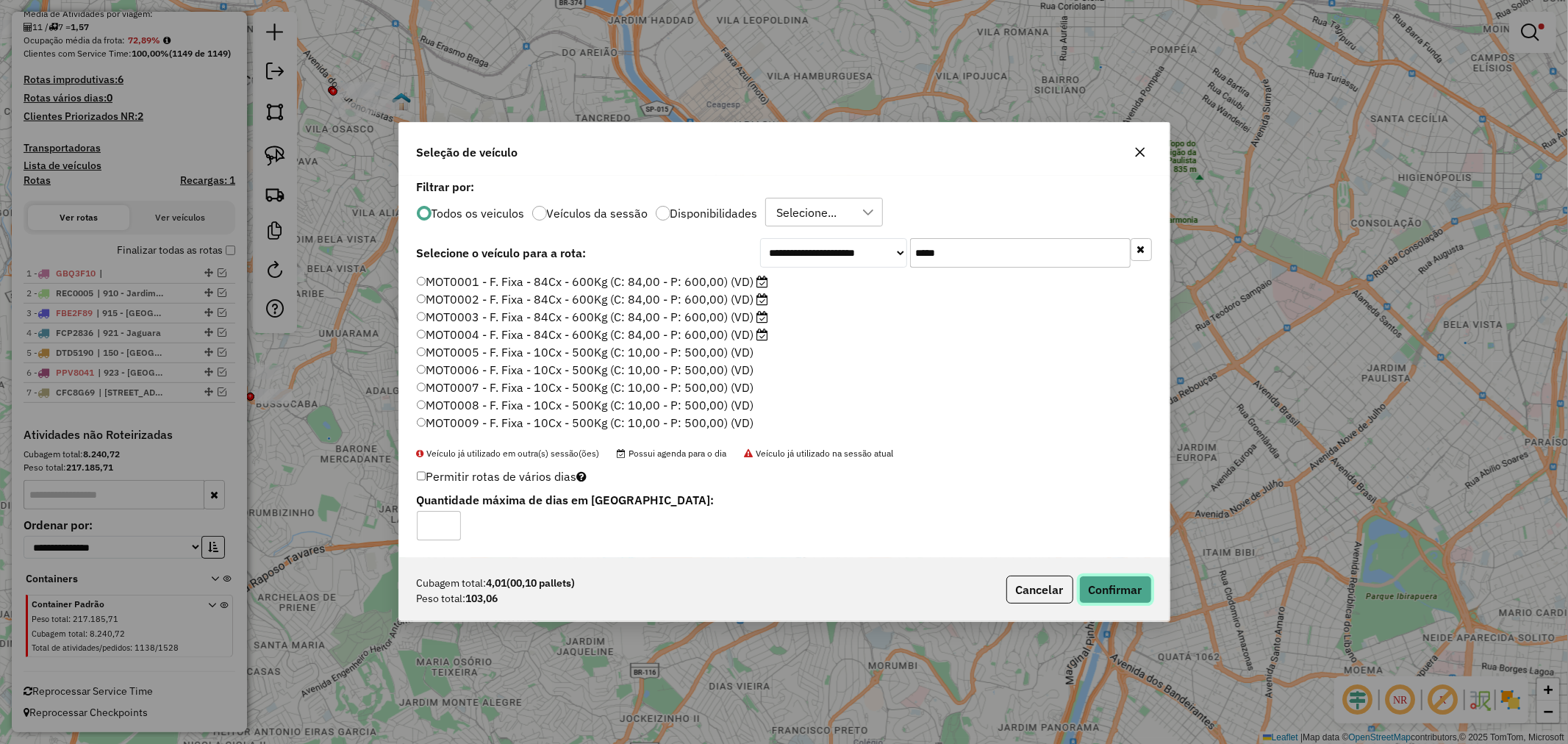
click at [1118, 599] on button "Confirmar" at bounding box center [1115, 589] width 72 height 28
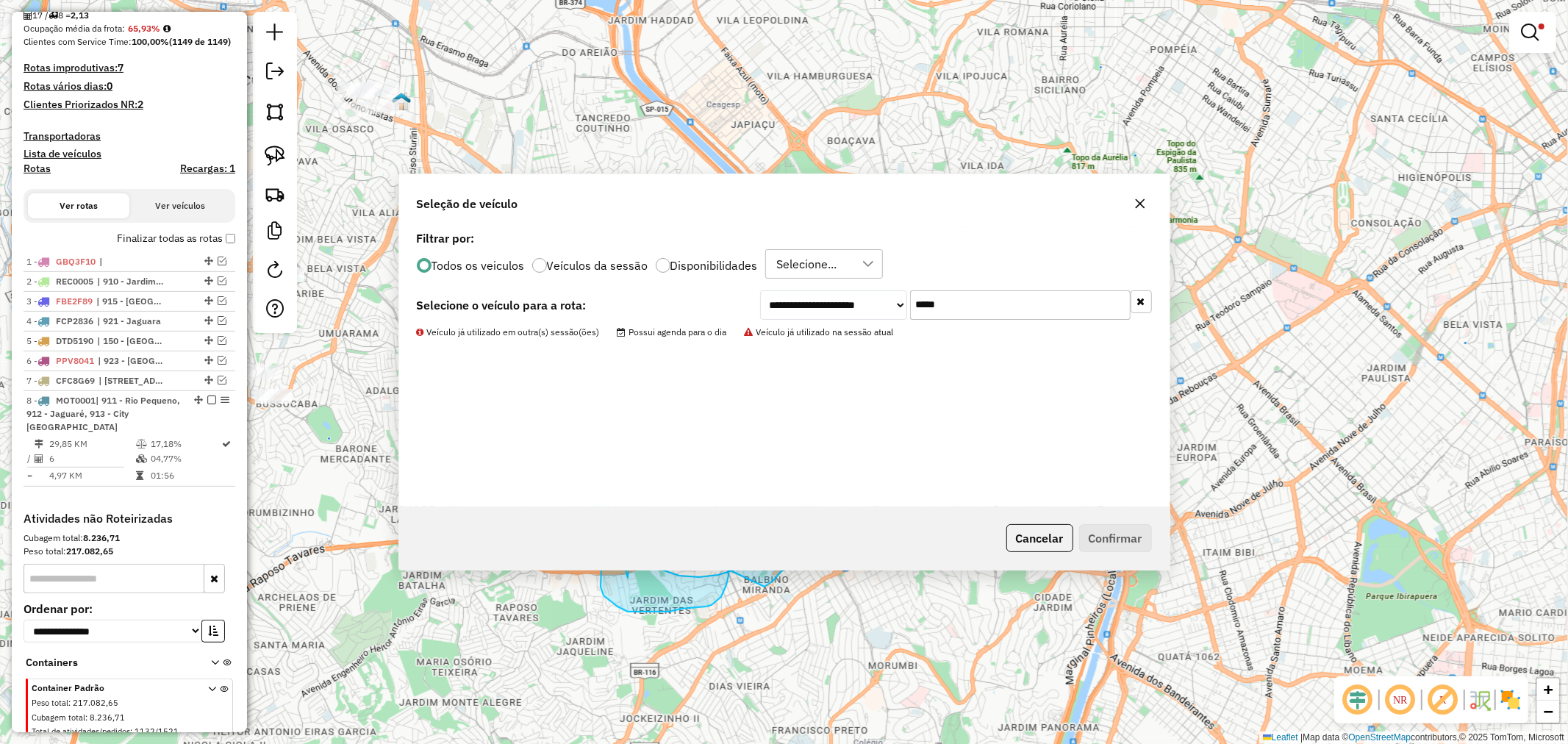
click at [1526, 28] on div "**********" at bounding box center [784, 372] width 1568 height 744
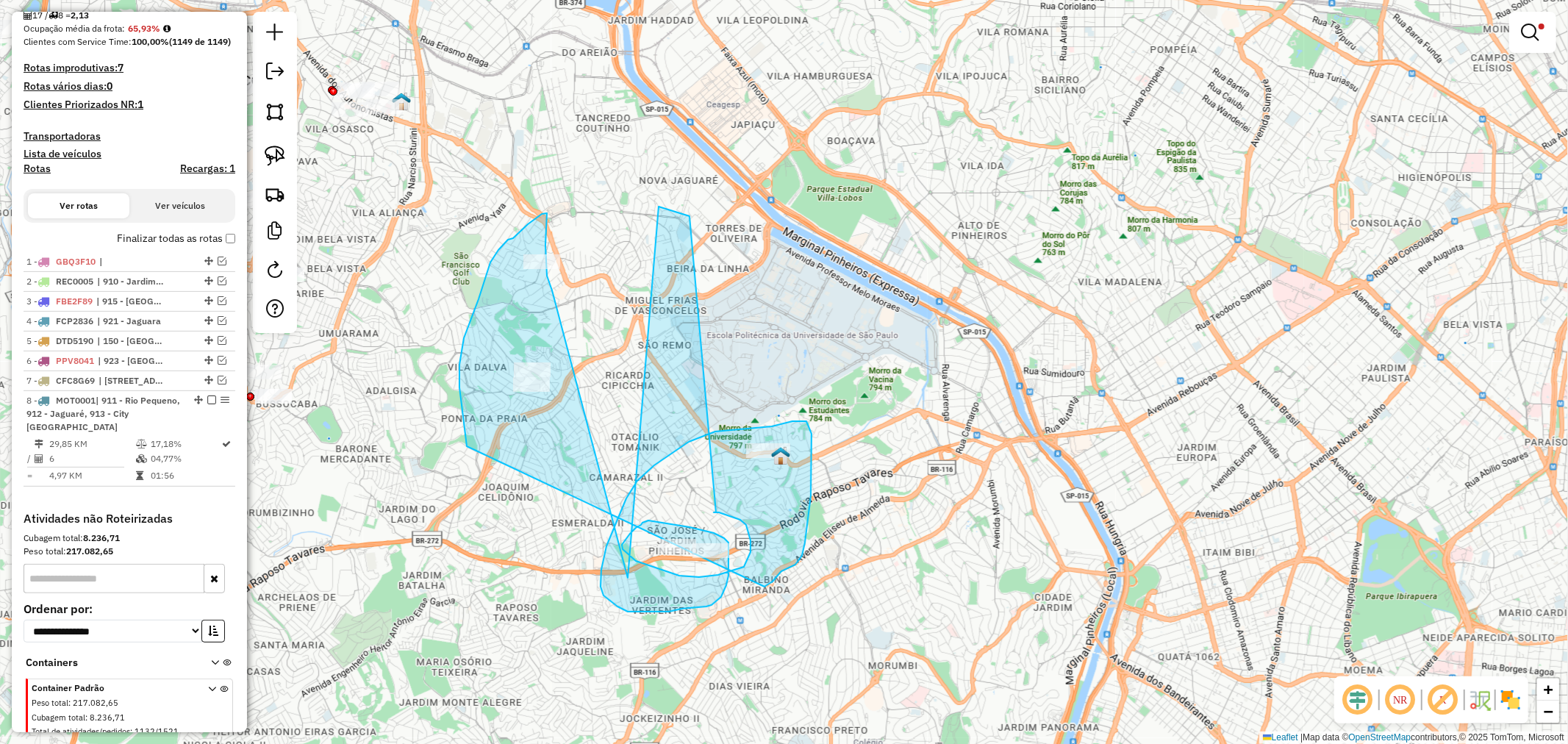
scroll to position [448, 0]
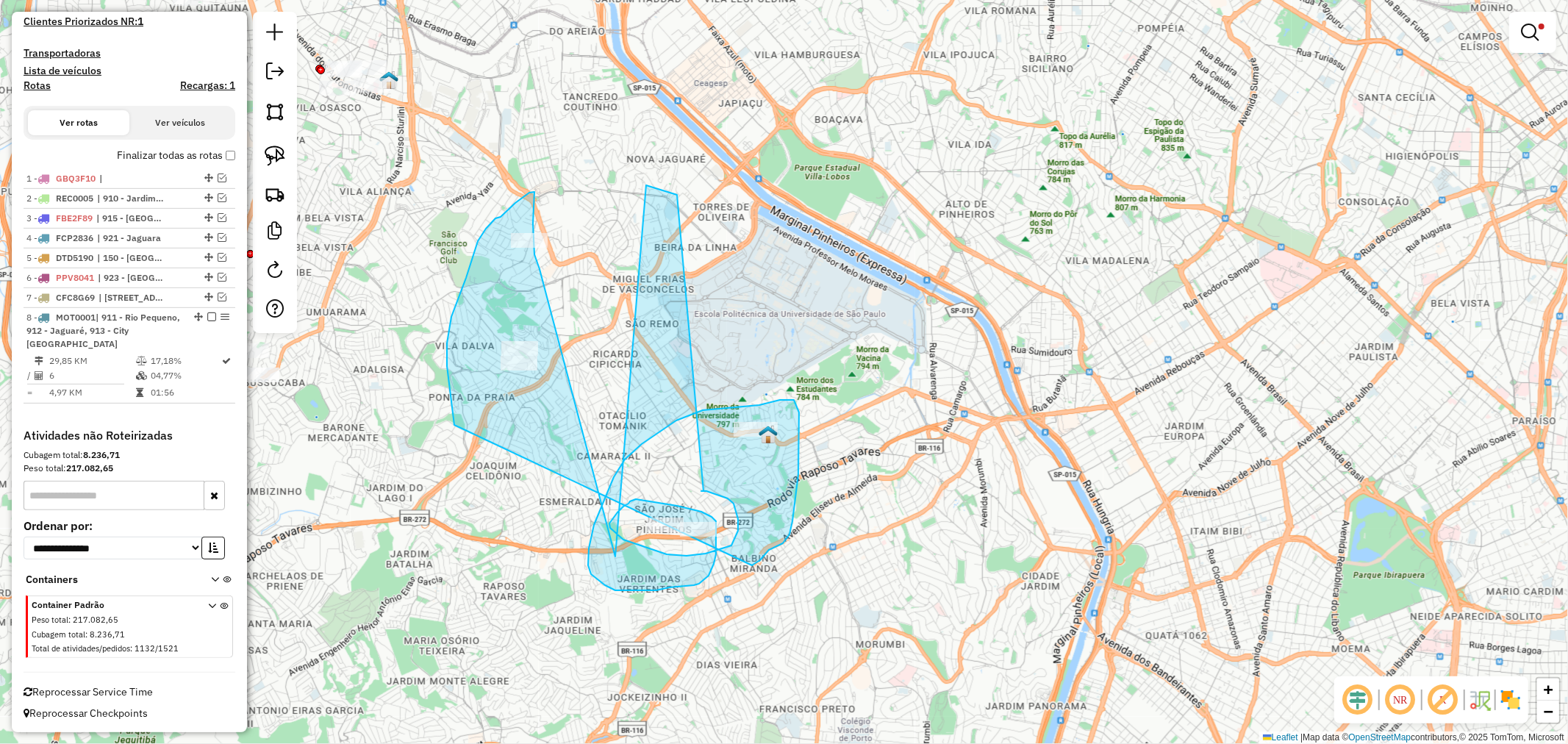
drag, startPoint x: 679, startPoint y: 495, endPoint x: 668, endPoint y: 473, distance: 24.6
click at [668, 473] on div "Limpar filtros Janela de atendimento Grade de atendimento Capacidade Transporta…" at bounding box center [784, 372] width 1568 height 744
click at [674, 474] on div "Limpar filtros Janela de atendimento Grade de atendimento Capacidade Transporta…" at bounding box center [784, 372] width 1568 height 744
click at [670, 476] on div "Limpar filtros Janela de atendimento Grade de atendimento Capacidade Transporta…" at bounding box center [784, 372] width 1568 height 744
click at [811, 393] on div "Limpar filtros Janela de atendimento Grade de atendimento Capacidade Transporta…" at bounding box center [784, 372] width 1568 height 744
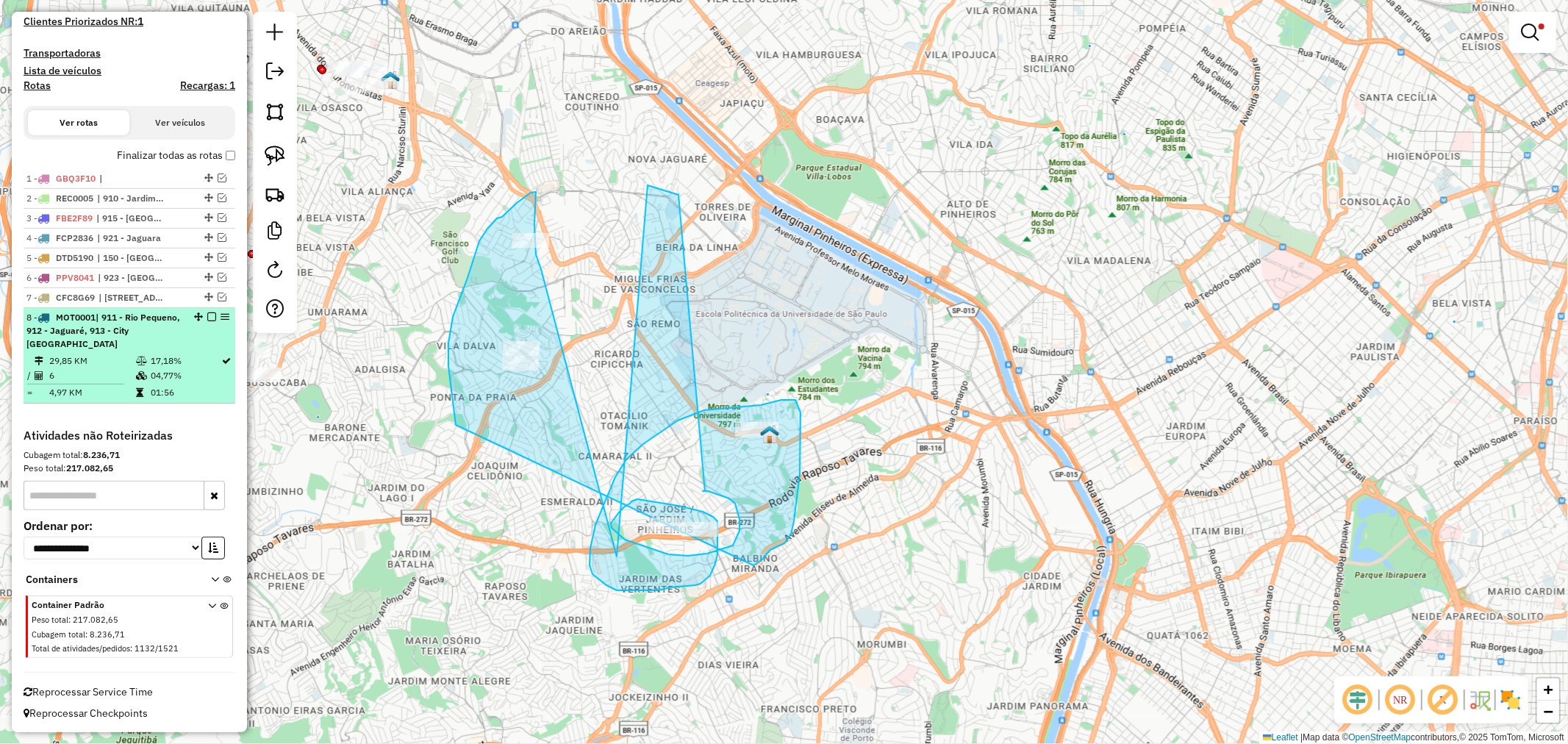
select select "**********"
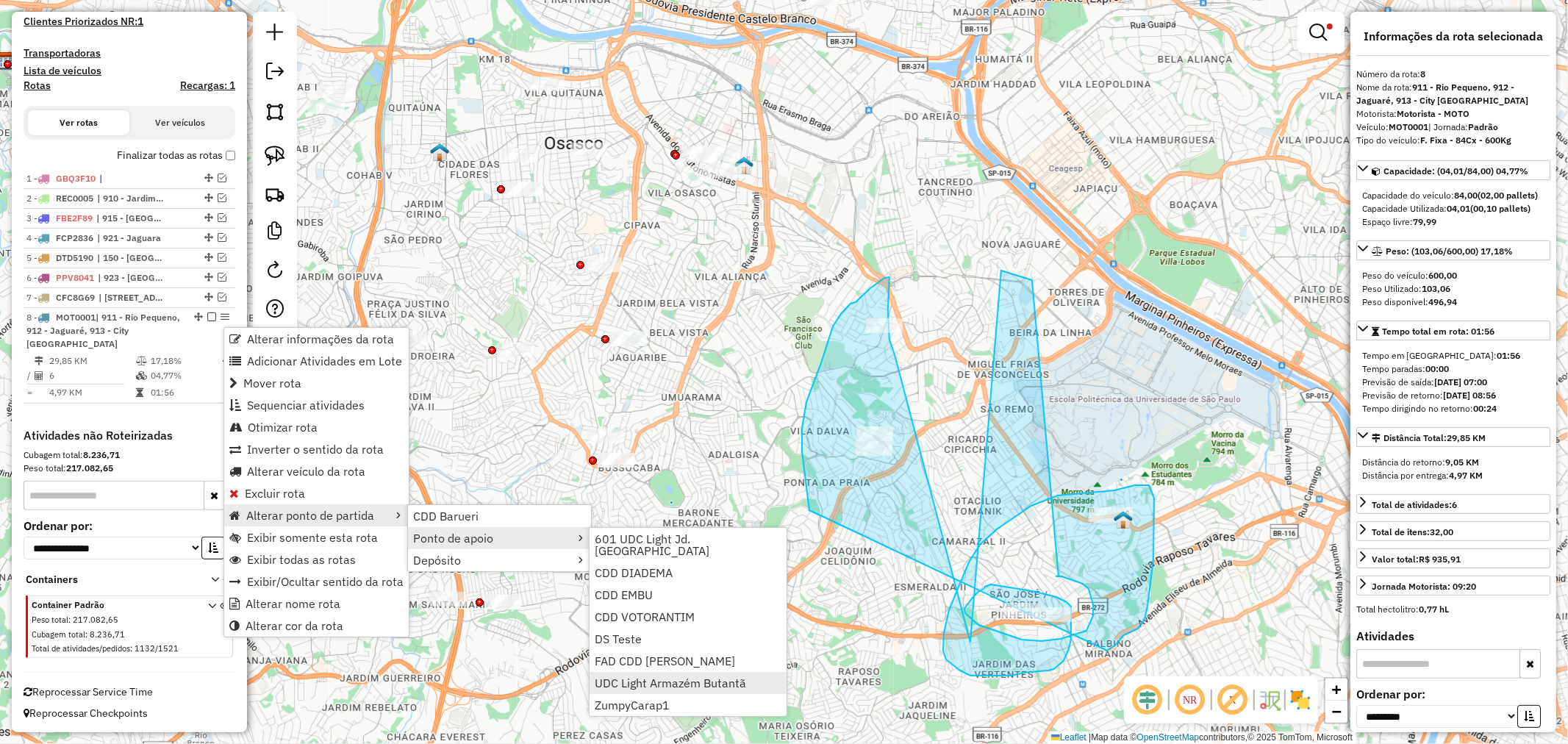
click at [695, 677] on span "UDC Light Armazém Butantã" at bounding box center [670, 682] width 151 height 12
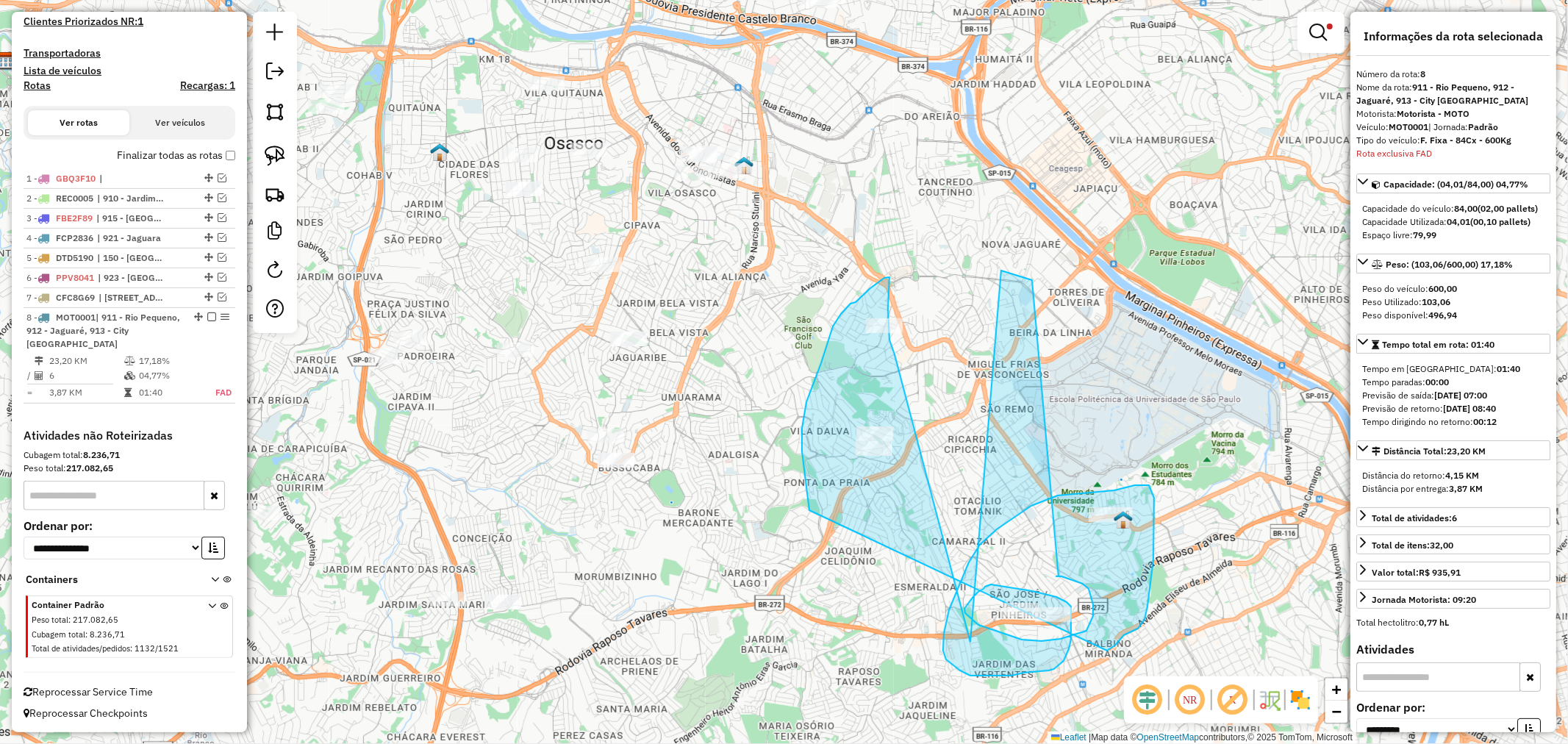
click at [802, 534] on icon at bounding box center [978, 473] width 352 height 405
click at [802, 510] on icon at bounding box center [978, 473] width 352 height 405
click at [745, 507] on div "Limpar filtros Janela de atendimento Grade de atendimento Capacidade Transporta…" at bounding box center [784, 372] width 1568 height 744
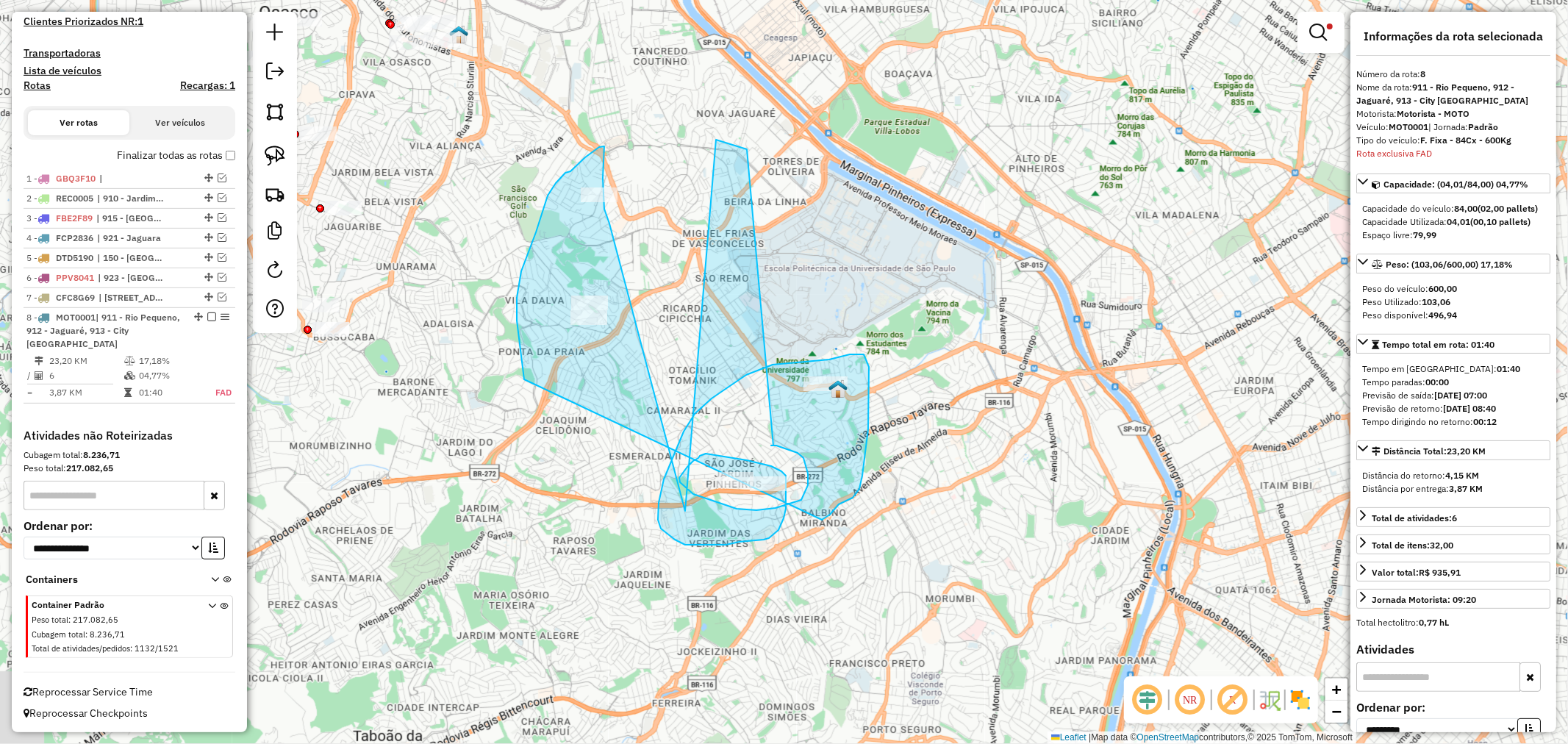
click at [809, 430] on icon at bounding box center [693, 342] width 352 height 405
click at [752, 439] on div "Limpar filtros Janela de atendimento Grade de atendimento Capacidade Transporta…" at bounding box center [784, 372] width 1568 height 744
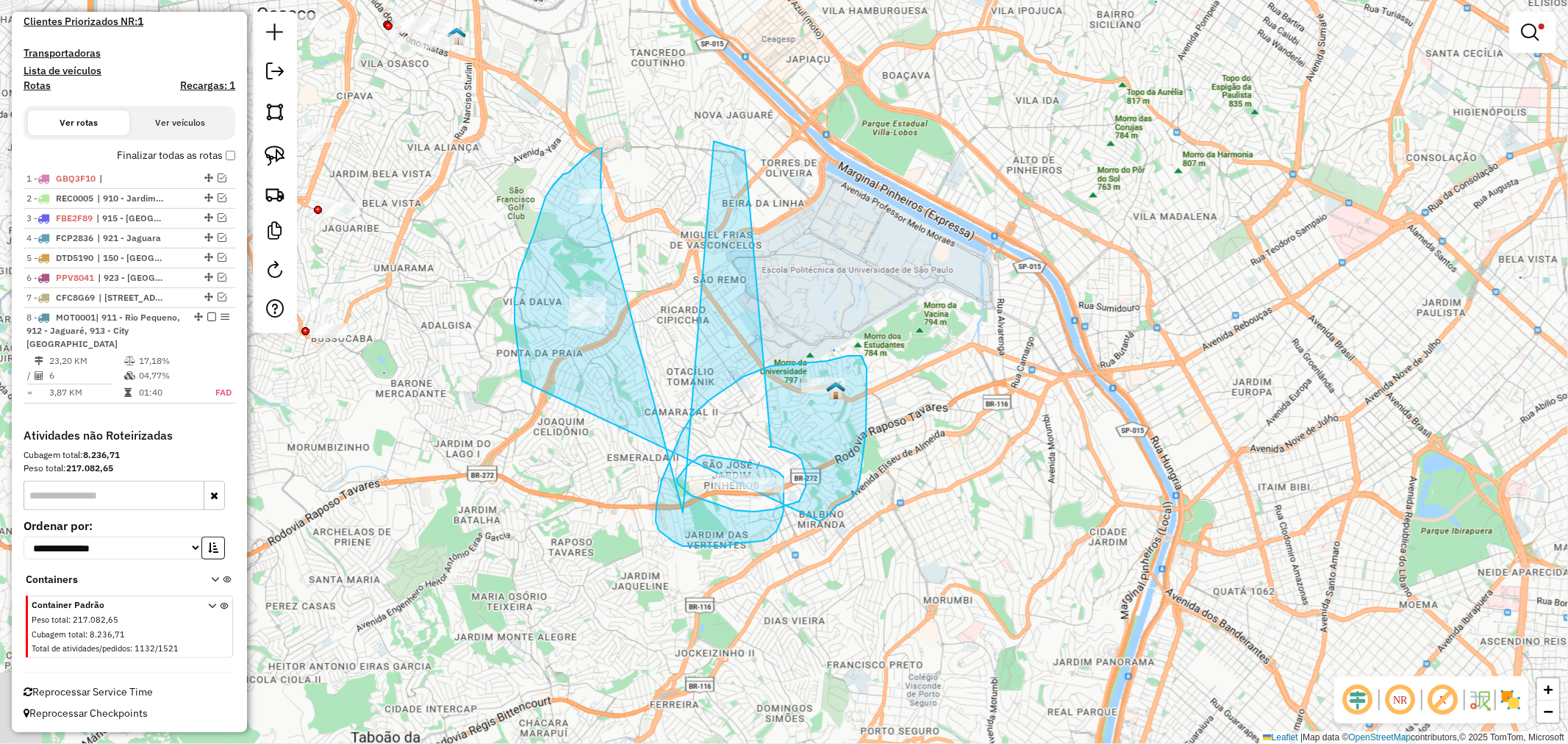
select select "**********"
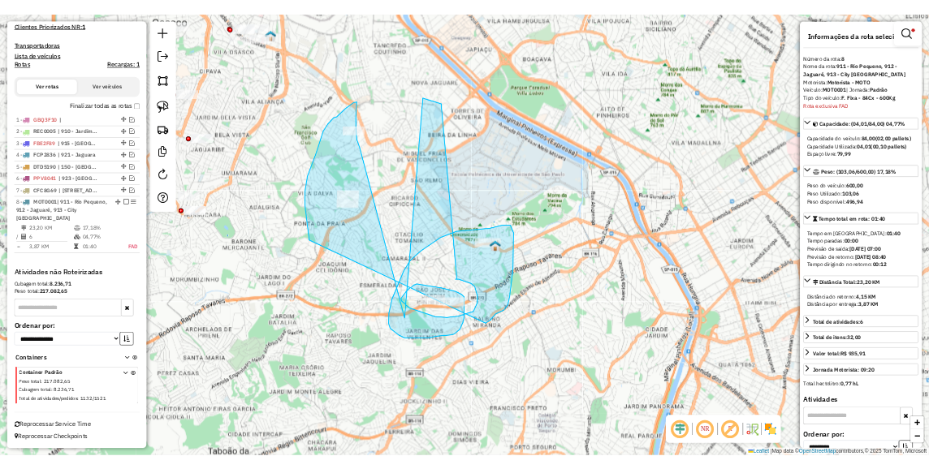
scroll to position [509, 0]
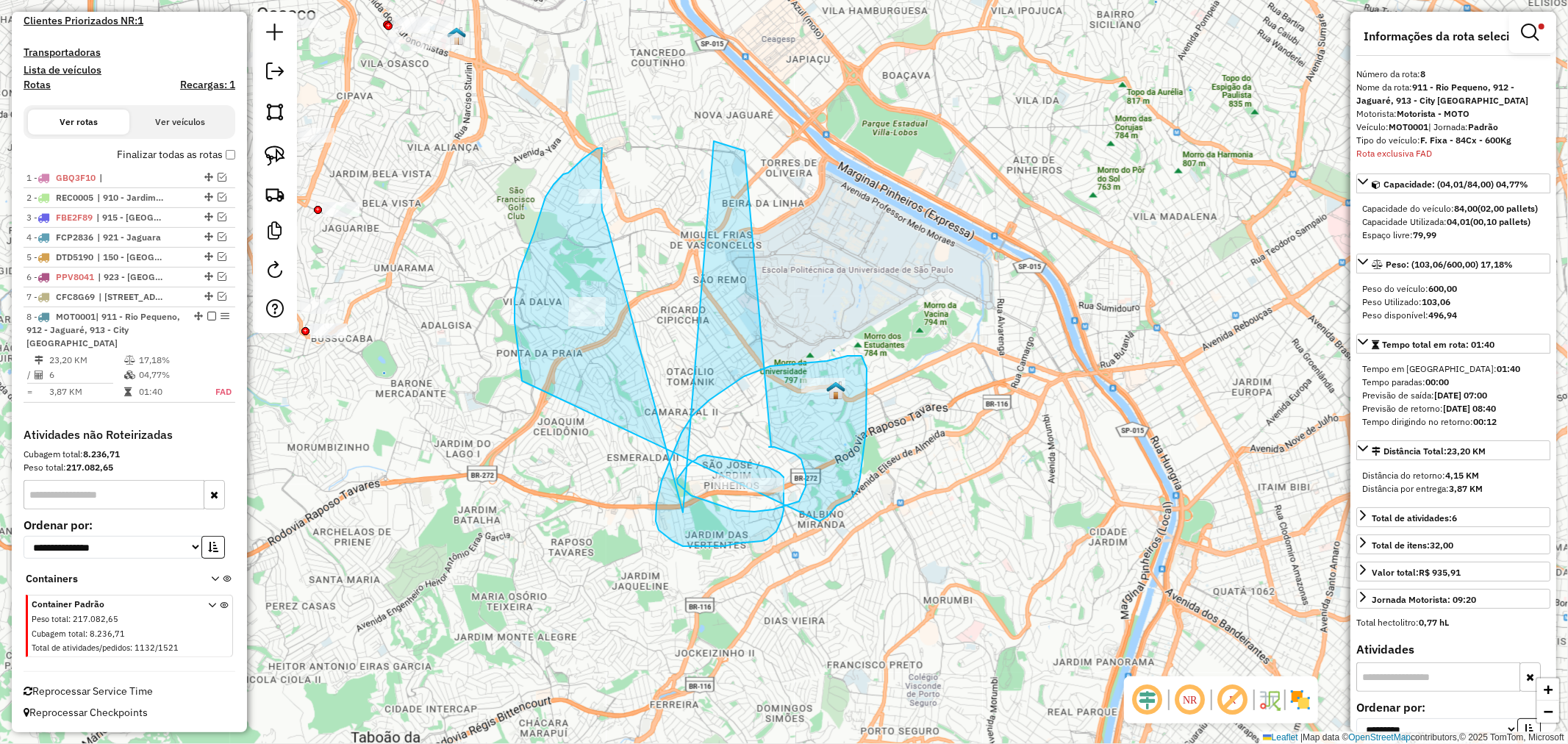
drag, startPoint x: 783, startPoint y: 386, endPoint x: 770, endPoint y: 394, distance: 15.3
click at [780, 386] on icon at bounding box center [691, 344] width 352 height 405
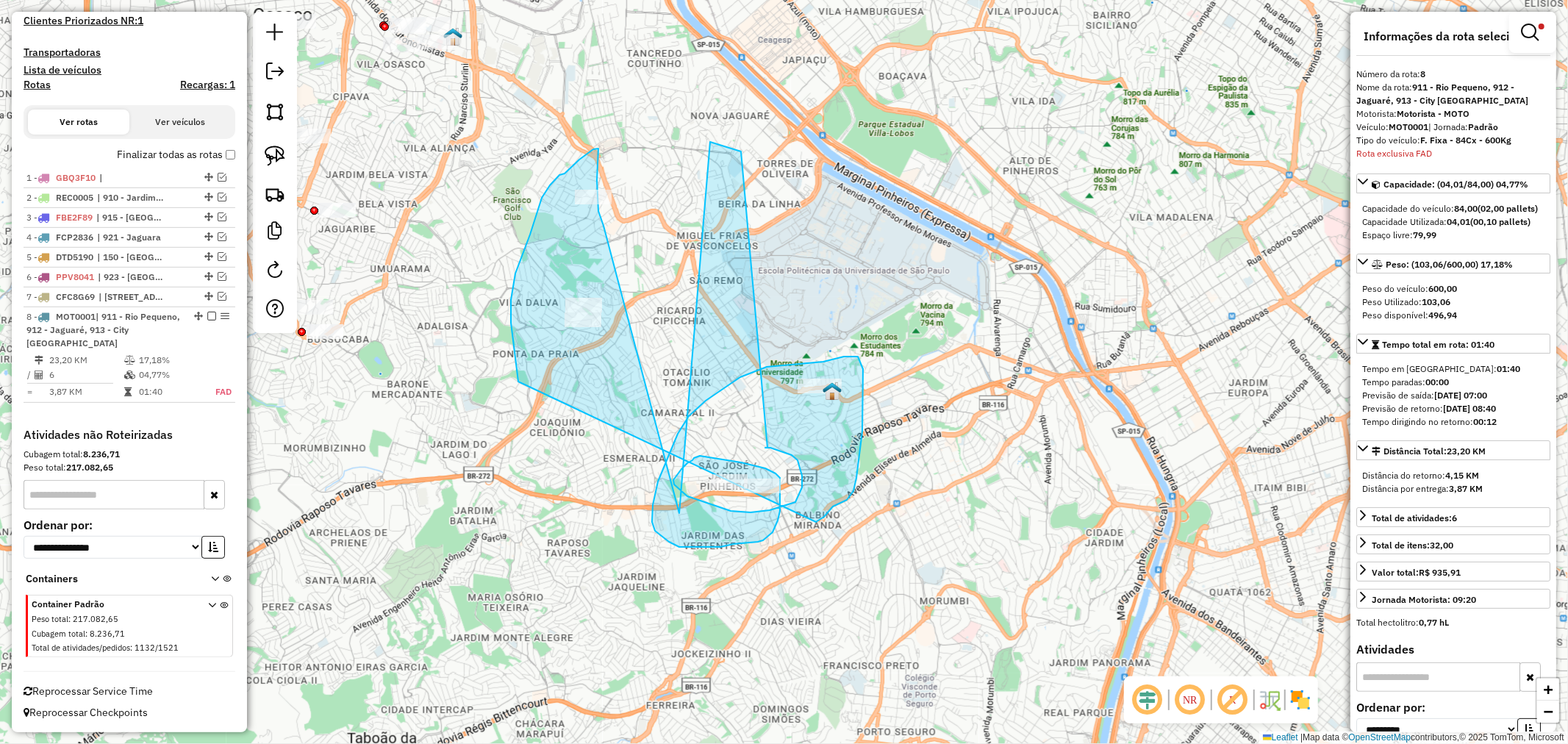
click at [744, 430] on div "Limpar filtros Janela de atendimento Grade de atendimento Capacidade Transporta…" at bounding box center [784, 372] width 1568 height 744
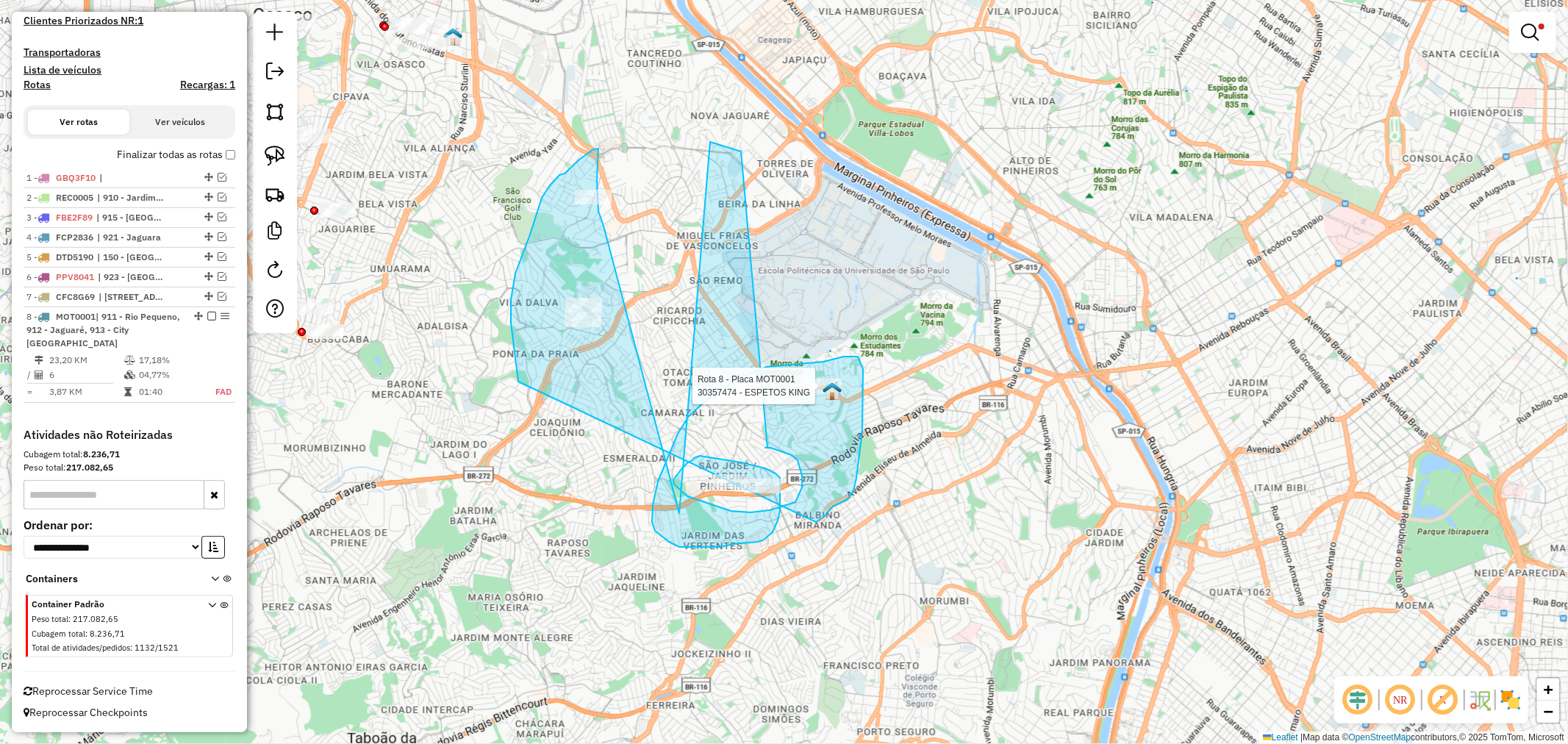
select select "**********"
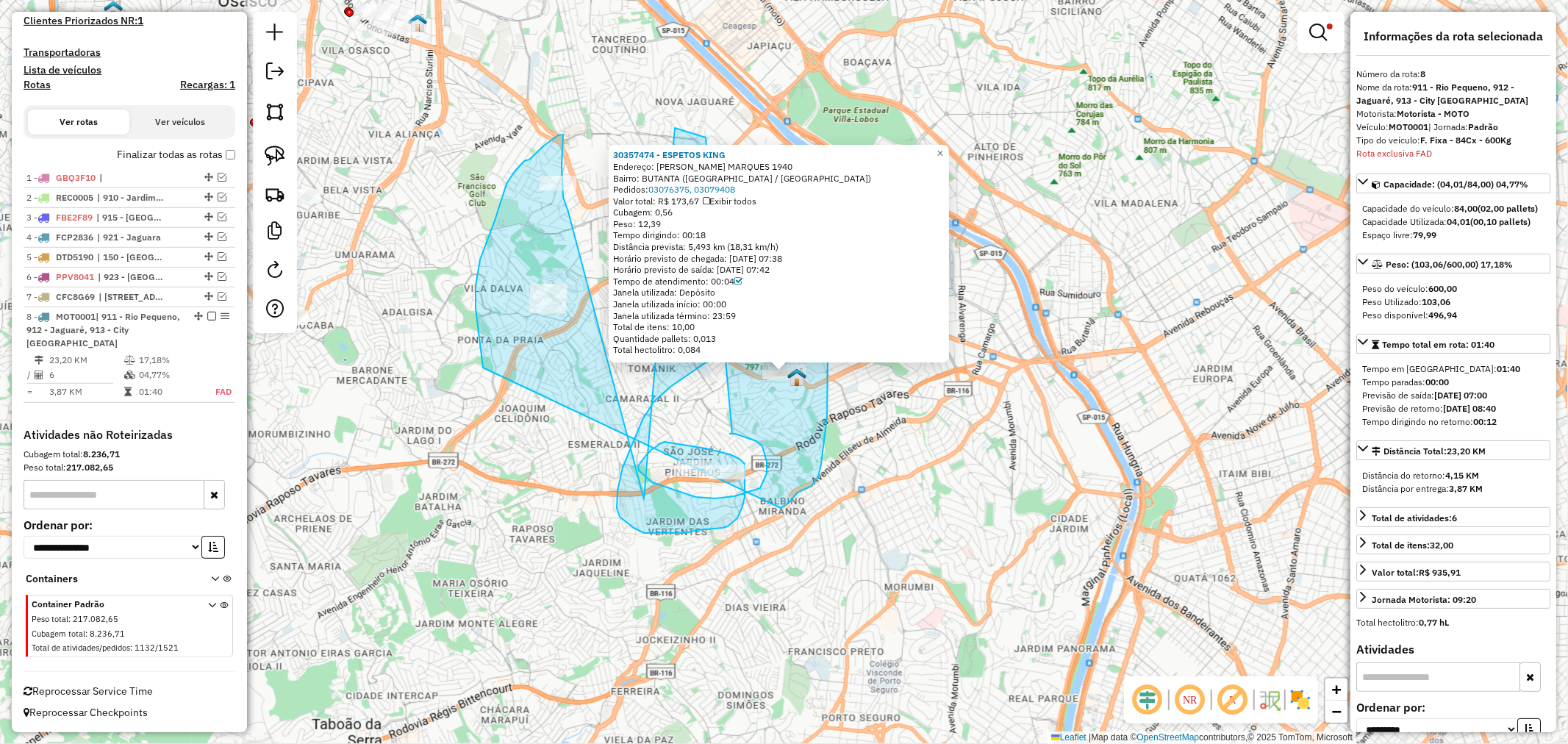
click at [979, 424] on div "30357474 - ESPETOS KING Endereço: CORIFEU DE AZEVEDO MARQUES 1940 Bairro: BUTAN…" at bounding box center [784, 372] width 1568 height 744
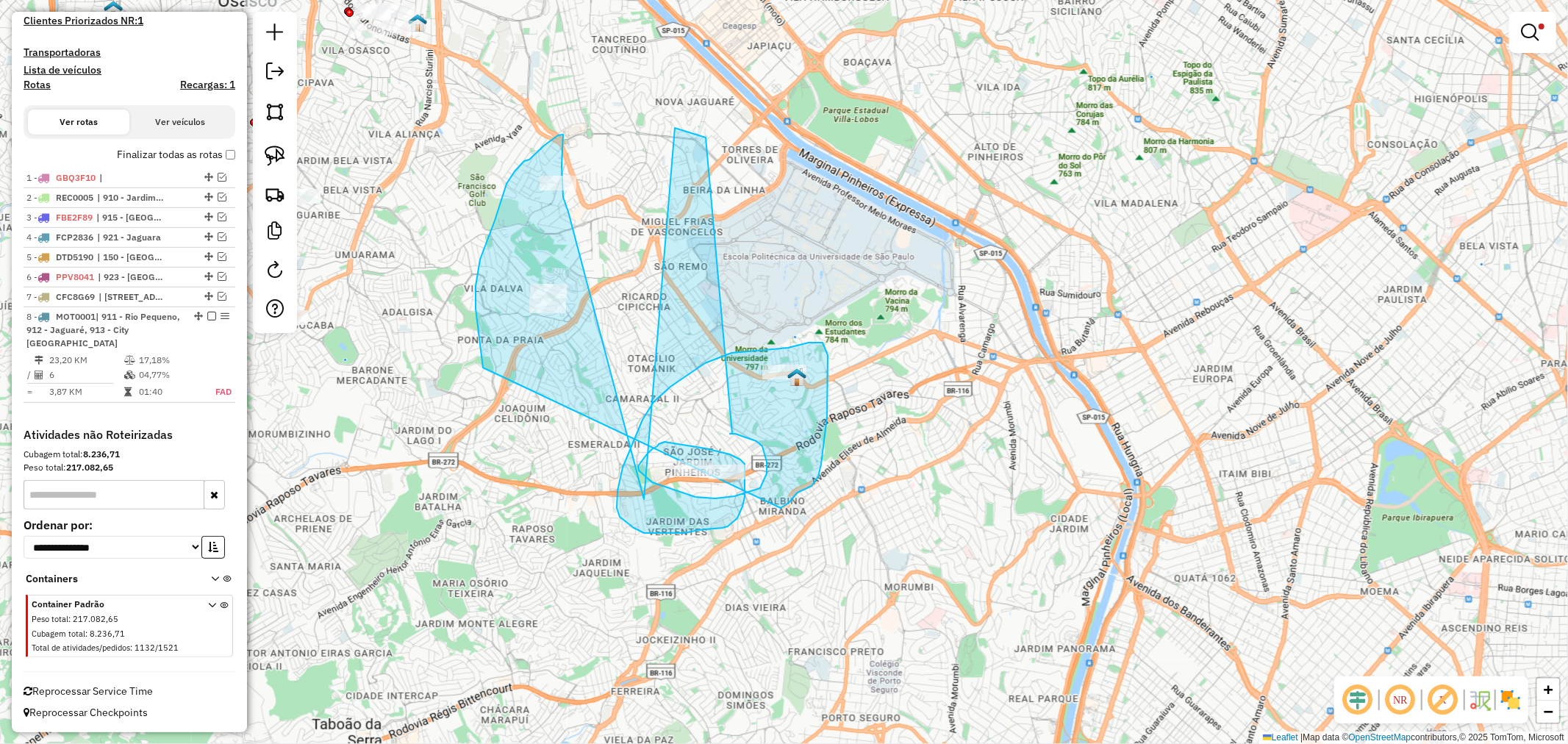
click at [869, 405] on div "Limpar filtros Janela de atendimento Grade de atendimento Capacidade Transporta…" at bounding box center [784, 372] width 1568 height 744
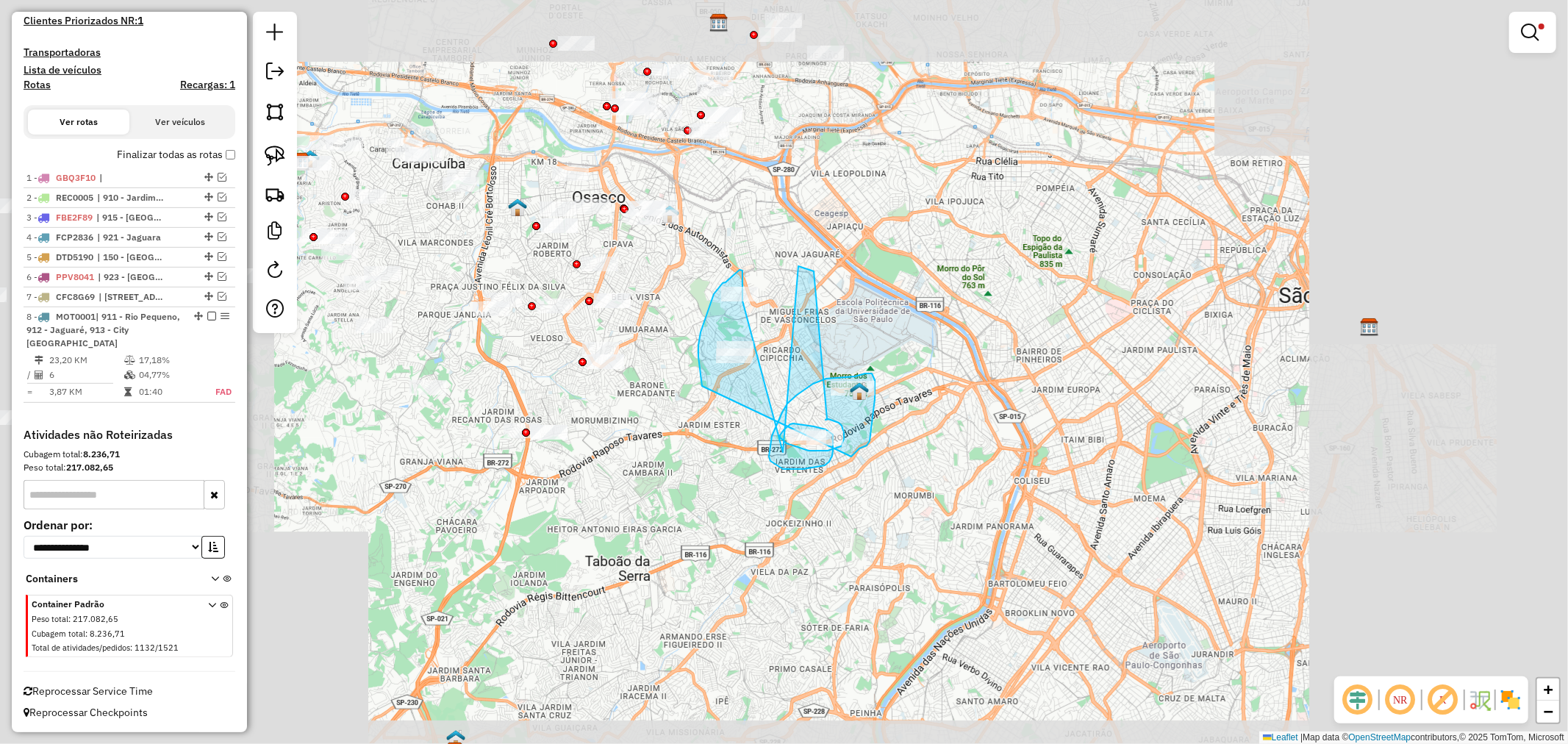
click at [951, 393] on div "Limpar filtros Janela de atendimento Grade de atendimento Capacidade Transporta…" at bounding box center [784, 372] width 1568 height 744
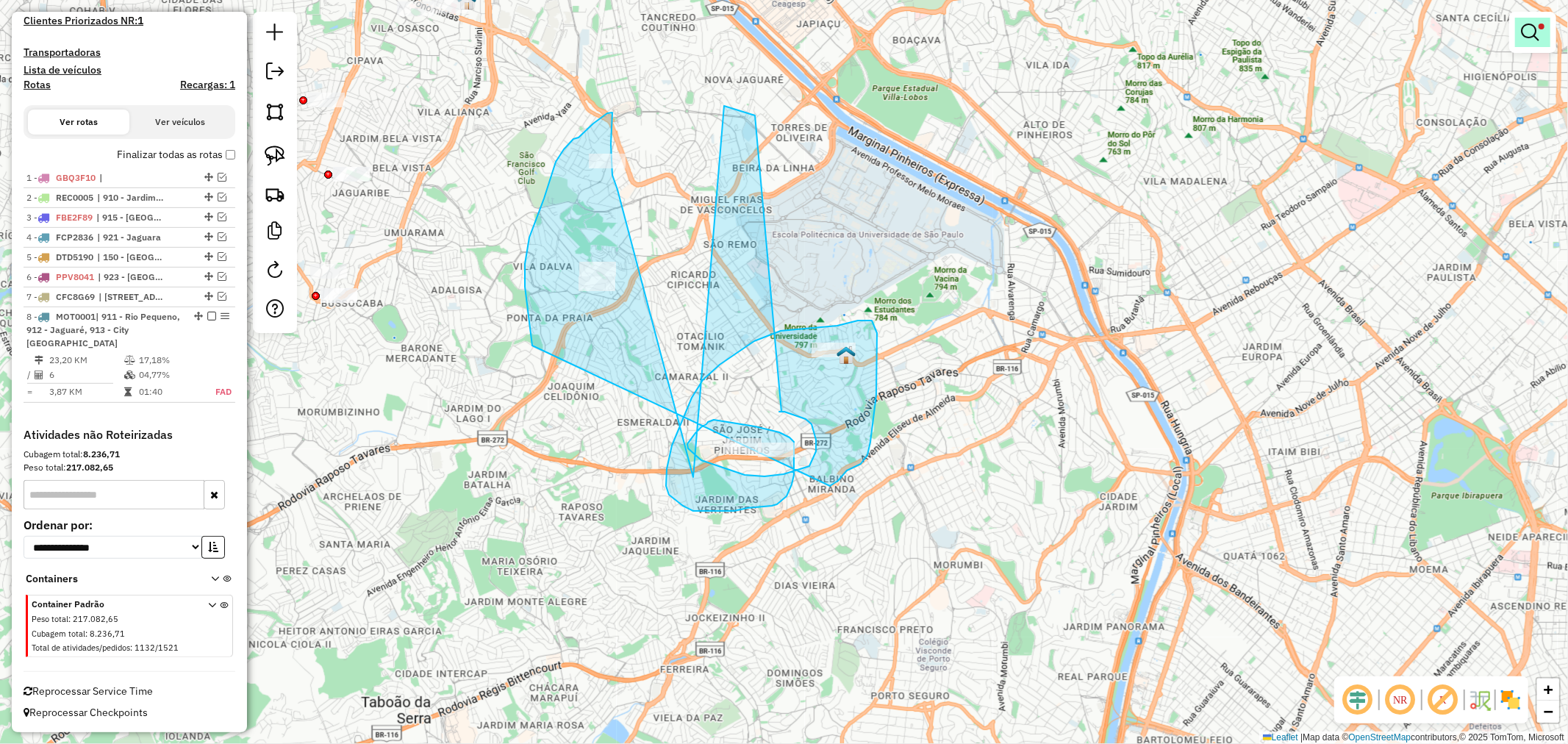
click at [1541, 28] on span at bounding box center [1542, 26] width 5 height 5
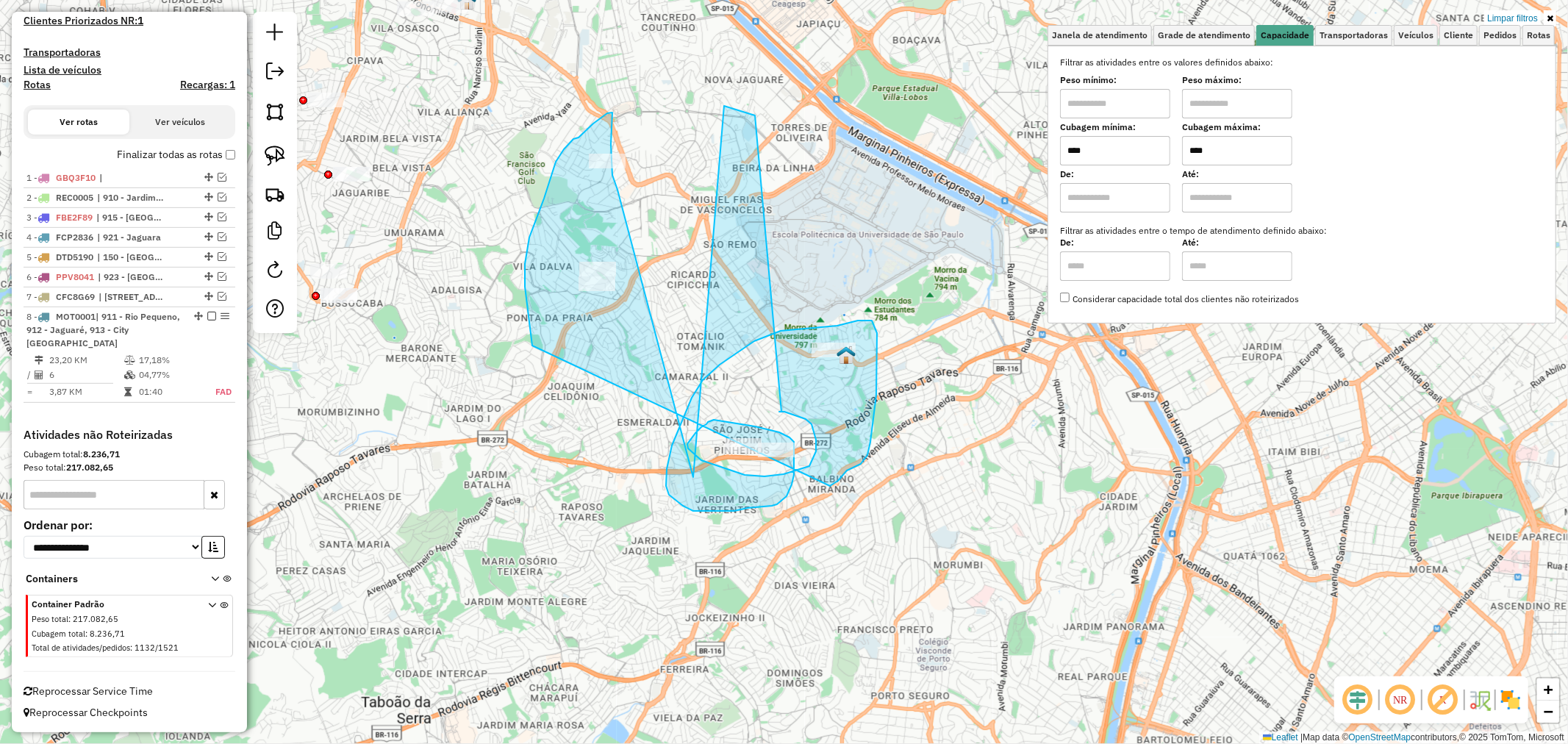
drag, startPoint x: 1211, startPoint y: 148, endPoint x: 1204, endPoint y: 146, distance: 7.3
click at [1204, 146] on input "****" at bounding box center [1238, 150] width 110 height 29
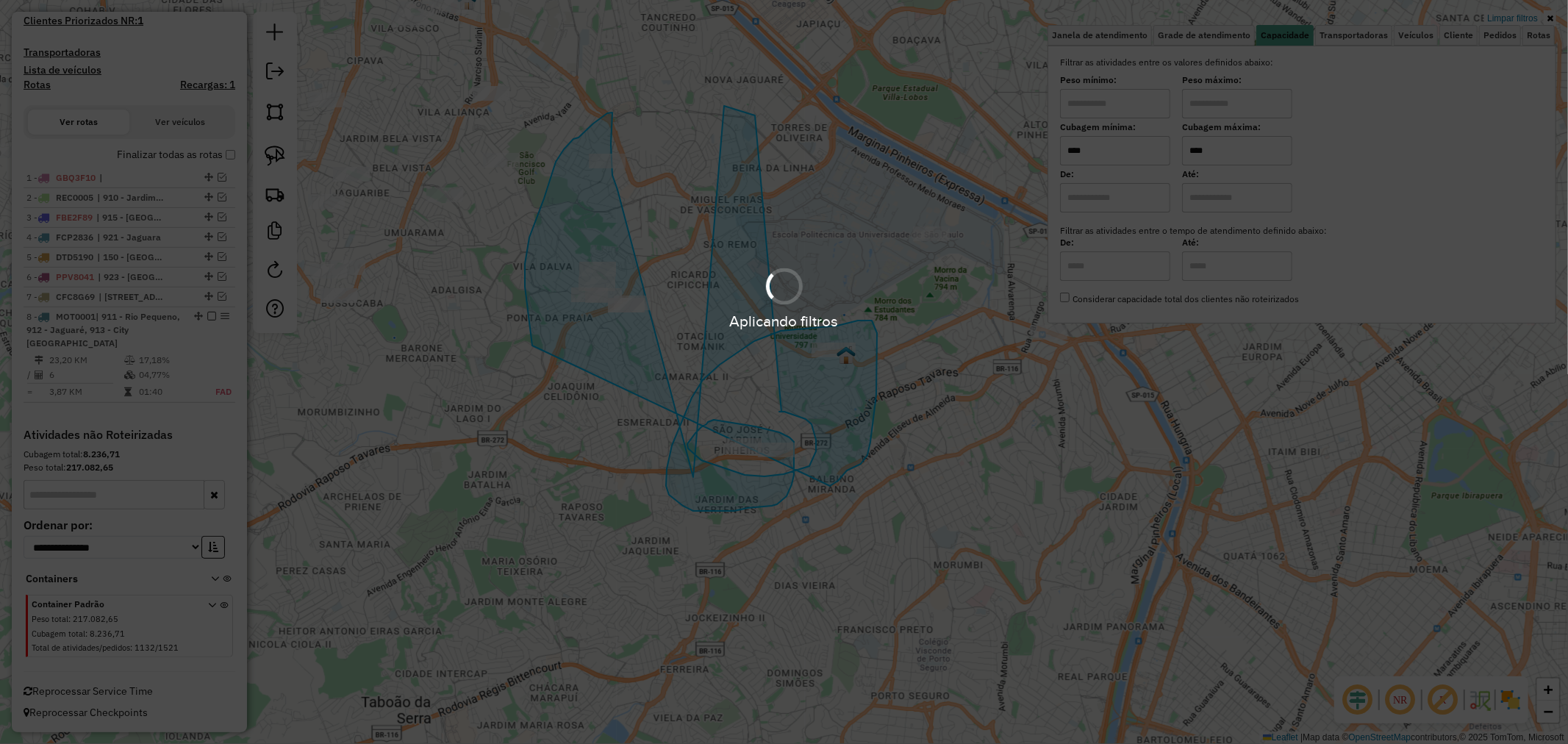
type input "****"
click at [932, 327] on div "Aplicando filtros" at bounding box center [784, 320] width 1568 height 23
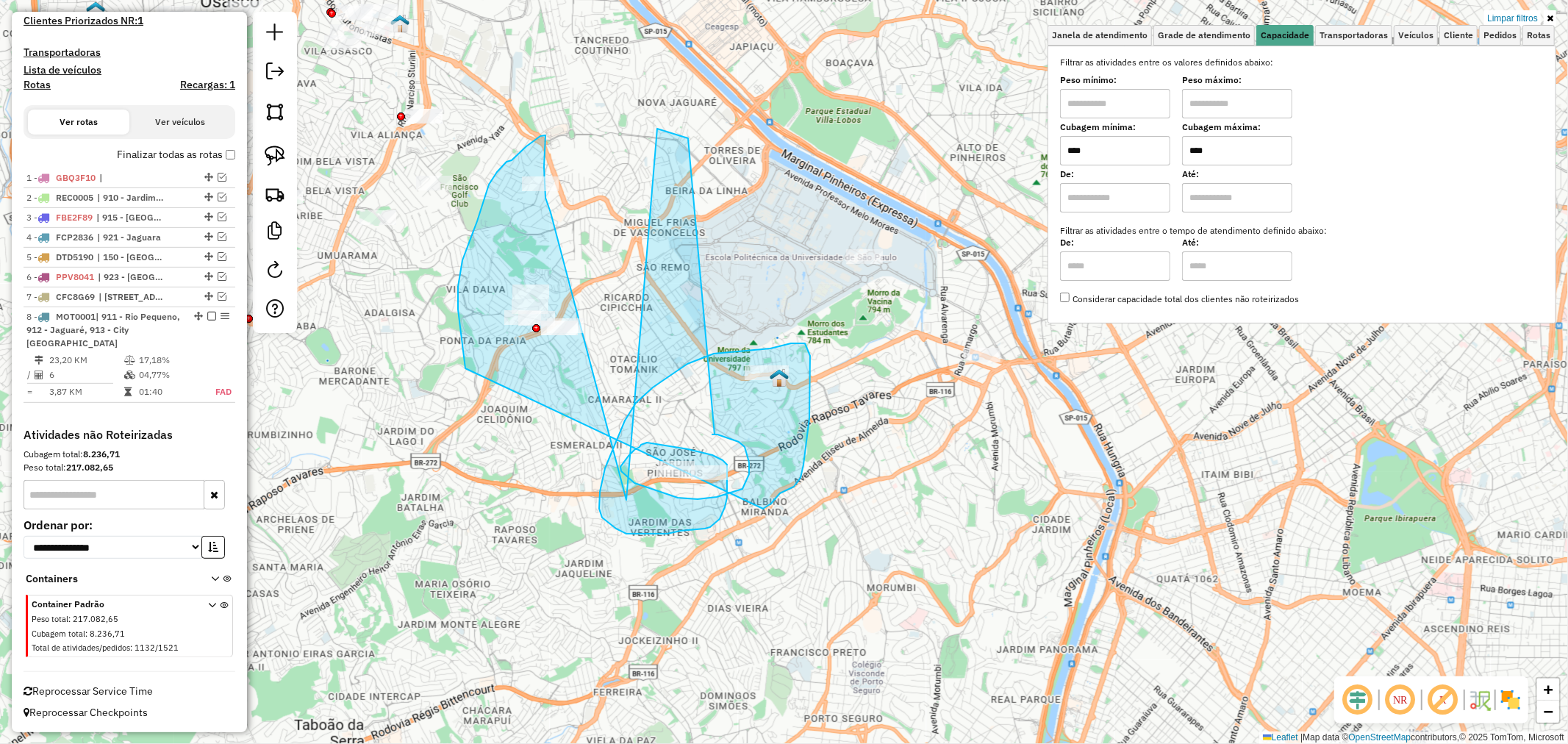
drag, startPoint x: 924, startPoint y: 294, endPoint x: 857, endPoint y: 317, distance: 70.8
click at [857, 317] on div "Limpar filtros Janela de atendimento Grade de atendimento Capacidade Transporta…" at bounding box center [784, 372] width 1568 height 744
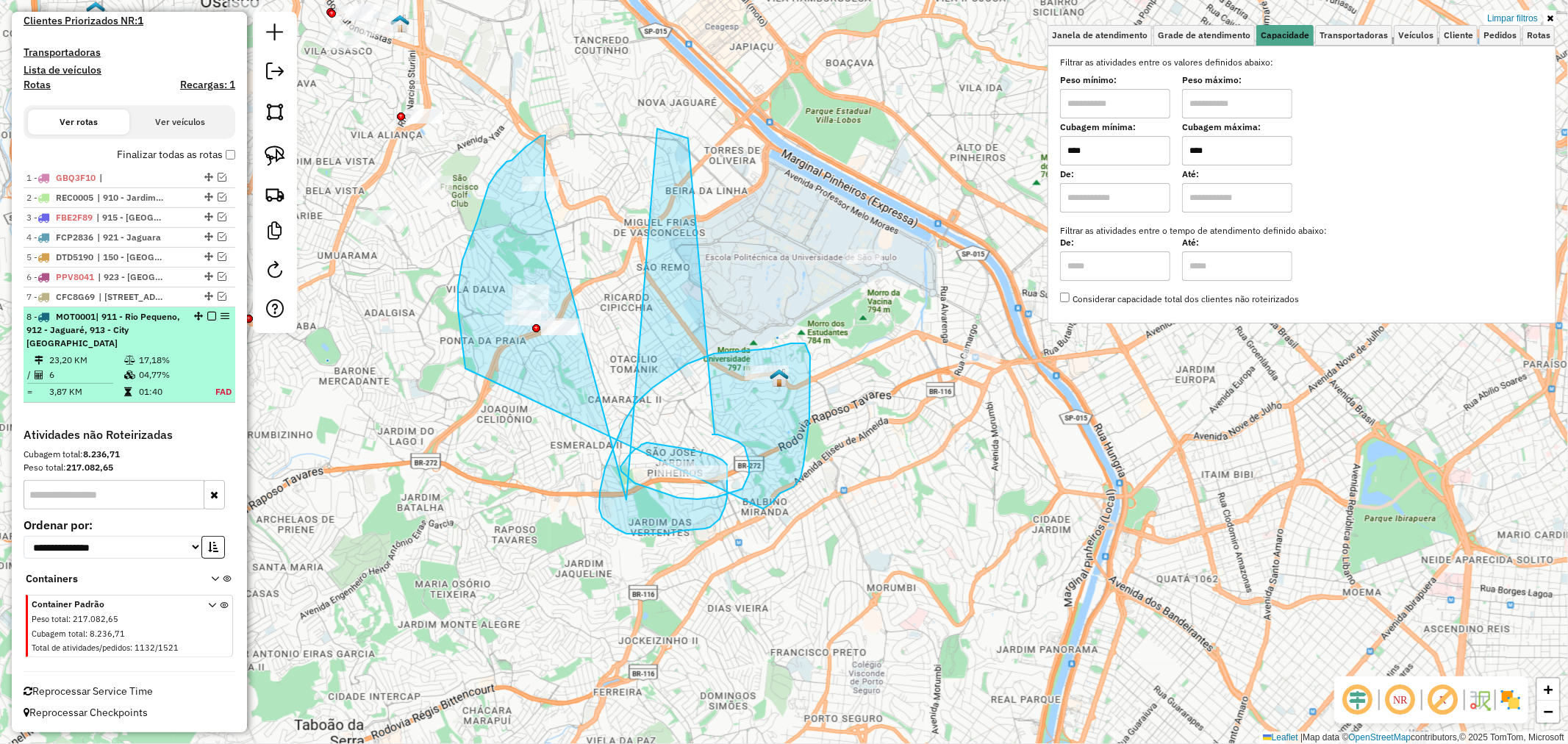
click at [226, 325] on div "8 - MOT0001 | 911 - Rio Pequeno, 912 - Jaguaré, 913 - City Bussocaba" at bounding box center [129, 330] width 206 height 40
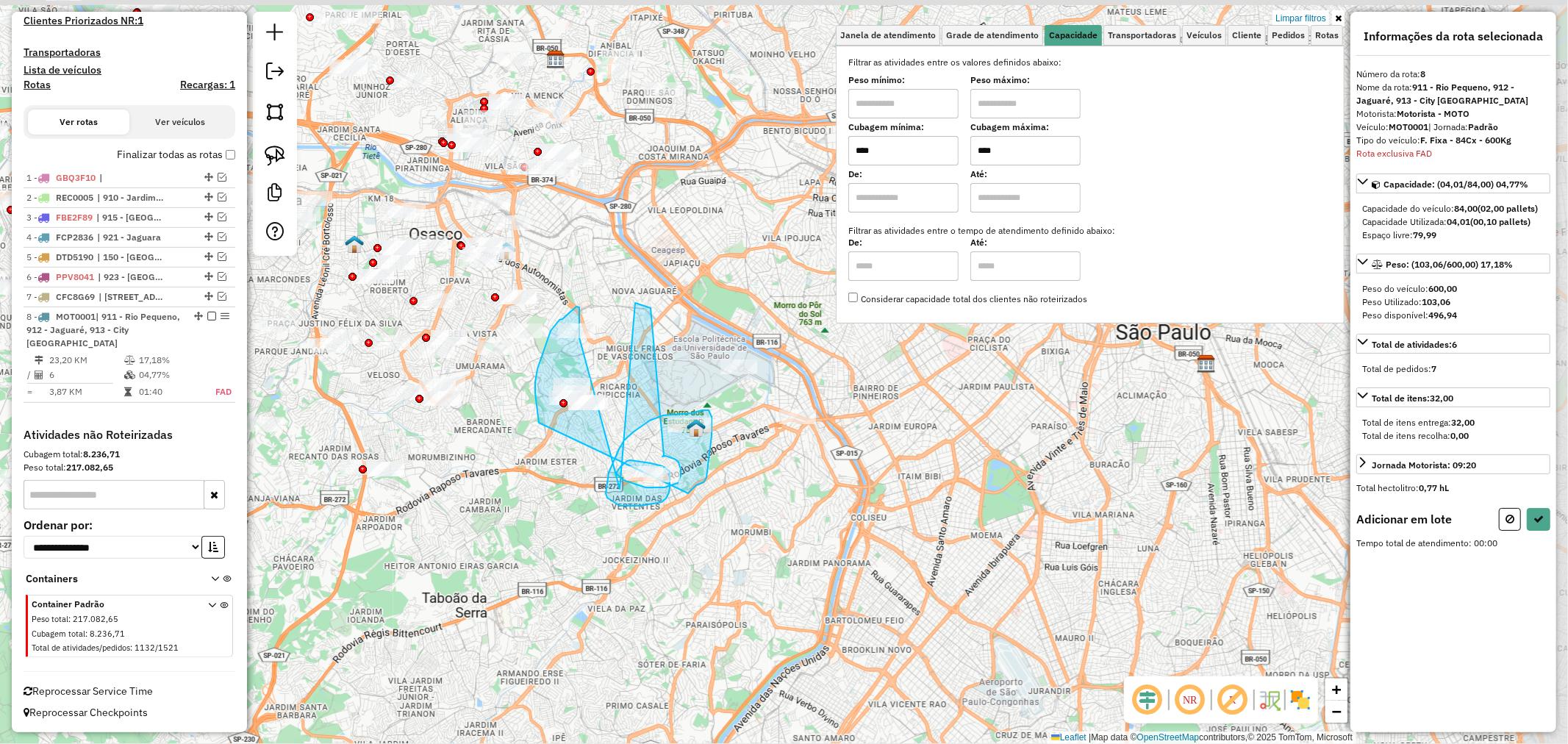
drag, startPoint x: 714, startPoint y: 320, endPoint x: 551, endPoint y: 409, distance: 185.7
click at [551, 409] on div "Limpar filtros Janela de atendimento Grade de atendimento Capacidade Transporta…" at bounding box center [784, 372] width 1568 height 744
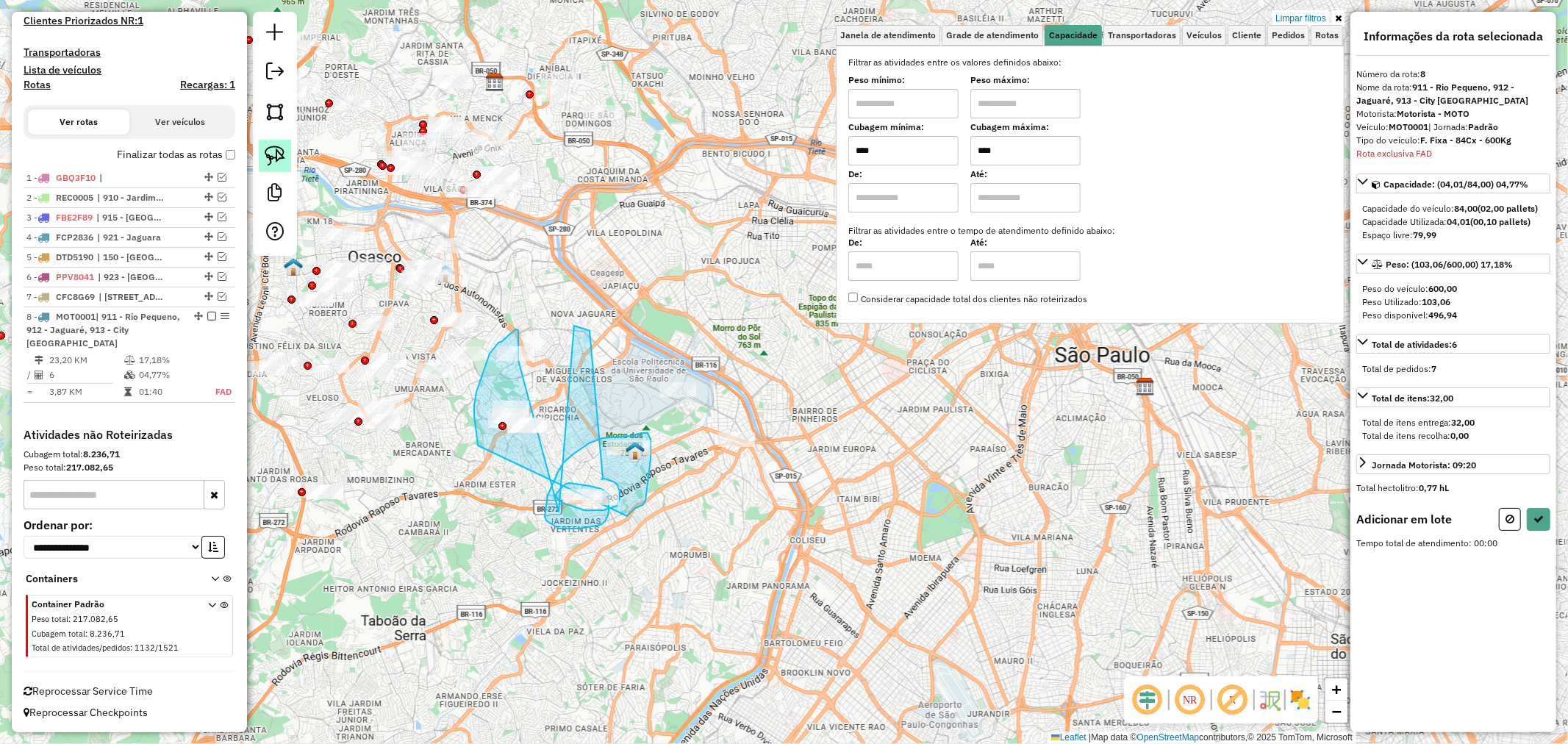
click at [280, 155] on img at bounding box center [274, 156] width 21 height 21
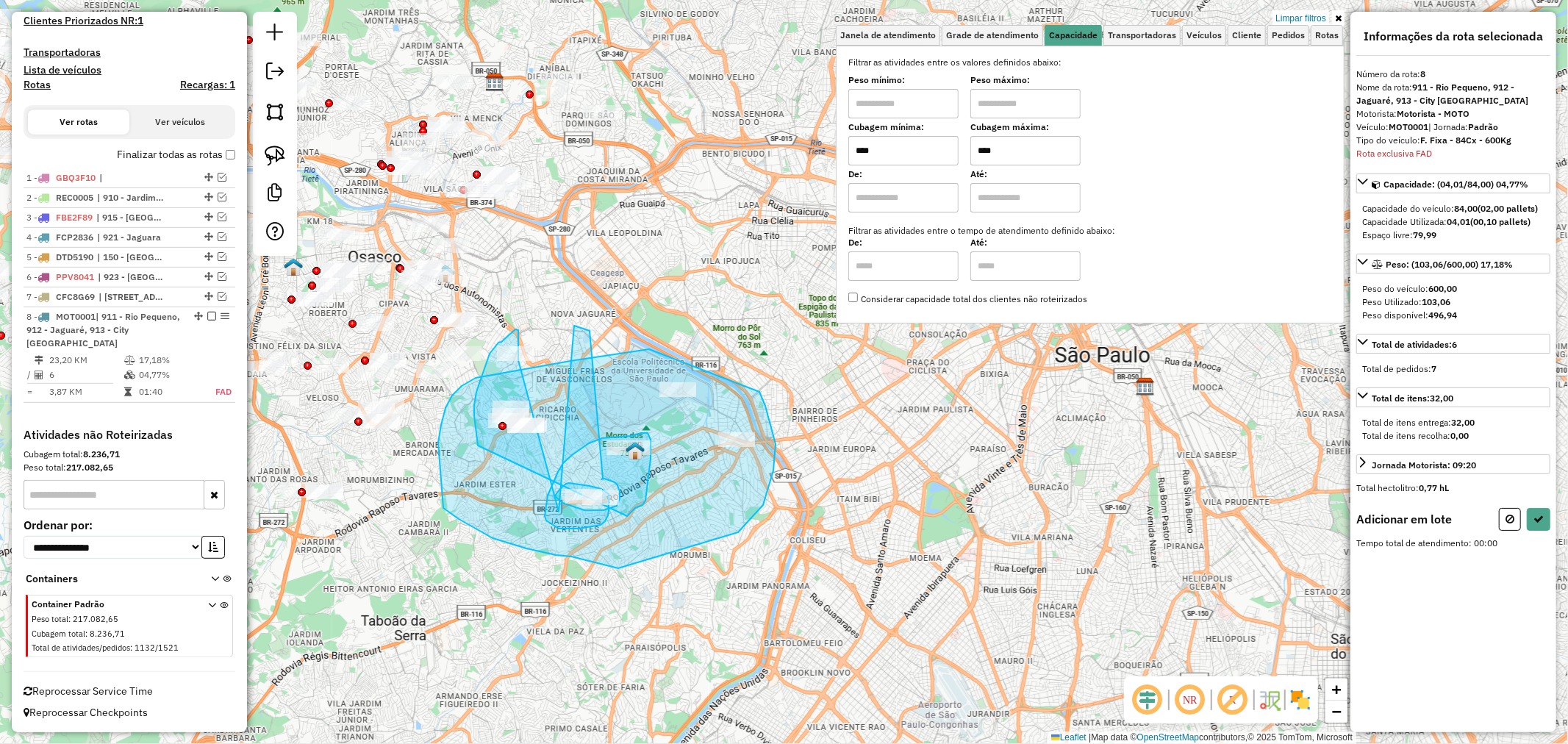
drag, startPoint x: 649, startPoint y: 349, endPoint x: 760, endPoint y: 392, distance: 119.0
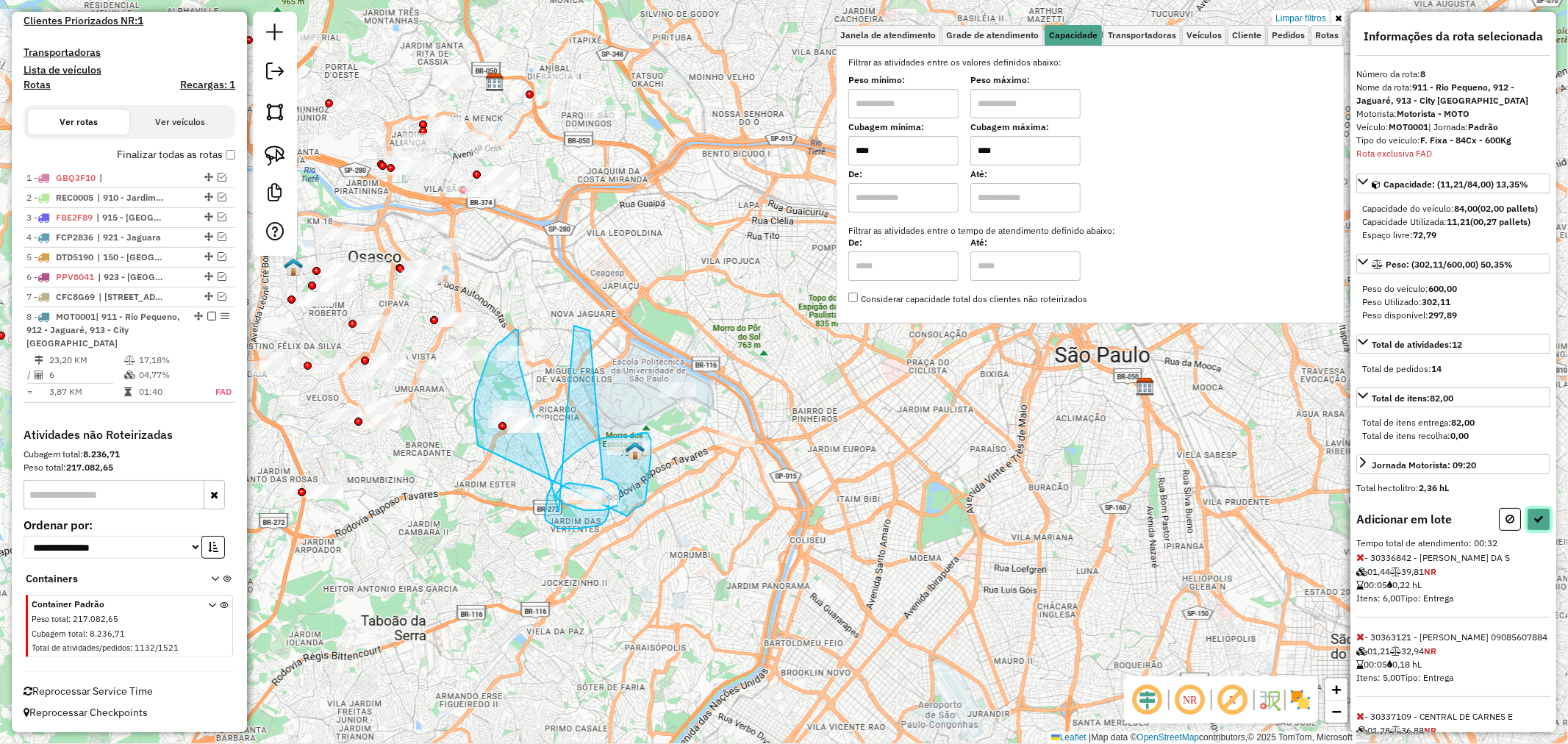
click at [1543, 530] on button at bounding box center [1539, 519] width 24 height 23
select select "**********"
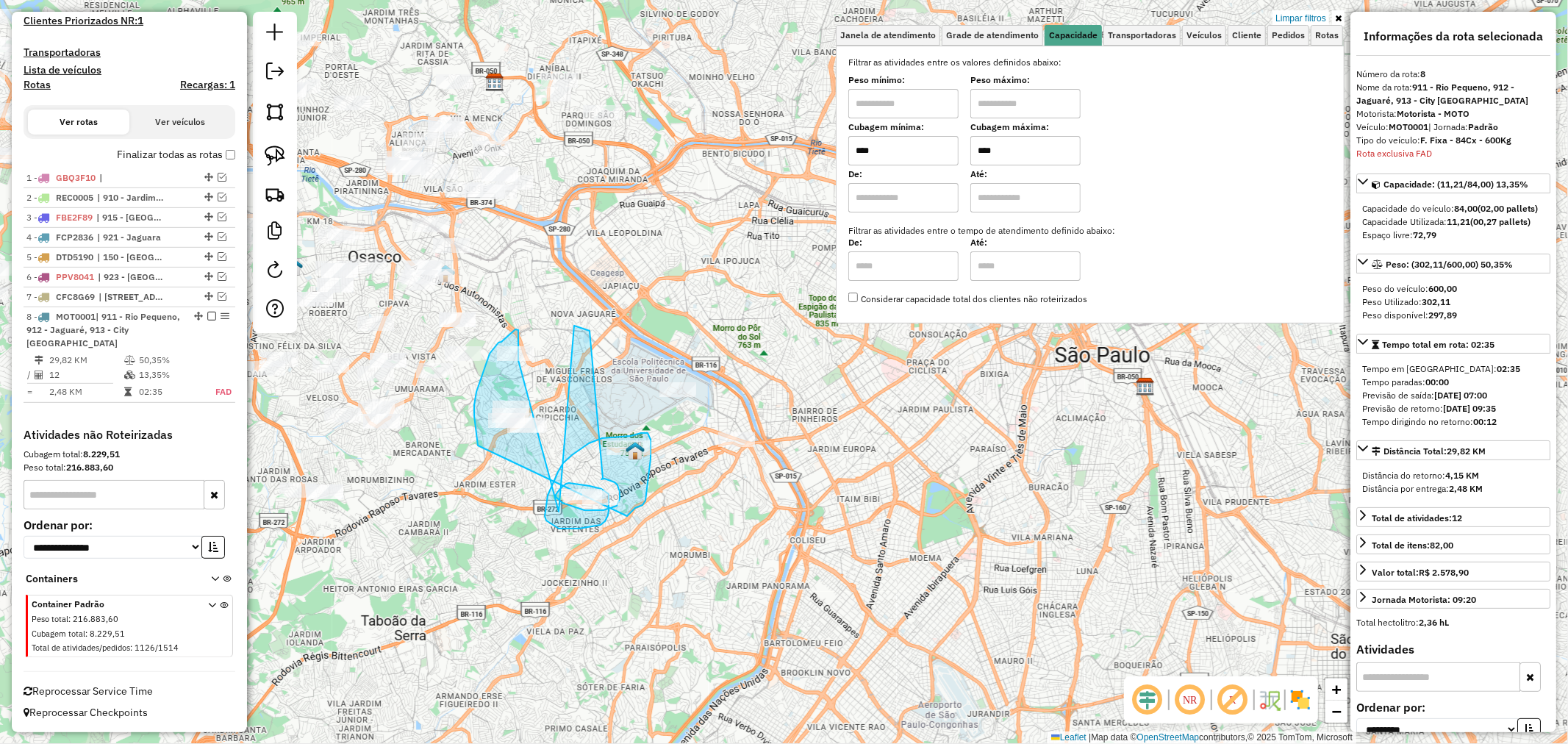
click at [903, 144] on div "Cubagem mínima: **** Cubagem máxima: ****" at bounding box center [1090, 144] width 483 height 41
type input "****"
click at [682, 524] on hb-app "Aguarde... Pop-up bloqueado! Seu navegador bloqueou automáticamente a abertura …" at bounding box center [784, 372] width 1568 height 744
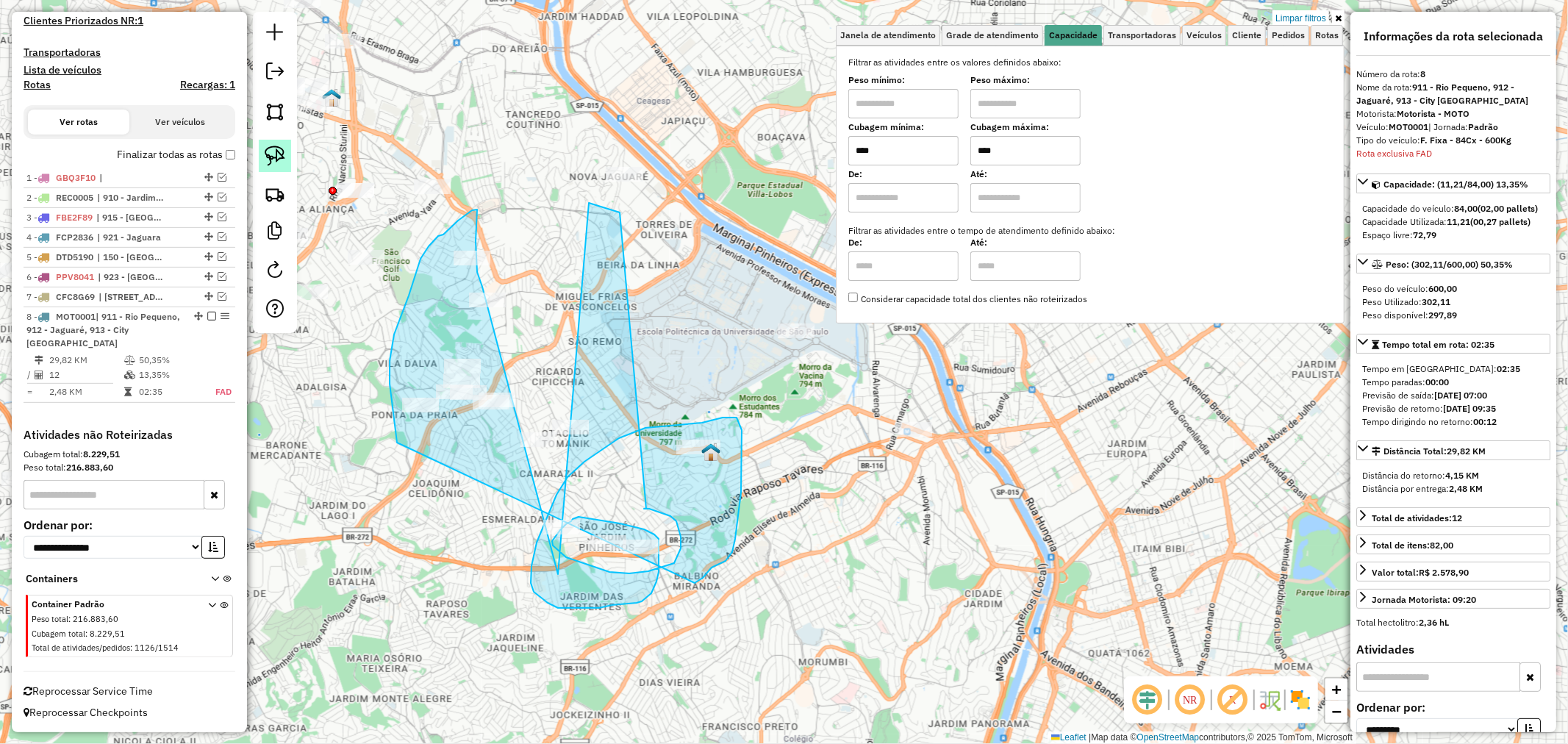
click at [276, 166] on img at bounding box center [274, 156] width 21 height 21
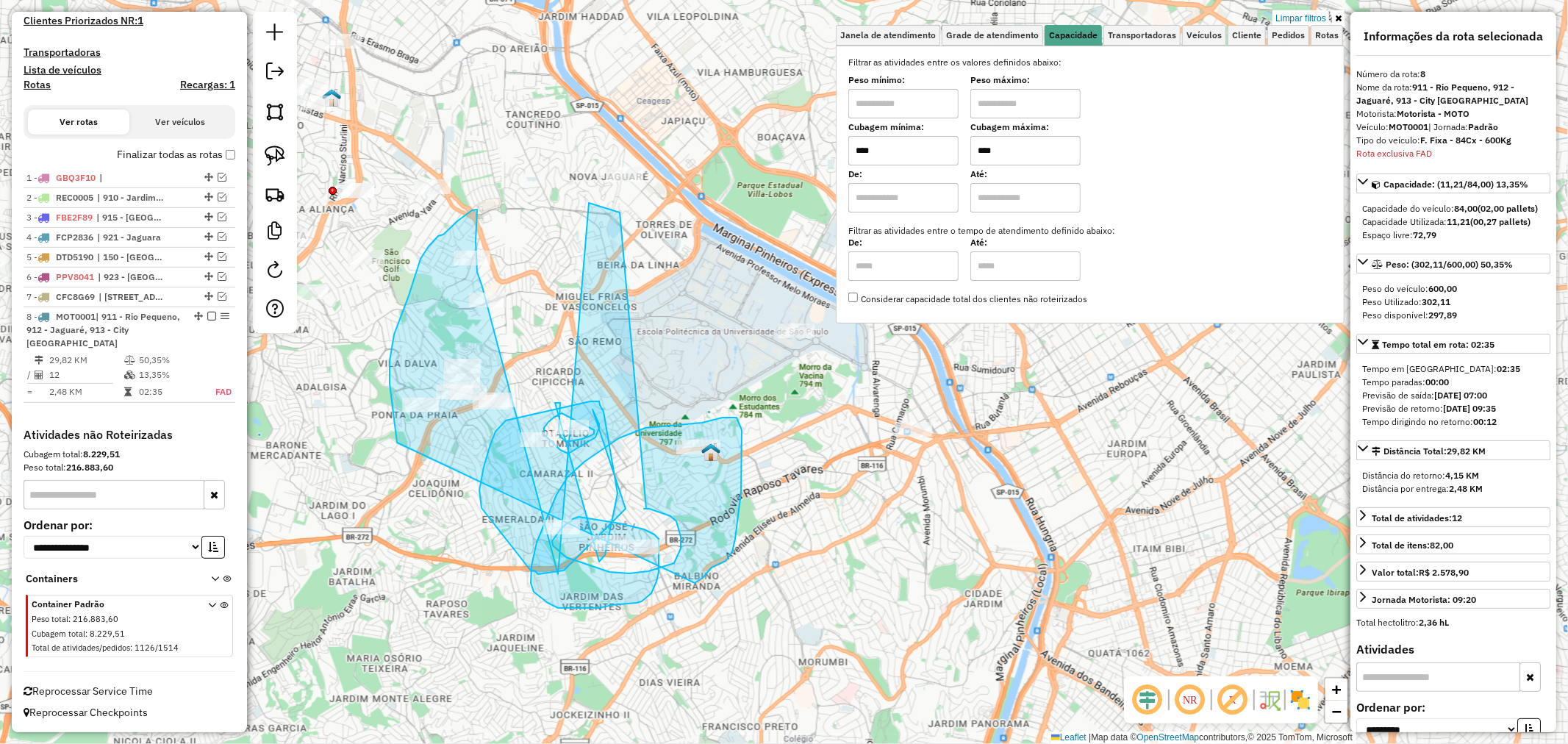
click at [559, 430] on div "Limpar filtros Janela de atendimento Grade de atendimento Capacidade Transporta…" at bounding box center [784, 372] width 1568 height 744
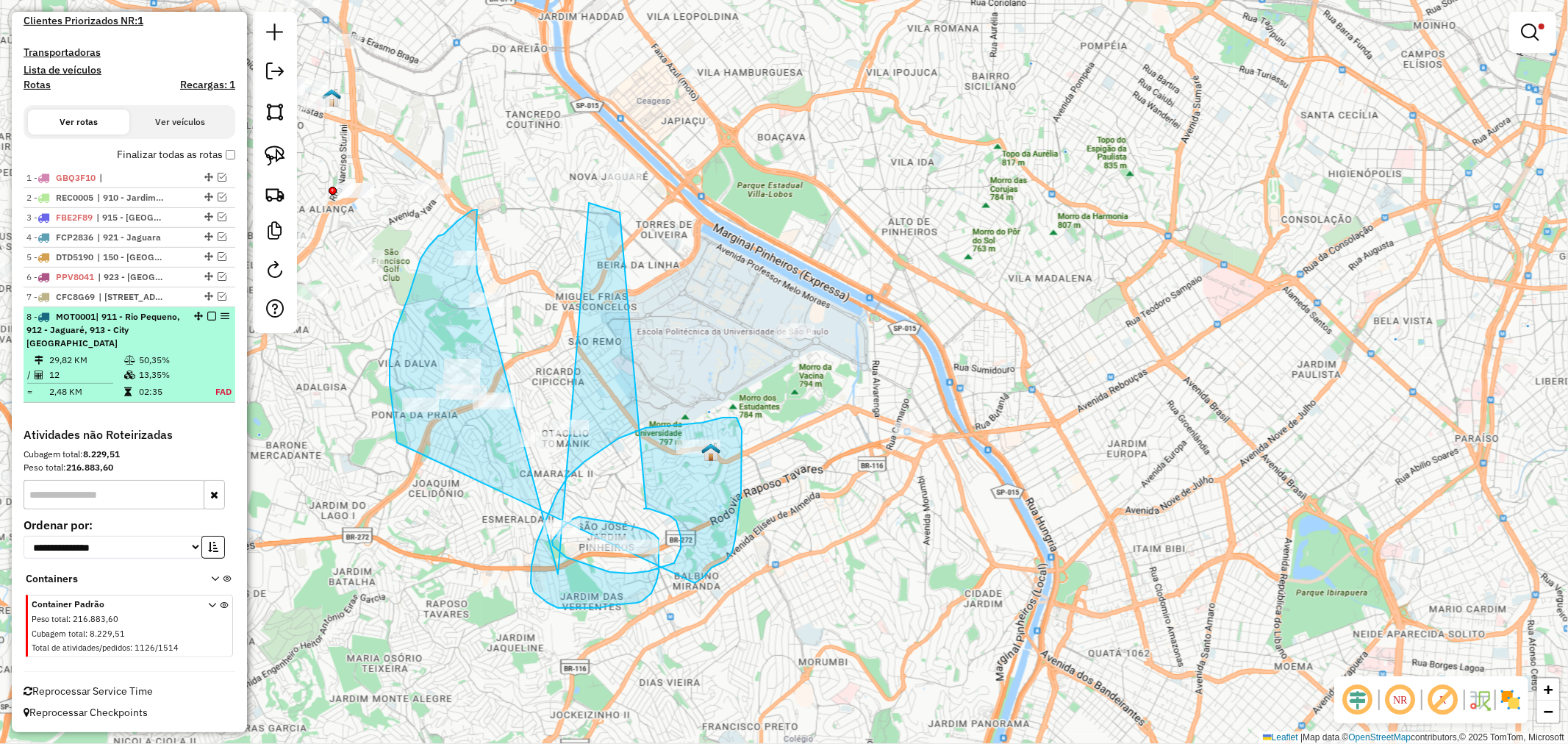
click at [211, 343] on div "8 - MOT0001 | 911 - Rio Pequeno, 912 - Jaguaré, 913 - City Bussocaba" at bounding box center [129, 330] width 206 height 40
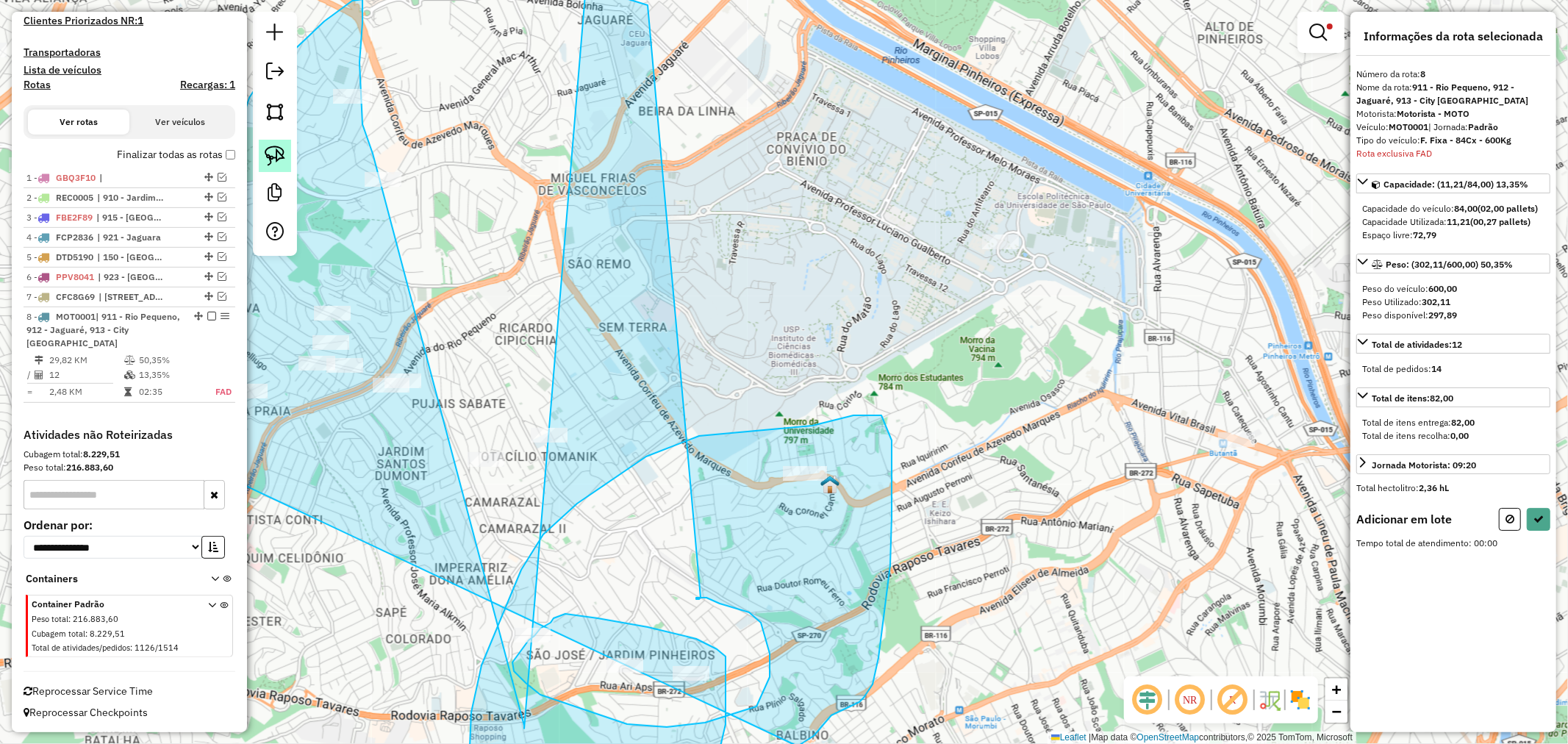
click at [276, 155] on img at bounding box center [274, 156] width 21 height 21
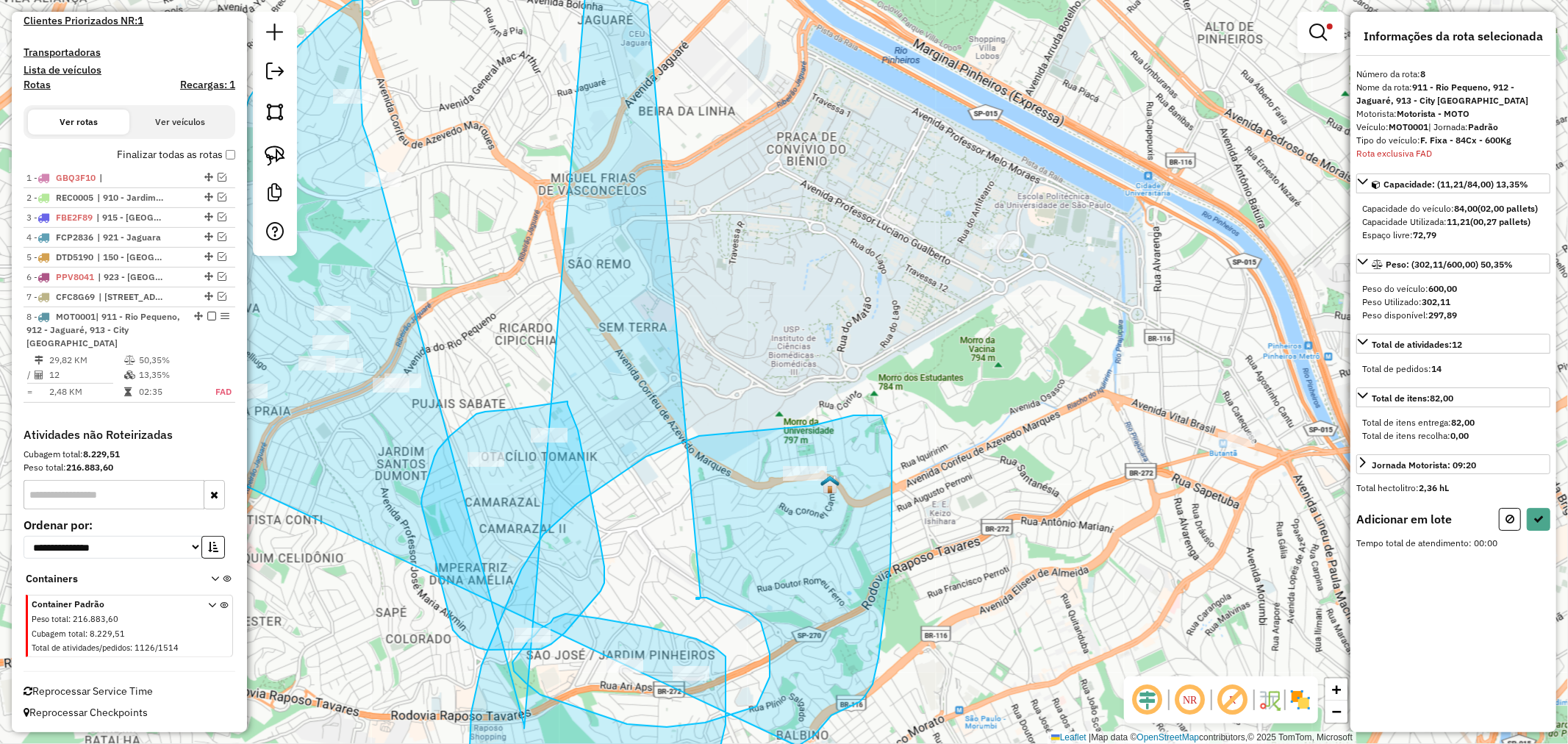
drag, startPoint x: 512, startPoint y: 409, endPoint x: 568, endPoint y: 401, distance: 56.6
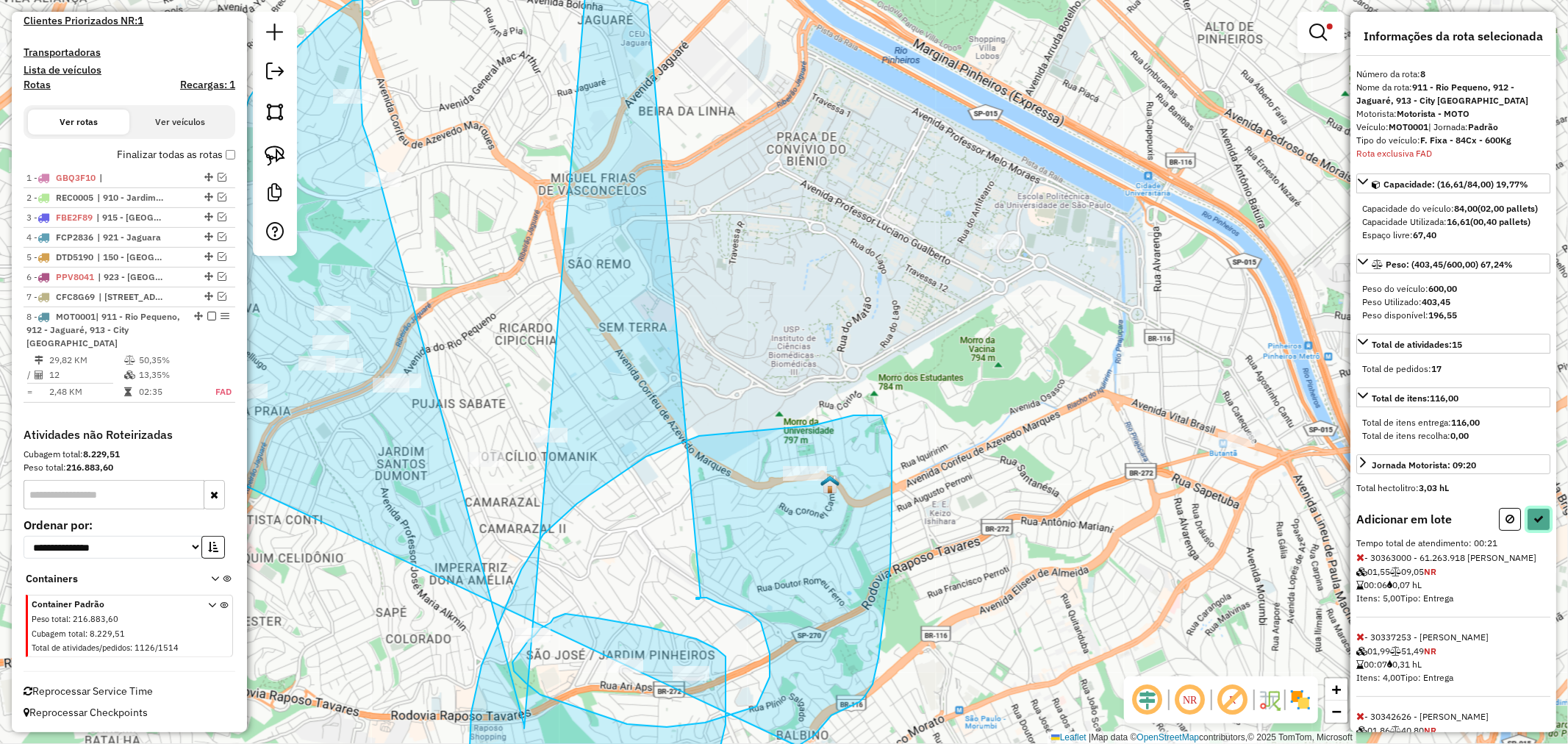
click at [1538, 524] on icon at bounding box center [1538, 519] width 10 height 10
select select "**********"
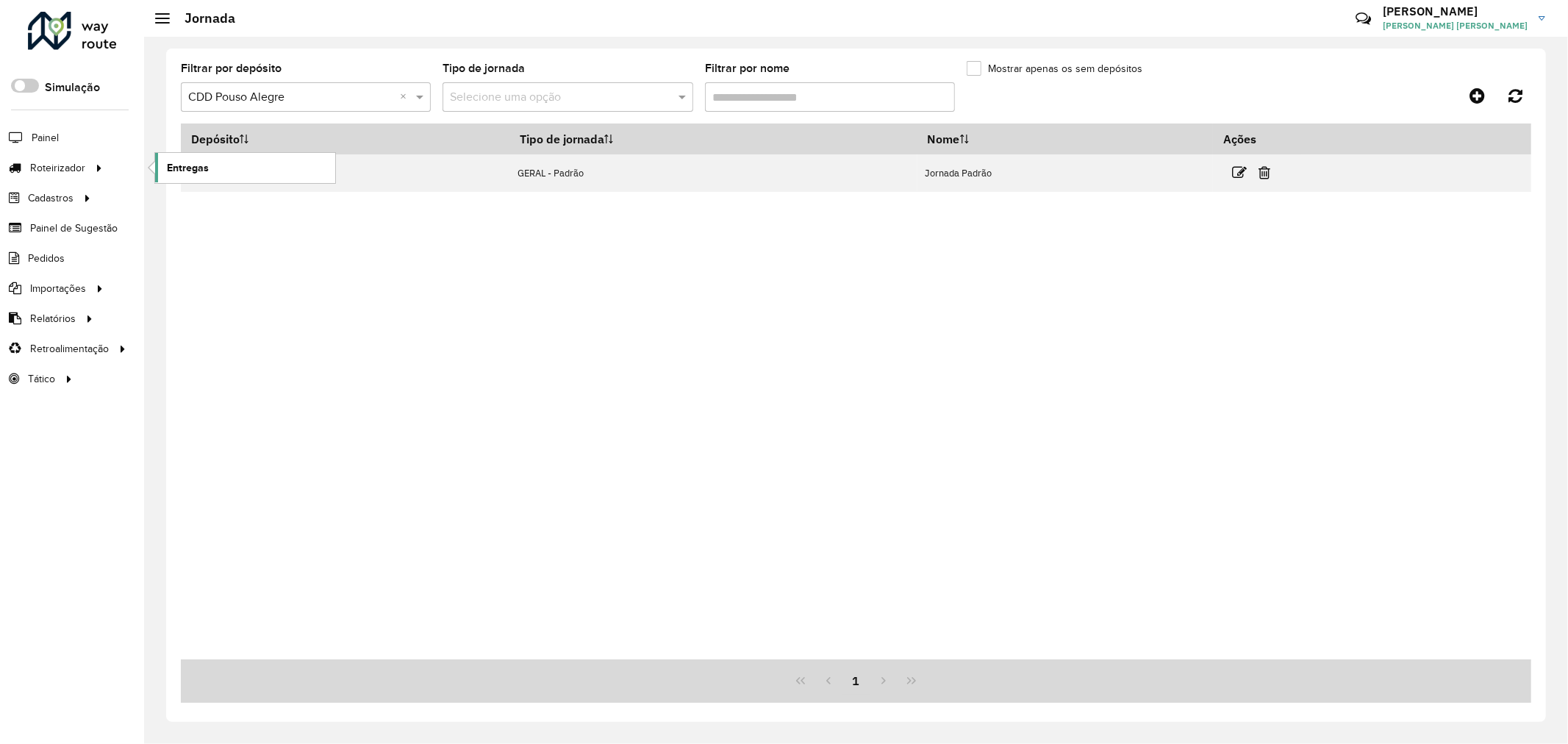
click at [177, 167] on span "Entregas" at bounding box center [187, 167] width 42 height 15
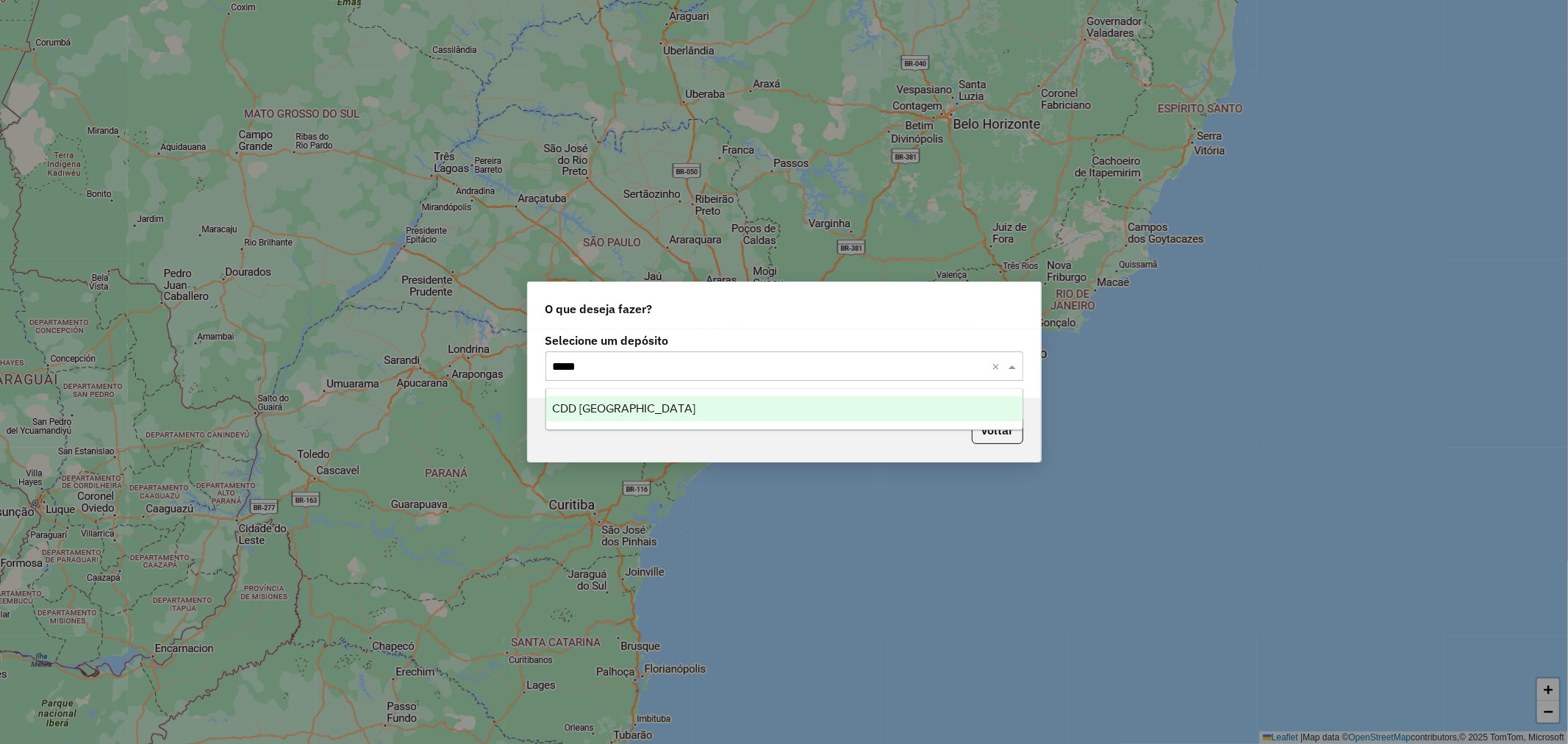
type input "******"
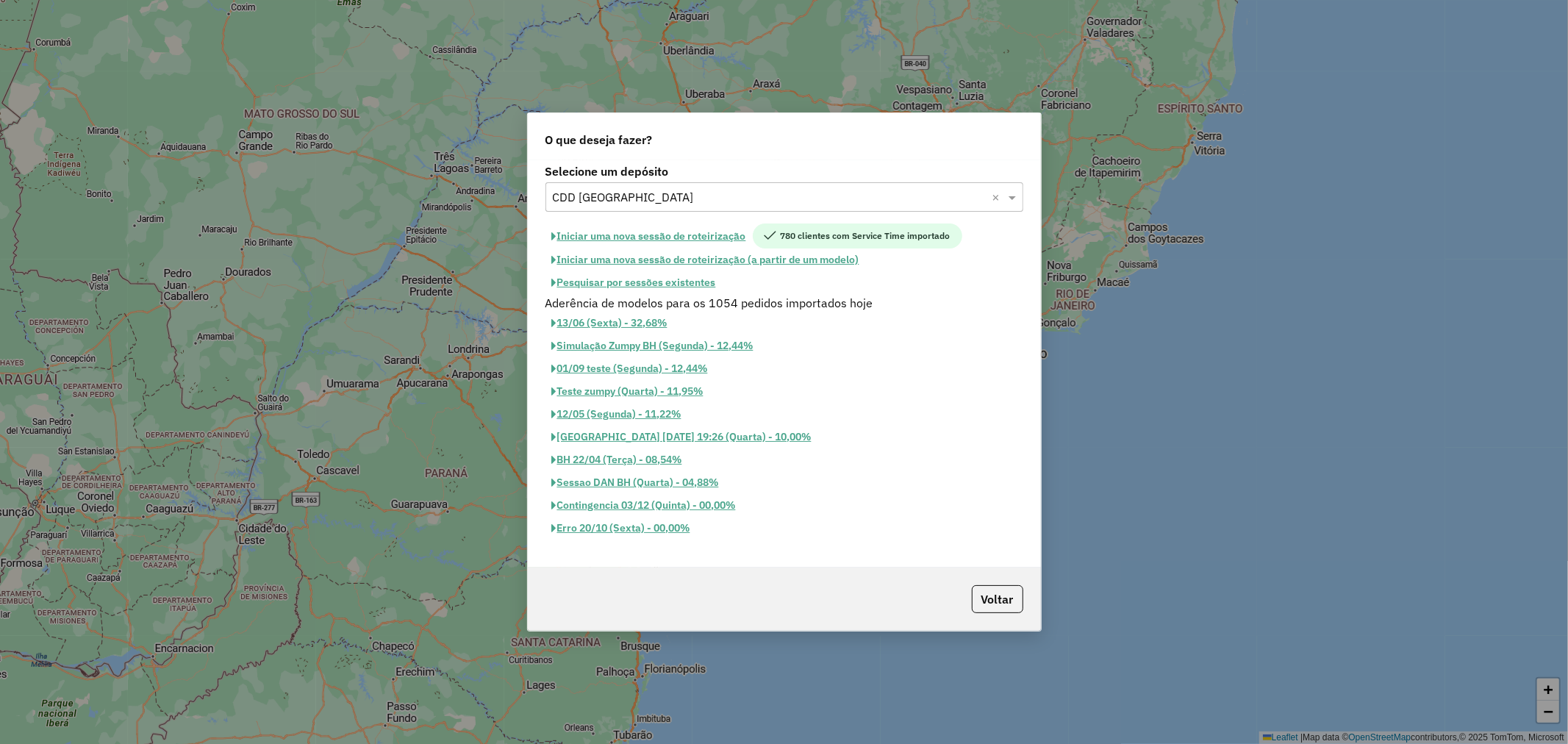
click at [664, 284] on button "Pesquisar por sessões existentes" at bounding box center [635, 282] width 177 height 23
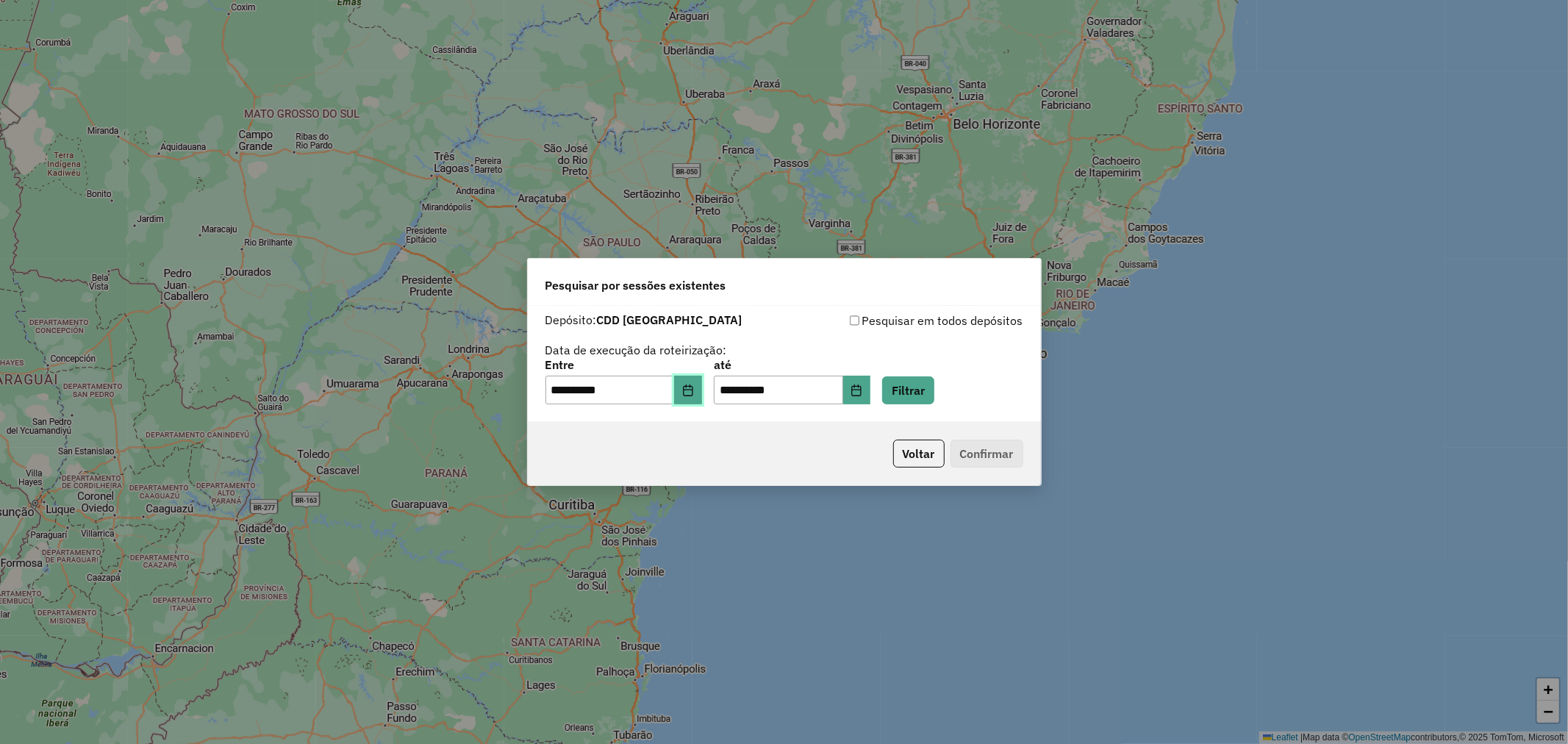
drag, startPoint x: 703, startPoint y: 390, endPoint x: 714, endPoint y: 401, distance: 15.6
click at [694, 387] on icon "Choose Date" at bounding box center [688, 390] width 12 height 12
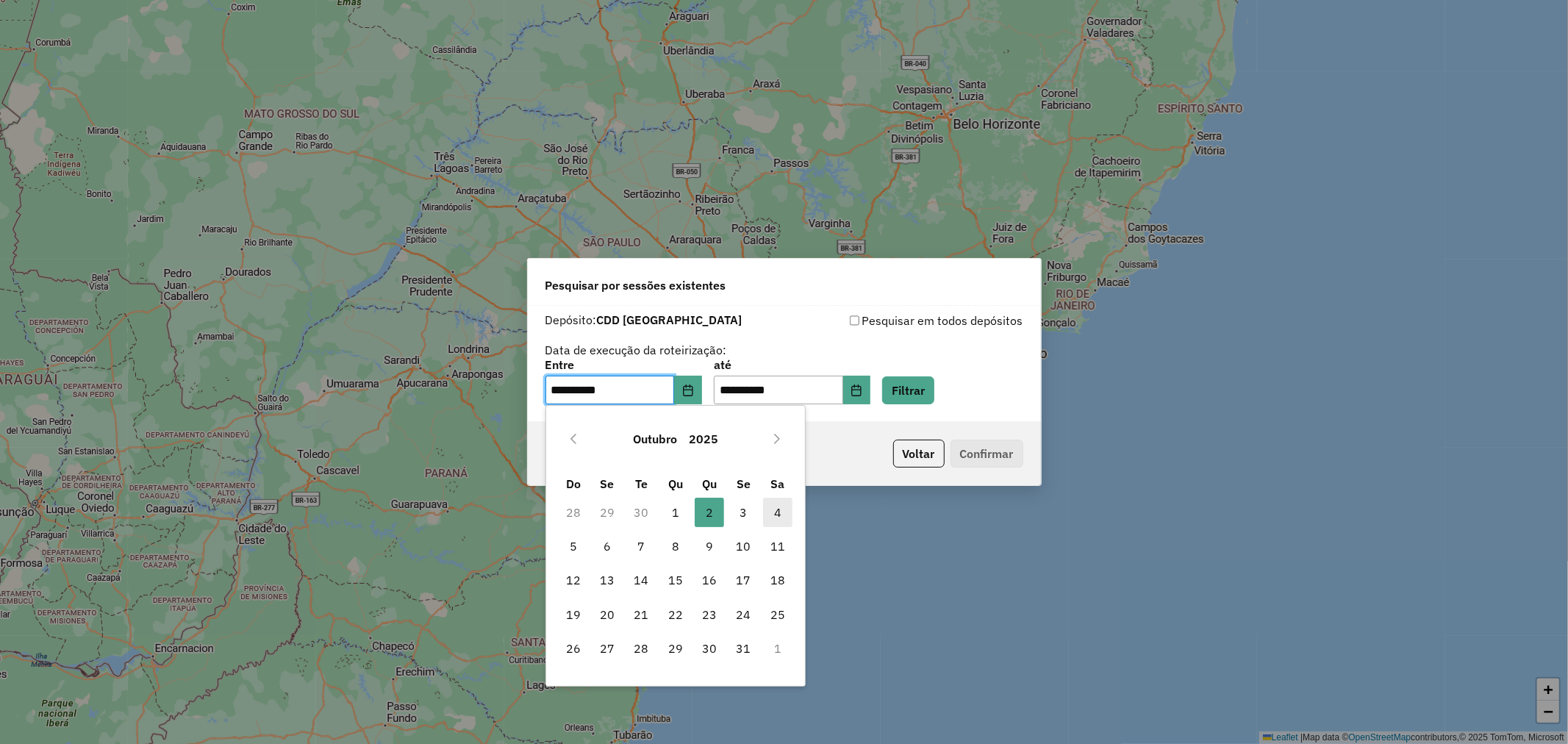
click at [763, 511] on span "4" at bounding box center [778, 512] width 29 height 29
type input "**********"
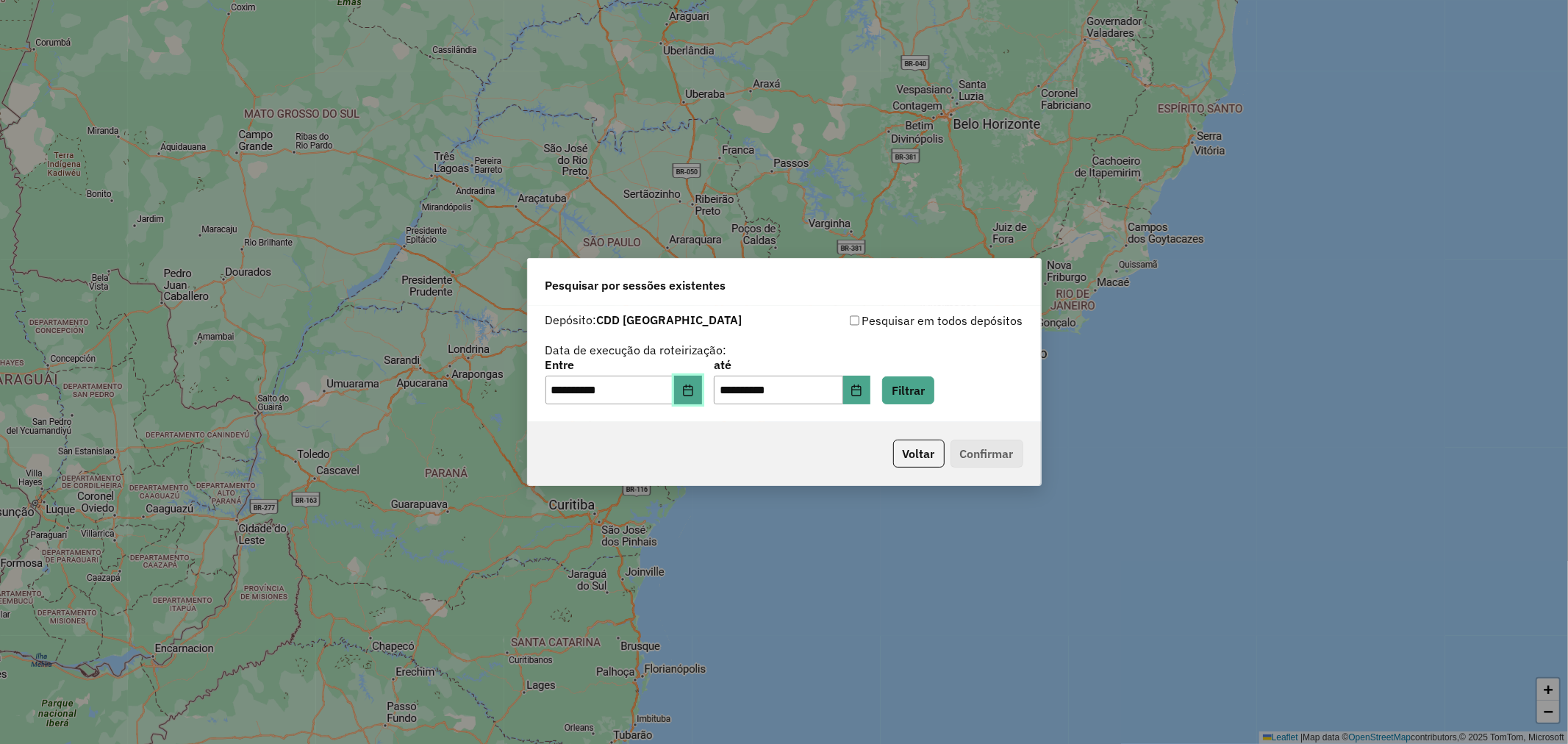
click at [694, 390] on icon "Choose Date" at bounding box center [688, 390] width 12 height 12
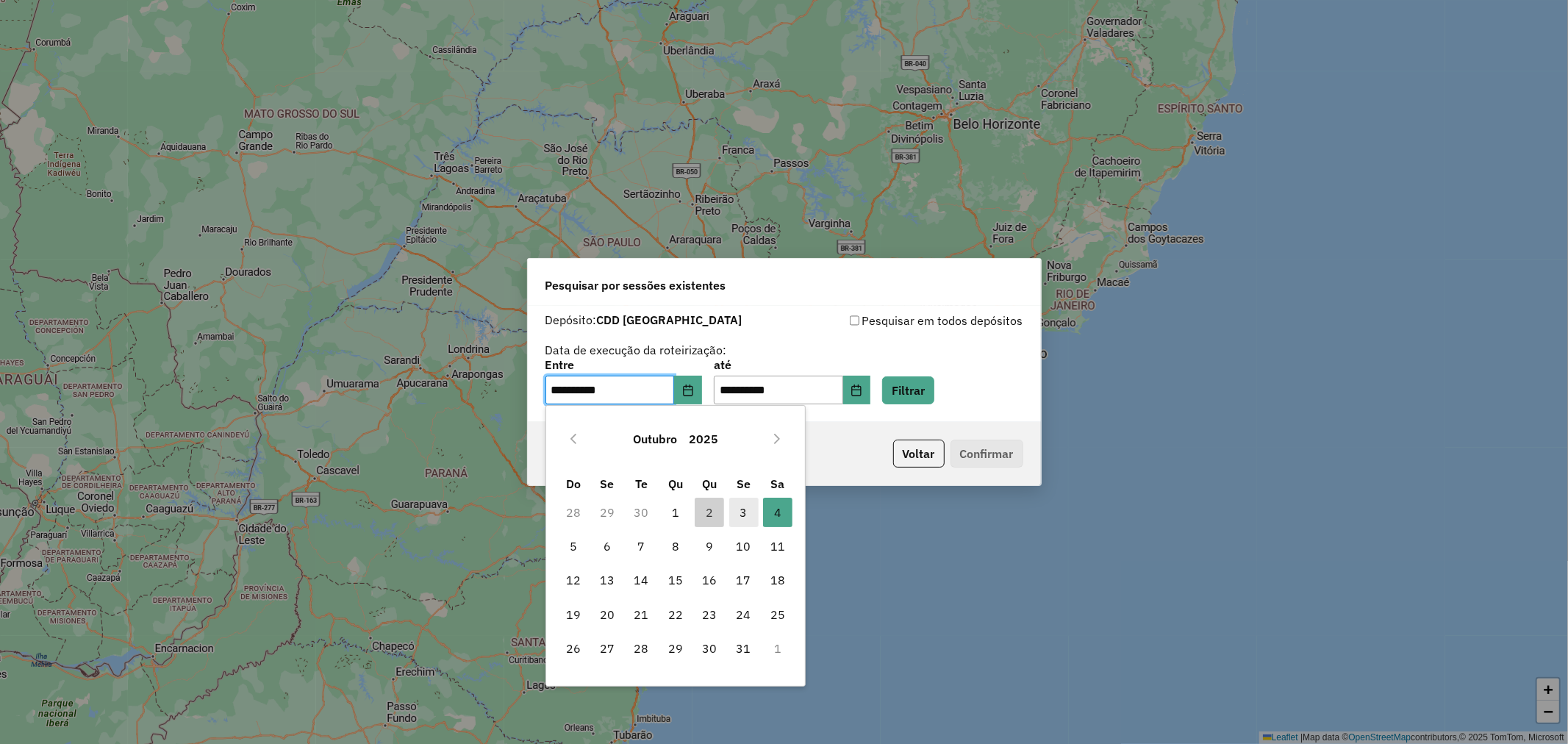
click at [755, 515] on span "3" at bounding box center [744, 512] width 29 height 29
type input "**********"
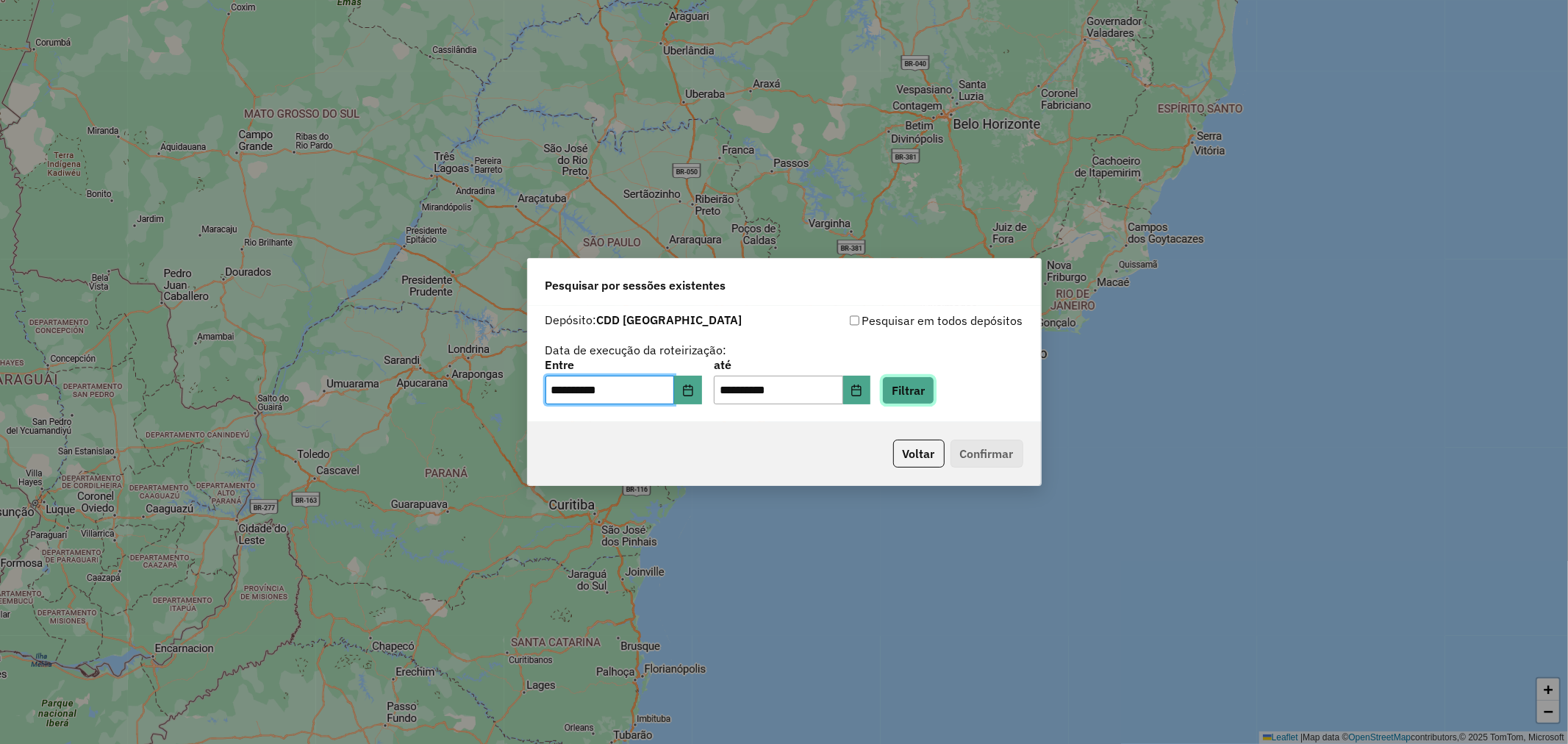
click at [923, 390] on button "Filtrar" at bounding box center [909, 390] width 53 height 28
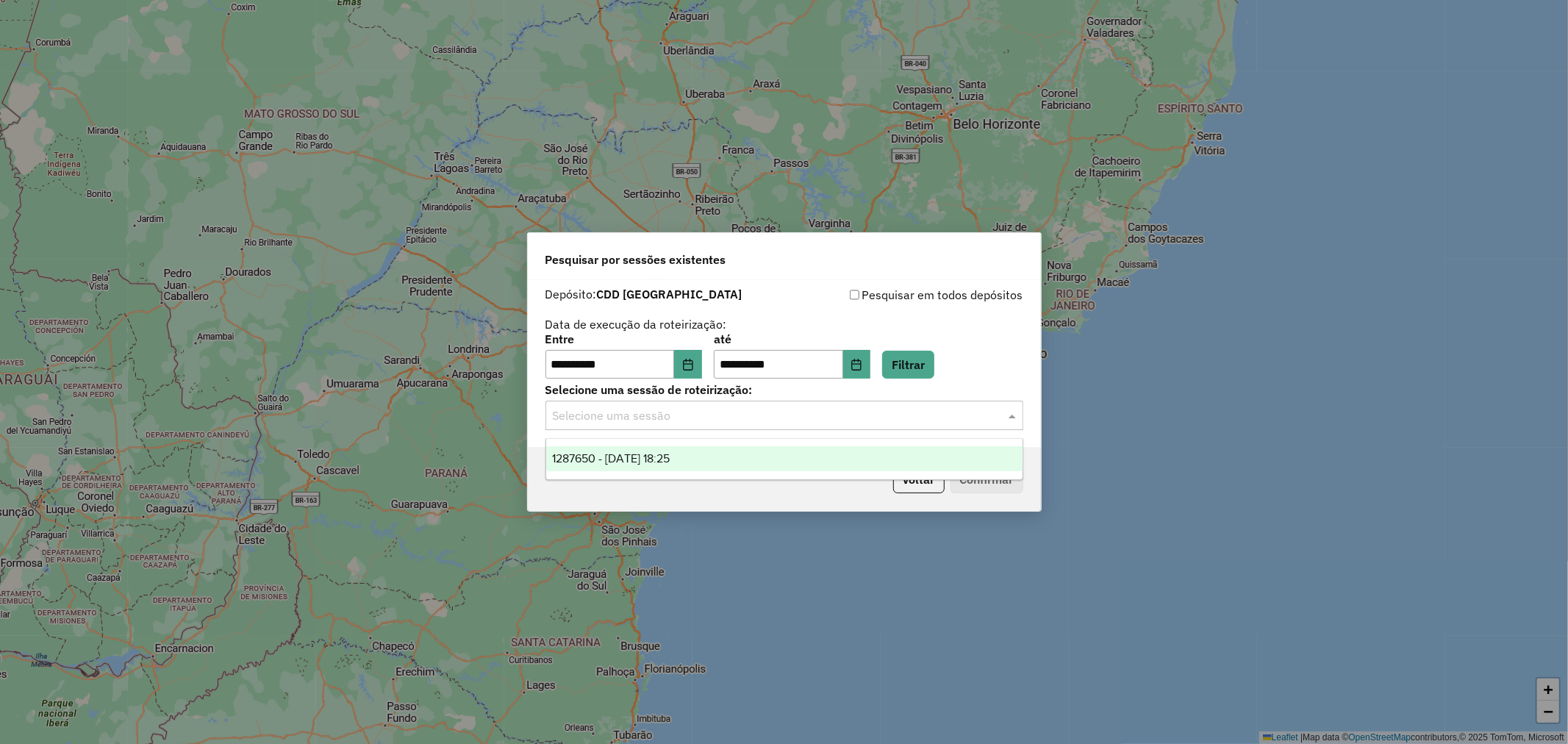
click at [832, 424] on div "Selecione uma sessão" at bounding box center [785, 415] width 478 height 29
click at [815, 452] on div "1287650 - [DATE] 18:25" at bounding box center [784, 459] width 476 height 25
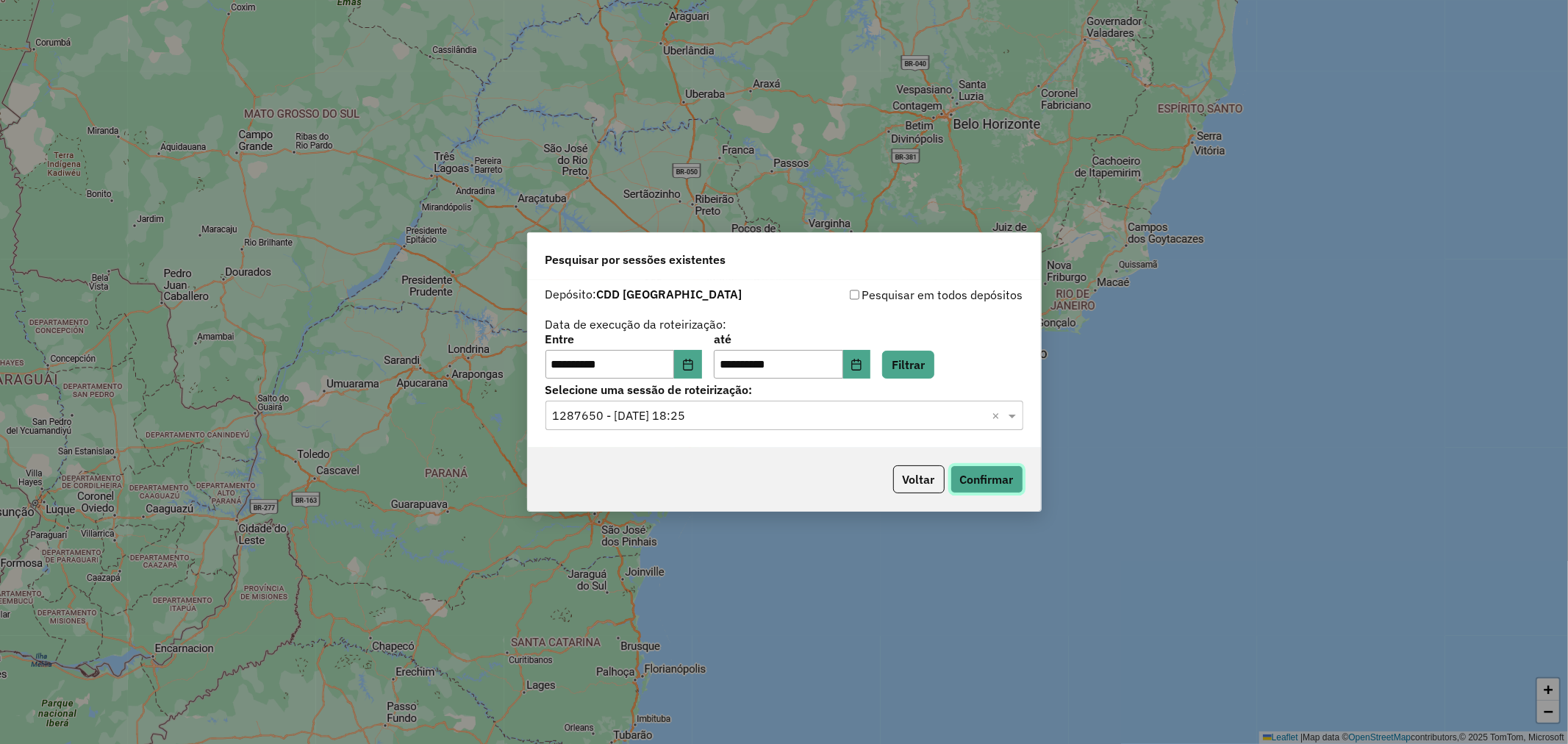
click at [990, 482] on button "Confirmar" at bounding box center [987, 479] width 72 height 28
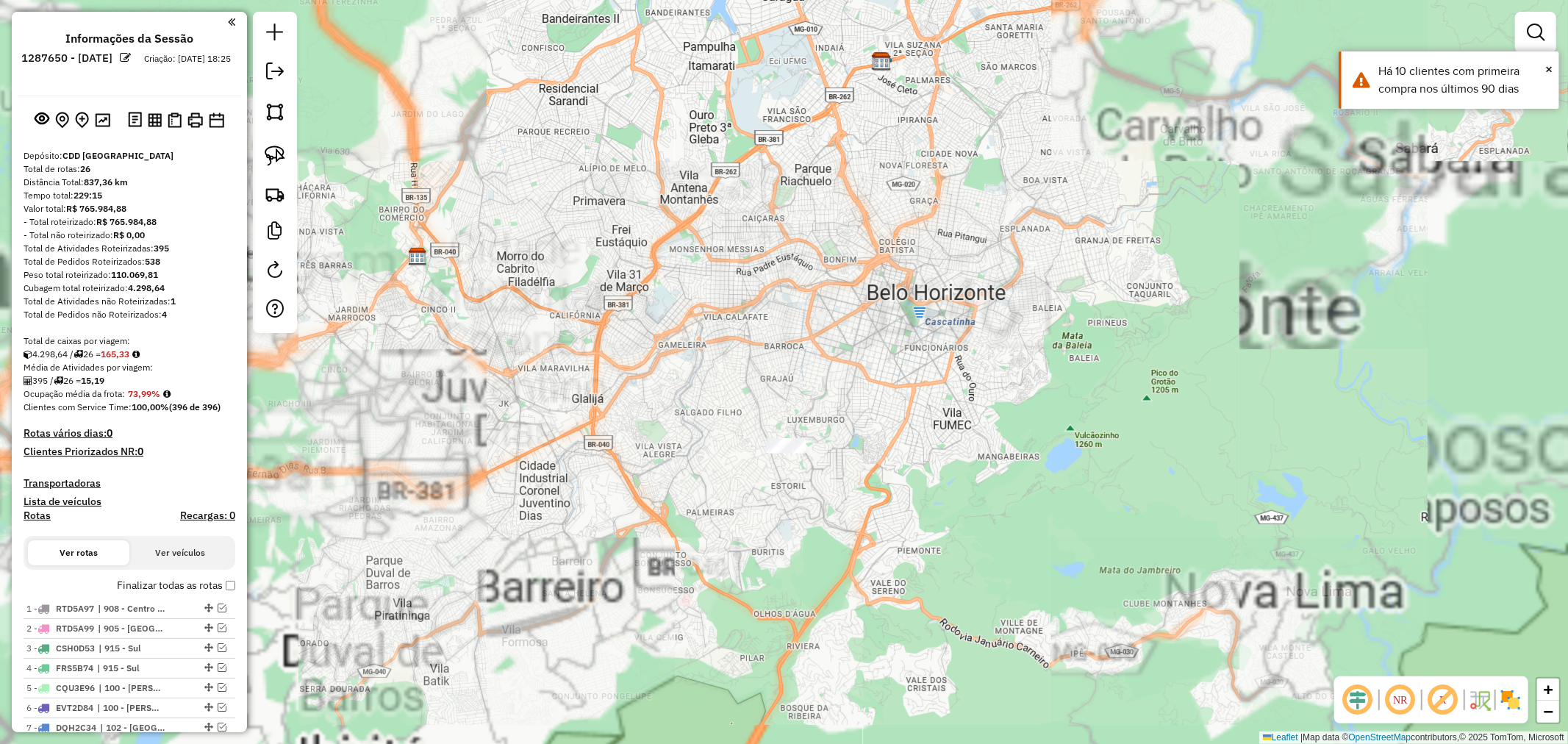
drag, startPoint x: 822, startPoint y: 612, endPoint x: 793, endPoint y: 383, distance: 230.8
click at [801, 377] on div "Janela de atendimento Grade de atendimento Capacidade Transportadoras Veículos …" at bounding box center [784, 372] width 1568 height 744
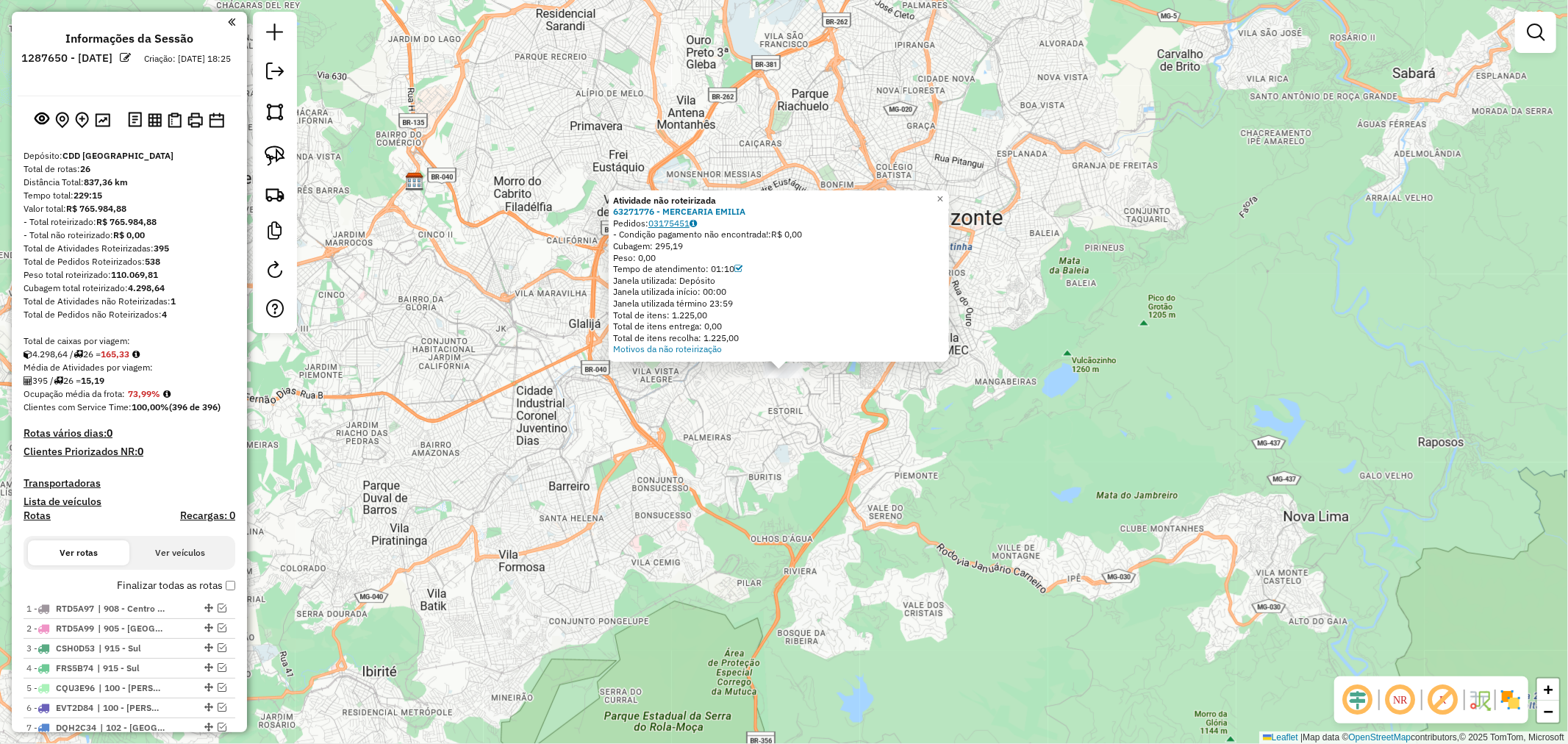
click at [683, 225] on link "03175451" at bounding box center [673, 223] width 49 height 11
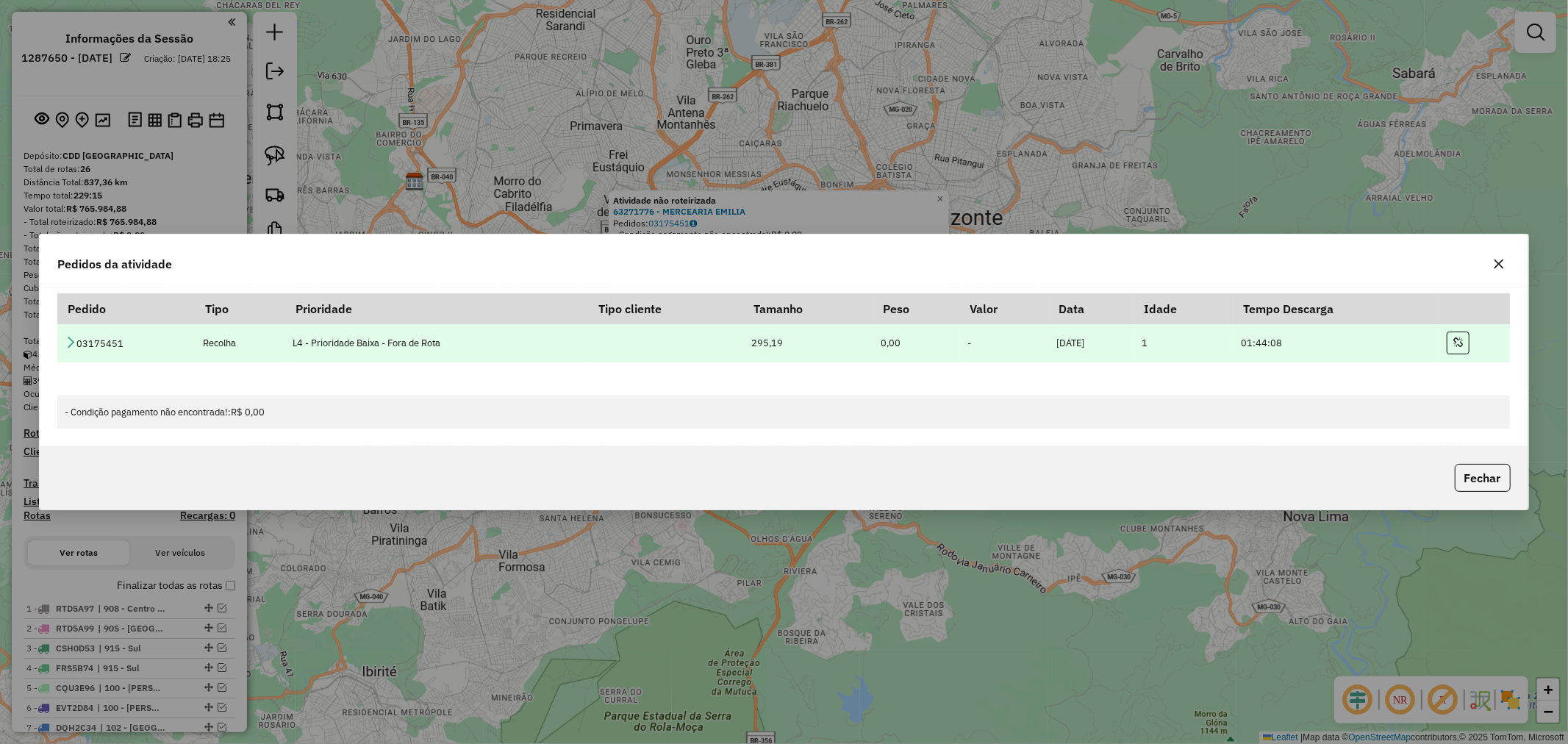
click at [71, 339] on icon at bounding box center [70, 341] width 12 height 12
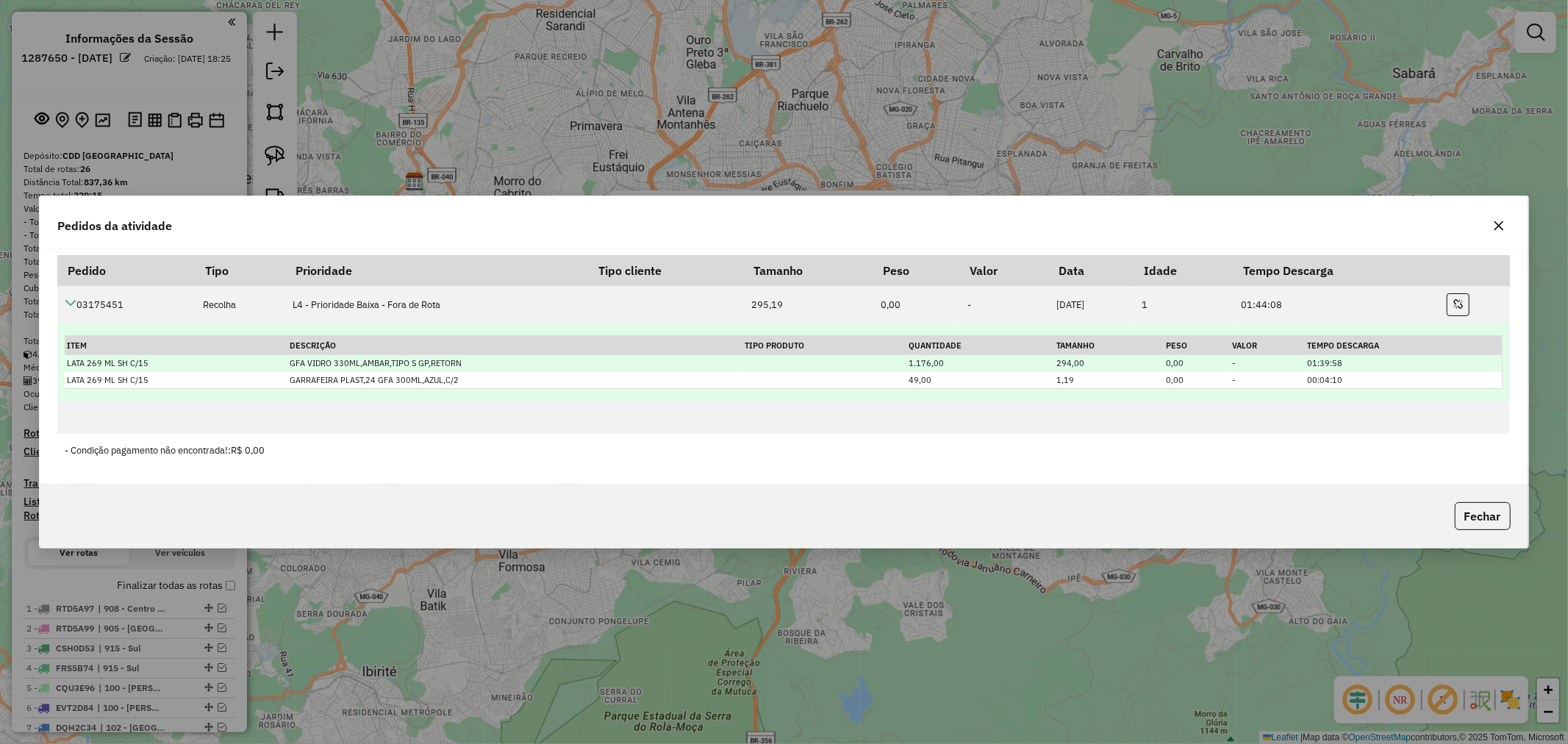
click at [361, 362] on td "GFA VIDRO 330ML,AMBAR,TIPO S GP,RETORN" at bounding box center [515, 363] width 455 height 17
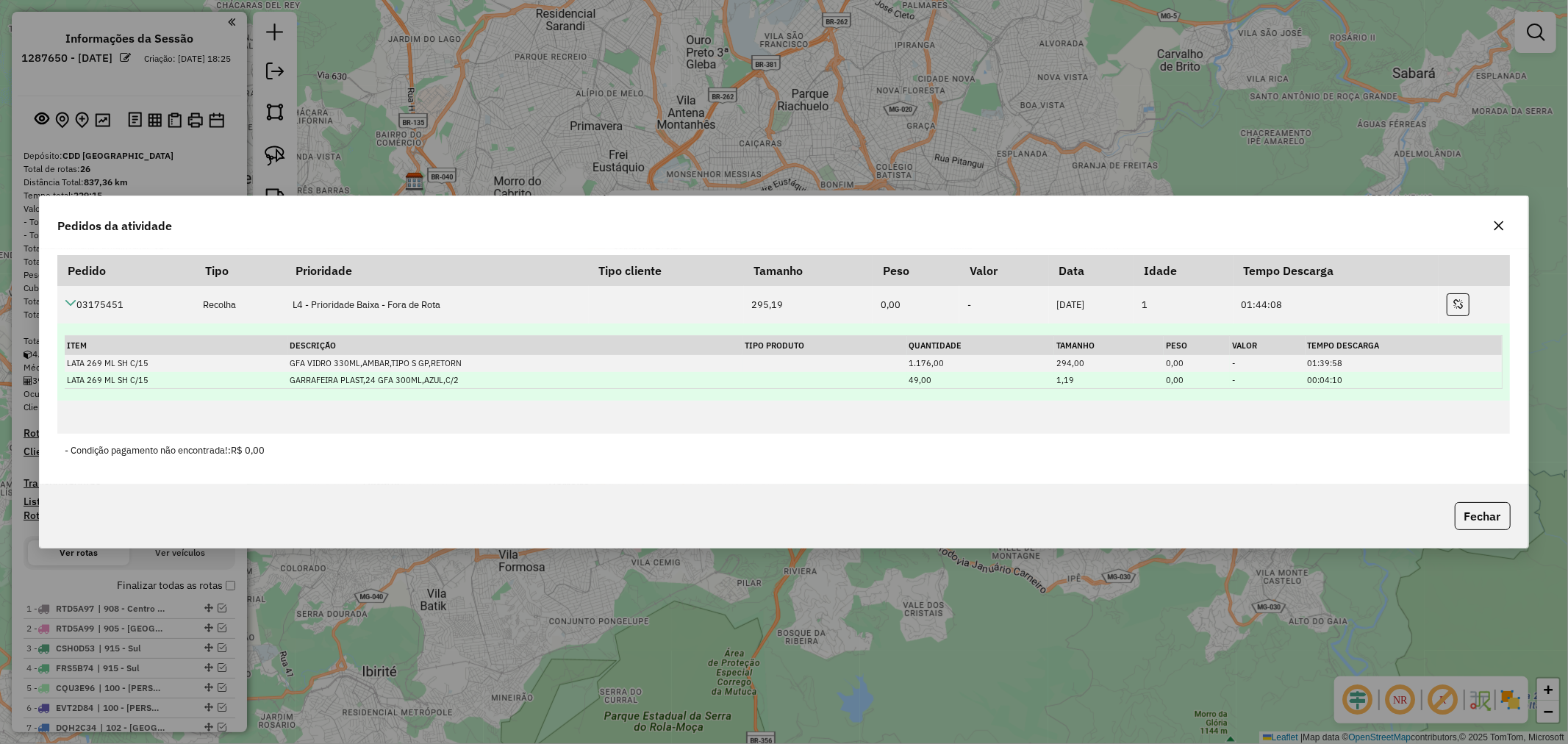
click at [368, 377] on td "GARRAFEIRA PLAST,24 GFA 300ML,AZUL,C/2" at bounding box center [515, 380] width 455 height 17
click at [407, 383] on td "GARRAFEIRA PLAST,24 GFA 300ML,AZUL,C/2" at bounding box center [515, 380] width 455 height 17
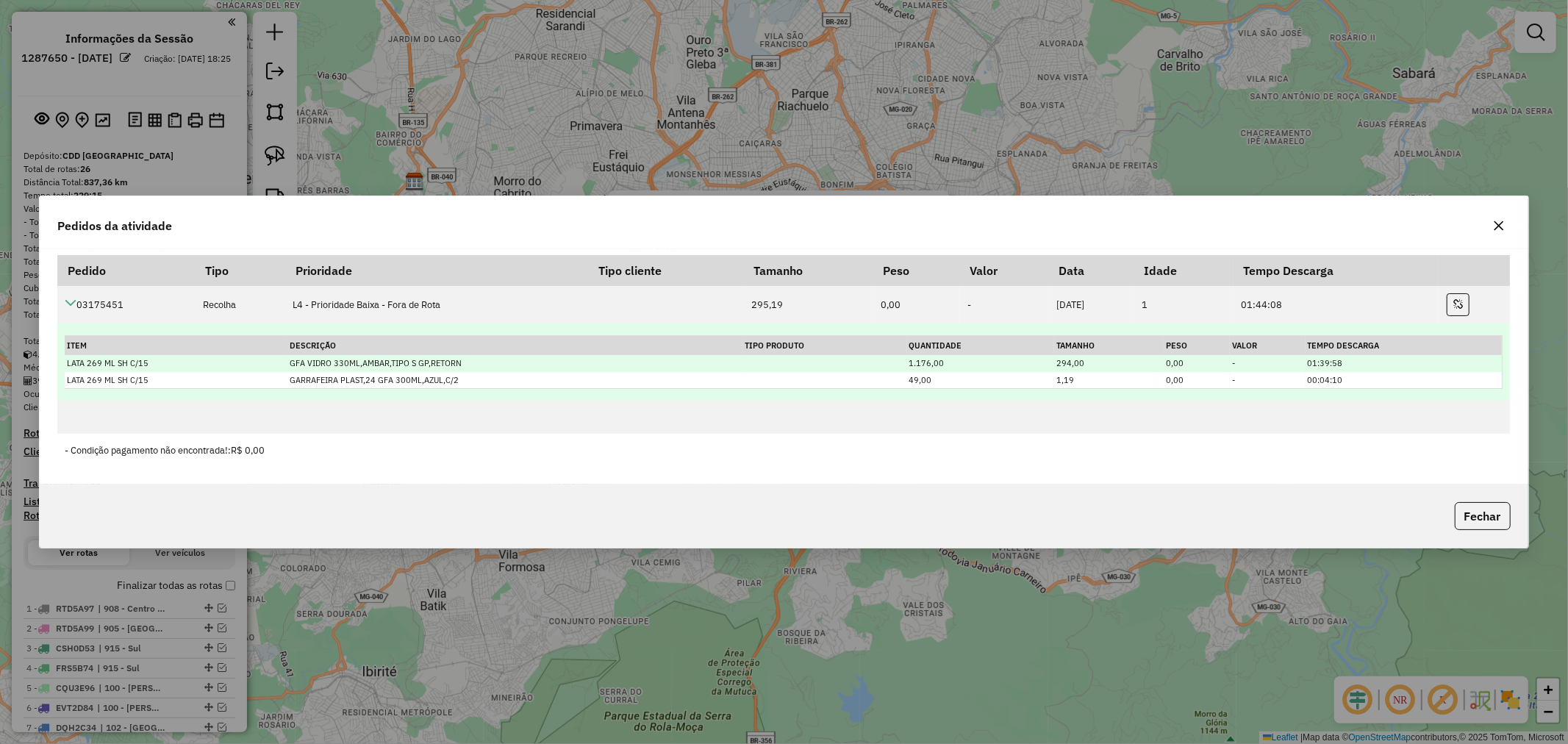
click at [380, 360] on td "GFA VIDRO 330ML,AMBAR,TIPO S GP,RETORN" at bounding box center [515, 363] width 455 height 17
click at [381, 360] on td "GFA VIDRO 330ML,AMBAR,TIPO S GP,RETORN" at bounding box center [515, 363] width 455 height 17
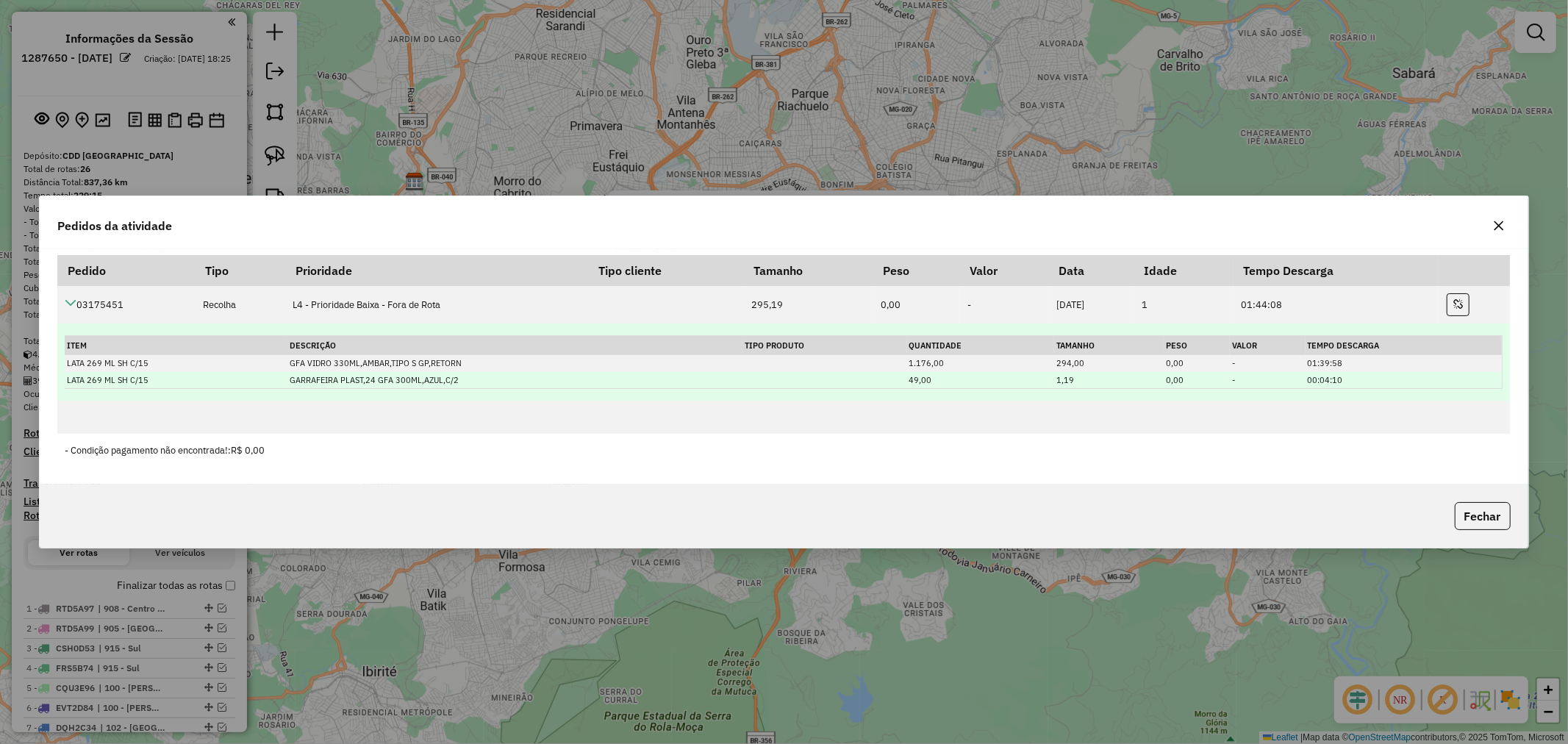
click at [395, 377] on td "GARRAFEIRA PLAST,24 GFA 300ML,AZUL,C/2" at bounding box center [515, 380] width 455 height 17
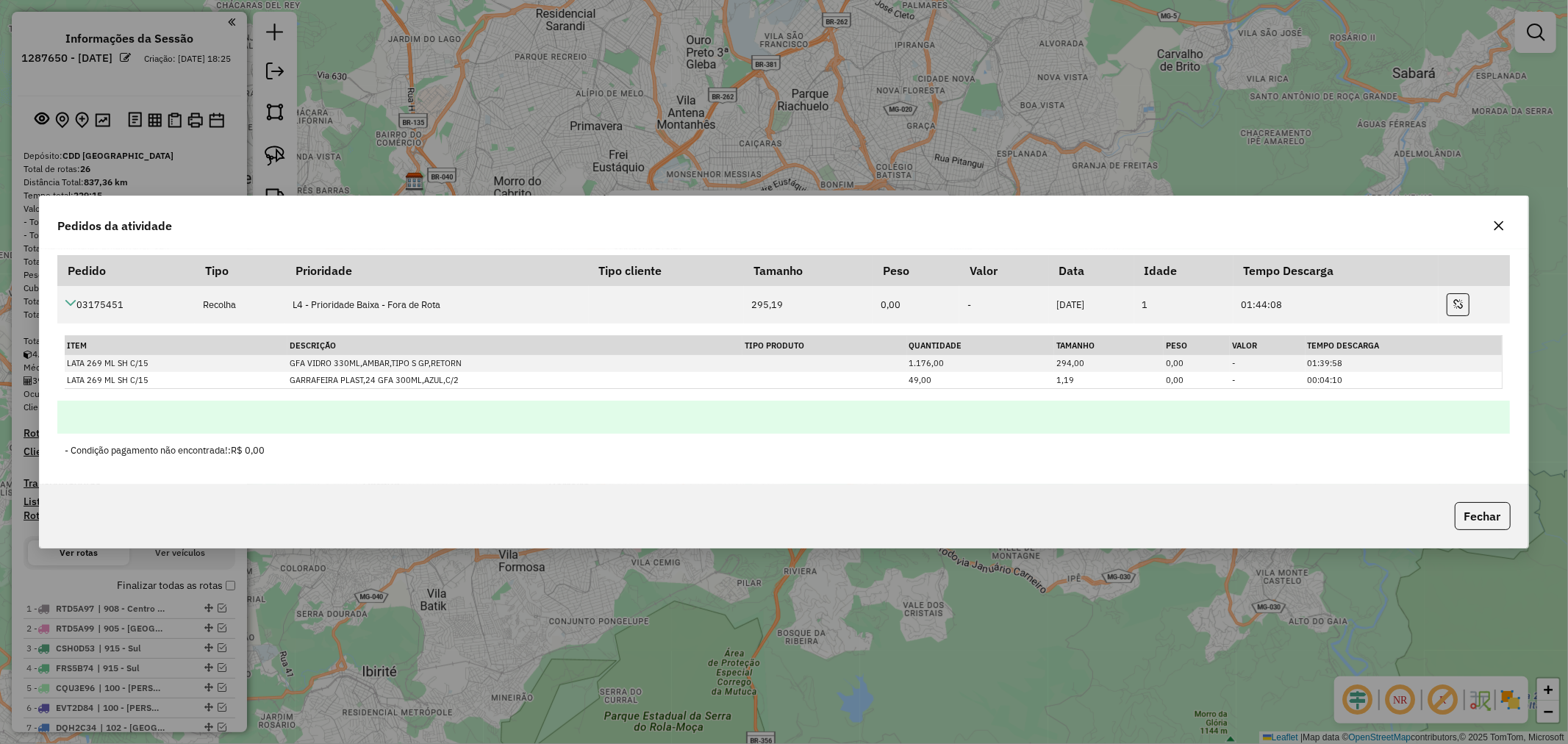
click at [545, 408] on td at bounding box center [783, 417] width 1453 height 33
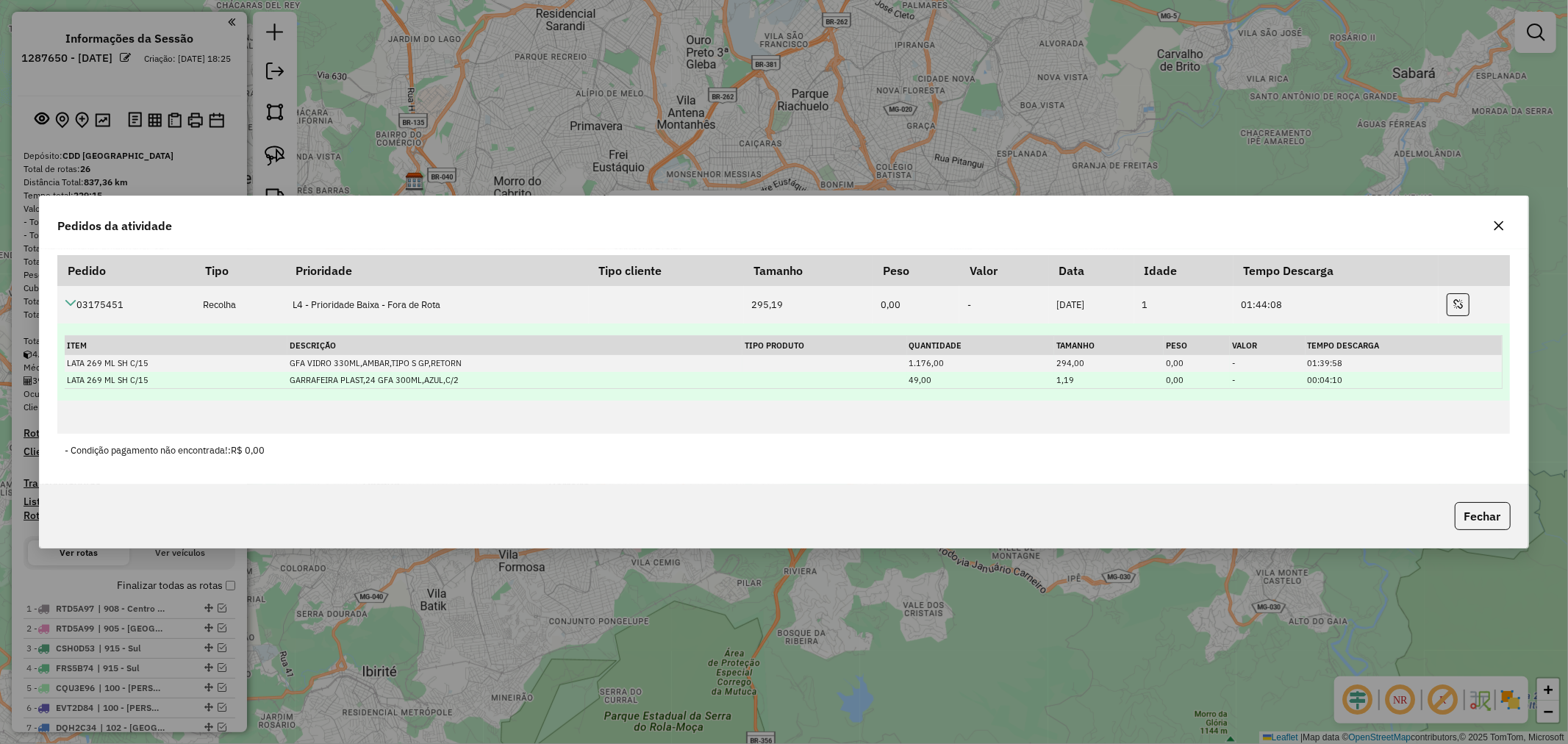
click at [994, 374] on td "49,00" at bounding box center [980, 380] width 147 height 17
click at [454, 377] on td "GARRAFEIRA PLAST,24 GFA 300ML,AZUL,C/2" at bounding box center [515, 380] width 455 height 17
click at [412, 384] on td "GARRAFEIRA PLAST,24 GFA 300ML,AZUL,C/2" at bounding box center [515, 380] width 455 height 17
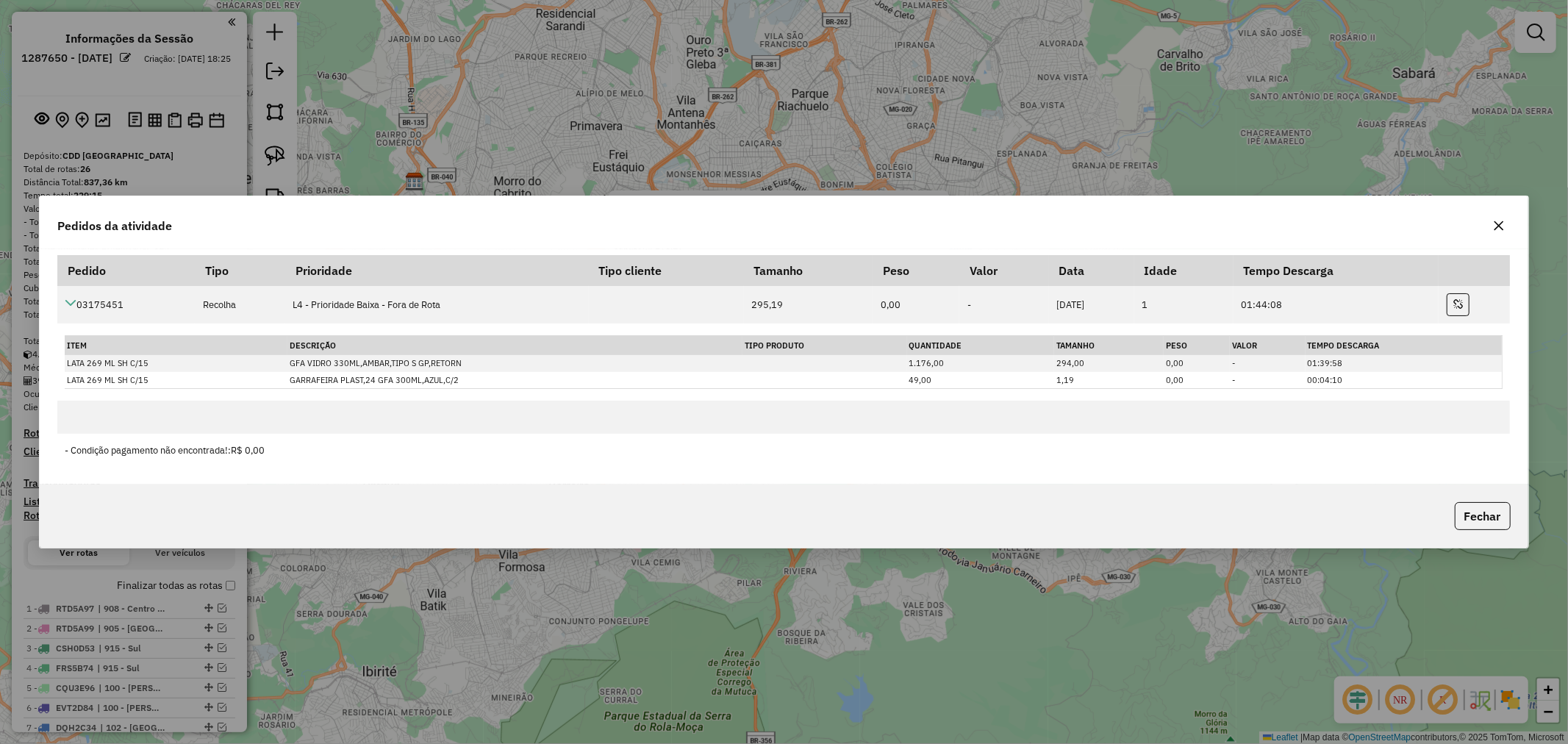
click at [1388, 119] on div "Pedidos da atividade Pedido Tipo Prioridade Tipo cliente Tamanho Peso Valor Dat…" at bounding box center [784, 372] width 1568 height 744
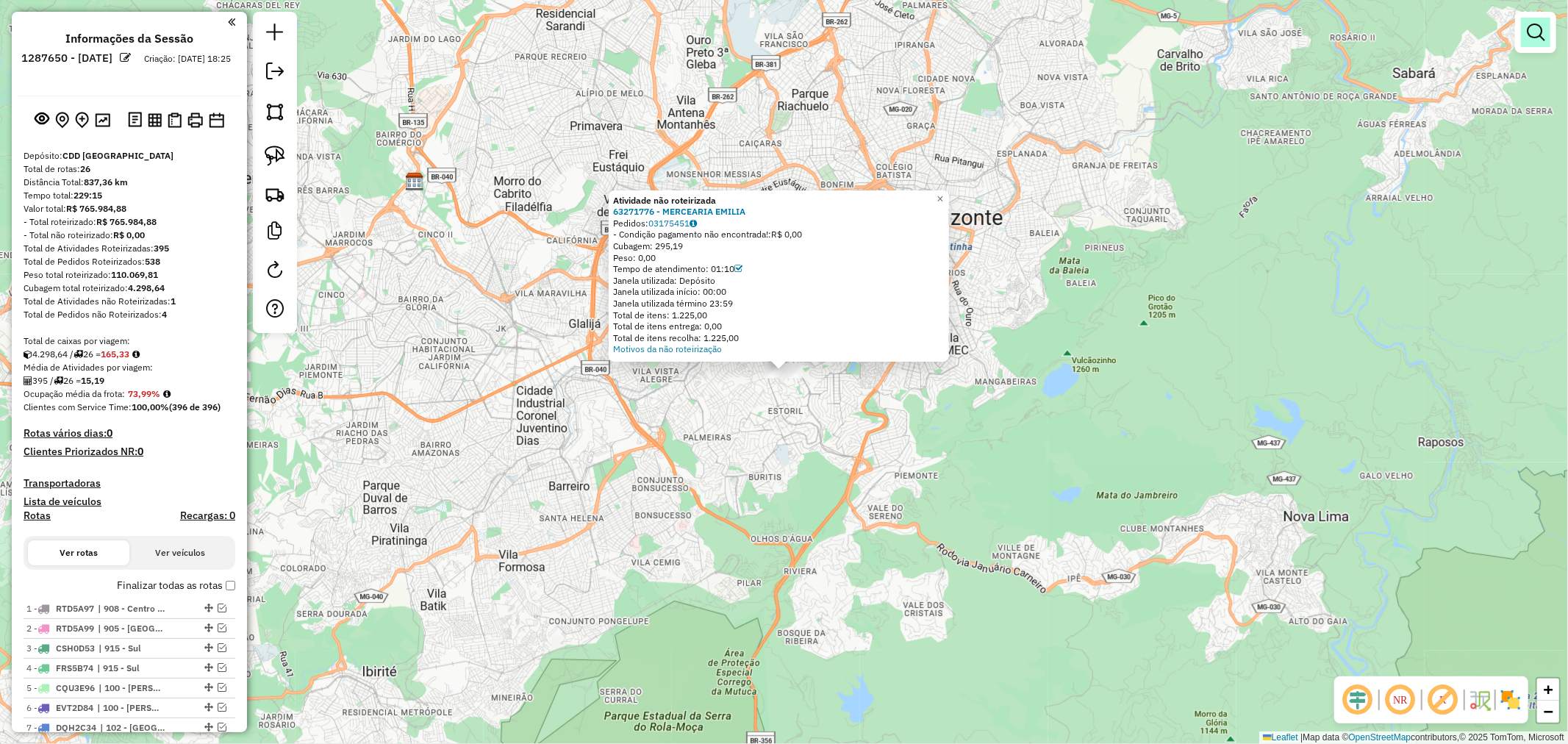
click at [1531, 33] on em at bounding box center [1535, 32] width 17 height 17
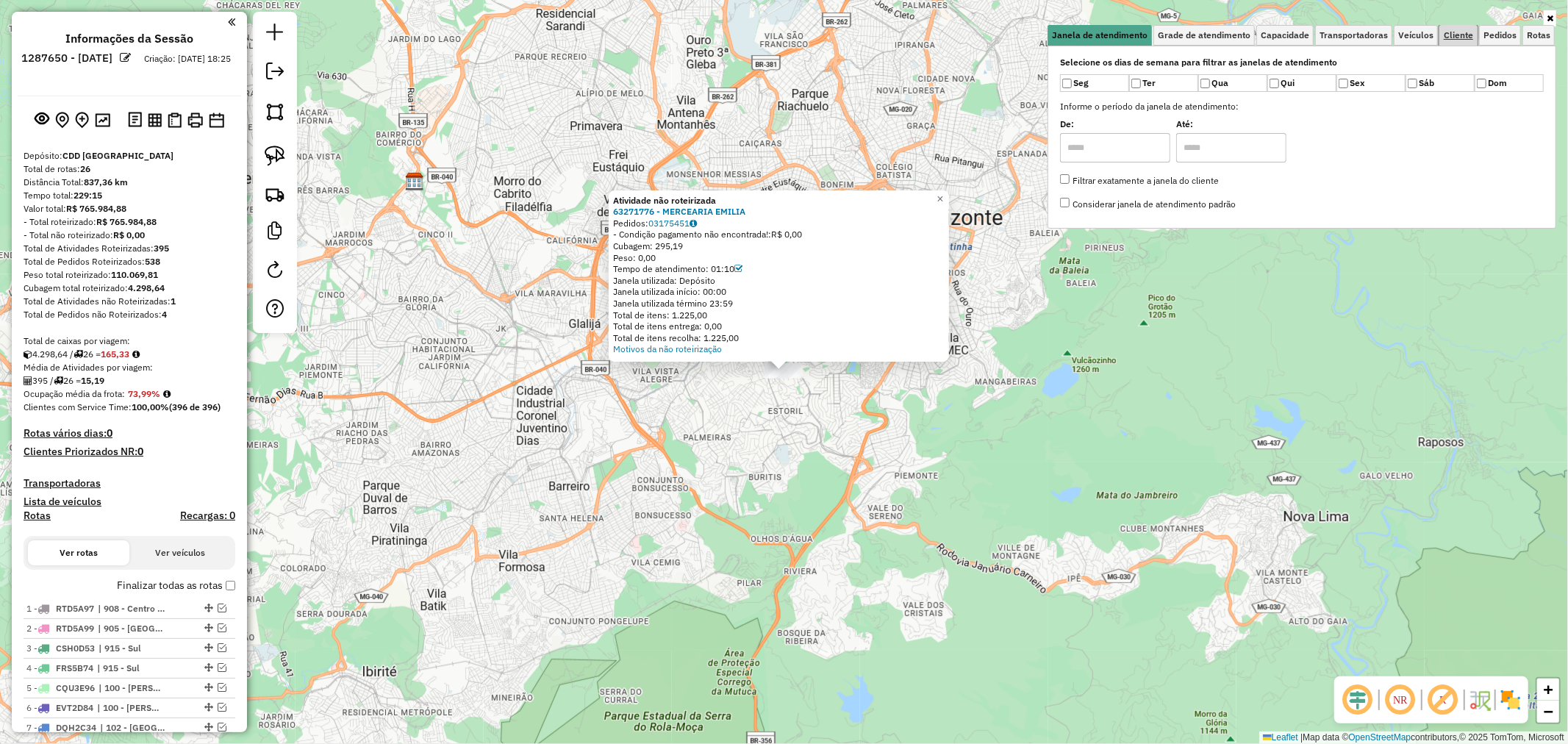
click at [1465, 33] on span "Cliente" at bounding box center [1458, 35] width 29 height 9
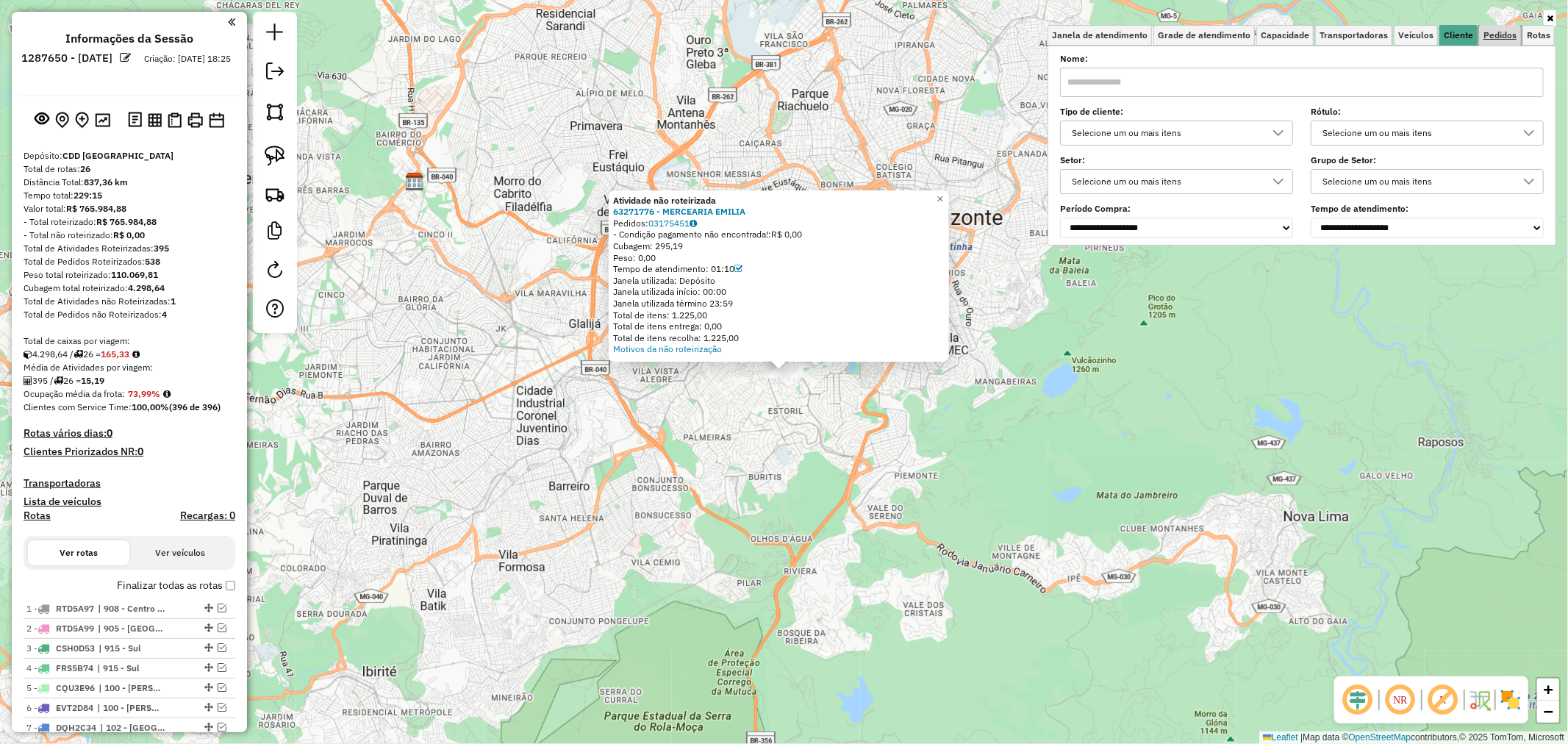
click at [1494, 33] on span "Pedidos" at bounding box center [1500, 35] width 33 height 9
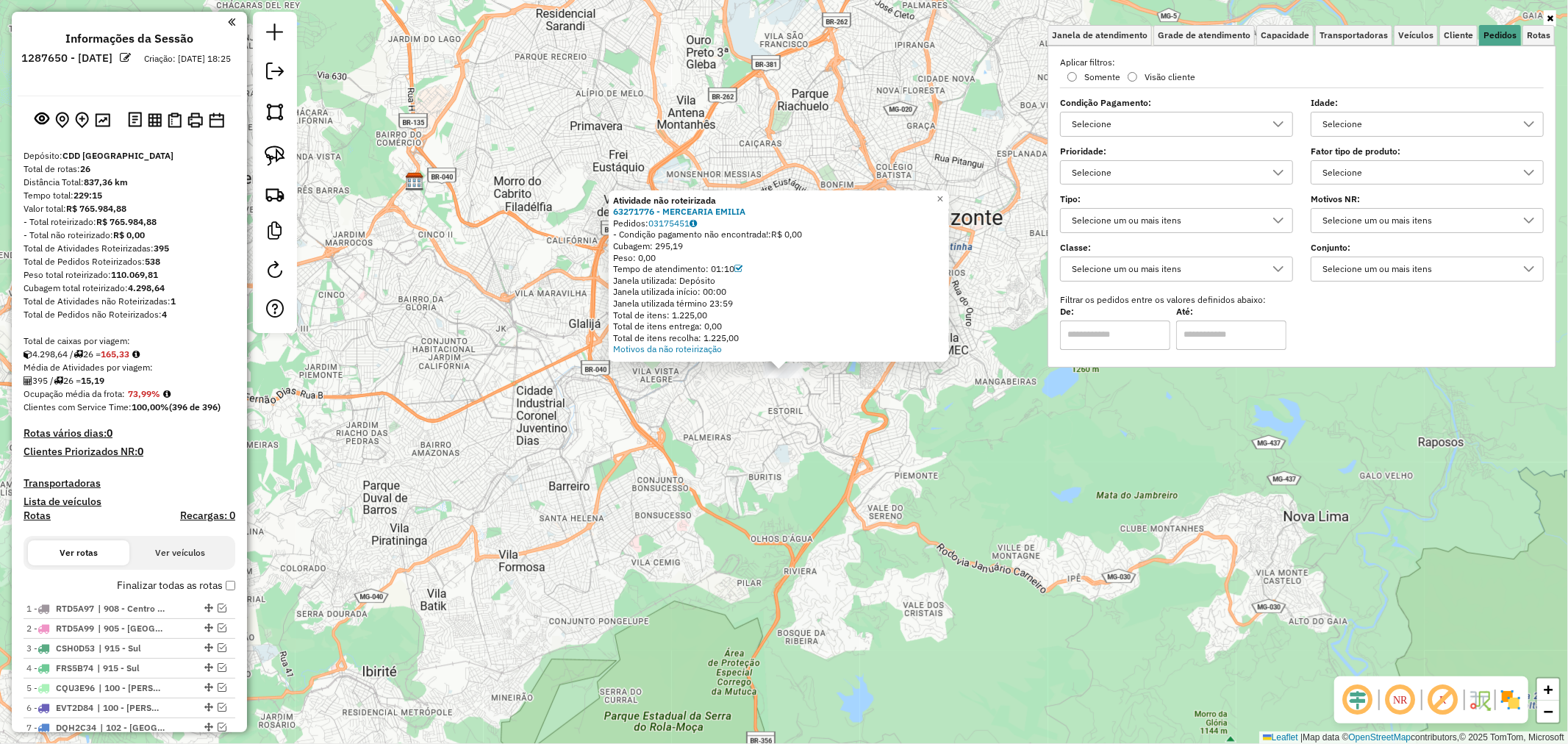
click at [1397, 119] on div "Selecione" at bounding box center [1417, 124] width 197 height 24
click at [1412, 174] on div "Selecione" at bounding box center [1417, 173] width 197 height 24
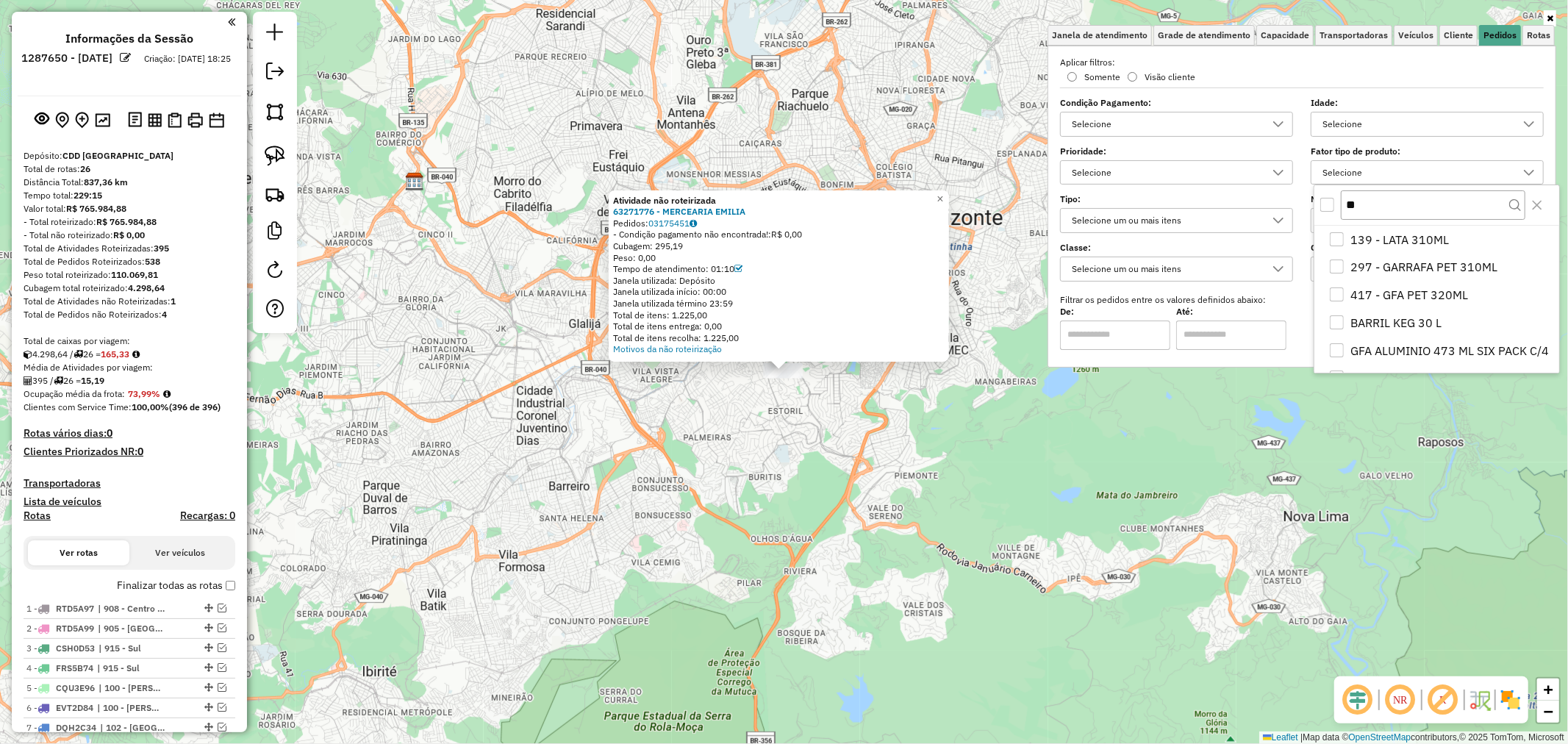
type input "***"
click at [1439, 207] on input "***" at bounding box center [1426, 205] width 168 height 29
click at [1475, 314] on span "297 - GARRAFA PET 310ML" at bounding box center [1424, 322] width 147 height 17
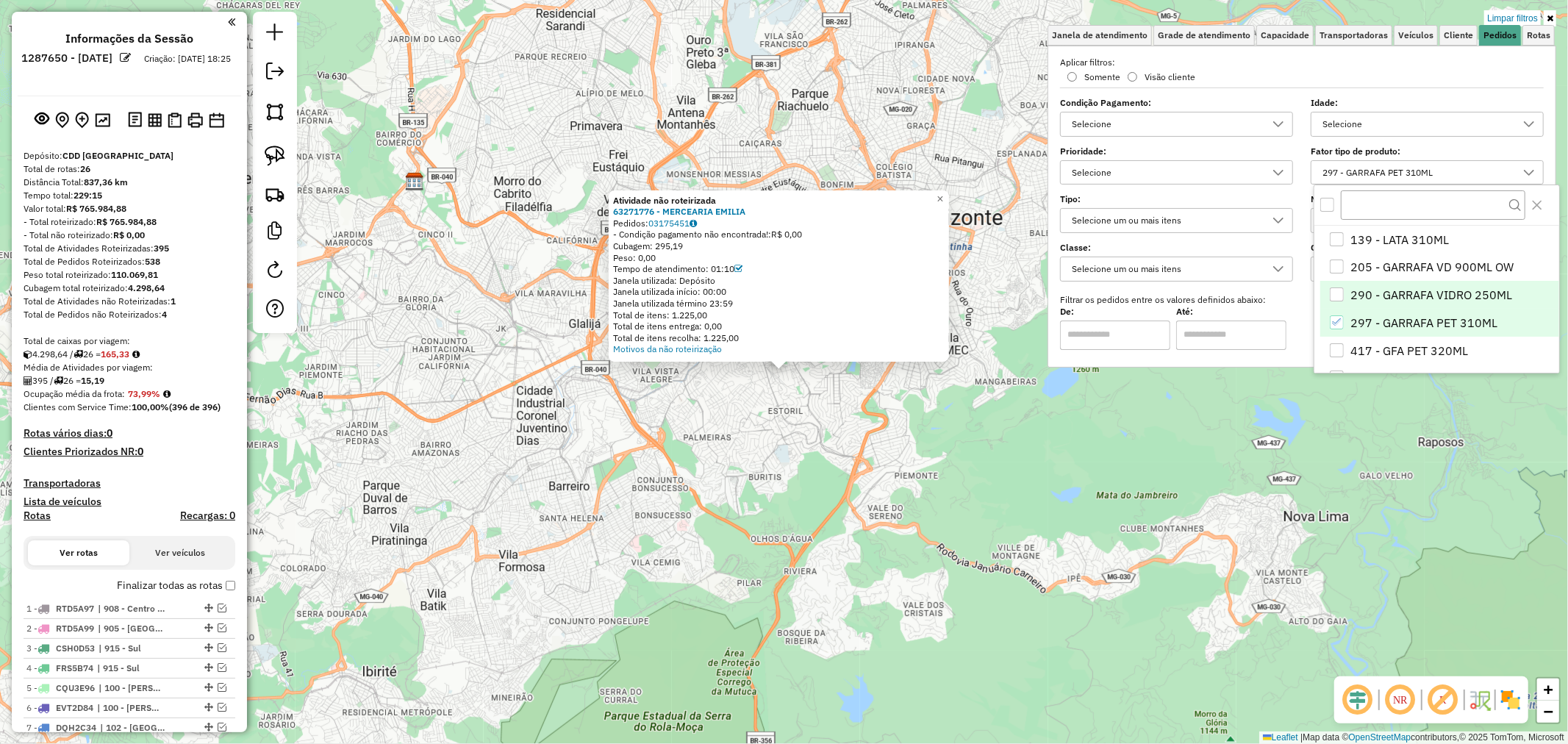
click at [1430, 297] on span "290 - GARRAFA VIDRO 250ML" at bounding box center [1431, 294] width 162 height 17
click at [1437, 331] on span "297 - GARRAFA PET 310ML" at bounding box center [1424, 322] width 147 height 17
click at [1383, 489] on div "Atividade não roteirizada 63271776 - MERCEARIA [PERSON_NAME]: 03175451 - Condiç…" at bounding box center [784, 372] width 1568 height 744
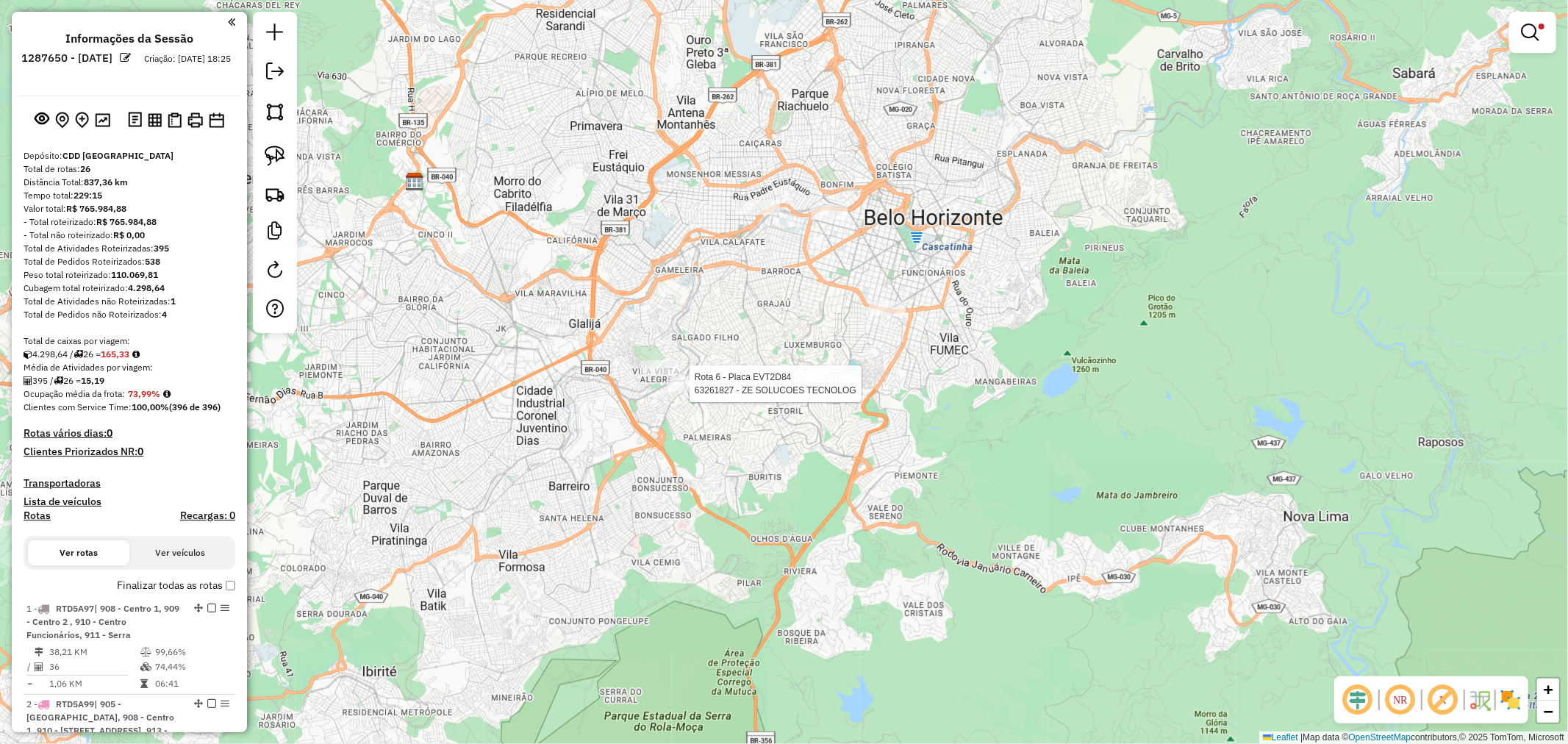
select select "**********"
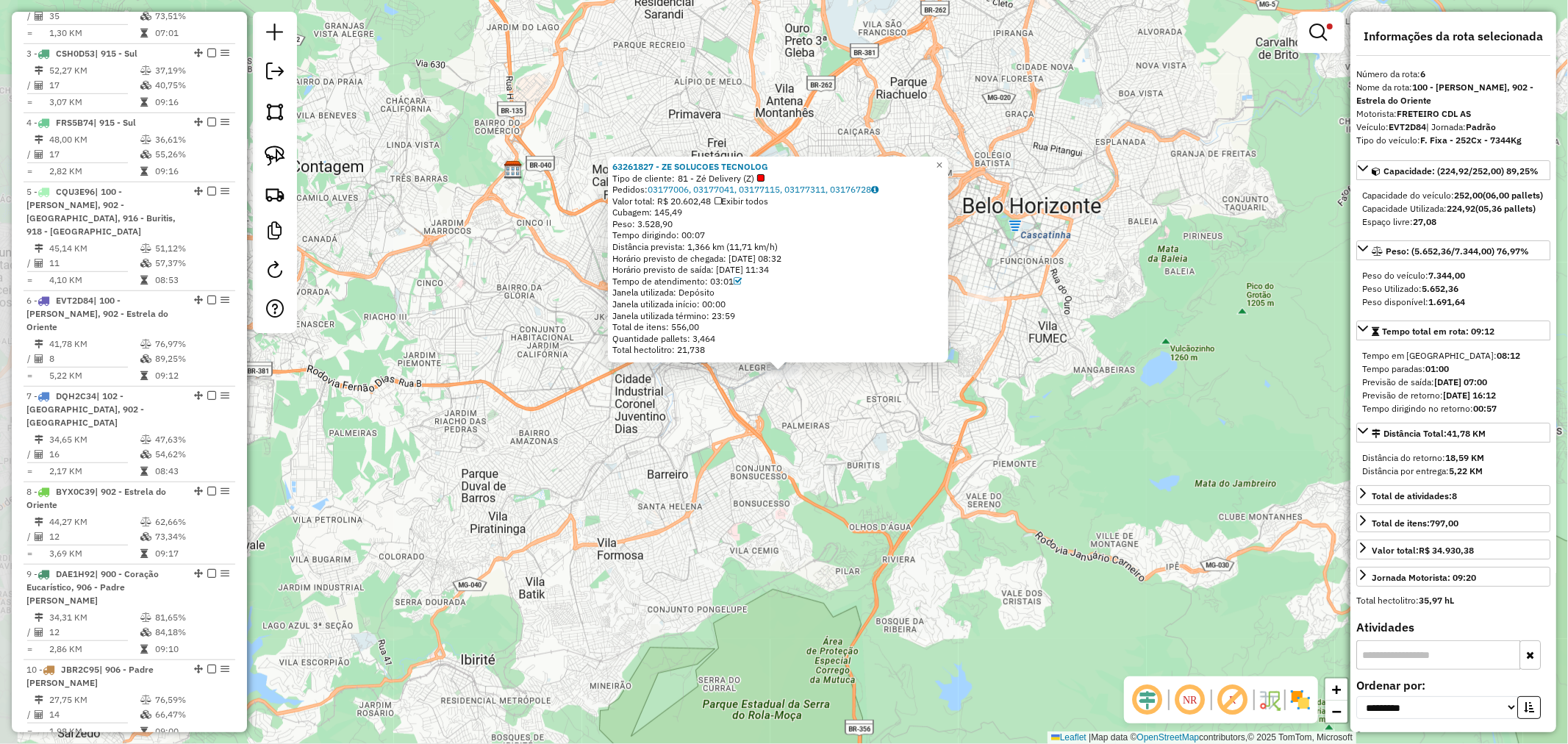
scroll to position [1011, 0]
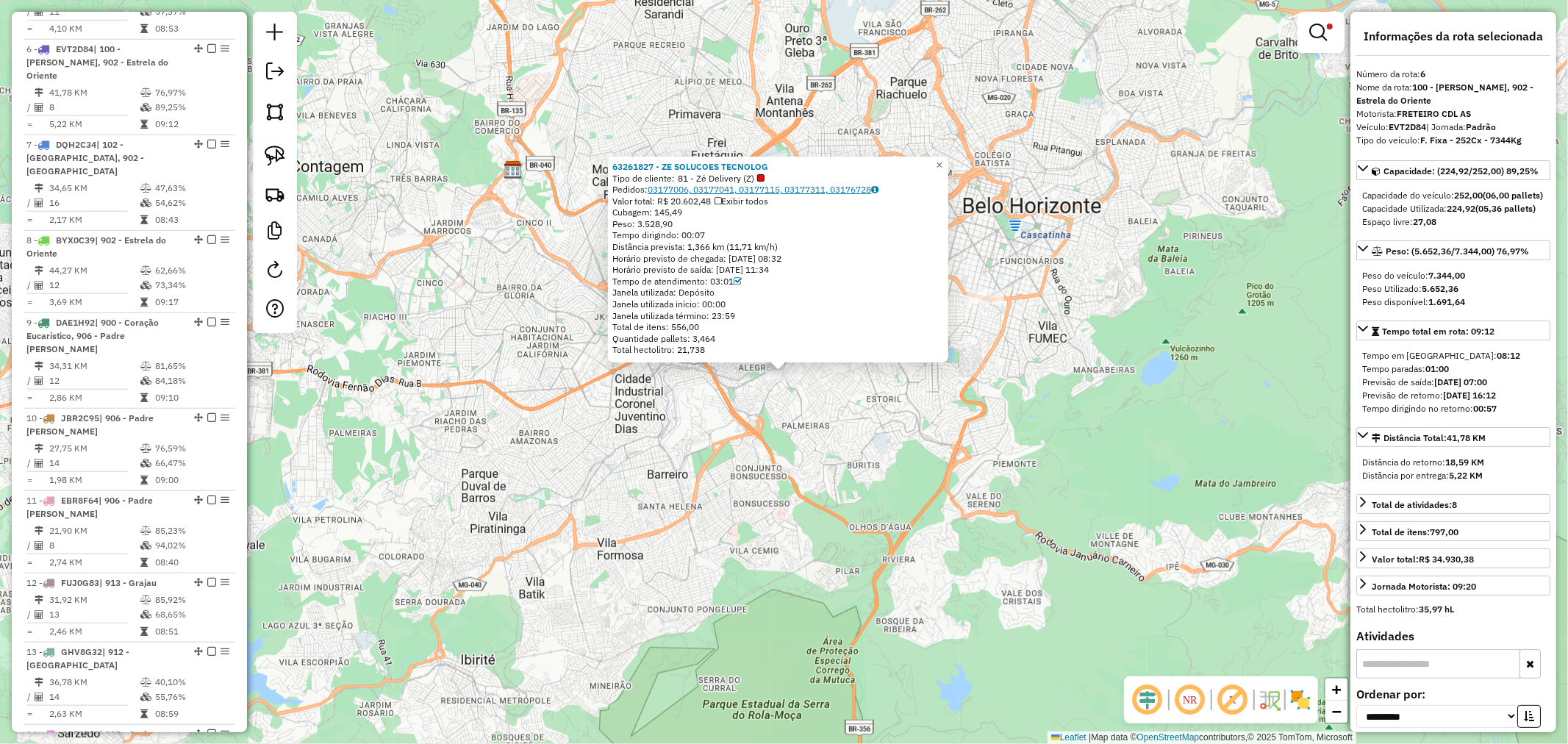
click at [703, 186] on link "03177006, 03177041, 03177115, 03177311, 03176728" at bounding box center [763, 189] width 231 height 11
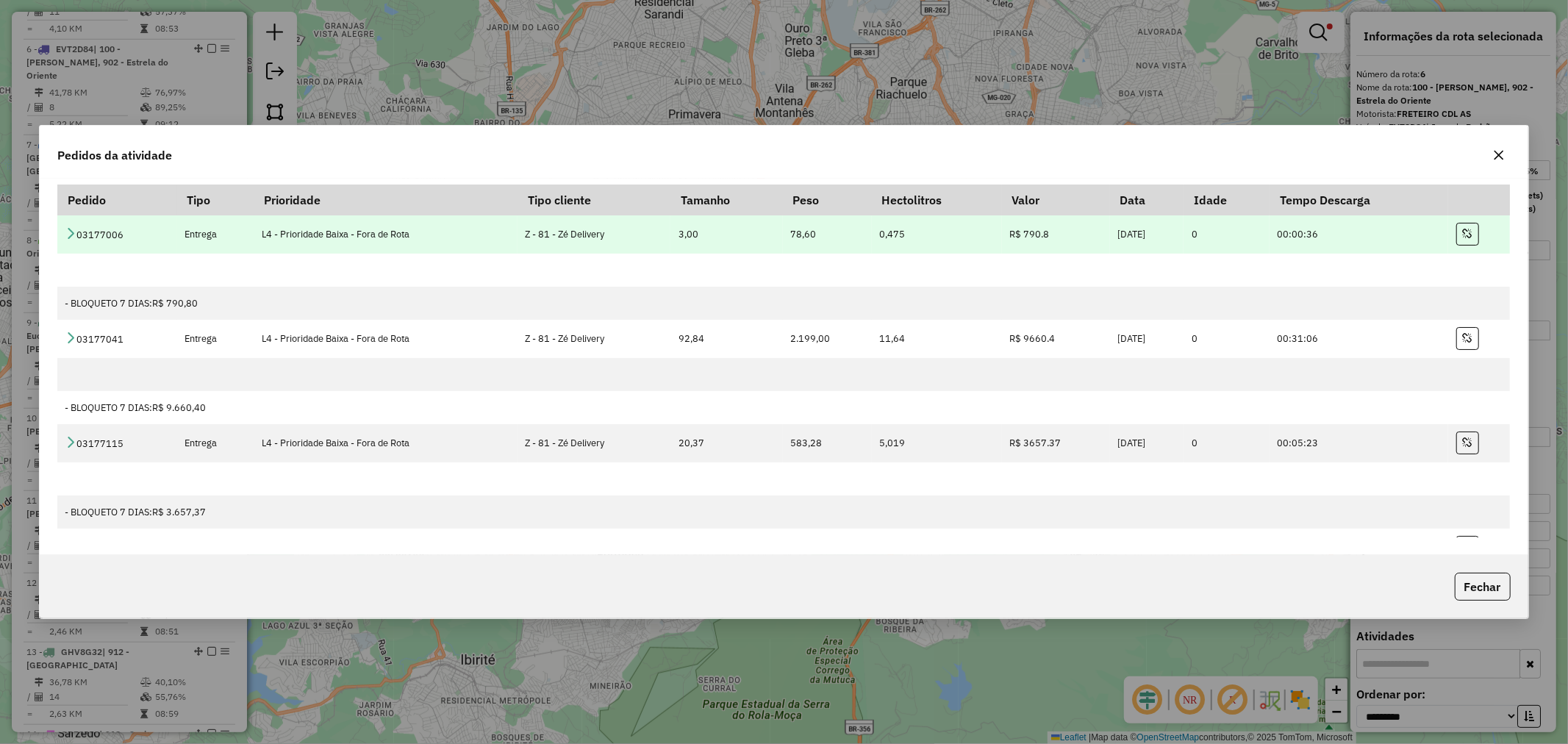
click at [244, 229] on td "Entrega" at bounding box center [215, 234] width 77 height 38
click at [84, 228] on td "03177006" at bounding box center [117, 234] width 120 height 38
click at [74, 231] on icon at bounding box center [70, 233] width 12 height 12
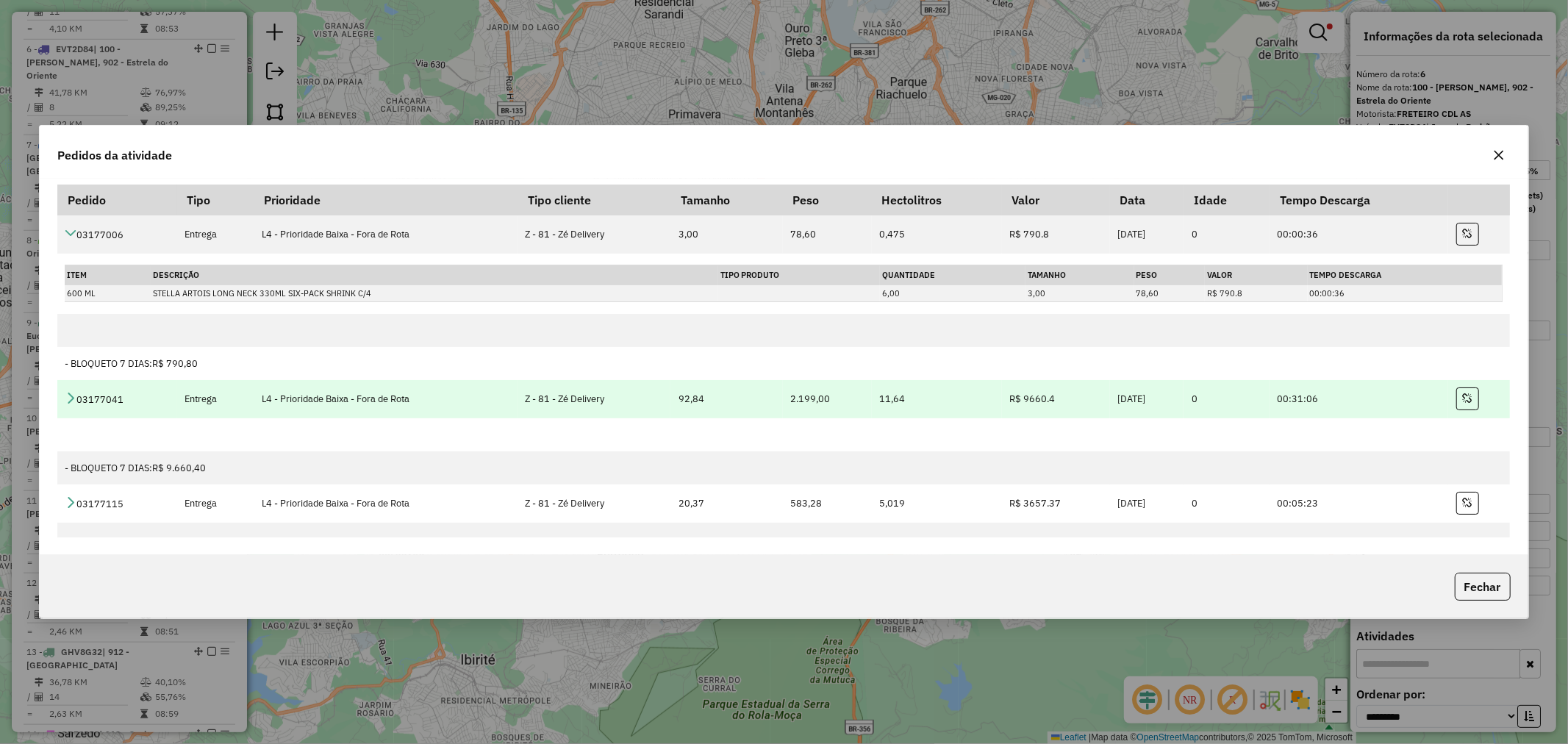
click at [75, 394] on icon at bounding box center [70, 397] width 12 height 12
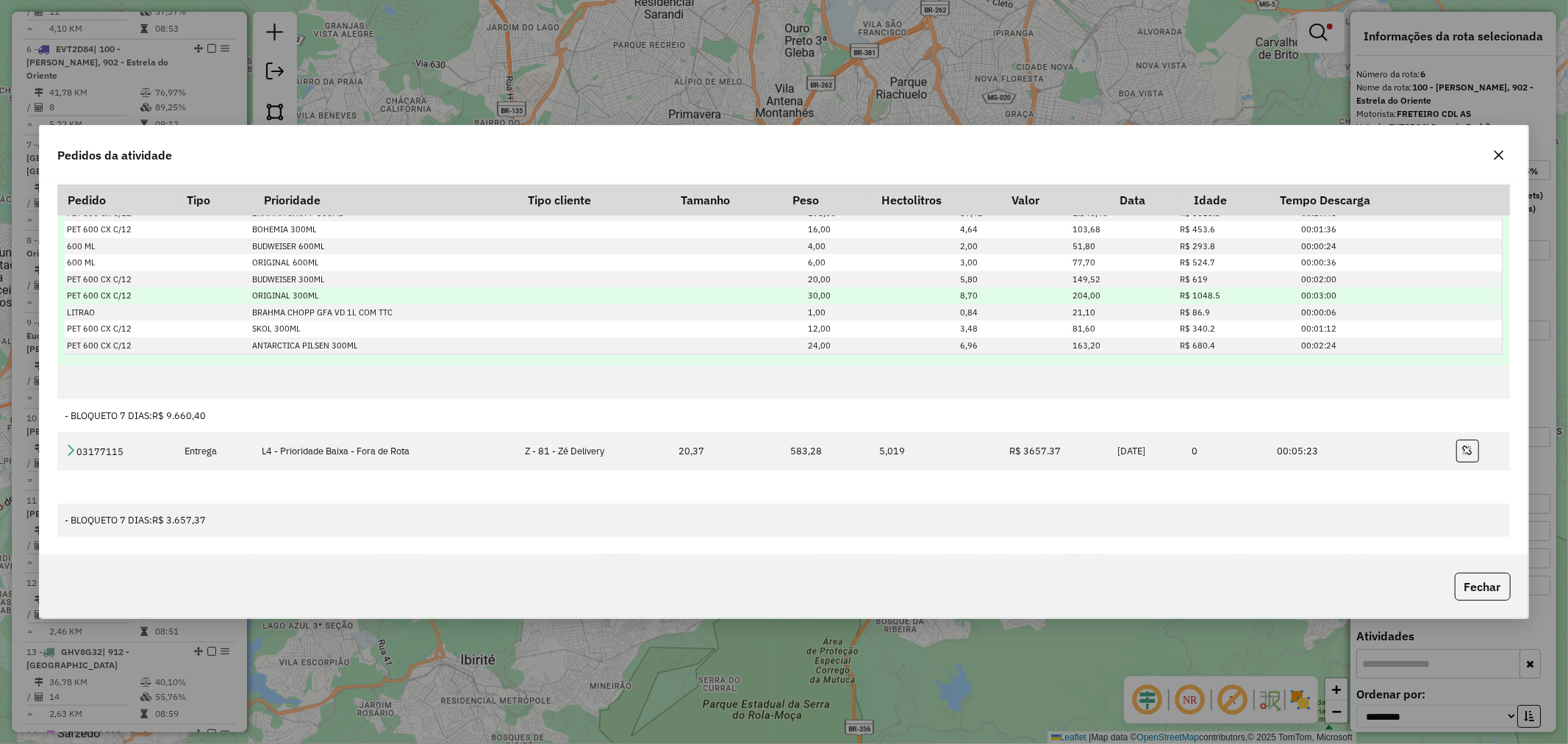
scroll to position [163, 0]
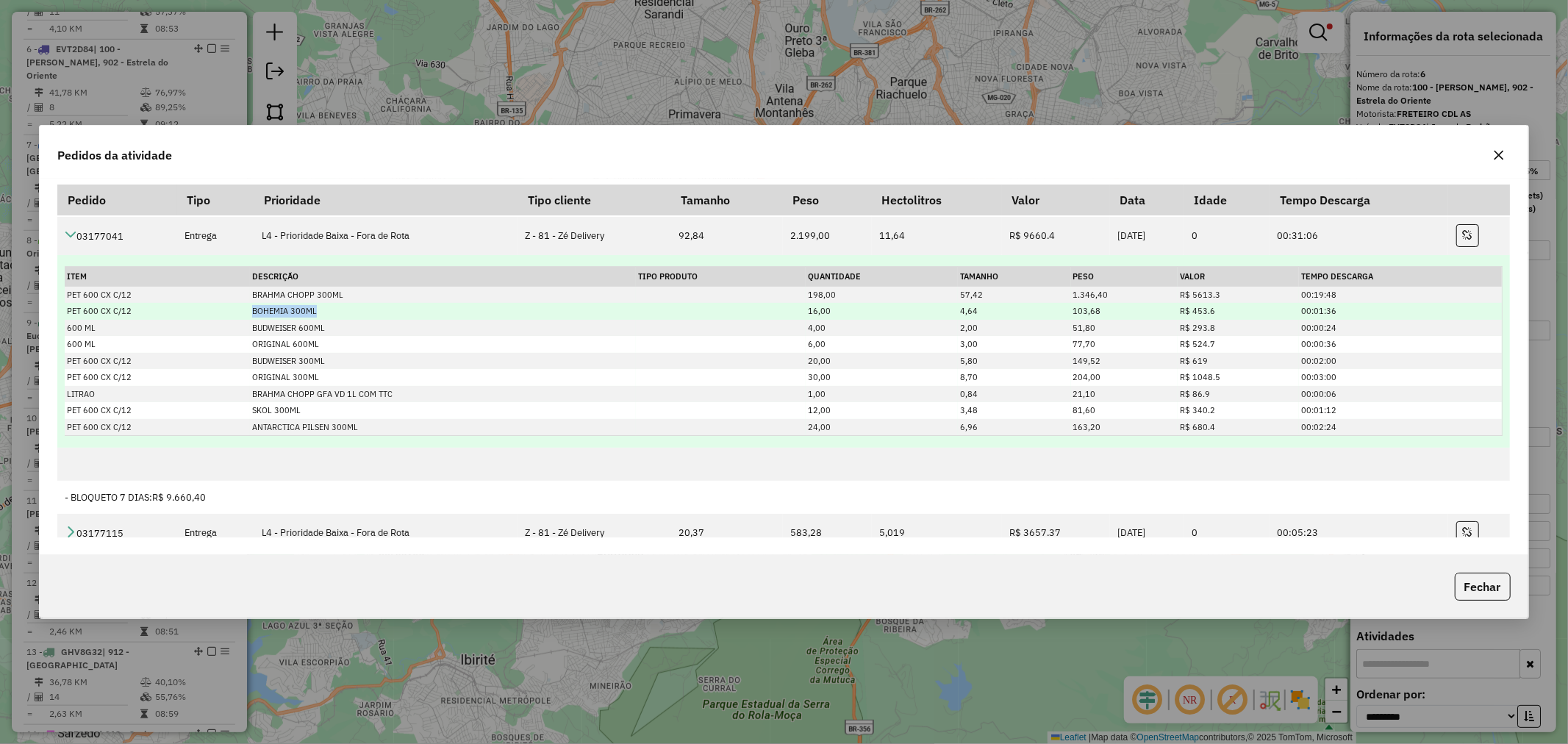
drag, startPoint x: 233, startPoint y: 307, endPoint x: 371, endPoint y: 313, distance: 138.1
click at [371, 313] on tr "PET 600 CX C/12 BOHEMIA 300ML 16,00 4,64 103,68 R$ 453.6 00:01:36" at bounding box center [782, 311] width 1437 height 17
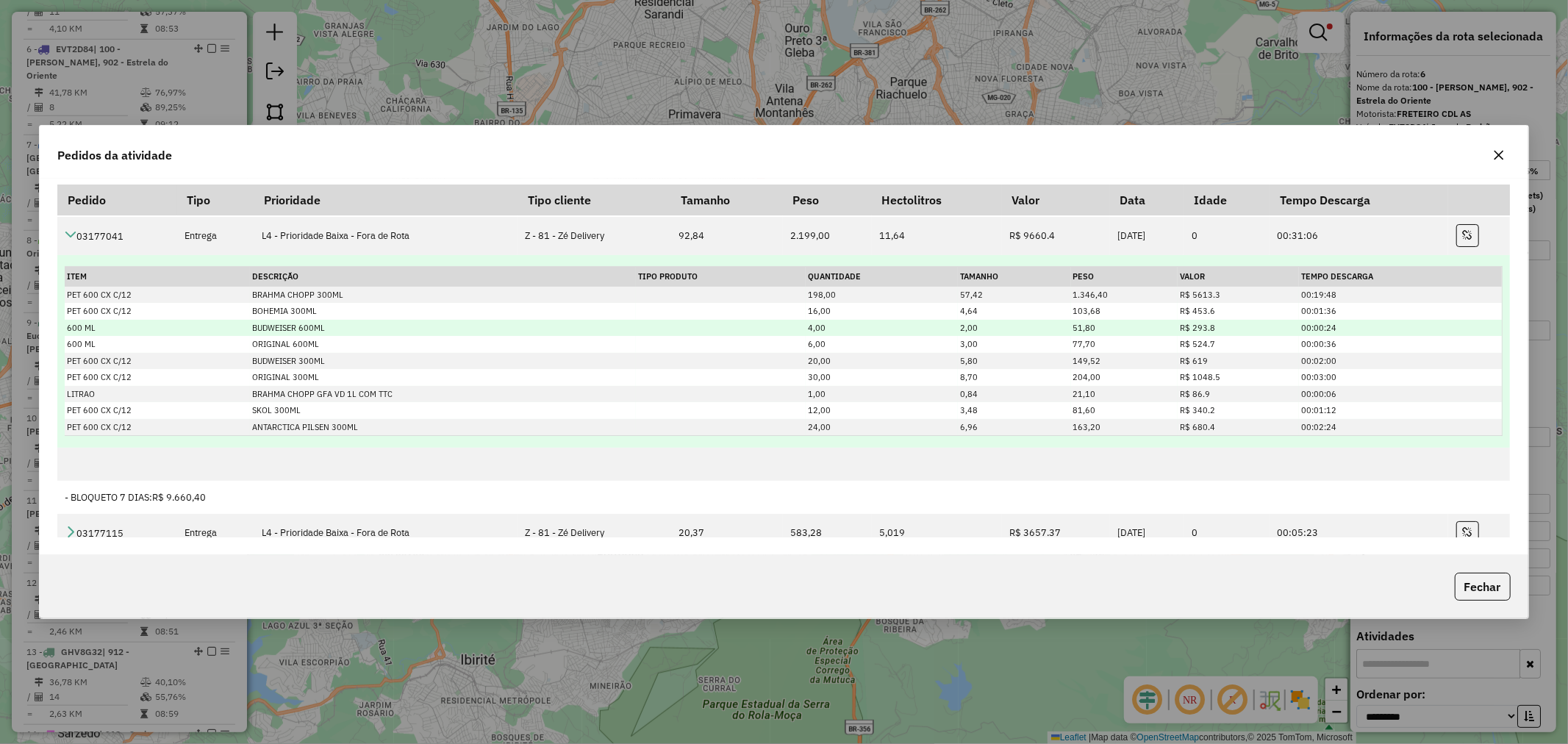
click at [348, 320] on td "BUDWEISER 600ML" at bounding box center [443, 328] width 386 height 17
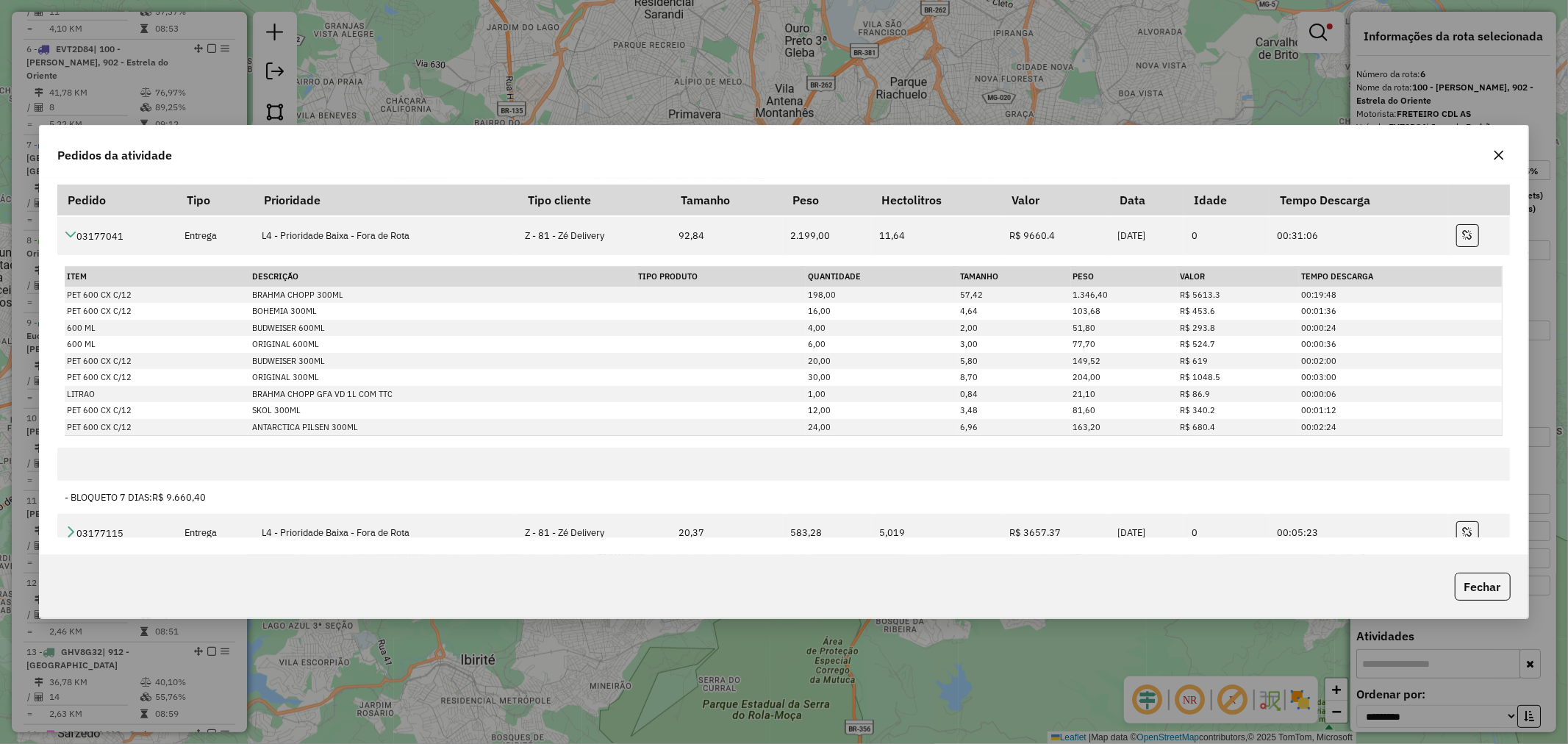
drag, startPoint x: 1504, startPoint y: 157, endPoint x: 1168, endPoint y: 206, distance: 339.6
click at [1503, 157] on icon "button" at bounding box center [1499, 155] width 12 height 12
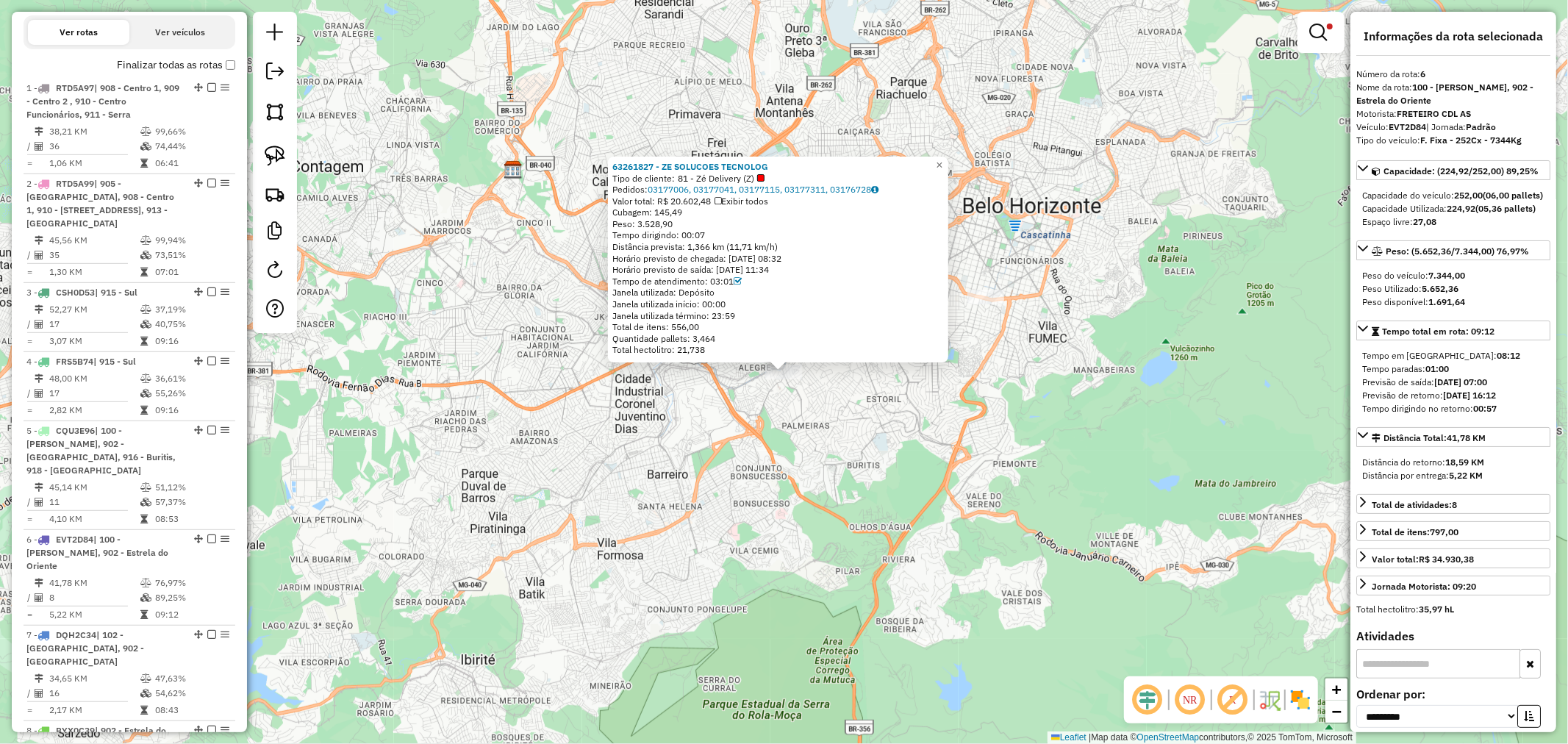
scroll to position [112, 0]
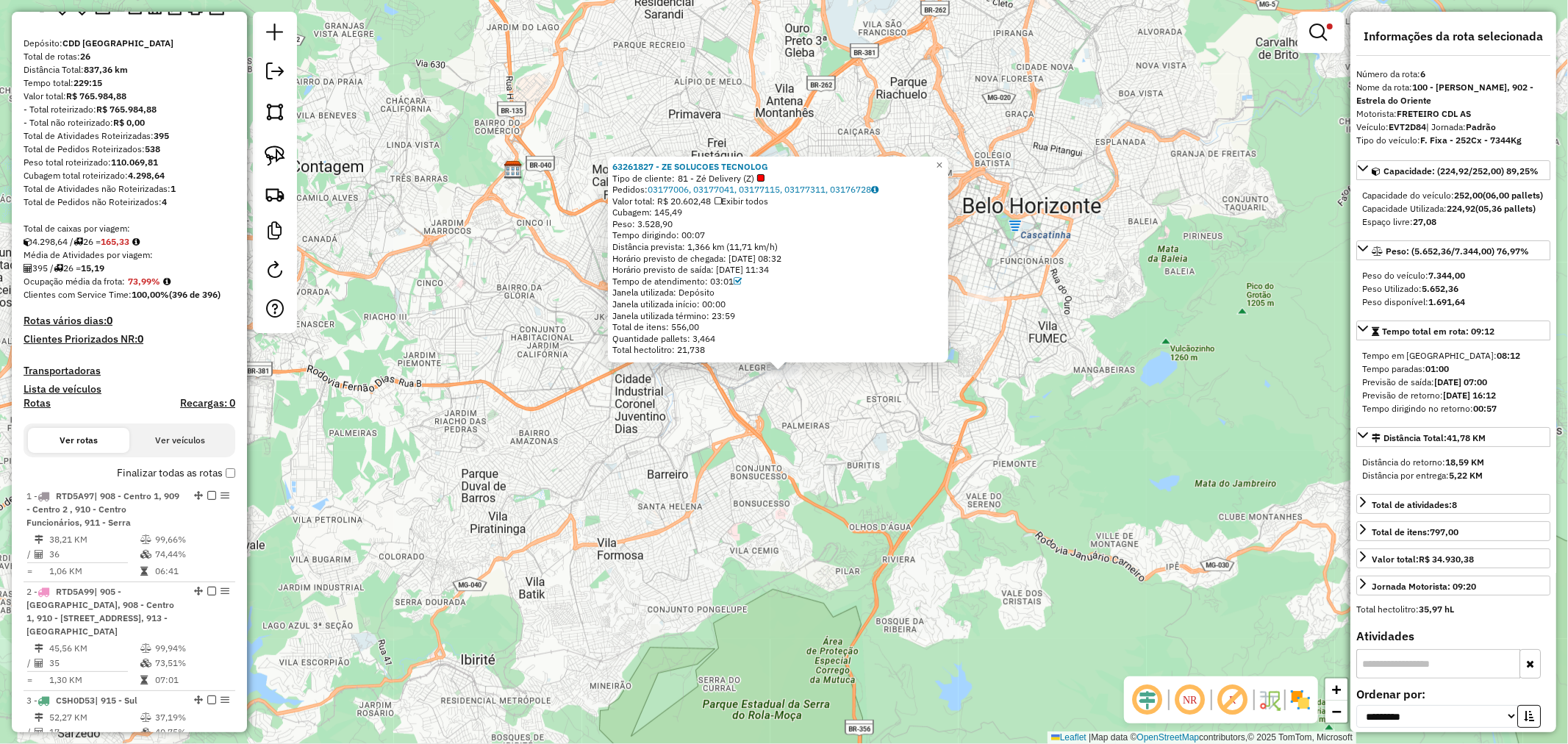
click at [226, 466] on label "Finalizar todas as rotas" at bounding box center [176, 472] width 119 height 15
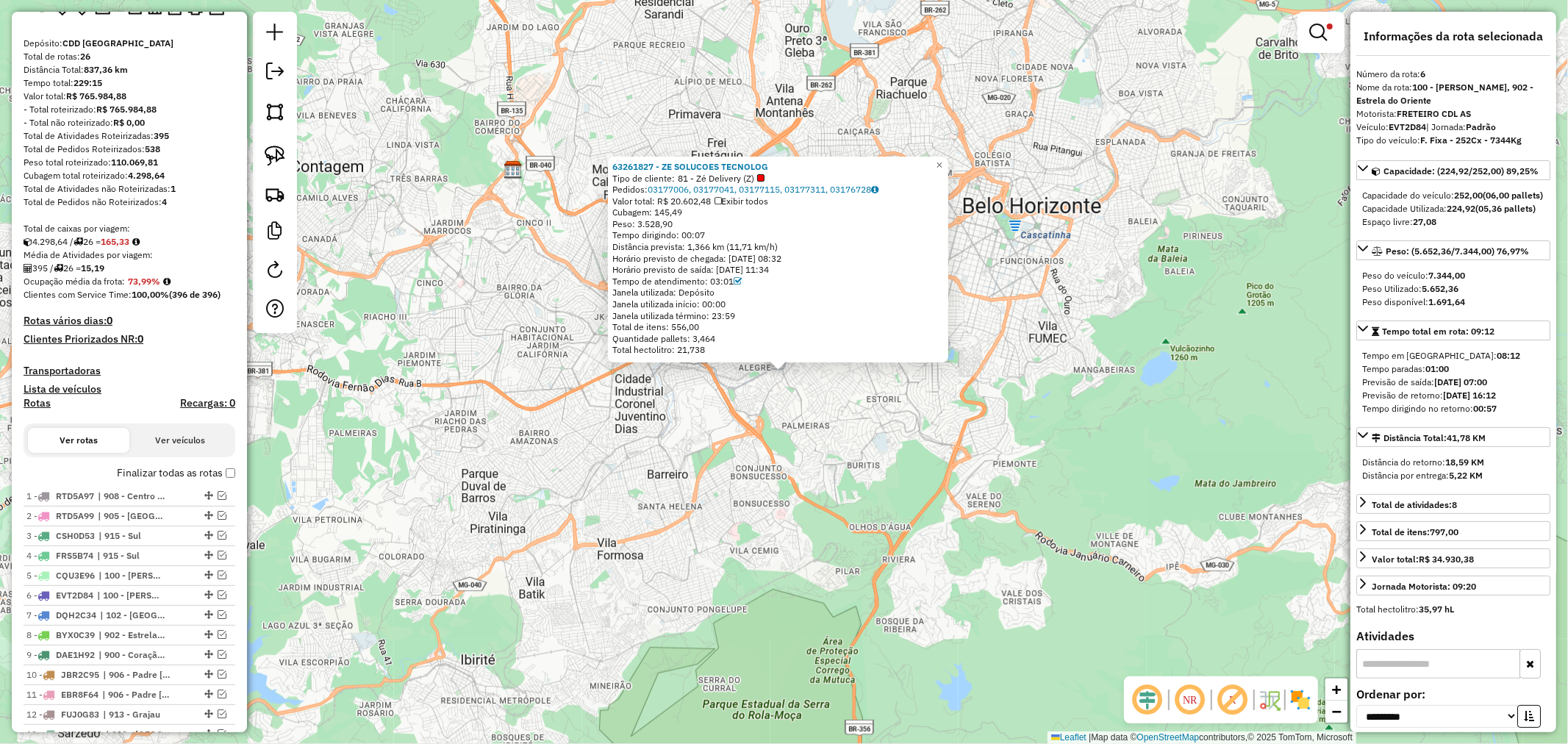
click at [880, 423] on div "63261827 - ZE SOLUCOES TECNOLOG Tipo de cliente: 81 - Zé Delivery (Z) Pedidos: …" at bounding box center [784, 372] width 1568 height 744
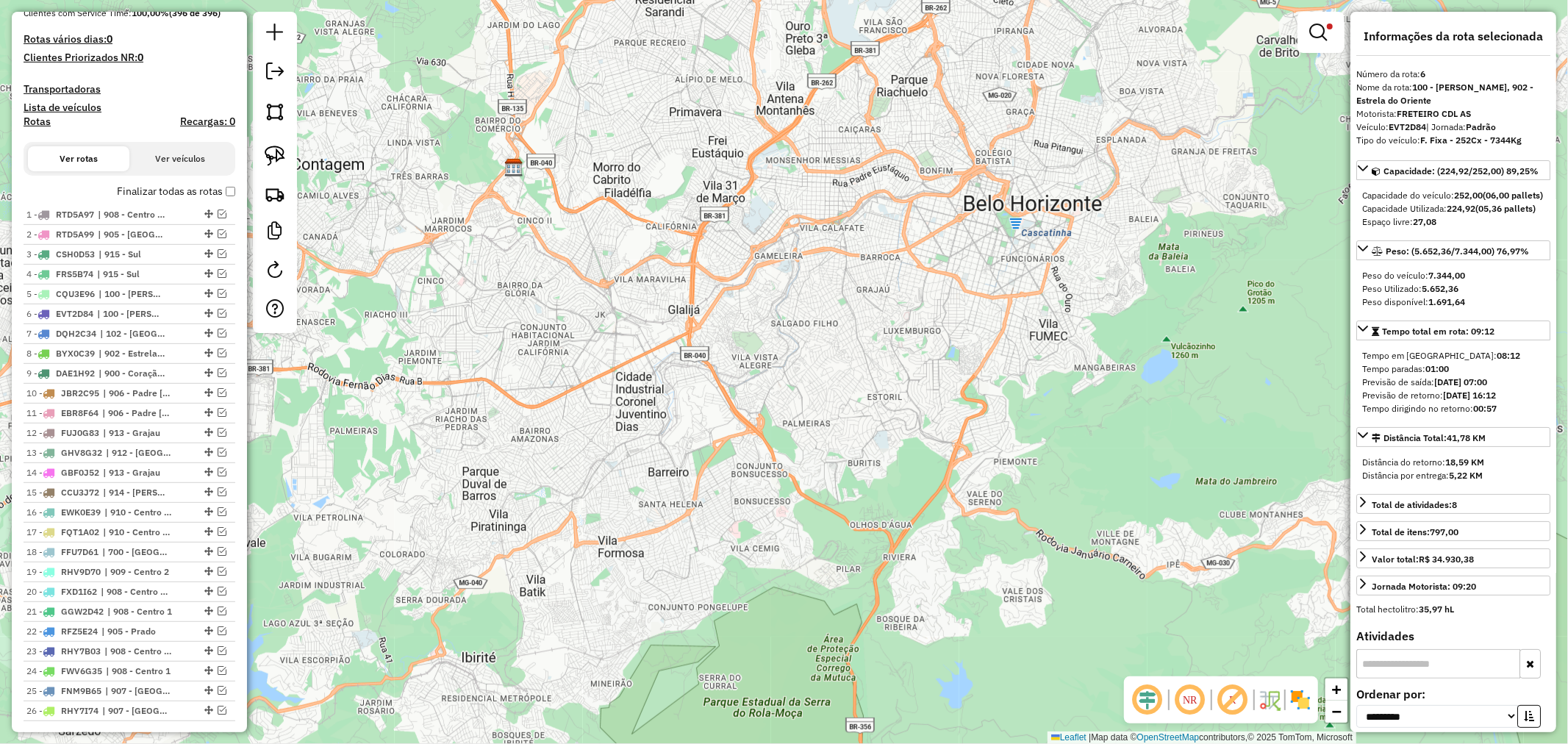
scroll to position [711, 0]
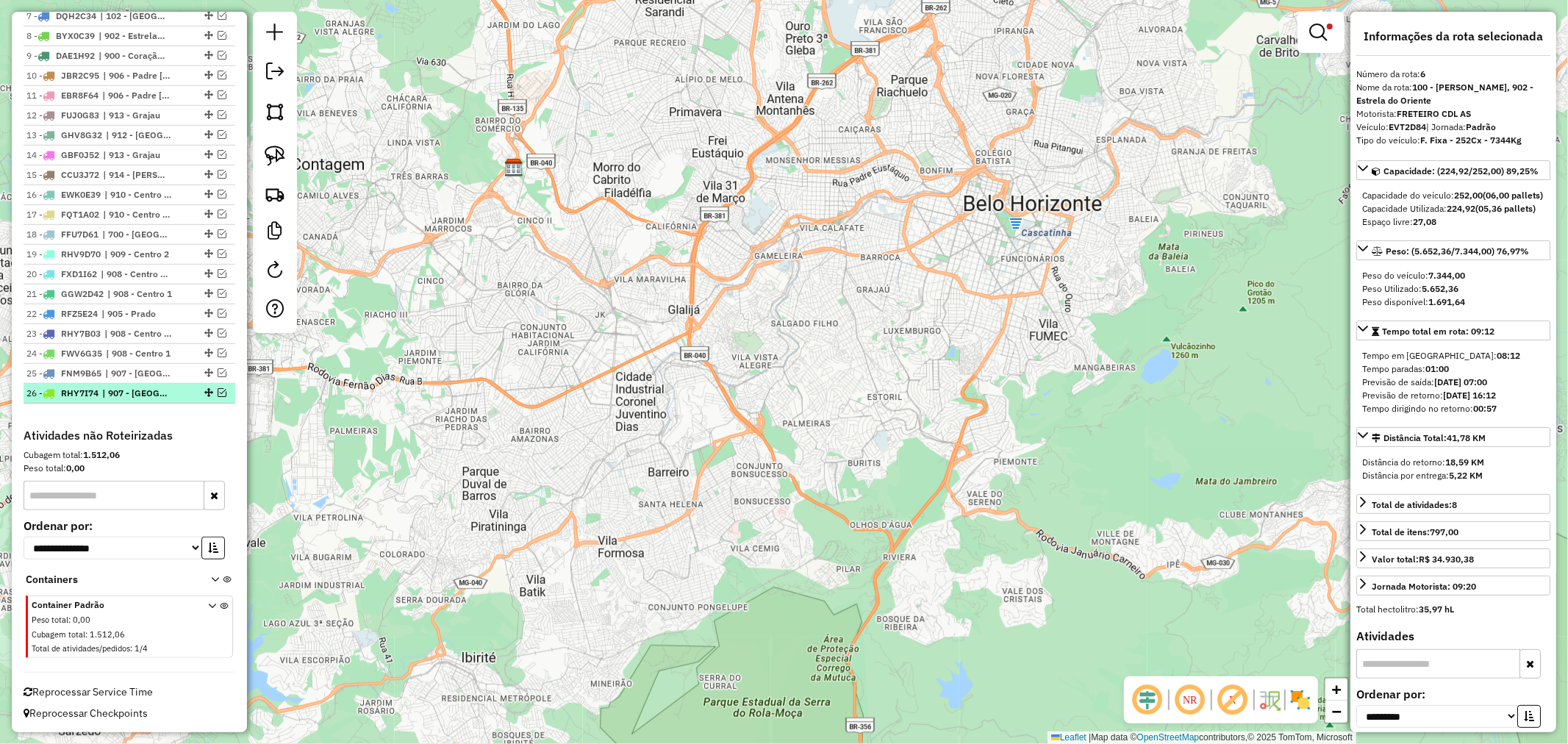
click at [217, 393] on em at bounding box center [222, 393] width 9 height 9
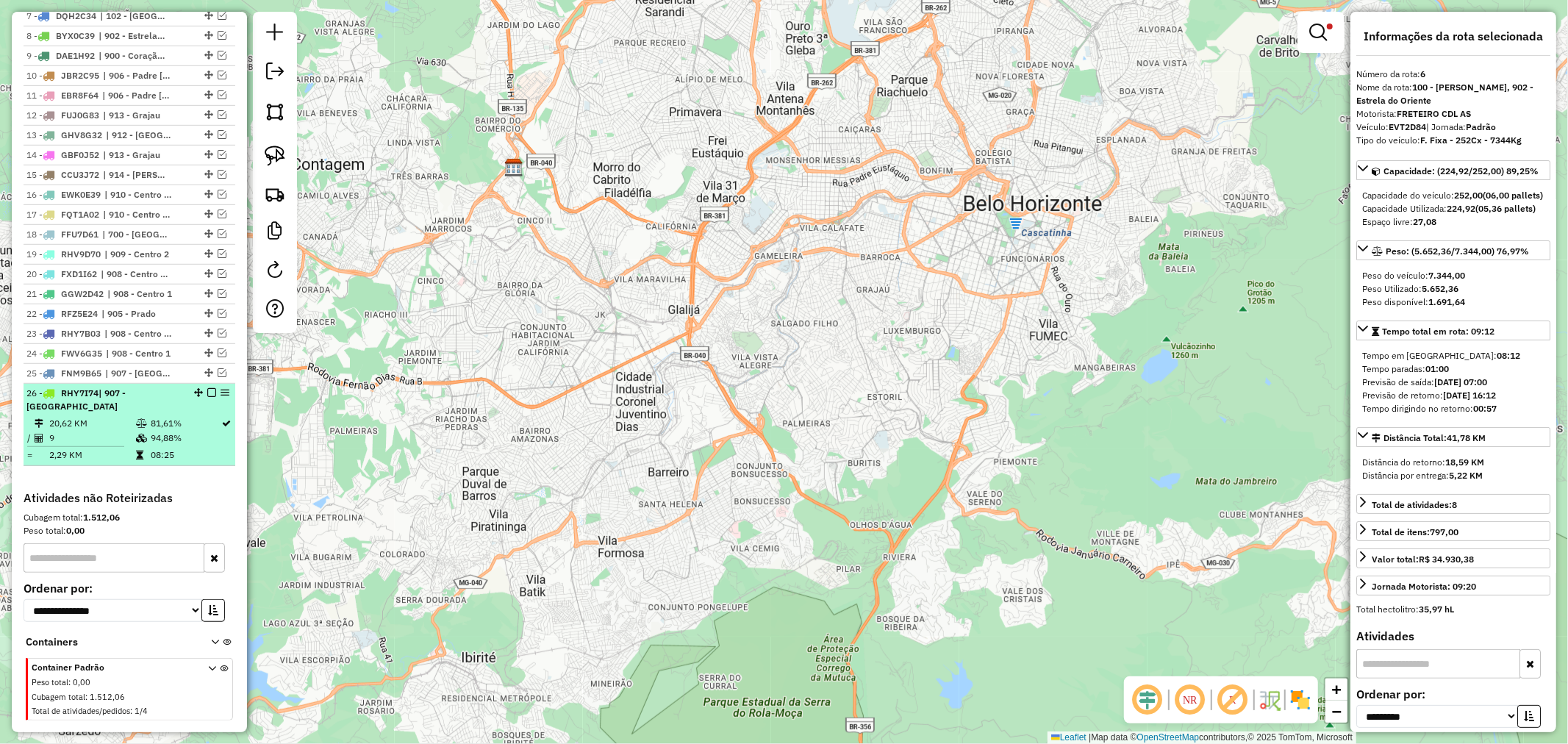
click at [208, 389] on em at bounding box center [212, 393] width 9 height 9
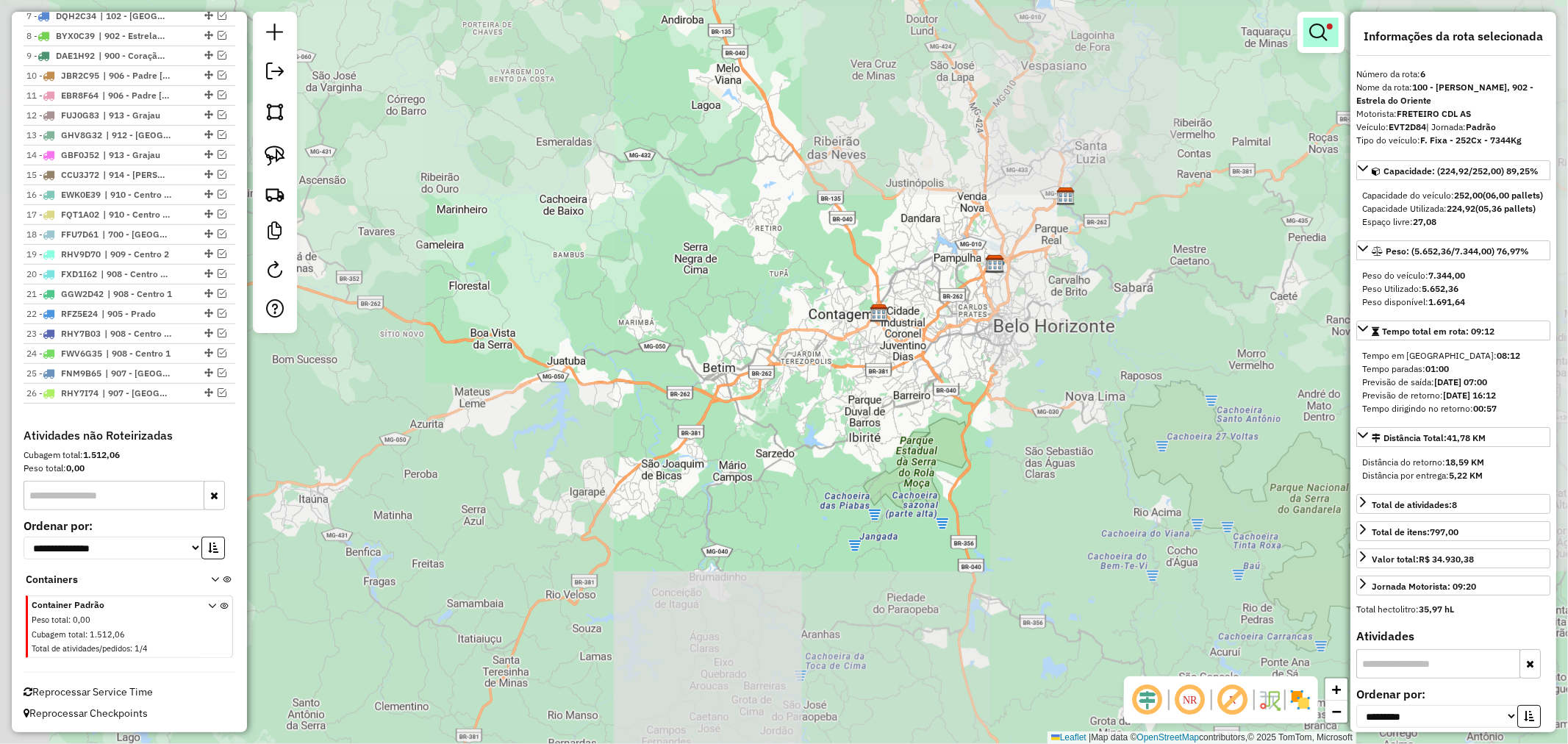
click at [1318, 24] on em at bounding box center [1318, 32] width 17 height 17
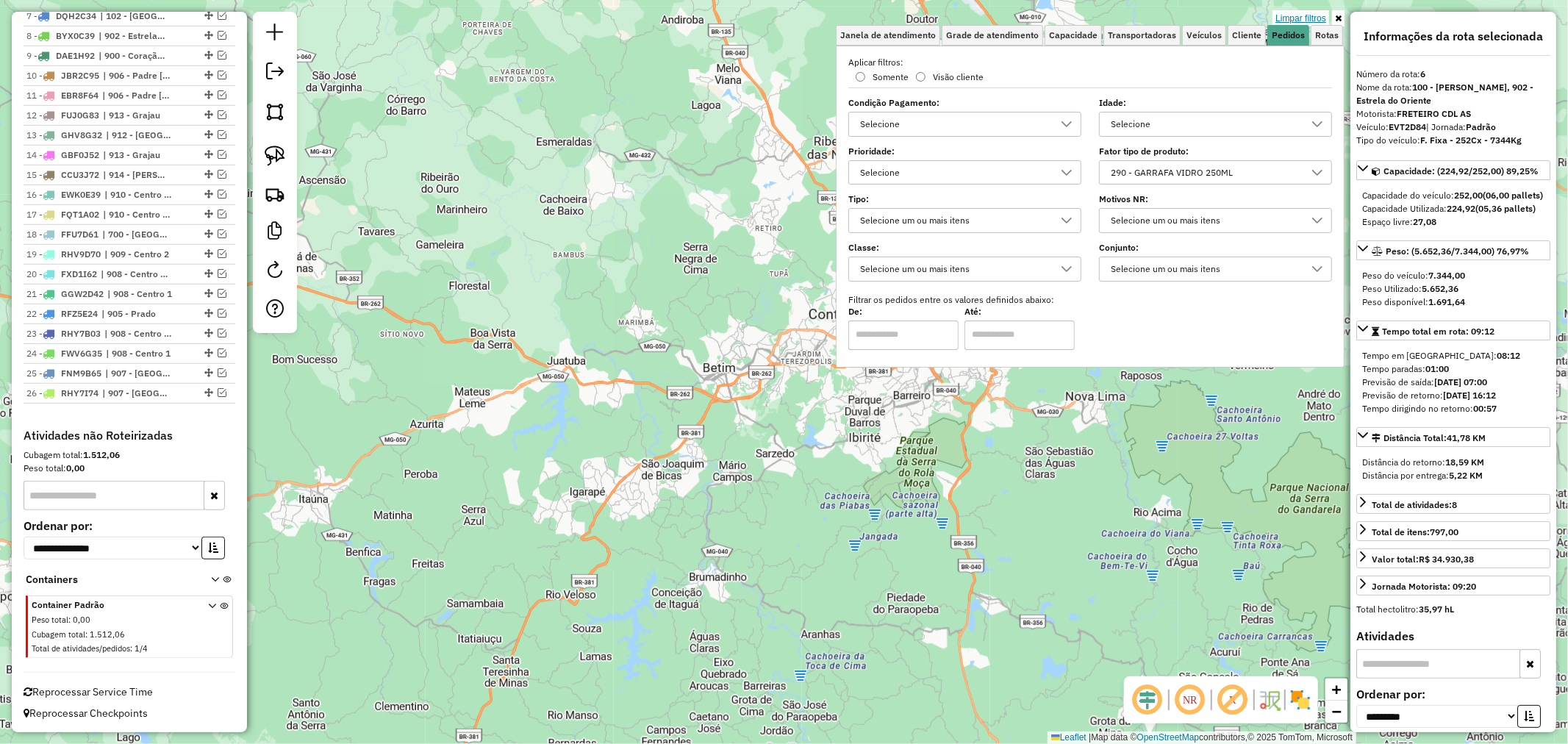
click at [1295, 14] on link "Limpar filtros" at bounding box center [1301, 18] width 57 height 16
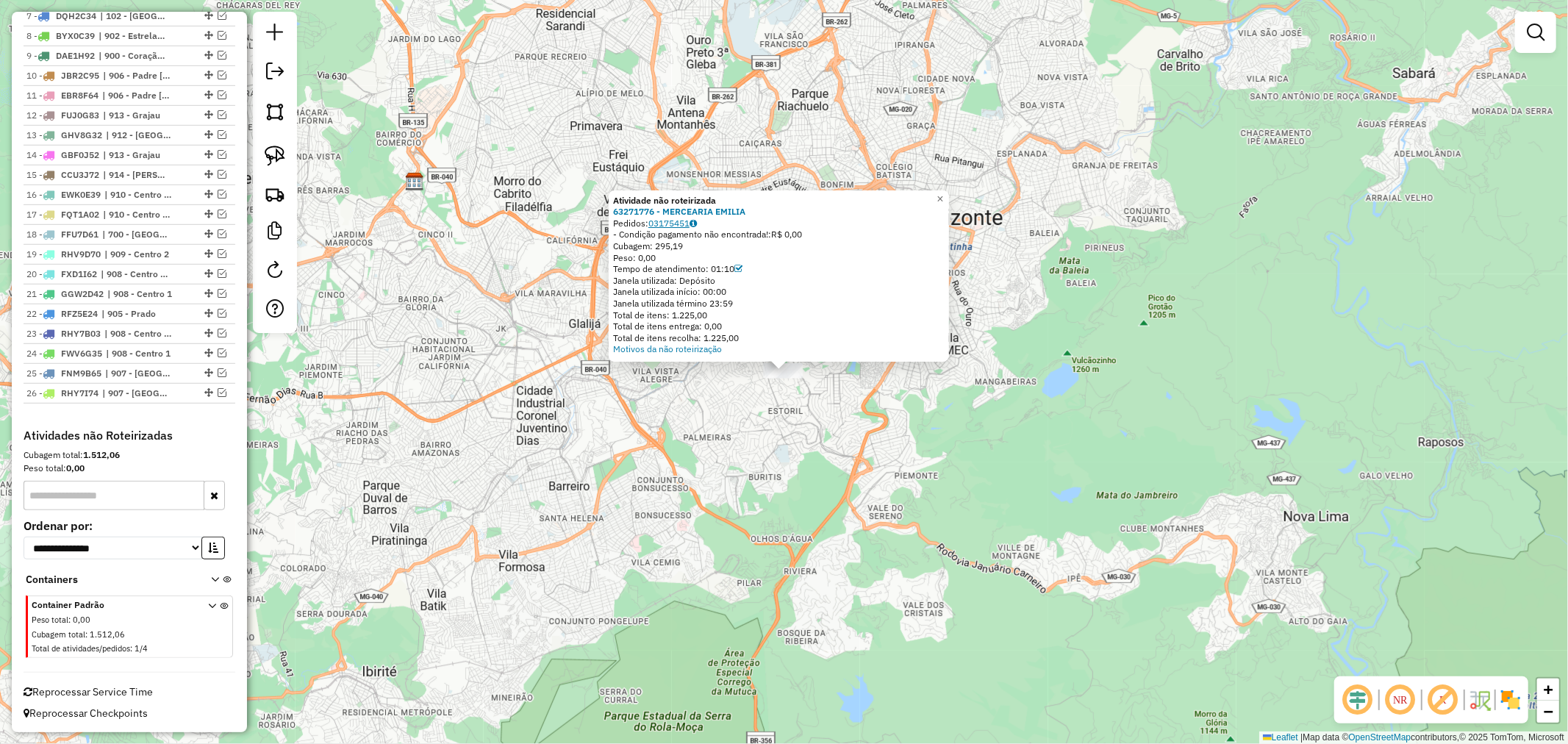
click at [674, 223] on link "03175451" at bounding box center [673, 223] width 49 height 11
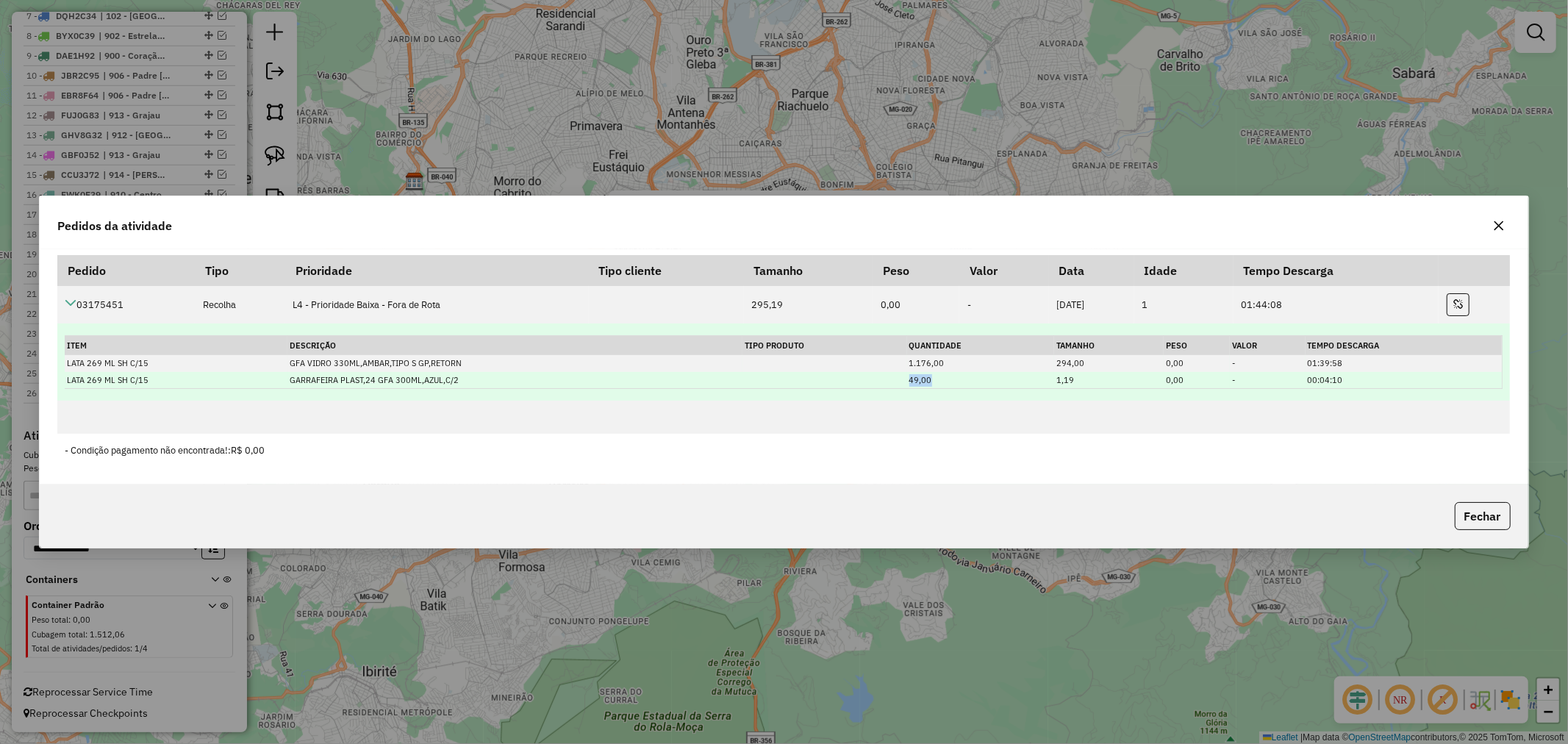
drag, startPoint x: 938, startPoint y: 380, endPoint x: 906, endPoint y: 377, distance: 32.1
click at [907, 377] on td "49,00" at bounding box center [980, 380] width 147 height 17
click at [907, 379] on td "49,00" at bounding box center [980, 380] width 147 height 17
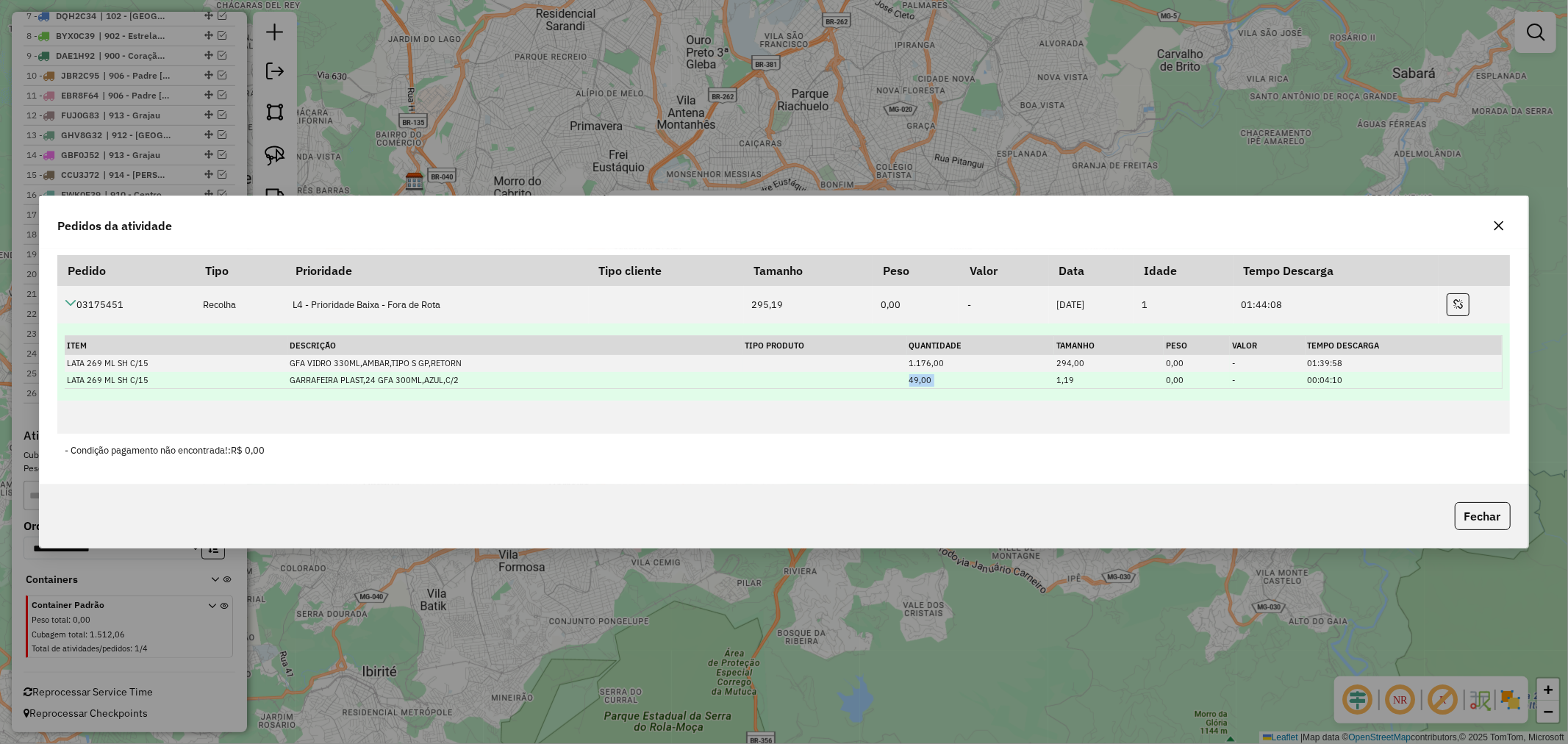
click at [954, 377] on td "49,00" at bounding box center [980, 380] width 147 height 17
click at [907, 378] on td "49,00" at bounding box center [980, 380] width 147 height 17
click at [915, 377] on td "49,00" at bounding box center [980, 380] width 147 height 17
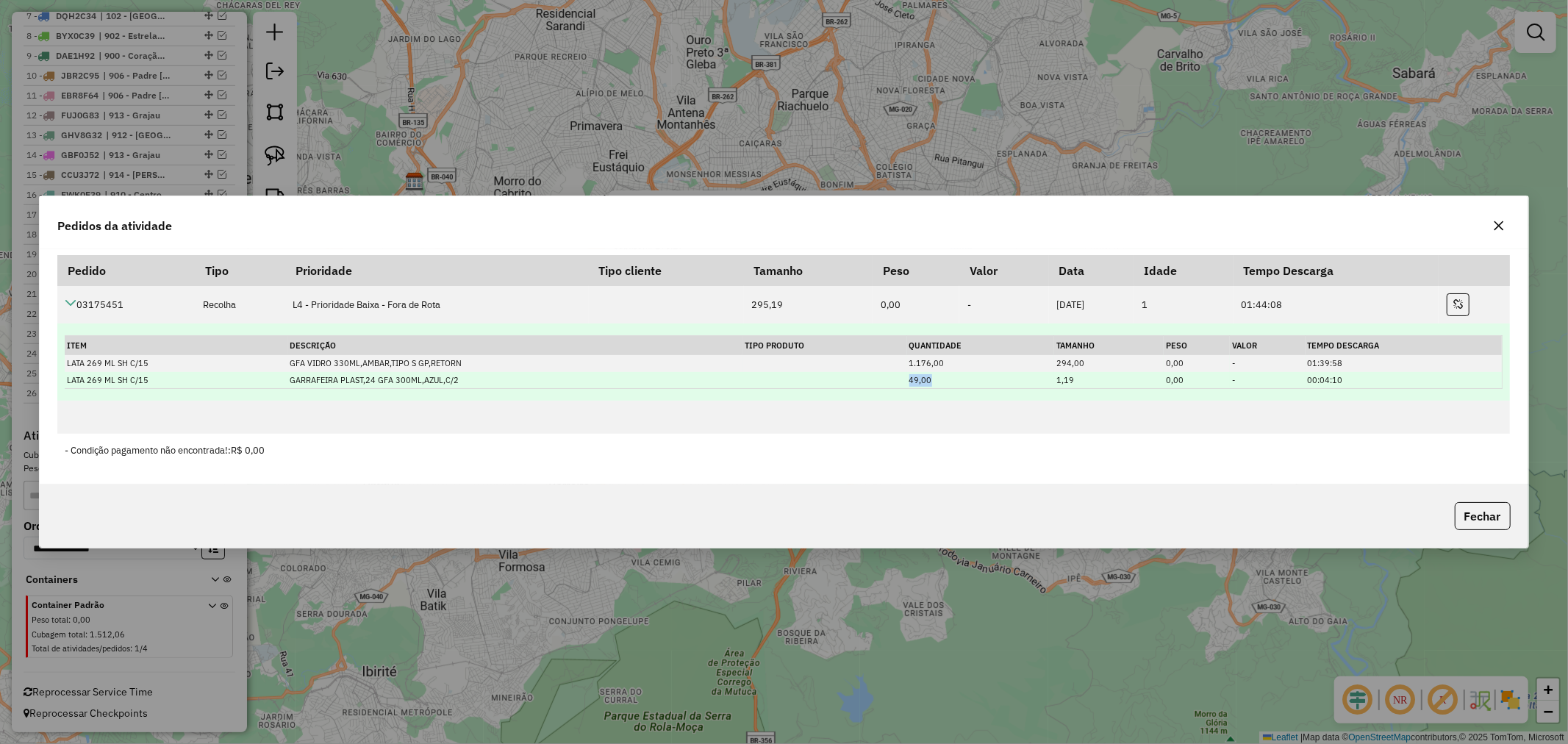
click at [915, 377] on td "49,00" at bounding box center [980, 380] width 147 height 17
click at [917, 384] on td "49,00" at bounding box center [980, 380] width 147 height 17
click at [918, 384] on td "49,00" at bounding box center [980, 380] width 147 height 17
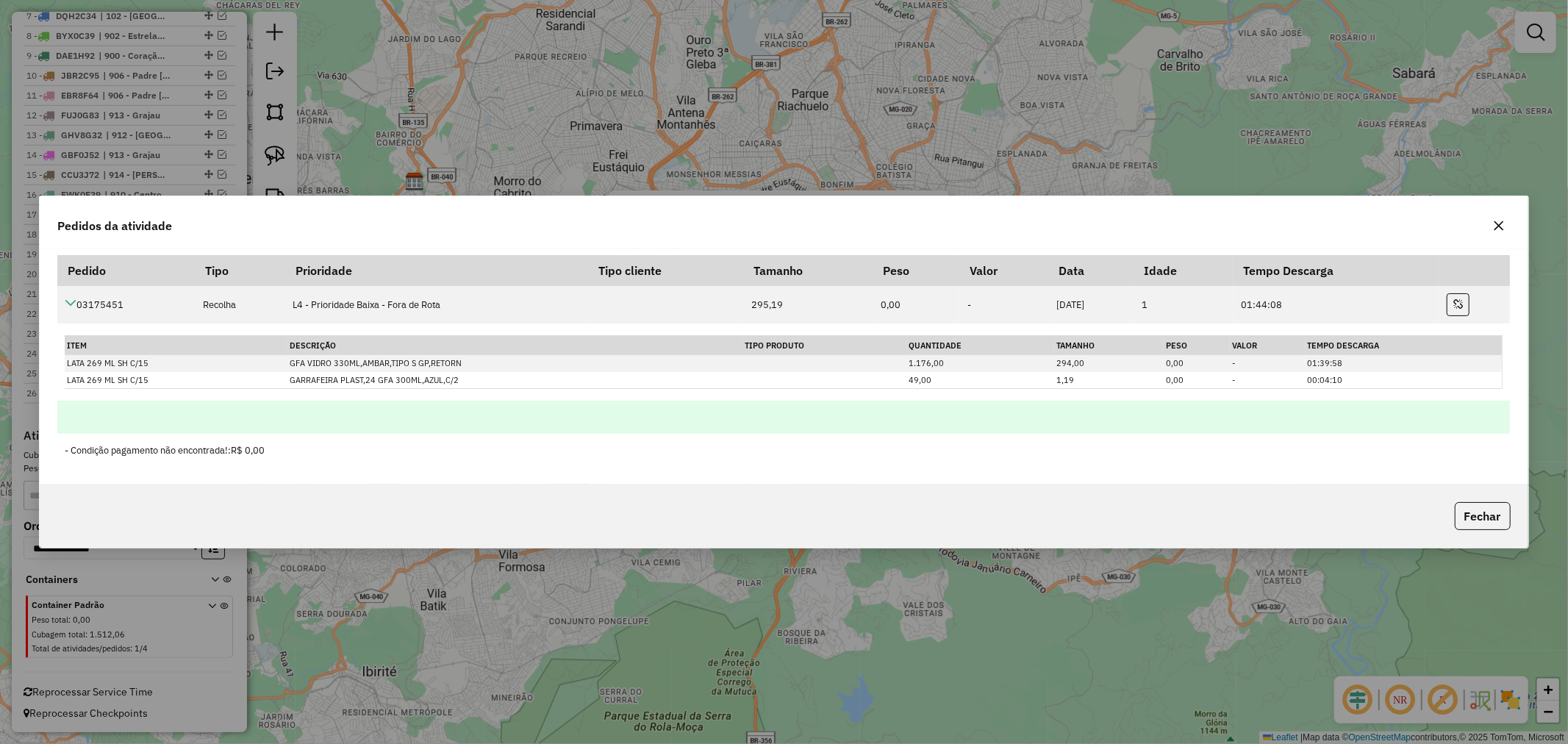
click at [521, 406] on td at bounding box center [783, 417] width 1453 height 33
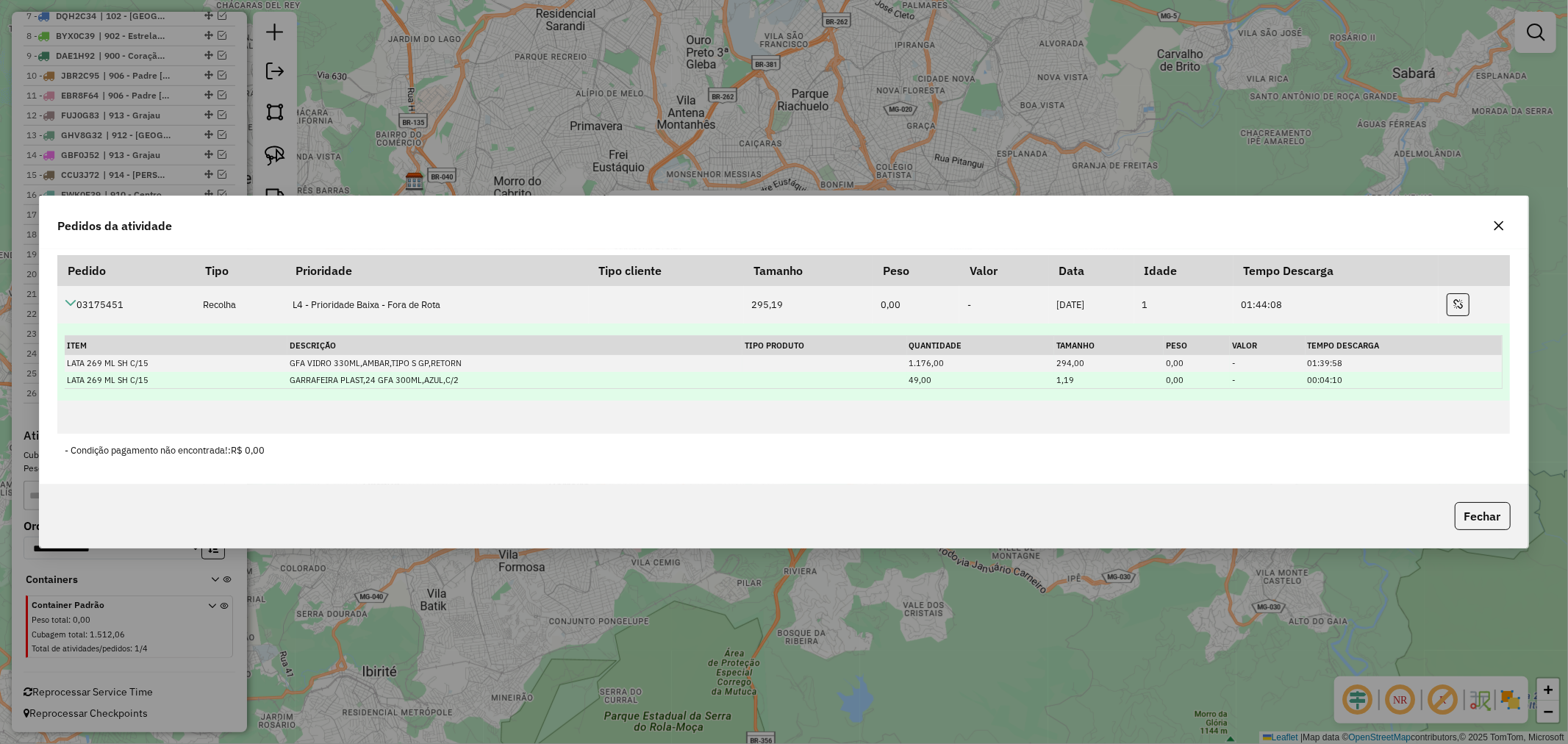
click at [364, 377] on td "GARRAFEIRA PLAST,24 GFA 300ML,AZUL,C/2" at bounding box center [515, 380] width 455 height 17
click at [417, 383] on td "GARRAFEIRA PLAST,24 GFA 300ML,AZUL,C/2" at bounding box center [515, 380] width 455 height 17
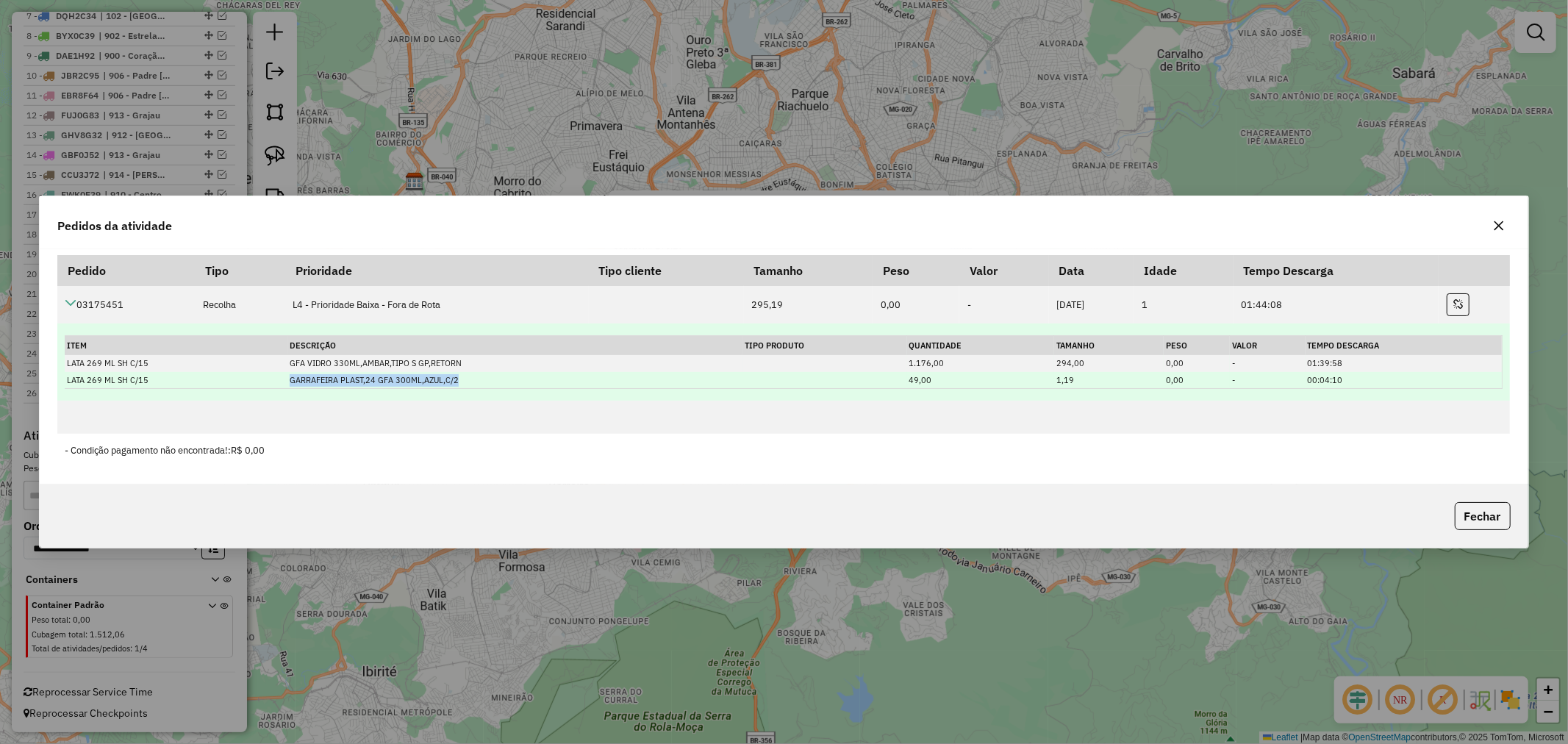
click at [419, 383] on td "GARRAFEIRA PLAST,24 GFA 300ML,AZUL,C/2" at bounding box center [515, 380] width 455 height 17
click at [366, 382] on td "GARRAFEIRA PLAST,24 GFA 300ML,AZUL,C/2" at bounding box center [515, 380] width 455 height 17
click at [370, 379] on td "GARRAFEIRA PLAST,24 GFA 300ML,AZUL,C/2" at bounding box center [515, 380] width 455 height 17
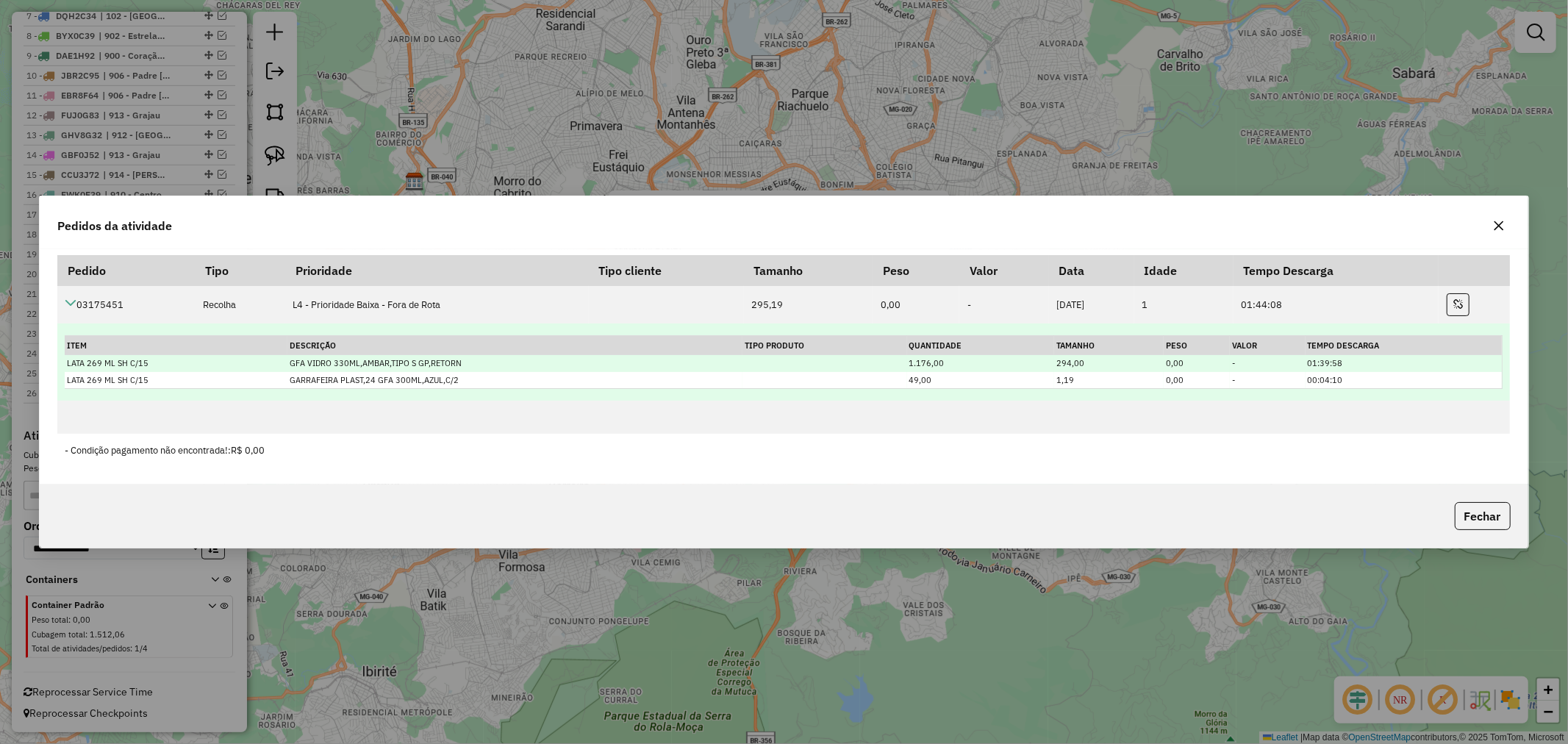
click at [926, 358] on td "1.176,00" at bounding box center [980, 363] width 147 height 17
click at [914, 363] on td "1.176,00" at bounding box center [980, 363] width 147 height 17
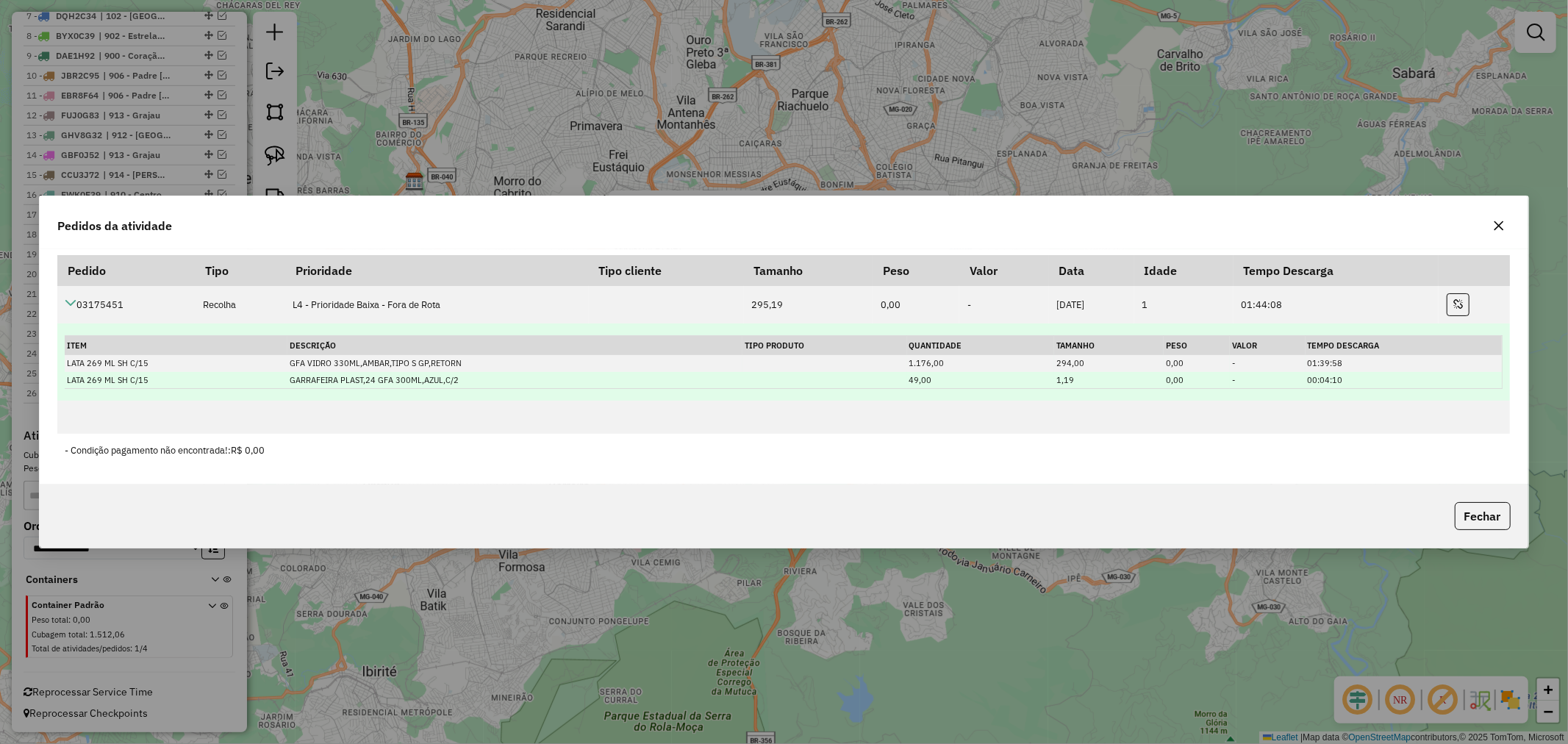
click at [914, 383] on td "49,00" at bounding box center [980, 380] width 147 height 17
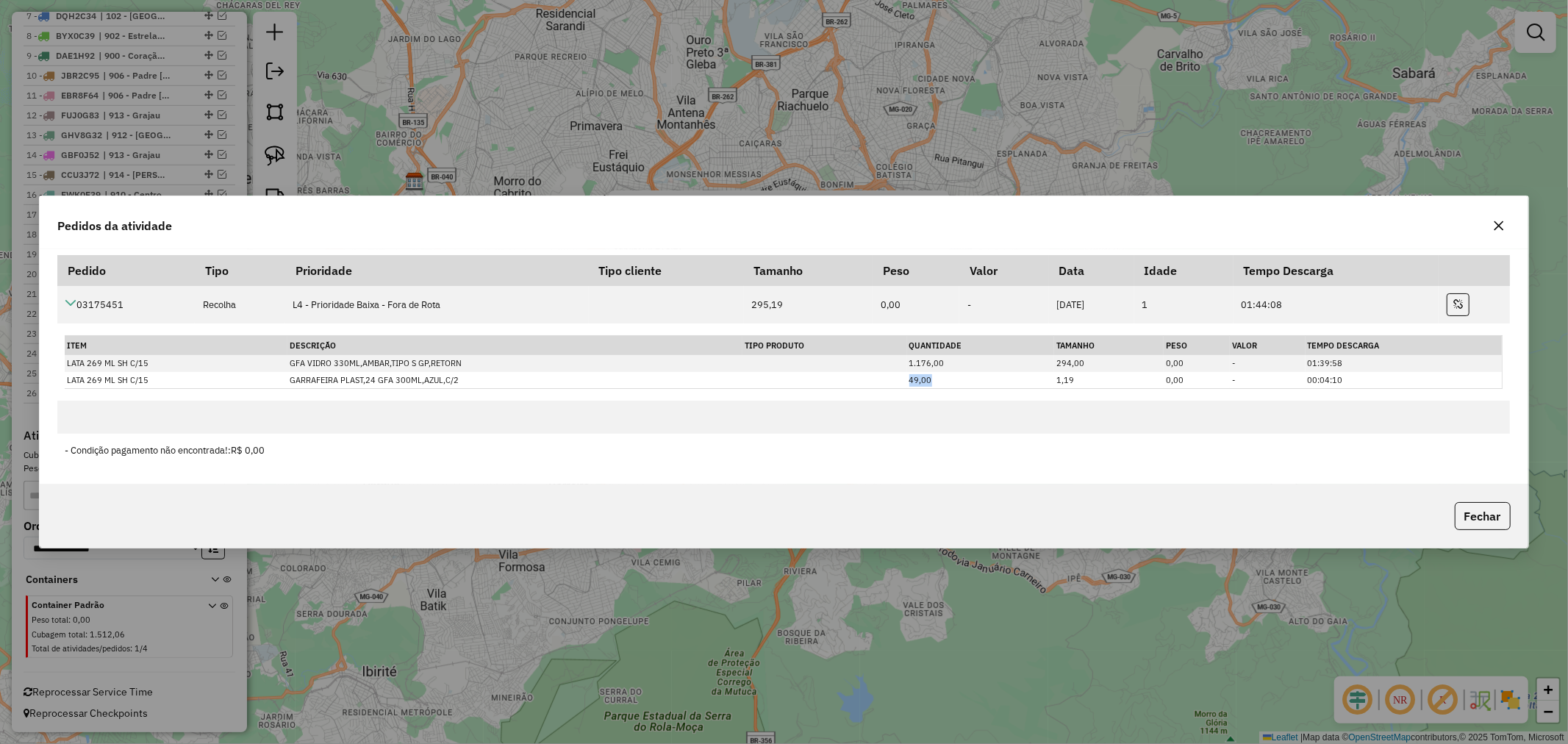
click at [1506, 224] on button "button" at bounding box center [1499, 225] width 24 height 24
